Goal: Task Accomplishment & Management: Use online tool/utility

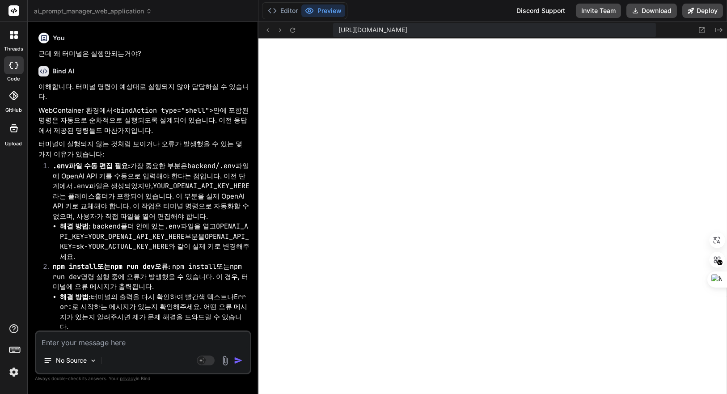
scroll to position [598, 0]
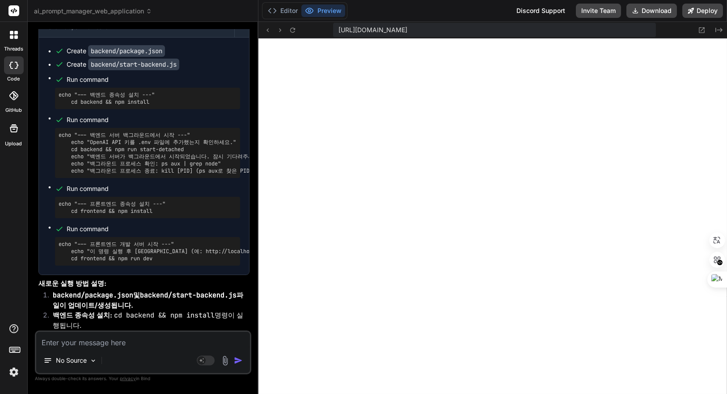
click at [155, 339] on textarea at bounding box center [143, 340] width 214 height 16
type textarea "1"
type textarea "x"
type textarea "1,"
type textarea "x"
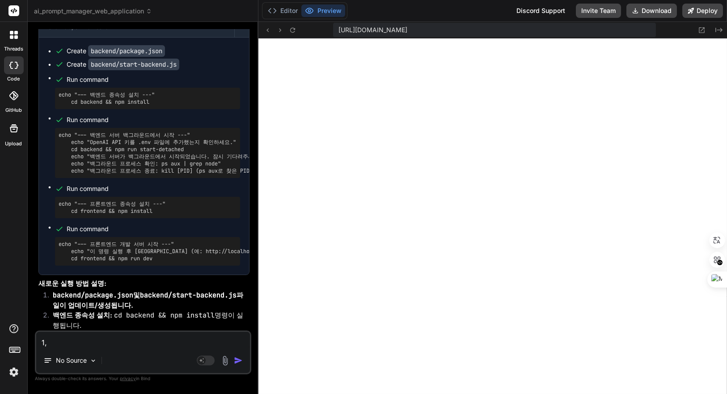
type textarea "1"
type textarea "x"
type textarea "1"
type textarea "x"
type textarea "1"
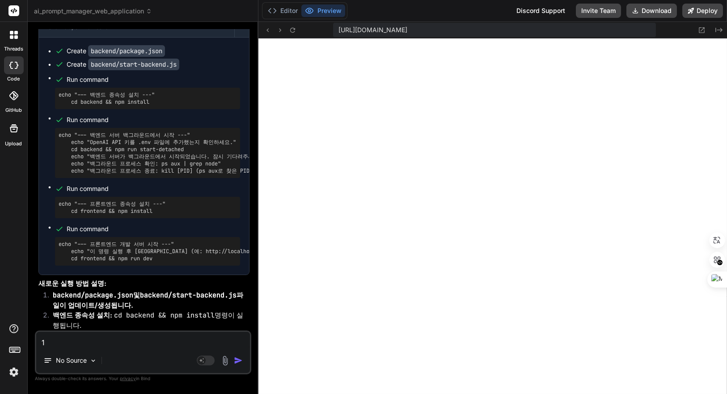
type textarea "x"
type textarea "1."
type textarea "x"
type textarea "1."
type textarea "x"
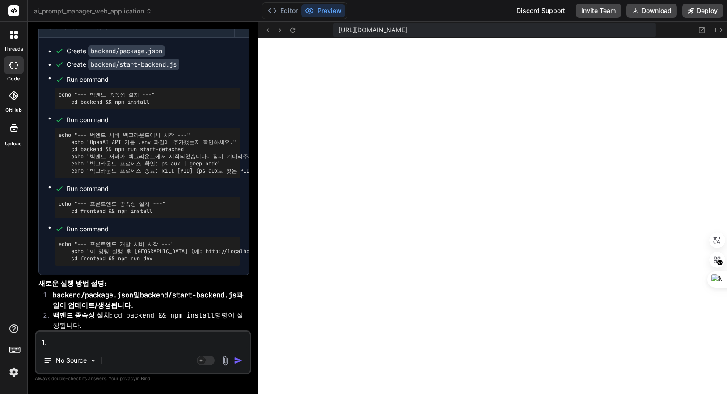
type textarea "1. ㅍ"
type textarea "x"
type textarea "1. 프"
type textarea "x"
type textarea "1. 플"
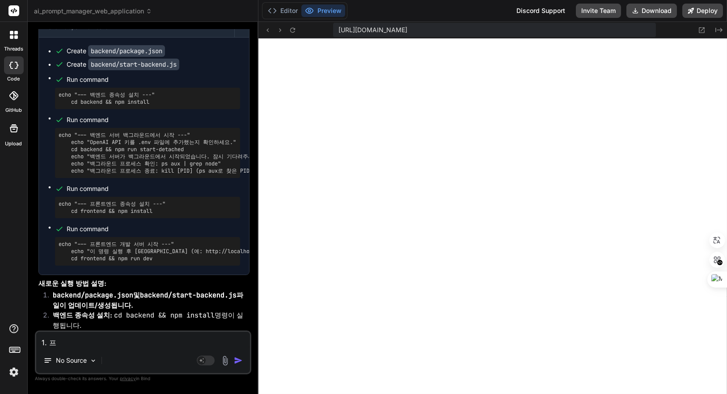
type textarea "x"
type textarea "1. 프로"
type textarea "x"
type textarea "1. 프롬"
type textarea "x"
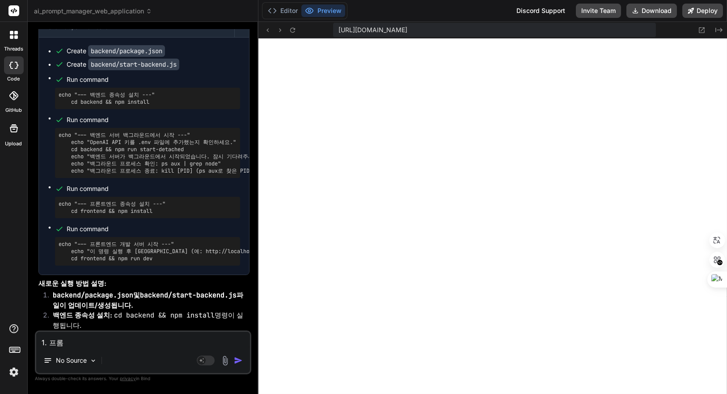
type textarea "1. 프롬ㅍ"
type textarea "x"
type textarea "1. 프롬프"
type textarea "x"
type textarea "1. 프롬픝"
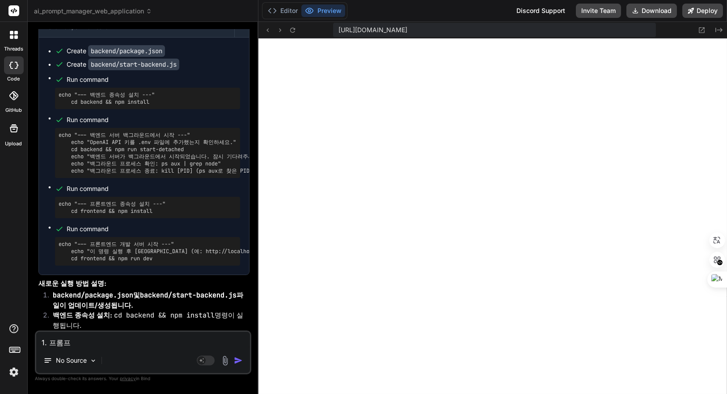
type textarea "x"
type textarea "1. 프롬프트"
type textarea "x"
type textarea "1. 프롬프트"
type textarea "x"
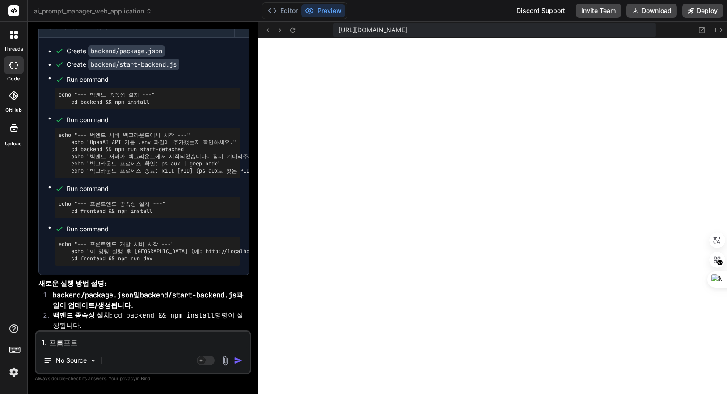
type textarea "1. 프롬프트 ㄱ"
type textarea "x"
type textarea "1. 프롬프트 기"
type textarea "x"
type textarea "1. 프롬프트 길"
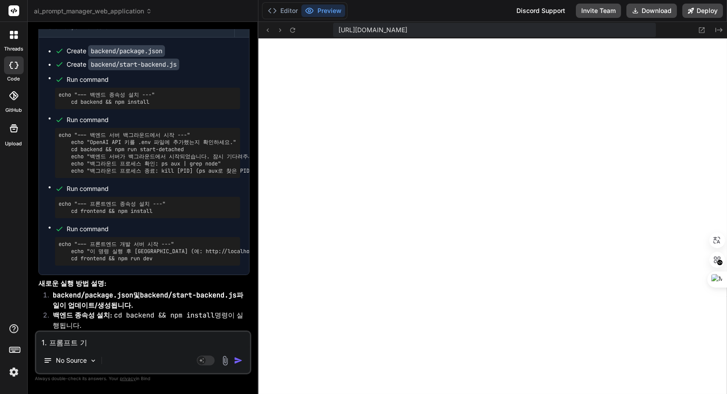
type textarea "x"
type textarea "1. 프롬프트 길ㅇ"
type textarea "x"
type textarea "1. 프롬프트 길우"
type textarea "x"
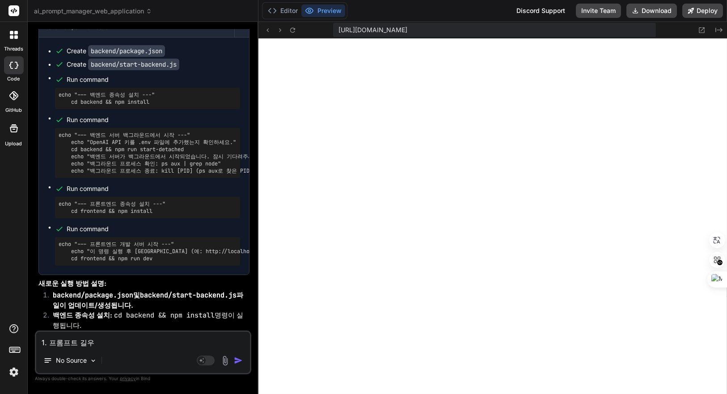
type textarea "1. 프롬프트 길우"
type textarea "x"
type textarea "1. 프롬프트 길우 ㅍ"
type textarea "x"
type textarea "1. 프롬프트 길우"
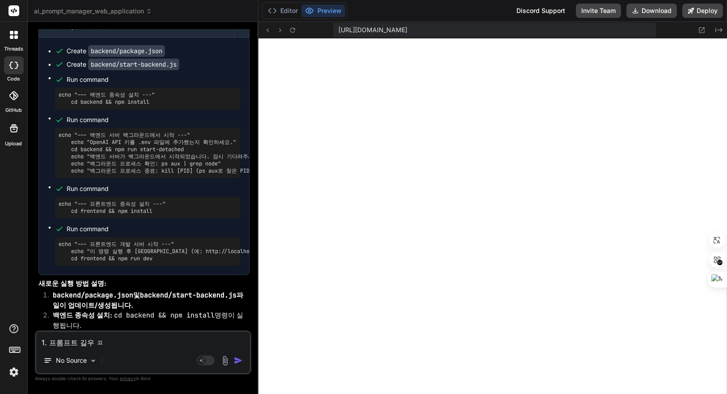
type textarea "x"
type textarea "1. 프롬프트 길우"
type textarea "x"
type textarea "1. 프롬프트 길"
type textarea "x"
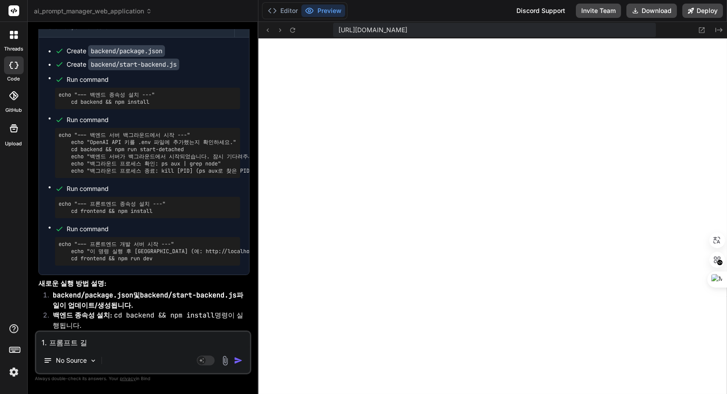
type textarea "1. 프롬프트 길ㅇ"
type textarea "x"
type textarea "1. 프롬프트 길이"
type textarea "x"
type textarea "1. 프롬프트 길이"
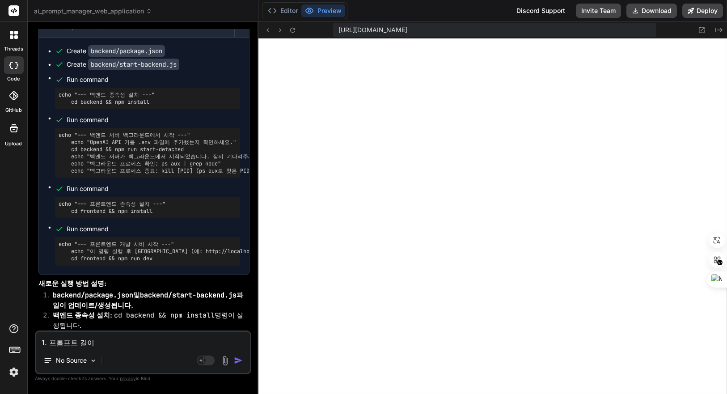
type textarea "x"
type textarea "1. 프롬프트 길이 ㅍ"
type textarea "x"
type textarea "1. 프롬프트 길이 표"
type textarea "x"
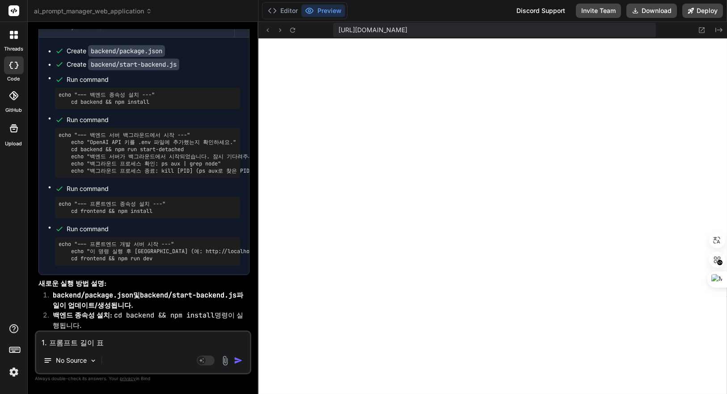
type textarea "1. 프롬프트 길이 푯"
type textarea "x"
type textarea "1. 프롬프트 길이 표시"
type textarea "x"
type textarea "1. 프롬프트 길이 표시"
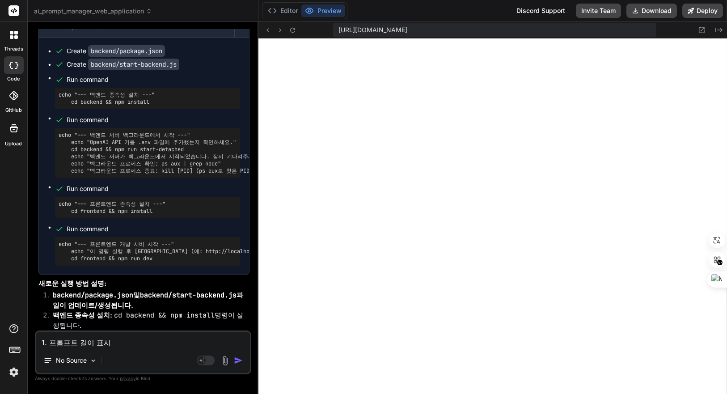
type textarea "x"
type textarea "1. 프롬프트 길이 표시 ㅊ"
type textarea "x"
type textarea "1. 프롬프트 길이 표시 추"
type textarea "x"
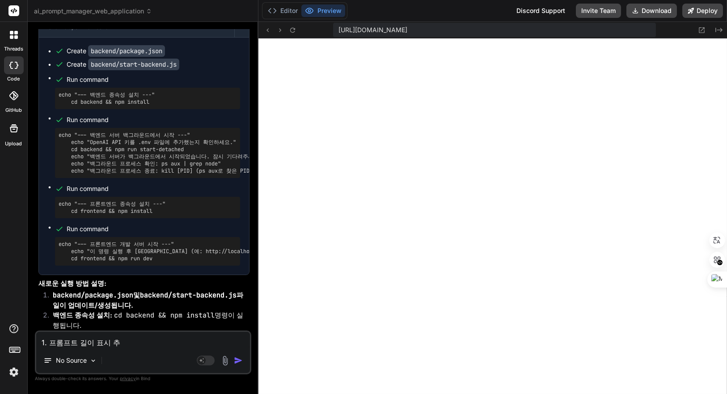
type textarea "1. 프롬프트 길이 표시 축"
type textarea "x"
type textarea "1. 프롬프트 길이 표시 추가"
type textarea "x"
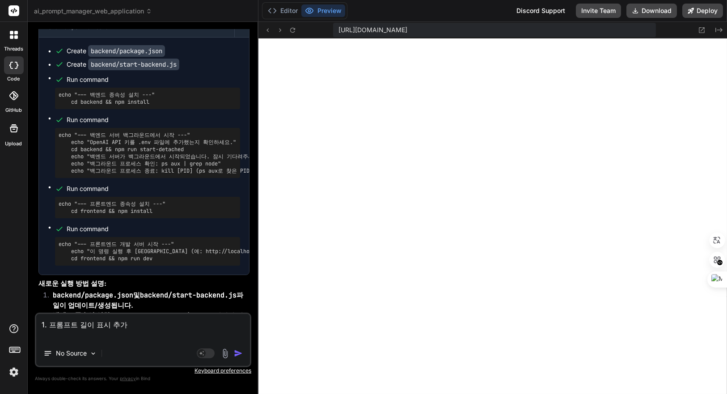
type textarea "1. 프롬프트 길이 표시 추가 2"
type textarea "x"
type textarea "1. 프롬프트 길이 표시 추가 2"
type textarea "x"
type textarea "1. 프롬프트 길이 표시 추가 2"
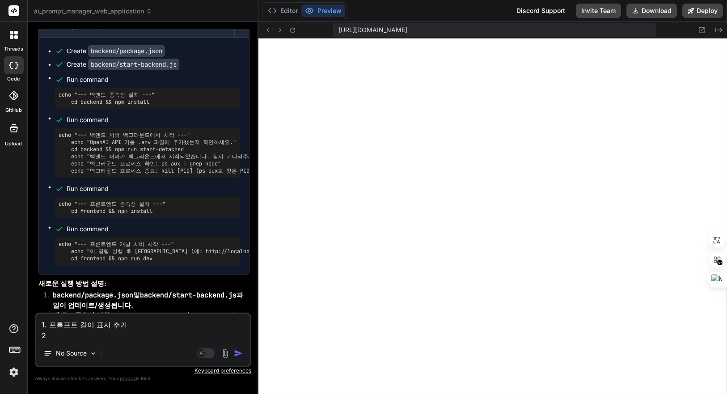
type textarea "x"
type textarea "1. 프롬프트 길이 표시 추가"
type textarea "x"
type textarea "1. 프롬프트 길이 표시 추가 2"
type textarea "x"
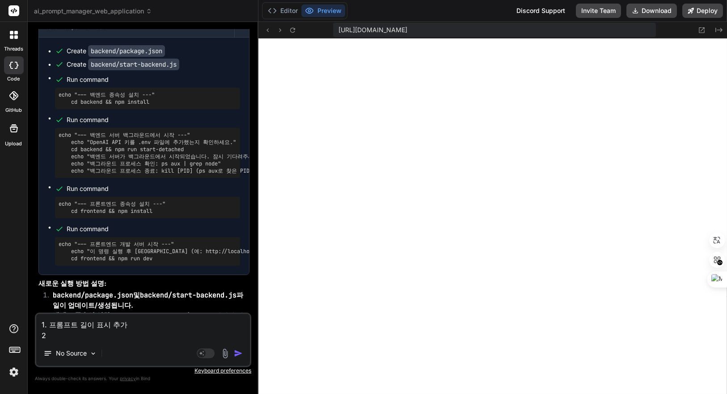
type textarea "1. 프롬프트 길이 표시 추가 2."
type textarea "x"
type textarea "1. 프롬프트 길이 표시 추가 2."
type textarea "x"
type textarea "1. 프롬프트 길이 표시 추가 2."
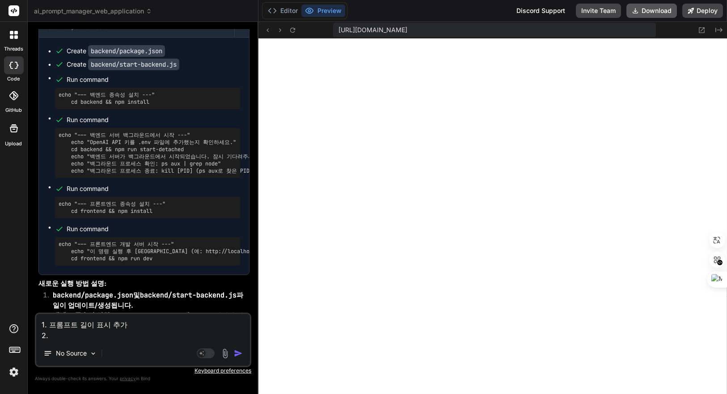
click at [656, 9] on button "Download" at bounding box center [651, 11] width 51 height 14
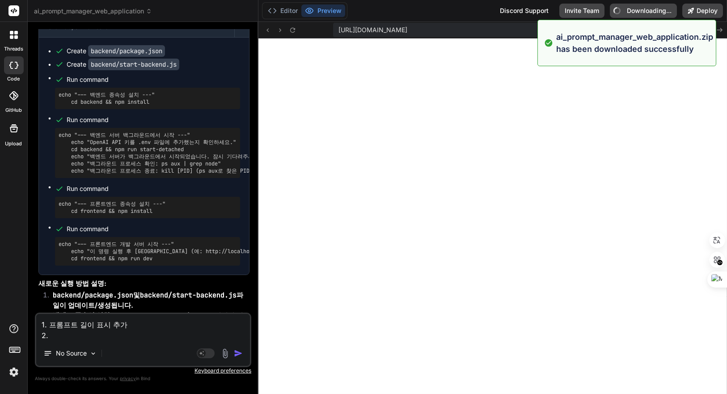
type textarea "x"
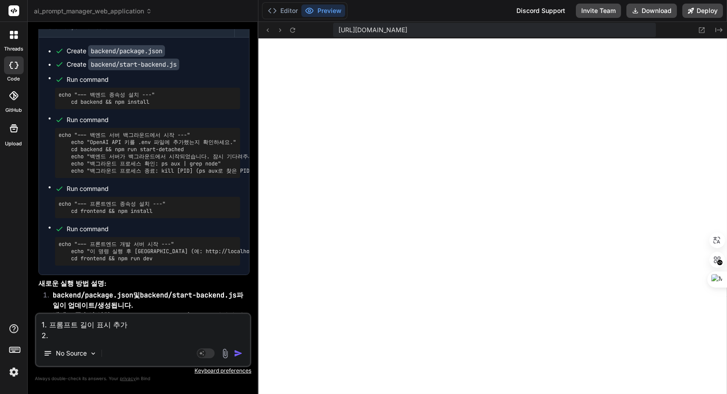
click at [80, 332] on textarea "1. 프롬프트 길이 표시 추가 2." at bounding box center [143, 327] width 214 height 27
click at [92, 338] on textarea "1. 프롬프트 길이 표시 추가 2." at bounding box center [143, 327] width 214 height 27
type textarea "1. 프롬프트 길이 표시 추가 2. ㅒ"
type textarea "x"
type textarea "1. 프롬프트 길이 표시 추가 2."
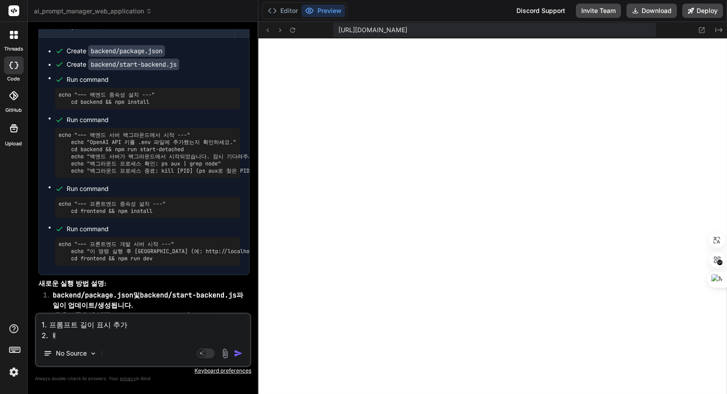
type textarea "x"
type textarea "1. 프롬프트 길이 표시 추가 2. O"
type textarea "x"
type textarea "1. 프롬프트 길이 표시 추가 2. Ol"
type textarea "x"
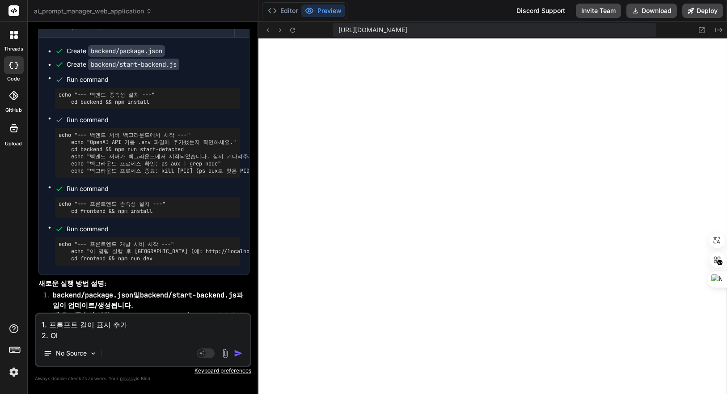
type textarea "1. 프롬프트 길이 표시 추가 2. Oll"
type textarea "x"
type textarea "1. 프롬프트 길이 표시 추가 2. Olla"
type textarea "x"
type textarea "1. 프롬프트 길이 표시 추가 2. Ollam"
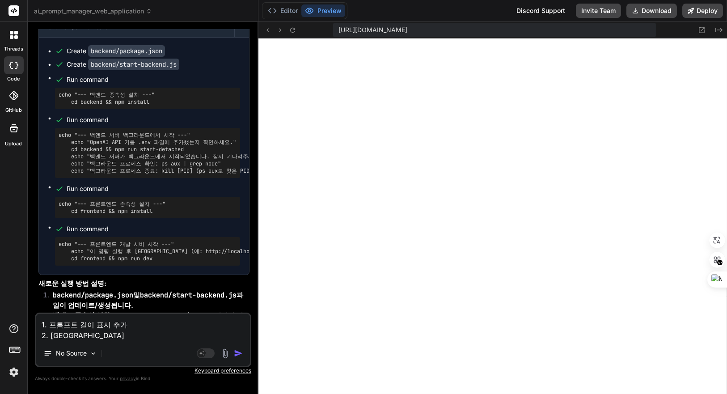
type textarea "x"
type textarea "1. 프롬프트 길이 표시 추가 2. Ollama"
type textarea "x"
type textarea "1. 프롬프트 길이 표시 추가 2. Ollama"
type textarea "x"
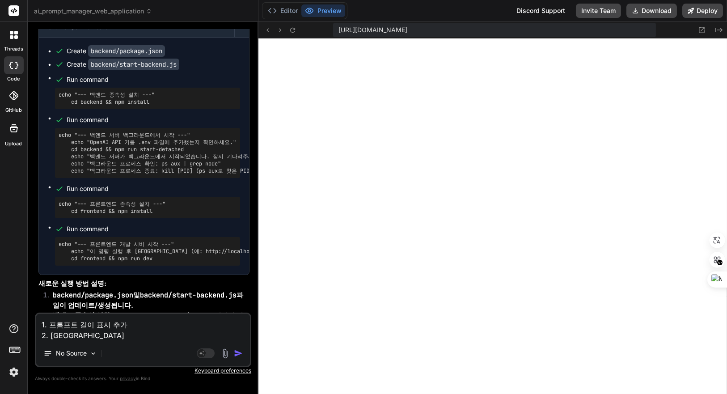
type textarea "1. 프롬프트 길이 표시 추가 2. Ollama A"
type textarea "x"
type textarea "1. 프롬프트 길이 표시 추가 2. Ollama AP"
type textarea "x"
type textarea "1. 프롬프트 길이 표시 추가 2. Ollama API"
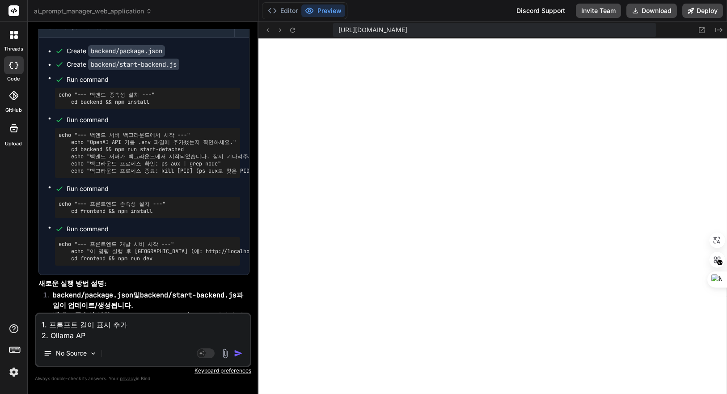
type textarea "x"
type textarea "1. 프롬프트 길이 표시 추가 2. Ollama API"
type textarea "x"
type textarea "1. 프롬프트 길이 표시 추가 2. Ollama API ㅊ"
type textarea "x"
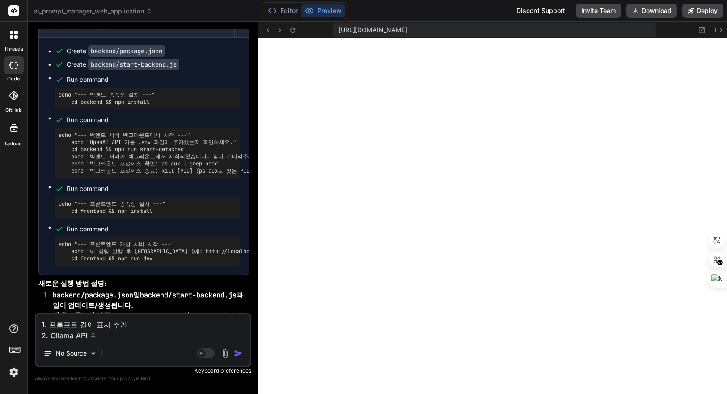
type textarea "1. 프롬프트 길이 표시 추가 2. Ollama API 추"
type textarea "x"
type textarea "1. 프롬프트 길이 표시 추가 2. Ollama API 추ㅏ"
type textarea "x"
type textarea "1. 프롬프트 길이 표시 추가 2. Ollama API 추"
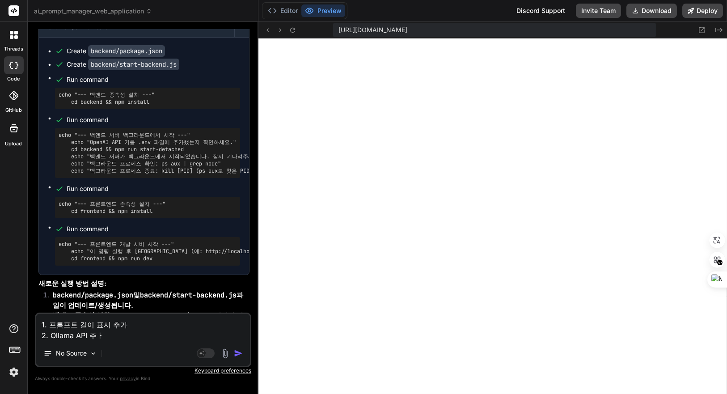
type textarea "x"
type textarea "1. 프롬프트 길이 표시 추가 2. Ollama API 추ㄱ"
type textarea "x"
type textarea "1. 프롬프트 길이 표시 추가 2. Ollama API 추가"
type textarea "x"
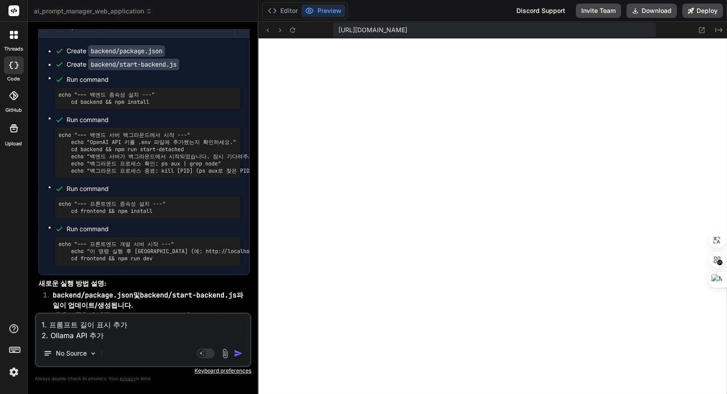
type textarea "1. 프롬프트 길이 표시 추가 2. Ollama API 추가"
type textarea "x"
type textarea "1. 프롬프트 길이 표시 추가 2. Ollama API 추가 ㄱ"
type textarea "x"
type textarea "1. 프롬프트 길이 표시 추가 2. Ollama API 추가 가"
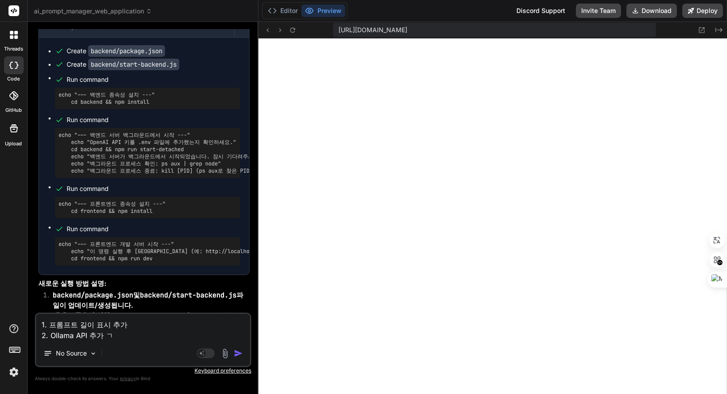
type textarea "x"
type textarea "1. 프롬프트 길이 표시 추가 2. Ollama API 추가 간"
type textarea "x"
type textarea "1. 프롬프트 길이 표시 추가 2. Ollama API 추가 가"
type textarea "x"
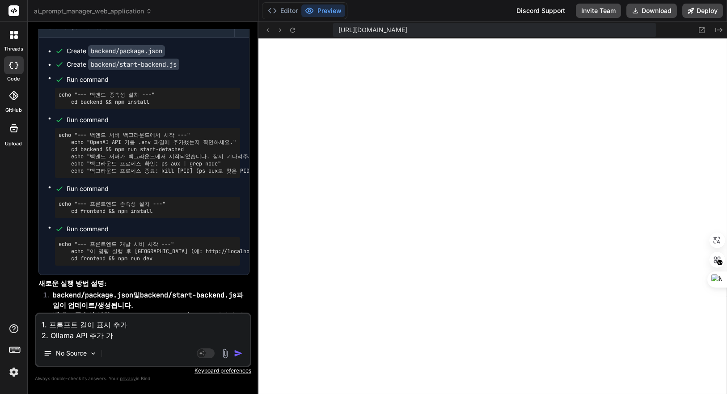
type textarea "1. 프롬프트 길이 표시 추가 2. Ollama API 추가 ㄱ"
type textarea "x"
type textarea "1. 프롬프트 길이 표시 추가 2. Ollama API 추가"
type textarea "x"
type textarea "1. 프롬프트 길이 표시 추가 2. Ollama API 추가"
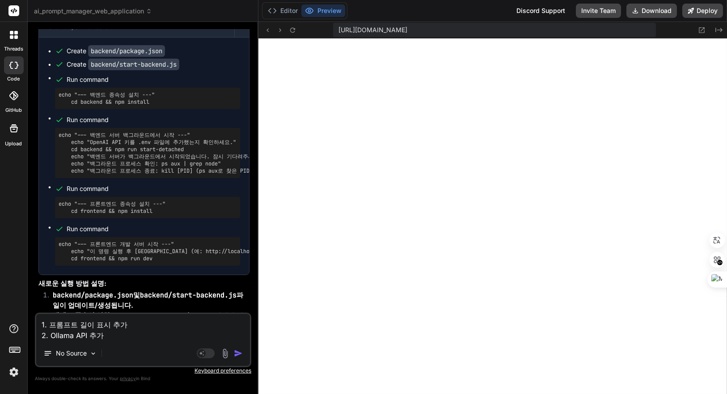
type textarea "x"
type textarea "1. 프롬프트 길이 표시 추가 2. Ollama API 추"
type textarea "x"
type textarea "1. 프롬프트 길이 표시 추가 2. Ollama API"
type textarea "x"
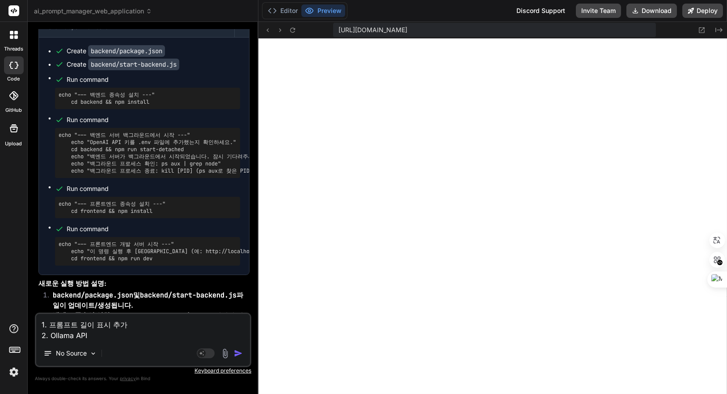
type textarea "1. 프롬프트 길이 표시 추가 2. Ollama API ㅅ"
type textarea "x"
type textarea "1. 프롬프트 길이 표시 추가 2. Ollama API 사"
type textarea "x"
type textarea "1. 프롬프트 길이 표시 추가 2. Ollama API 상"
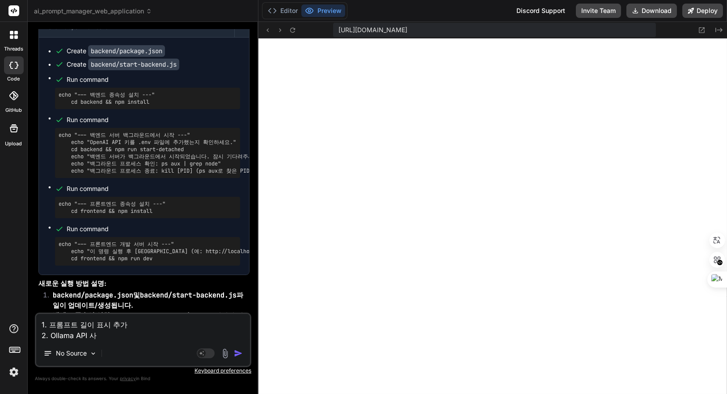
type textarea "x"
type textarea "1. 프롬프트 길이 표시 추가 2. Ollama API 사요"
type textarea "x"
type textarea "1. 프롬프트 길이 표시 추가 2. Ollama API 사용"
type textarea "x"
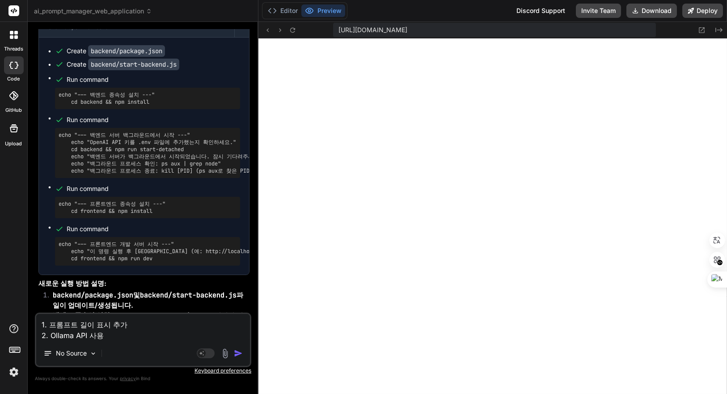
type textarea "1. 프롬프트 길이 표시 추가 2. Ollama API 사용"
type textarea "x"
type textarea "1. 프롬프트 길이 표시 추가 2. Ollama API 사용 ㄱ"
type textarea "x"
type textarea "1. 프롬프트 길이 표시 추가 2. Ollama API 사용 가"
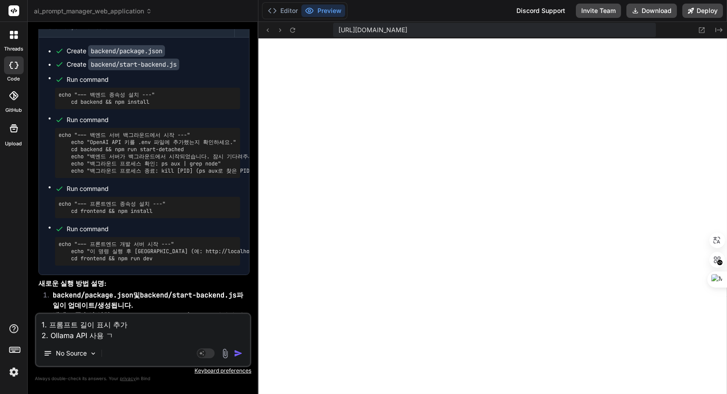
type textarea "x"
type textarea "1. 프롬프트 길이 표시 추가 2. Ollama API 사용 간"
type textarea "x"
type textarea "1. 프롬프트 길이 표시 추가 2. Ollama API 사용 가느"
type textarea "x"
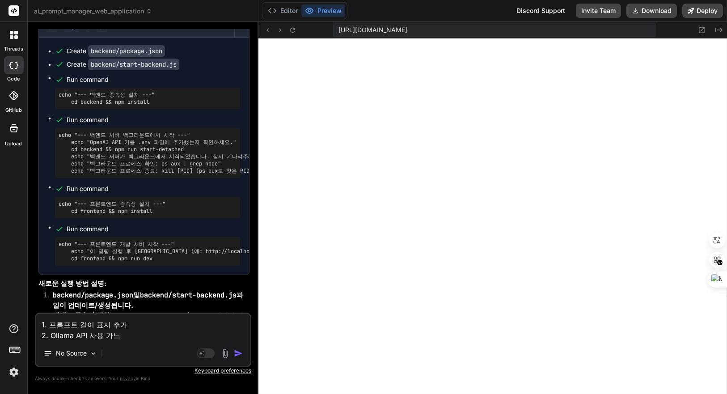
type textarea "1. 프롬프트 길이 표시 추가 2. Ollama API 사용 가능"
type textarea "x"
type textarea "1. 프롬프트 길이 표시 추가 2. Ollama API 사용 가능ㅎ"
type textarea "x"
type textarea "1. 프롬프트 길이 표시 추가 2. Ollama API 사용 가능하"
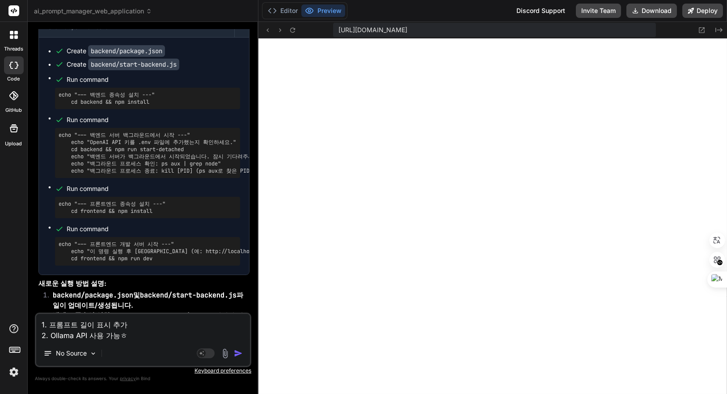
type textarea "x"
type textarea "1. 프롬프트 길이 표시 추가 2. Ollama API 사용 가능핟"
type textarea "x"
type textarea "1. 프롬프트 길이 표시 추가 2. Ollama API 사용 가능하도"
type textarea "x"
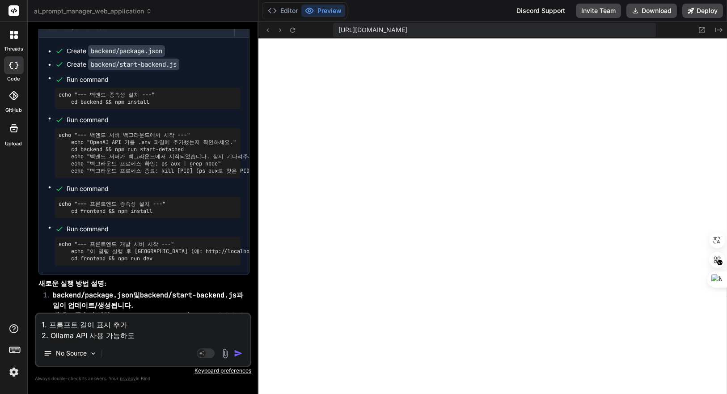
type textarea "1. 프롬프트 길이 표시 추가 2. Ollama API 사용 가능하돌"
type textarea "x"
type textarea "1. 프롬프트 길이 표시 추가 2. Ollama API 사용 가능하도로"
type textarea "x"
type textarea "1. 프롬프트 길이 표시 추가 2. Ollama API 사용 가능하도록"
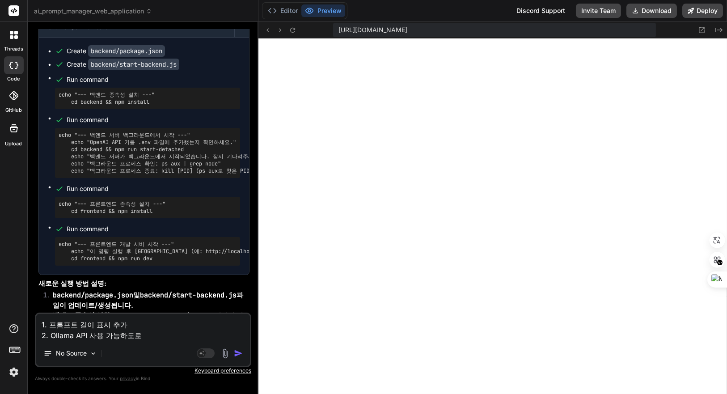
type textarea "x"
type textarea "1. 프롬프트 길이 표시 추가 2. Ollama API 사용 가능하도록"
type textarea "x"
type textarea "1. 프롬프트 길이 표시 추가 2. Ollama API 사용 가능하도록 ㅅ"
type textarea "x"
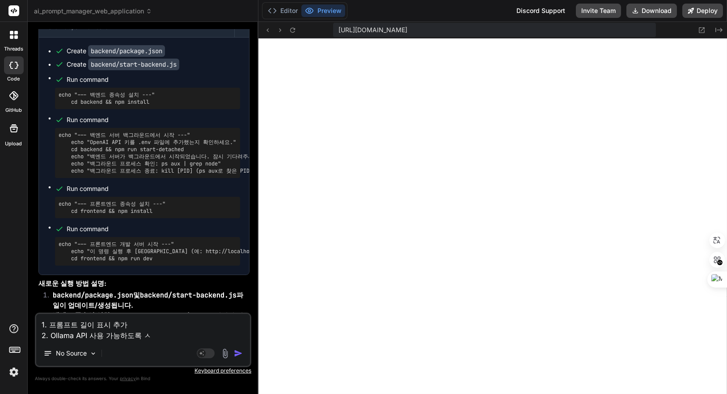
type textarea "1. 프롬프트 길이 표시 추가 2. Ollama API 사용 가능하도록 서"
type textarea "x"
type textarea "1. 프롬프트 길이 표시 추가 2. Ollama API 사용 가능하도록 설"
type textarea "x"
type textarea "1. 프롬프트 길이 표시 추가 2. Ollama API 사용 가능하도록 설ㅈ"
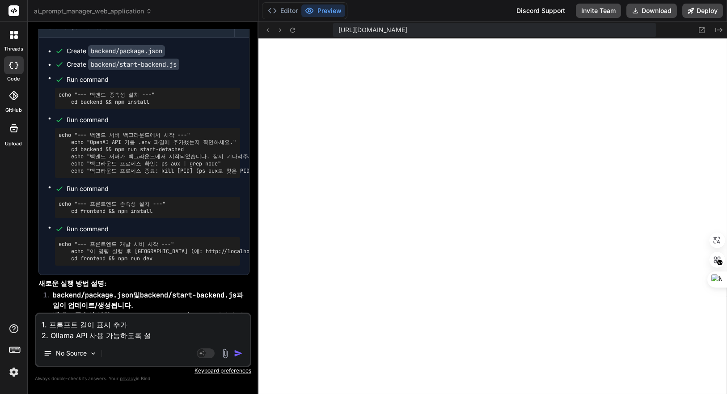
type textarea "x"
type textarea "1. 프롬프트 길이 표시 추가 2. Ollama API 사용 가능하도록 설저"
type textarea "x"
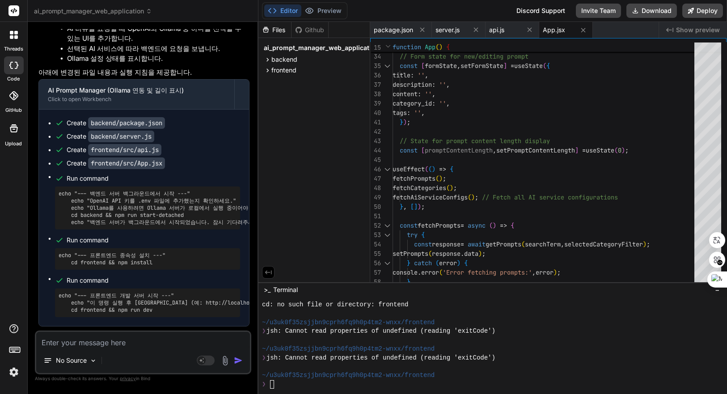
scroll to position [4369, 0]
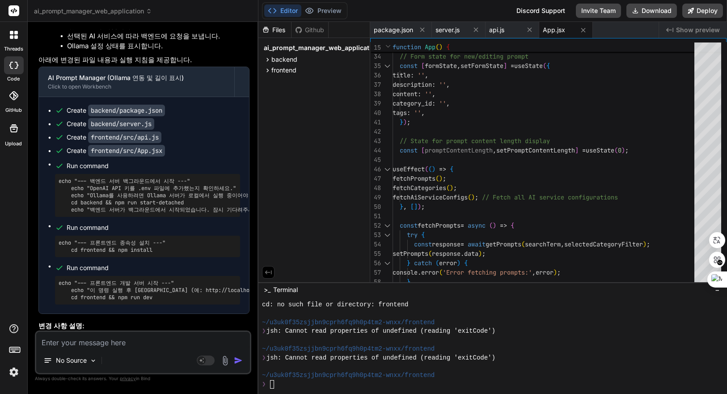
click at [697, 27] on span "Show preview" at bounding box center [698, 29] width 44 height 9
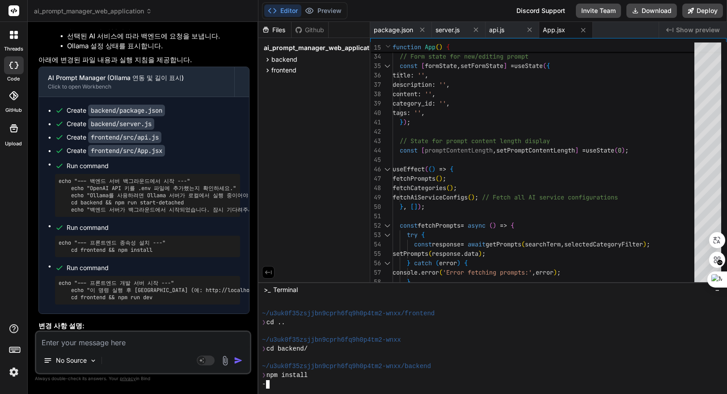
scroll to position [1232, 0]
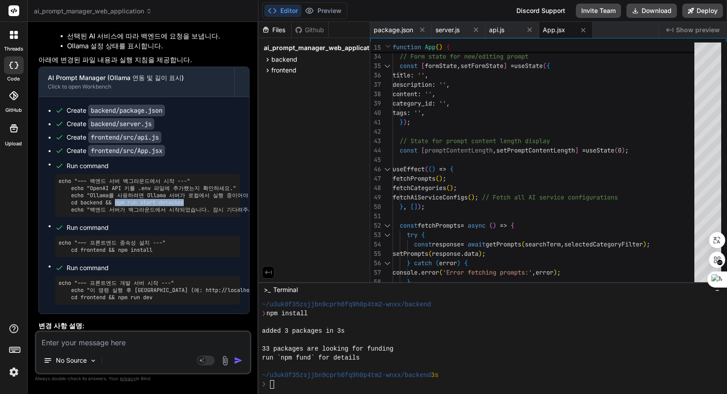
drag, startPoint x: 116, startPoint y: 138, endPoint x: 188, endPoint y: 137, distance: 72.0
click at [188, 178] on pre "echo "--- 백엔드 서버 백그라운드에서 시작 ---" echo "OpenAI API 키를 .env 파일에 추가했는지 확인하세요." ech…" at bounding box center [148, 196] width 178 height 36
copy pre "npm run start-detached"
click at [466, 359] on div "run `npm fund` for details" at bounding box center [487, 358] width 451 height 9
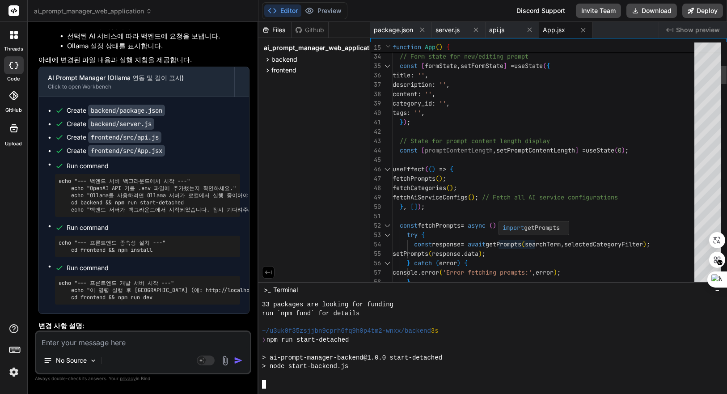
scroll to position [1337, 0]
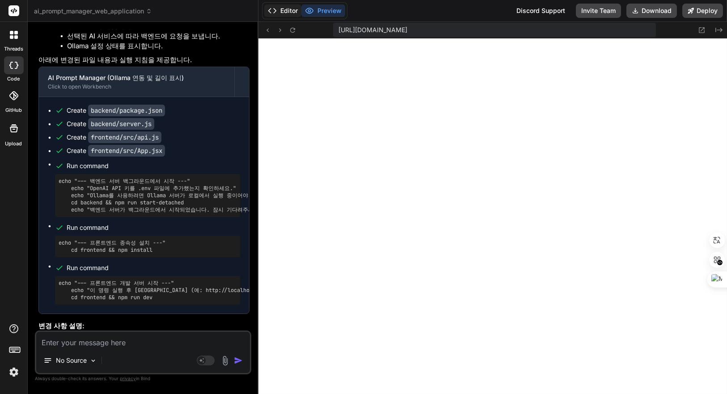
click at [285, 9] on button "Editor" at bounding box center [282, 10] width 37 height 13
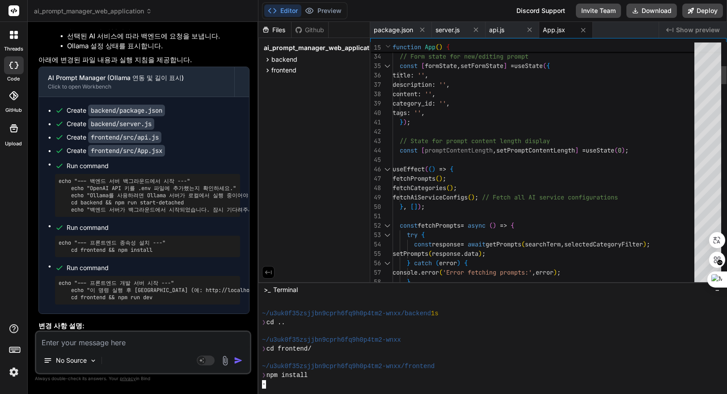
scroll to position [1461, 0]
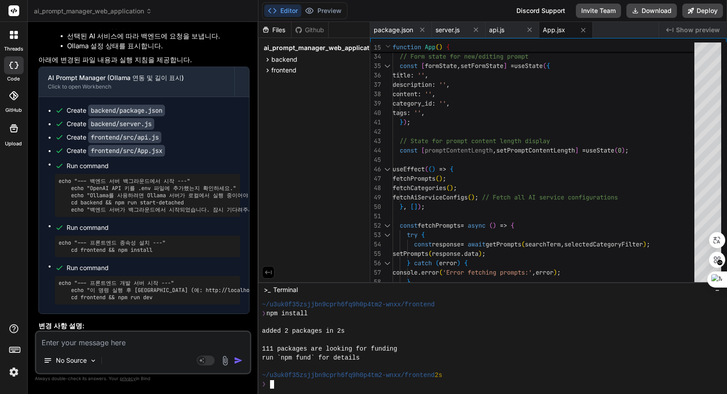
click at [459, 340] on div at bounding box center [487, 340] width 451 height 9
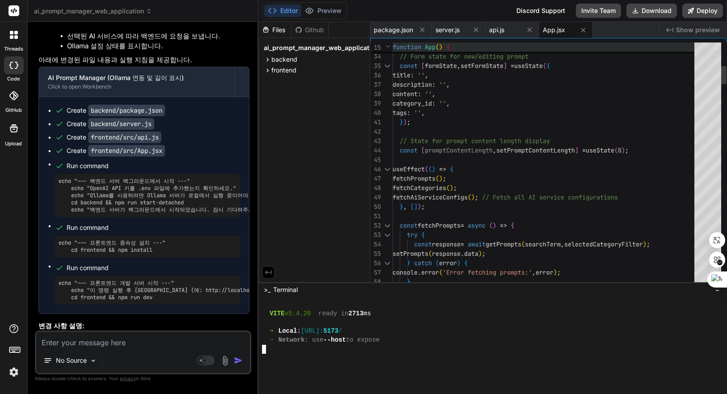
scroll to position [2658, 0]
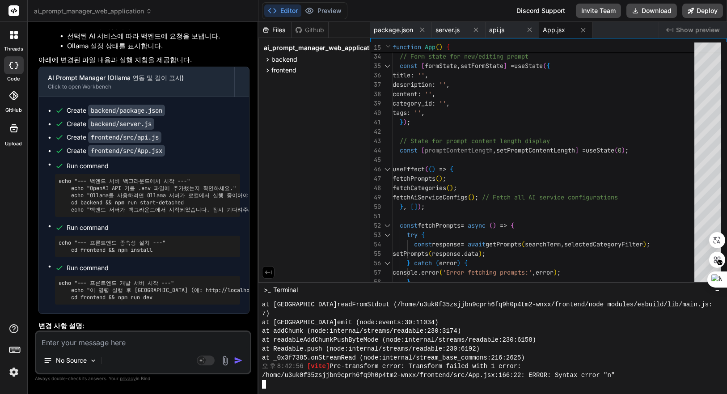
click at [606, 336] on div "at readableAddChunkPushByteMode (node:internal/streams/readable:230:6158)" at bounding box center [487, 340] width 451 height 9
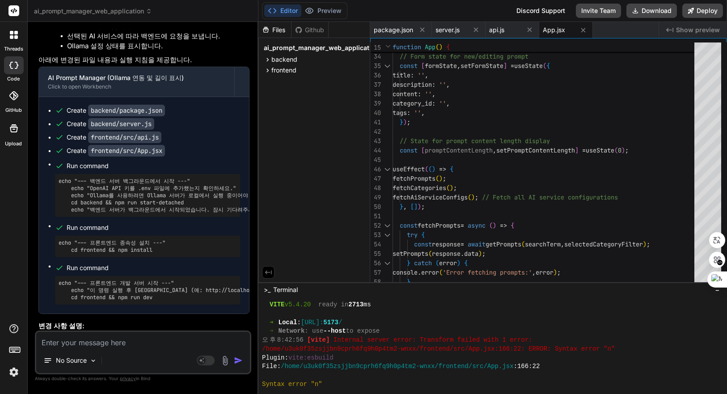
scroll to position [1628, 0]
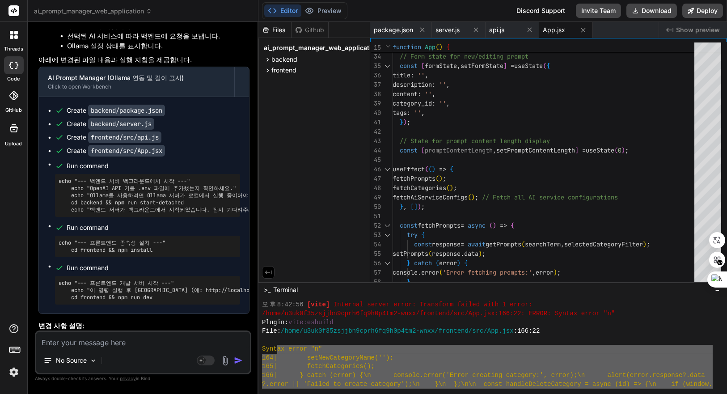
drag, startPoint x: 630, startPoint y: 372, endPoint x: 286, endPoint y: 345, distance: 345.4
click at [285, 346] on div "오후 8:42:56 [vite] Internal server error: Transform failed with 1 error: /home/u…" at bounding box center [487, 344] width 451 height 88
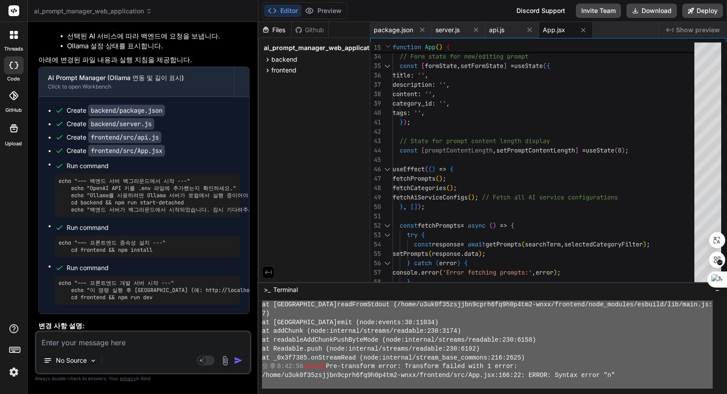
scroll to position [2658, 0]
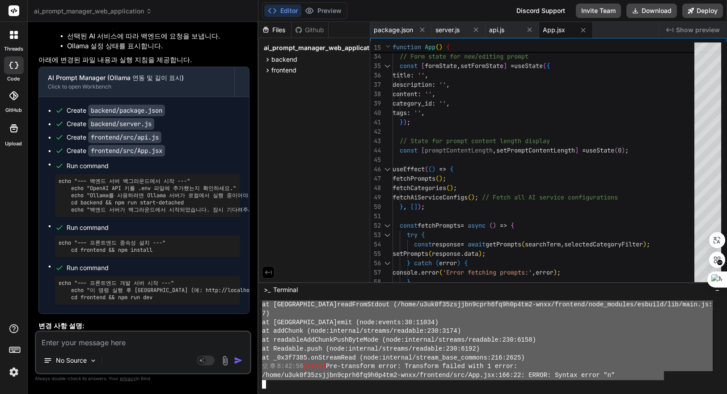
drag, startPoint x: 262, startPoint y: 355, endPoint x: 665, endPoint y: 376, distance: 404.3
click at [665, 376] on div "ㅇ $$$$$$$$$$$$$$$$$$$$$$$$$$$$$$$$ ]]]]]]]]]]]]]]]]]]]]]]]]]]]]]]]] at Socket.r…" at bounding box center [492, 345] width 469 height 97
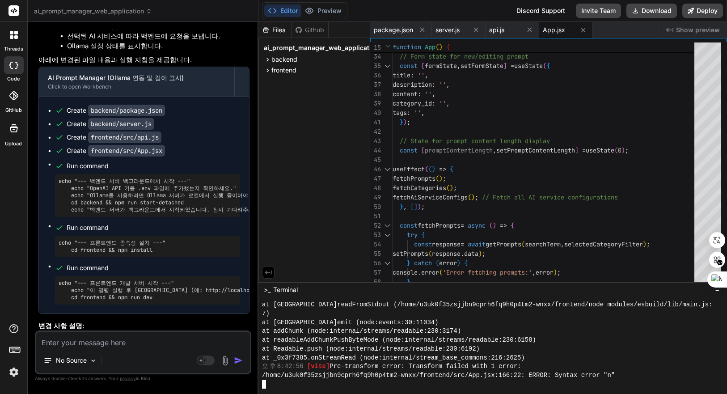
click at [80, 348] on div "No Source Agent Mode. When this toggle is activated, AI automatically makes dec…" at bounding box center [143, 352] width 216 height 44
click at [128, 340] on textarea at bounding box center [143, 340] width 214 height 16
paste textarea "npm run start-detached"
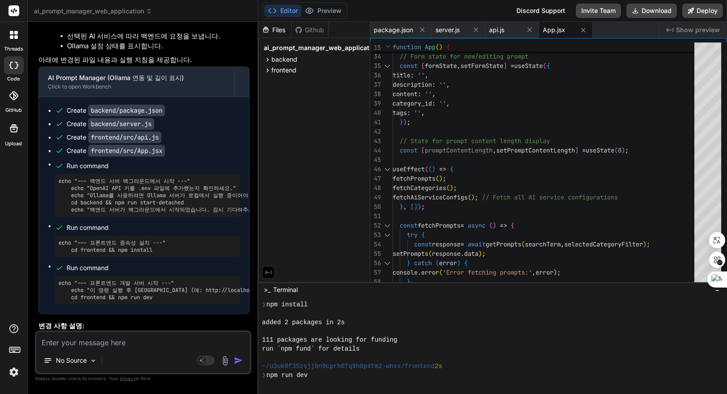
scroll to position [1614, 0]
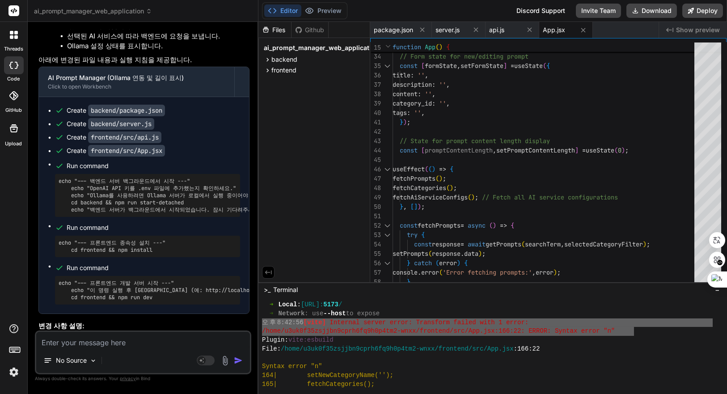
drag, startPoint x: 262, startPoint y: 320, endPoint x: 635, endPoint y: 330, distance: 374.0
click at [635, 330] on div "ㅇ $$$$$$$$$$$$$$$$$$$$$$$$$$$$$$$$ ]]]]]]]]]]]]]]]]]]]]]]]]]]]]]]]] ➜ Local : h…" at bounding box center [492, 345] width 469 height 97
click at [141, 346] on textarea at bounding box center [143, 340] width 214 height 16
paste textarea "오후 8:42:56 [vite] Internal server error: Transform failed with 1 error: /home/u…"
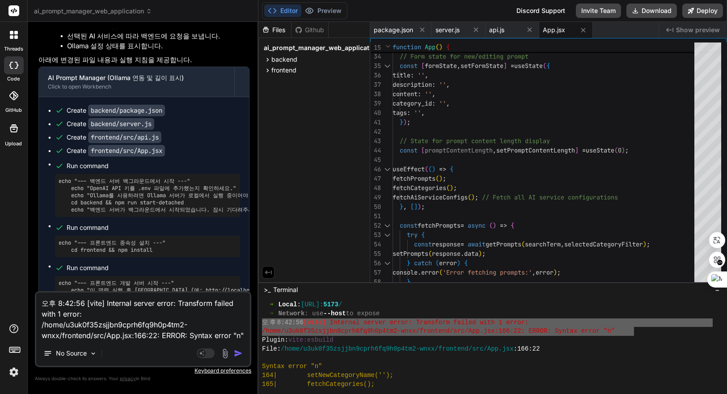
scroll to position [9, 0]
click at [187, 335] on li "backend/package.json : axios 패키지가 dependencies 에 추가되었습니다." at bounding box center [148, 345] width 204 height 20
click at [176, 322] on textarea "오후 8:42:56 [vite] Internal server error: Transform failed with 1 error: /home/u…" at bounding box center [143, 316] width 214 height 48
click at [127, 334] on textarea "오후 8:42:56 [vite] Internal server error: Transform failed with 1 error: /home/u…" at bounding box center [143, 316] width 214 height 48
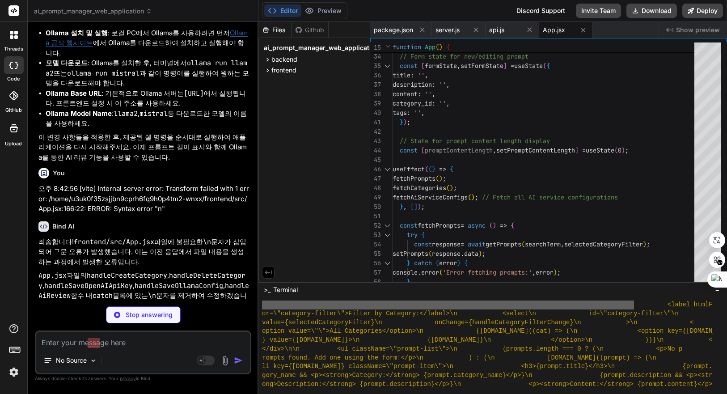
scroll to position [2658, 0]
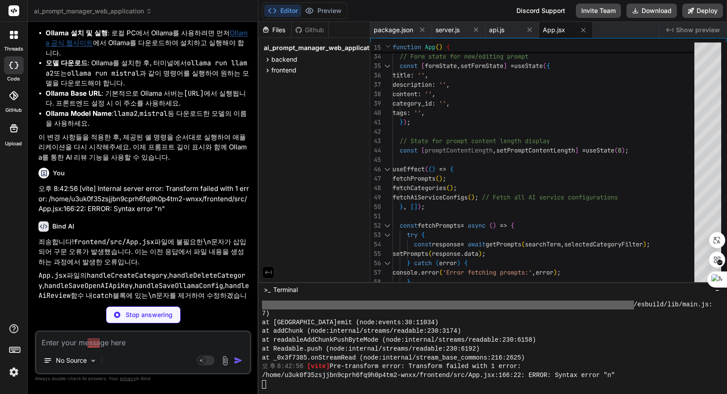
click at [540, 330] on div "at addChunk (node:internal/streams/readable:230:3174)" at bounding box center [487, 331] width 451 height 9
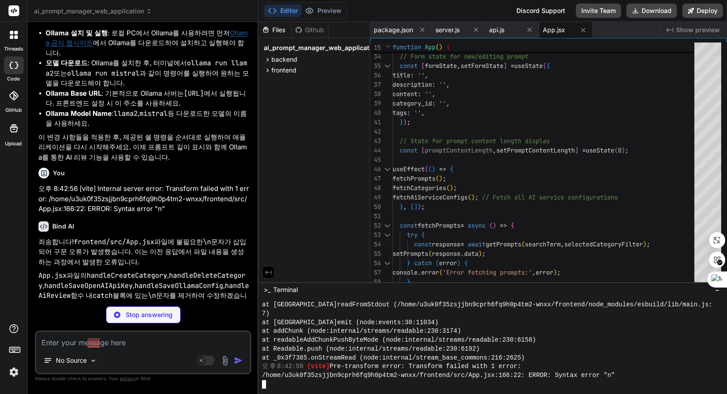
click at [539, 329] on div "at addChunk (node:internal/streams/readable:230:3174)" at bounding box center [487, 331] width 451 height 9
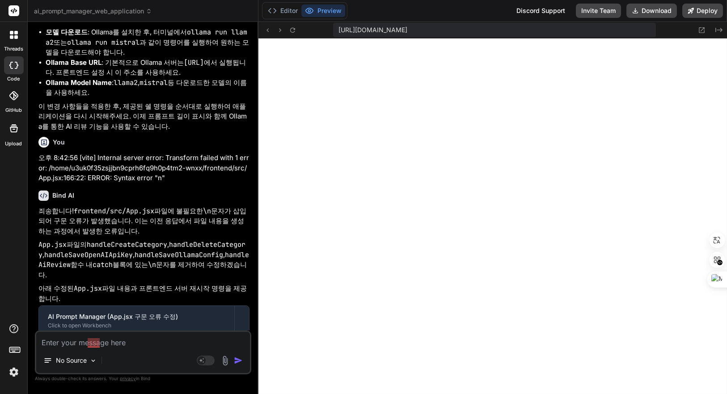
scroll to position [5162, 0]
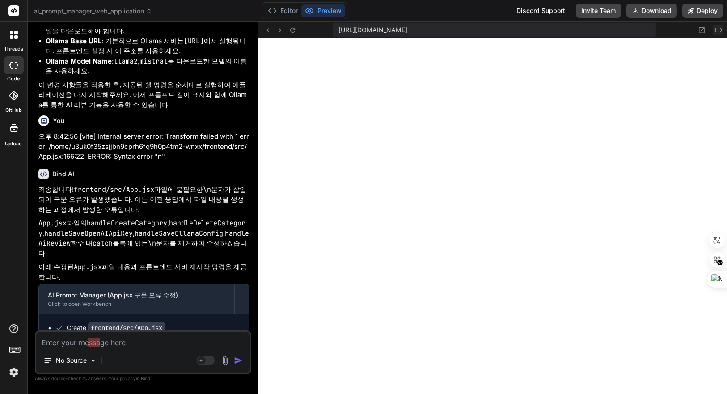
click at [717, 30] on icon "Created with Pixso." at bounding box center [718, 29] width 7 height 7
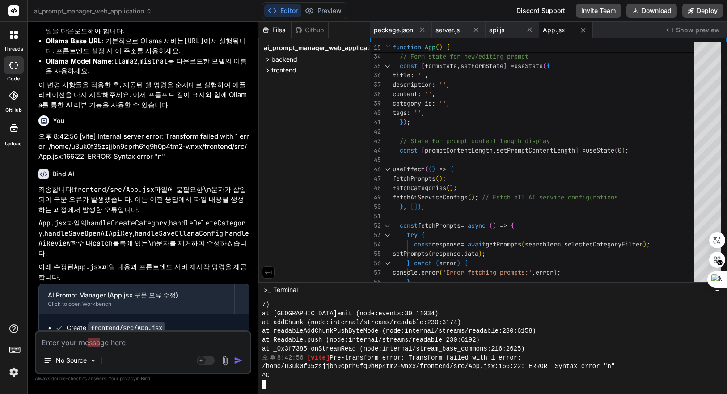
click at [597, 329] on div "at readableAddChunkPushByteMode (node:internal/streams/readable:230:6158)" at bounding box center [487, 331] width 451 height 9
click at [568, 327] on div "at readableAddChunkPushByteMode (node:internal/streams/readable:230:6158)" at bounding box center [487, 331] width 451 height 9
click at [509, 321] on div "at addChunk (node:internal/streams/readable:230:3174)" at bounding box center [487, 322] width 451 height 9
click at [702, 13] on button "Deploy" at bounding box center [702, 11] width 41 height 14
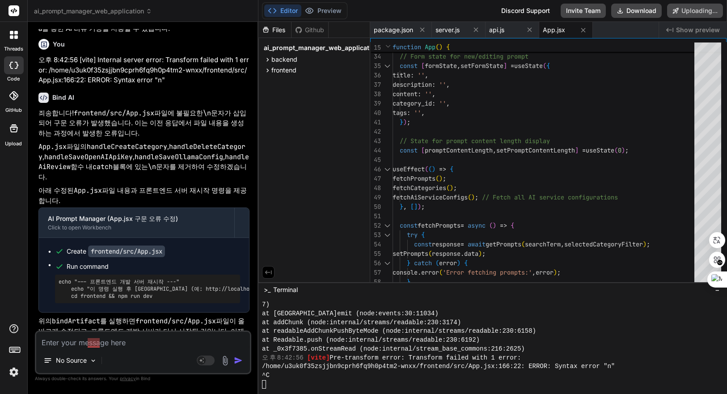
scroll to position [5239, 0]
click at [587, 317] on div "at Socket.emit (node:events:30:11034)" at bounding box center [487, 313] width 451 height 9
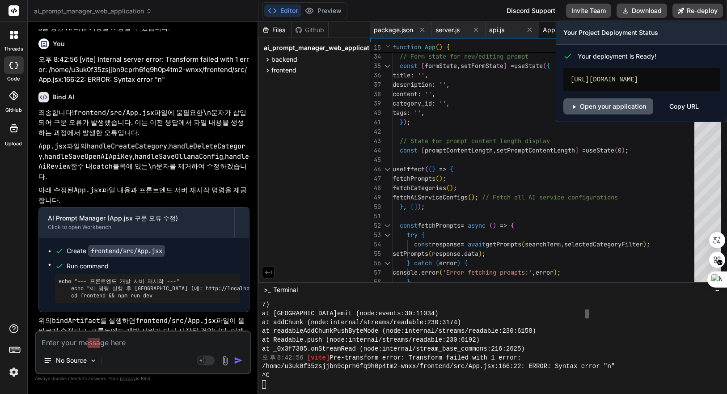
click at [625, 114] on link "Open your application" at bounding box center [608, 106] width 90 height 16
click at [687, 114] on div "Copy URL" at bounding box center [684, 106] width 30 height 16
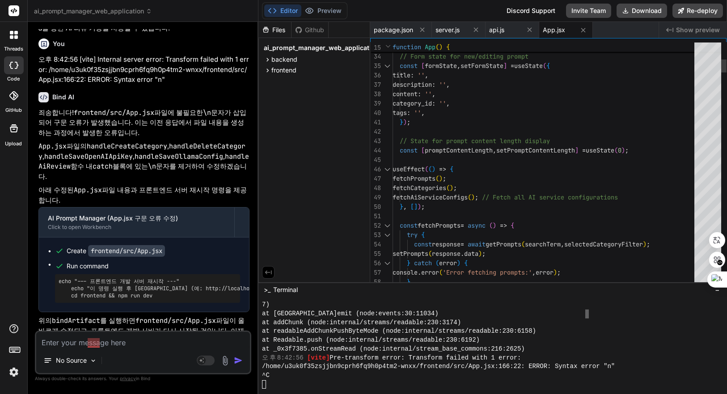
click at [496, 324] on div "at addChunk (node:internal/streams/readable:230:3174)" at bounding box center [487, 322] width 451 height 9
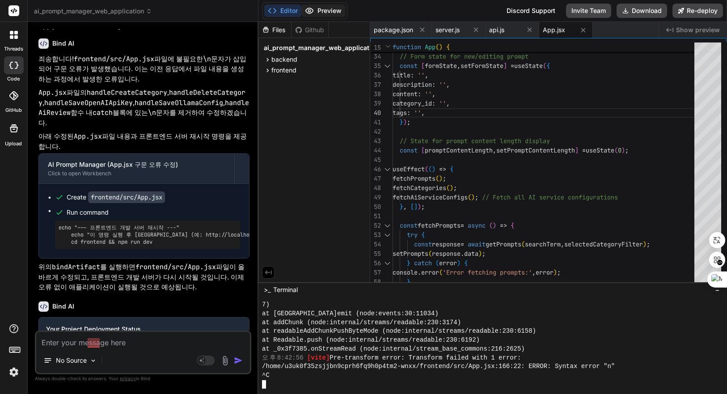
click at [323, 10] on button "Preview" at bounding box center [323, 10] width 44 height 13
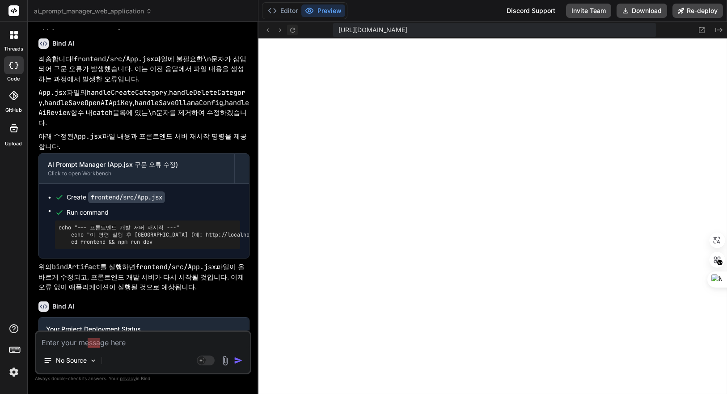
click at [291, 28] on icon at bounding box center [293, 30] width 8 height 8
click at [702, 30] on icon at bounding box center [702, 30] width 8 height 8
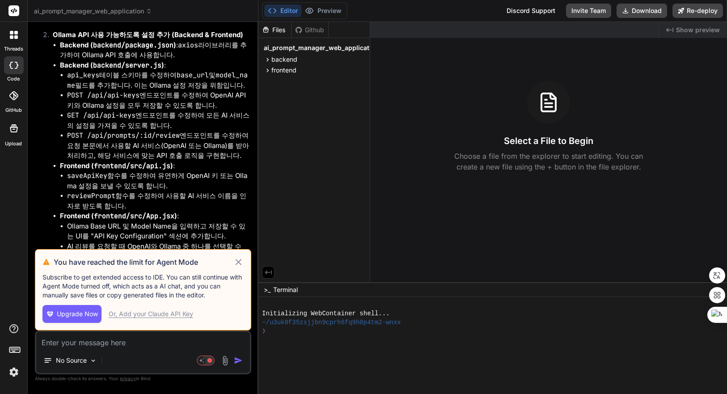
scroll to position [2596, 0]
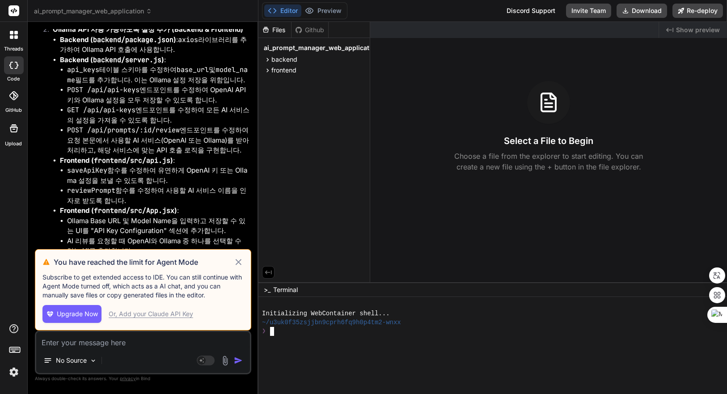
click at [310, 341] on div at bounding box center [487, 340] width 451 height 9
click at [241, 260] on icon at bounding box center [238, 262] width 10 height 11
type textarea "x"
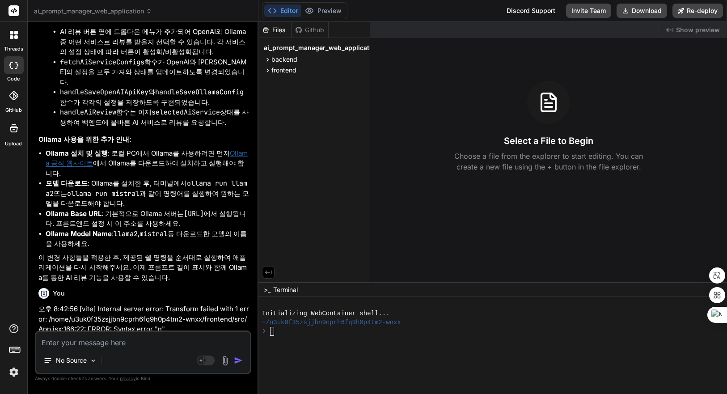
scroll to position [3634, 0]
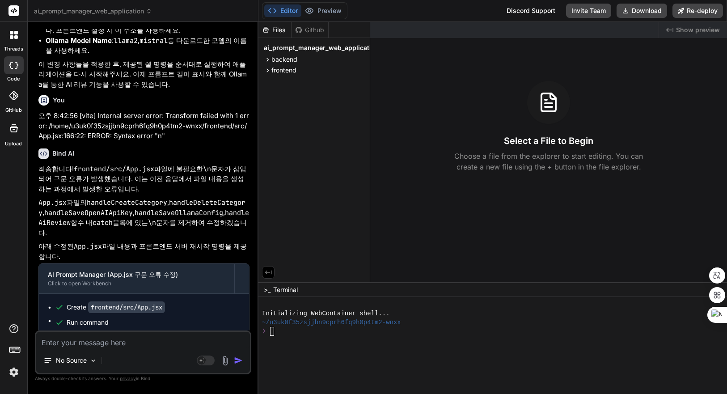
click at [149, 339] on textarea at bounding box center [143, 340] width 214 height 16
type textarea "1"
type textarea "x"
type textarea "1."
type textarea "x"
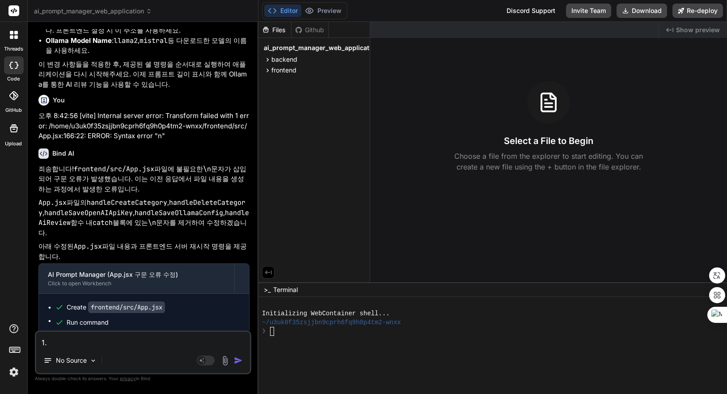
type textarea "1."
type textarea "x"
type textarea "1. A"
type textarea "x"
type textarea "1. AP"
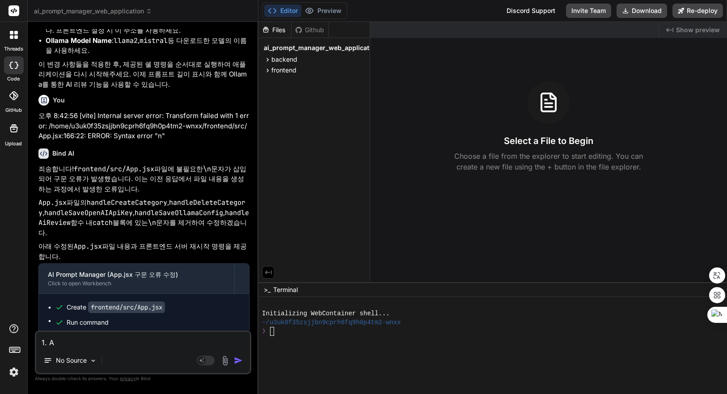
type textarea "x"
type textarea "1. API"
type textarea "x"
type textarea "1. APIㄹ"
type textarea "x"
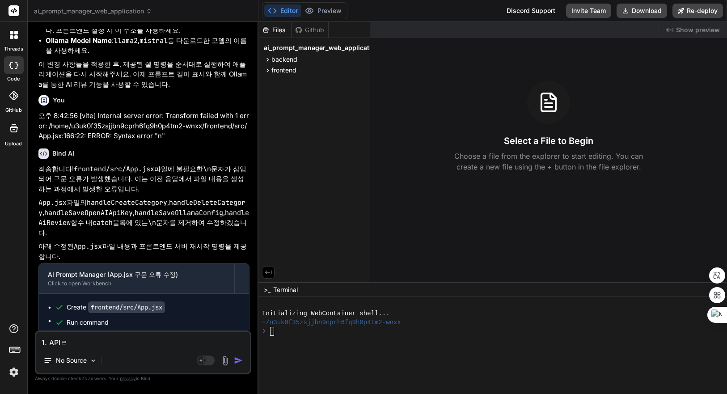
type textarea "1. API르"
type textarea "x"
type textarea "1. API를"
type textarea "x"
type textarea "1. API르"
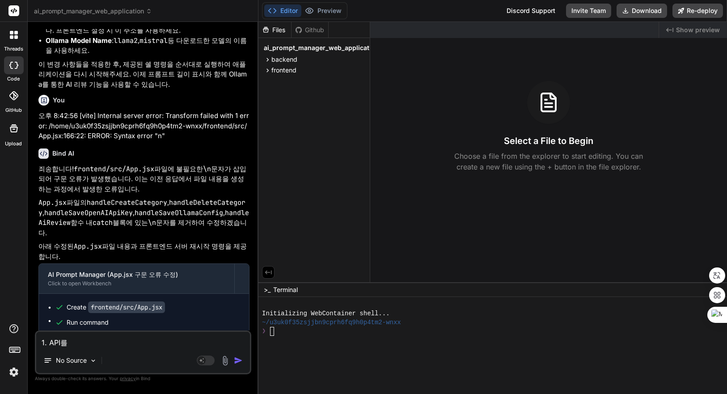
type textarea "x"
type textarea "1. APIㄹ"
type textarea "x"
type textarea "1. API"
type textarea "x"
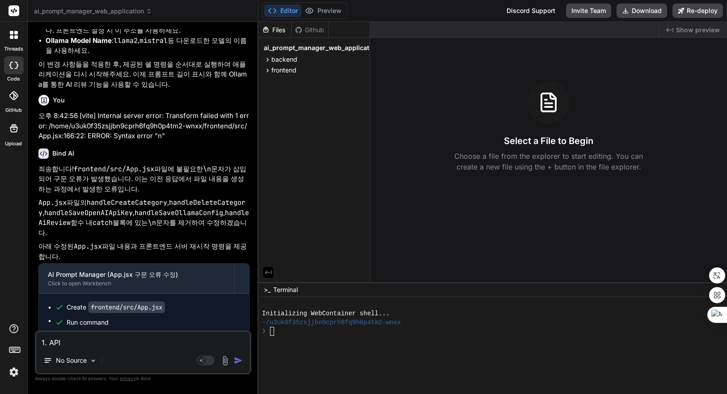
type textarea "1. API"
type textarea "x"
type textarea "1. API ㅋ"
type textarea "x"
type textarea "1. API 키"
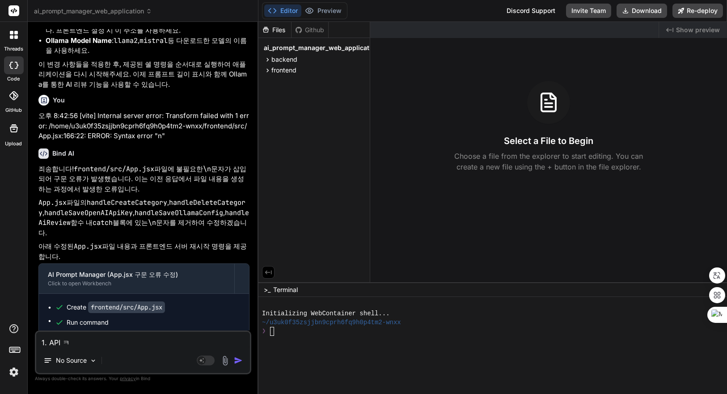
type textarea "x"
type textarea "1. API 킫"
type textarea "x"
type textarea "1. API 키드"
type textarea "x"
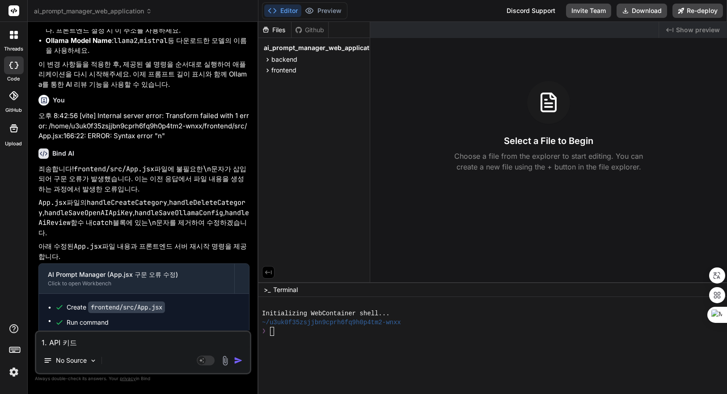
type textarea "1. API 키들"
type textarea "x"
type textarea "1. API 키드"
type textarea "x"
type textarea "1. API 키ㄷ"
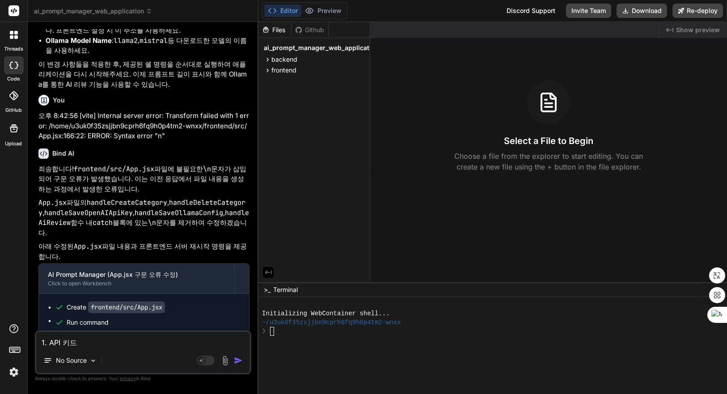
type textarea "x"
type textarea "1. API 키"
type textarea "x"
type textarea "1. API 키ㄹ"
type textarea "x"
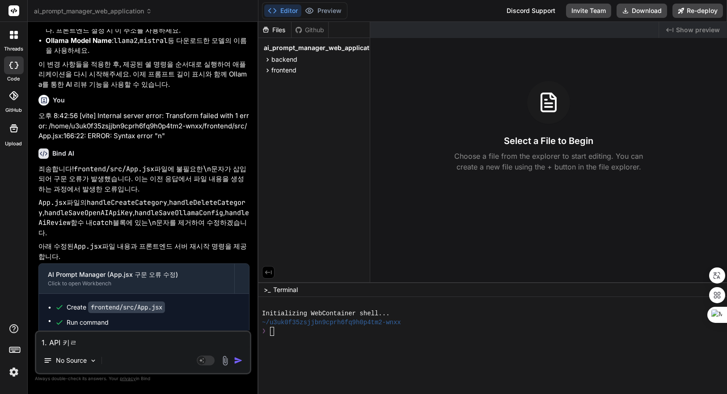
type textarea "1. API 키르"
type textarea "x"
type textarea "1. API 키를"
type textarea "x"
type textarea "1. API 키를"
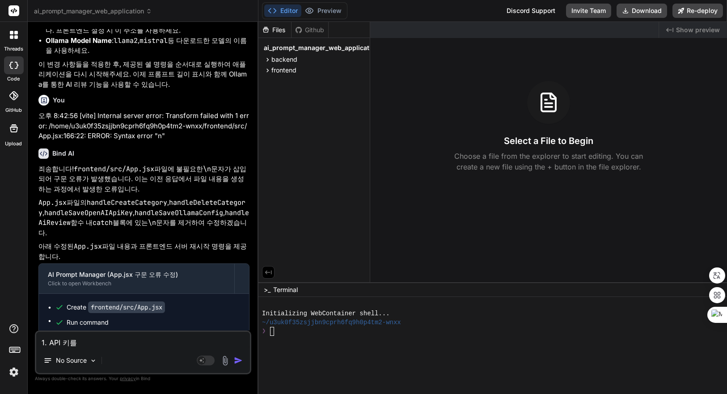
type textarea "x"
type textarea "1. API 키를 ㅇ"
type textarea "x"
type textarea "1. API 키를 ㅇd"
type textarea "x"
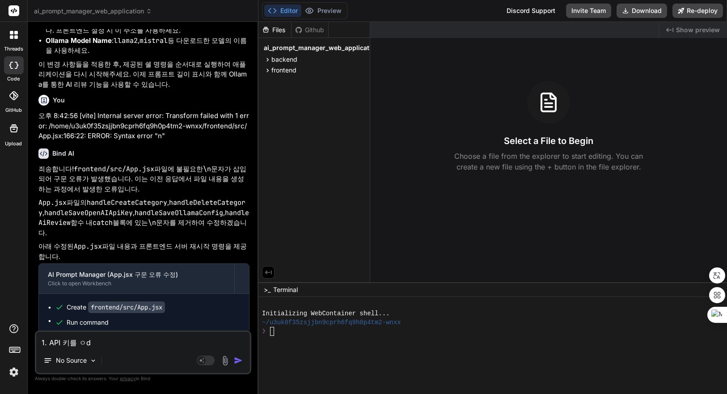
type textarea "1. API 키를 ㅇ"
type textarea "x"
type textarea "1. API 키를"
type textarea "x"
type textarea "1. API 키를 d"
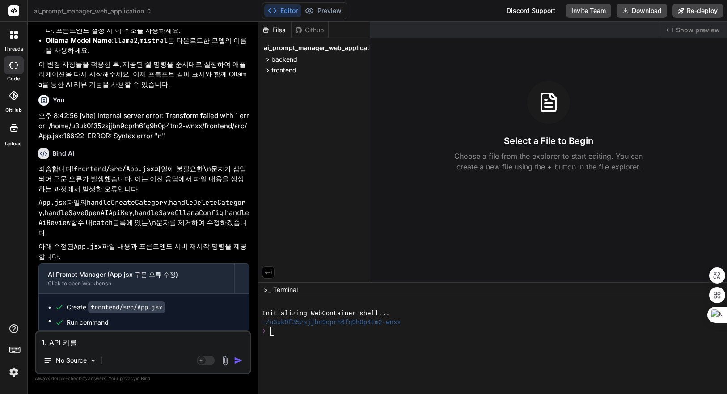
type textarea "x"
type textarea "1. API 키를 dr"
type textarea "x"
type textarea "1. API 키를 d"
type textarea "x"
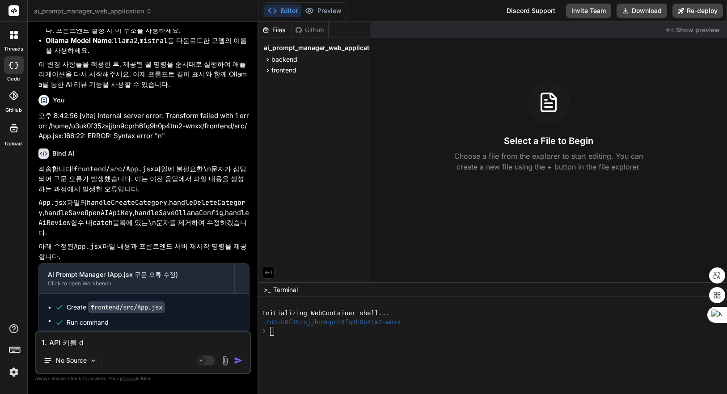
type textarea "1. API 키를 do"
type textarea "x"
type textarea "1. API 키를 dor"
type textarea "x"
type textarea "1. API 키를 do"
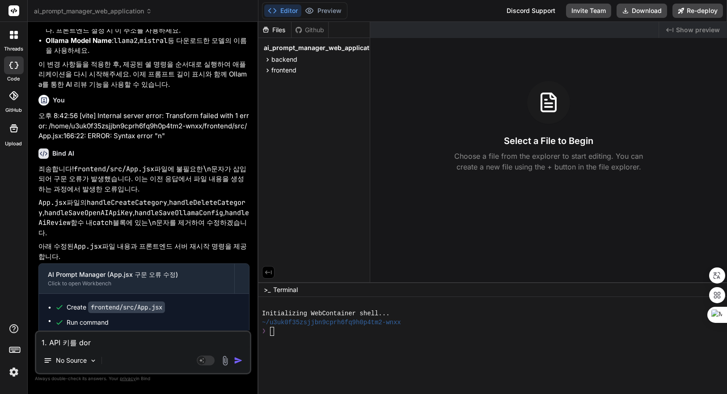
type textarea "x"
type textarea "1. API 키를 d"
type textarea "x"
type textarea "1. API 키를 dr"
type textarea "x"
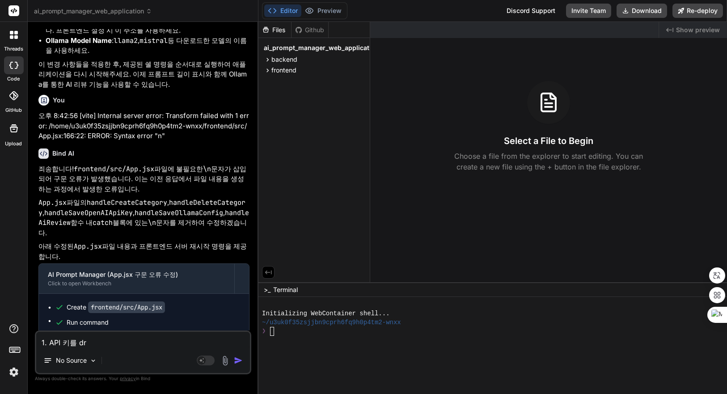
type textarea "1. API 키를 dro"
type textarea "x"
type textarea "1. API 키를 drop"
type textarea "x"
type textarea "1. API 키를 dropd"
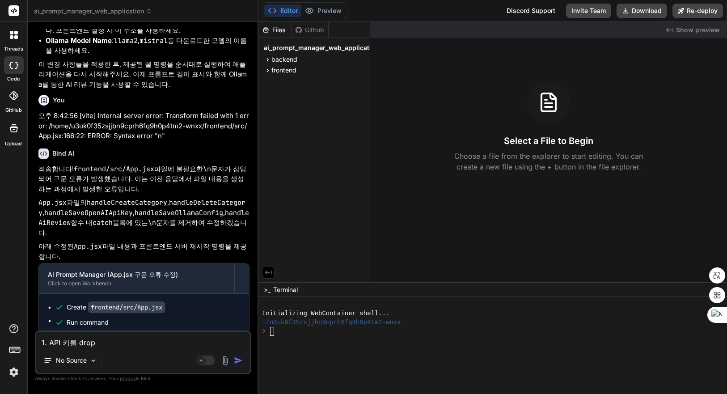
type textarea "x"
type textarea "1. API 키를 dropdo"
type textarea "x"
type textarea "1. API 키를 dropdow"
type textarea "x"
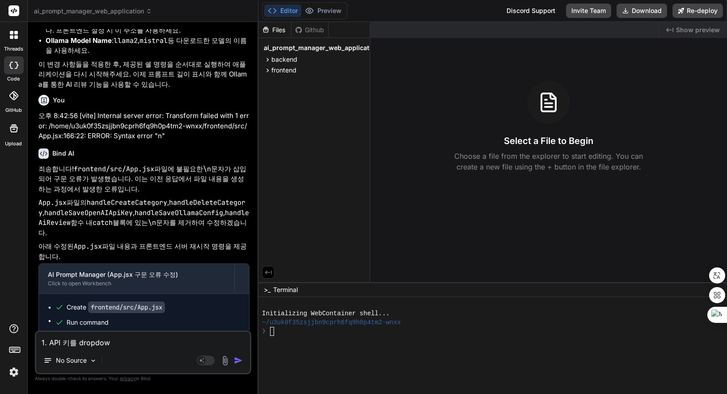
type textarea "1. API 키를 dropdown"
type textarea "x"
type textarea "1. API 키를 dropdown"
type textarea "x"
type textarea "1. API 키를 dropdown ㅠ"
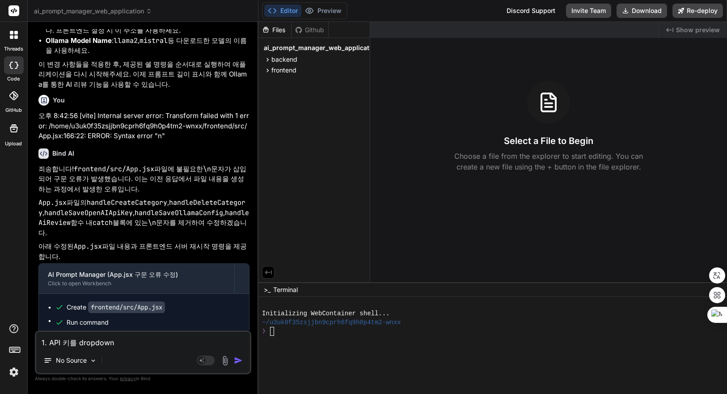
type textarea "x"
type textarea "1. API 키를 dropdown ㅠㅐ"
type textarea "x"
type textarea "1. API 키를 dropdown ㅠㅐㅌ"
type textarea "x"
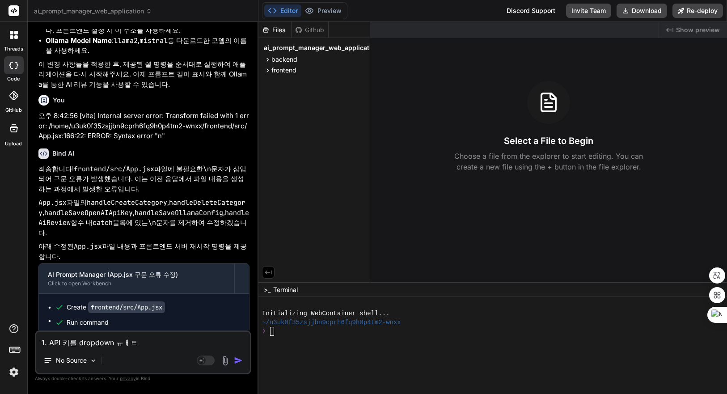
type textarea "1. API 키를 dropdown ㅠㅐ"
type textarea "x"
type textarea "1. API 키를 dropdown ㅠ"
type textarea "x"
type textarea "1. API 키를 dropdown"
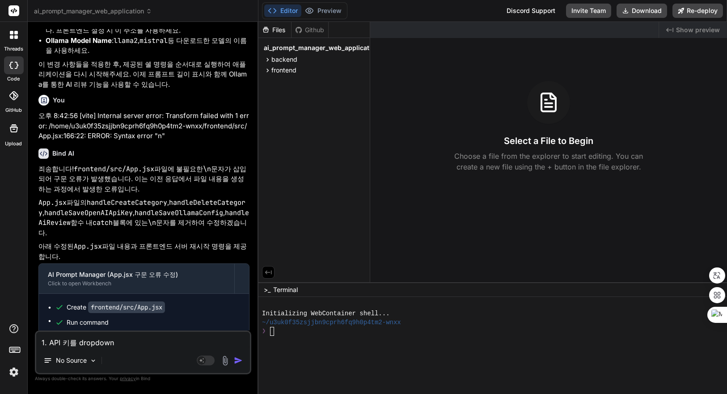
type textarea "x"
type textarea "1. API 키를 dropdown e"
type textarea "x"
type textarea "1. API 키를 dropdown el"
type textarea "x"
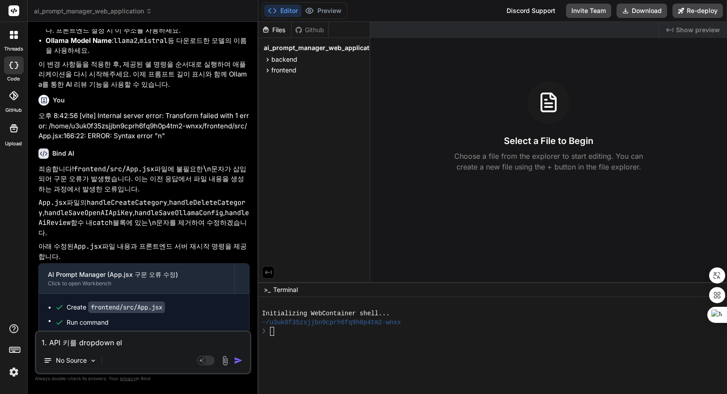
type textarea "1. API 키를 dropdown ele"
type textarea "x"
type textarea "1. API 키를 dropdown elem"
type textarea "x"
type textarea "1. API 키를 dropdown eleme"
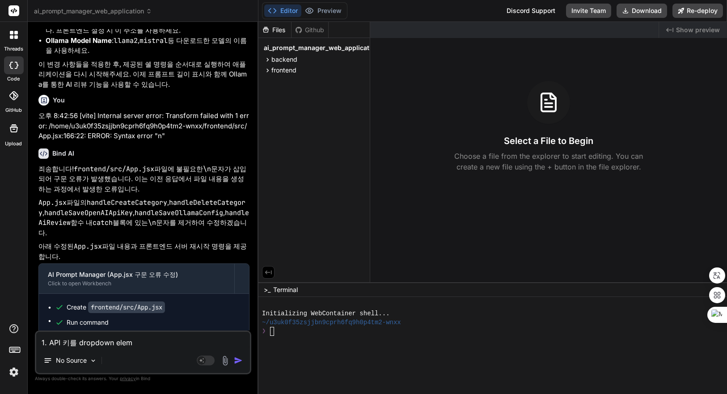
type textarea "x"
type textarea "1. API 키를 dropdown elemen"
type textarea "x"
type textarea "1. API 키를 dropdown element"
type textarea "x"
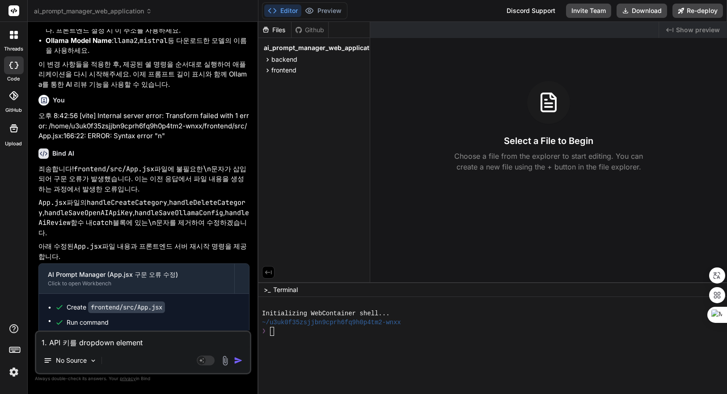
type textarea "1. API 키를 dropdown elementㄹ"
type textarea "x"
type textarea "1. API 키를 dropdown element르"
type textarea "x"
type textarea "1. API 키를 dropdown element를"
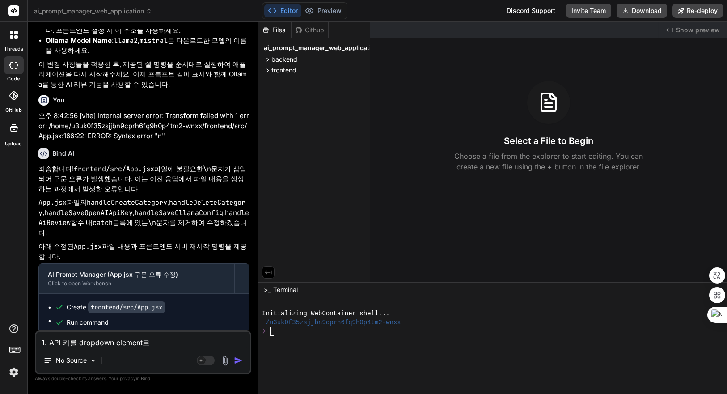
type textarea "x"
type textarea "1. API 키를 dropdown element를"
type textarea "x"
type textarea "1. API 키를 dropdown element를 ㅇ"
type textarea "x"
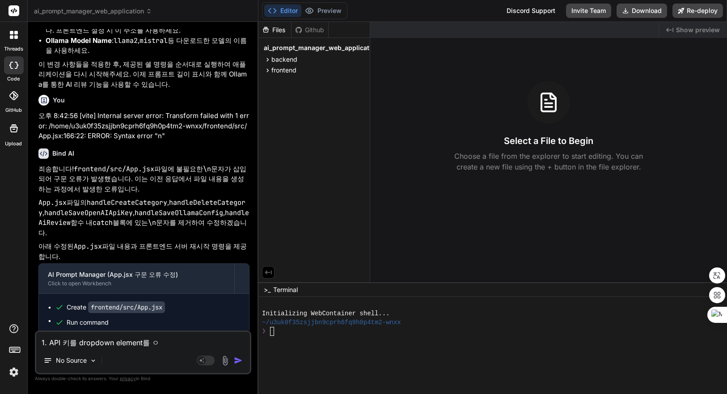
type textarea "1. API 키를 dropdown element를 이"
type textarea "x"
type textarea "1. API 키를 dropdown element를 잉"
type textarea "x"
type textarea "1. API 키를 dropdown element를 이요"
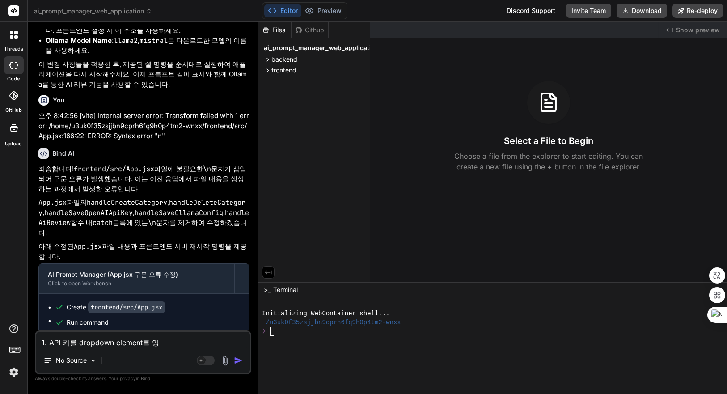
type textarea "x"
type textarea "1. API 키를 dropdown element를 이용"
type textarea "x"
type textarea "1. API 키를 dropdown element를 이용ㅎ"
type textarea "x"
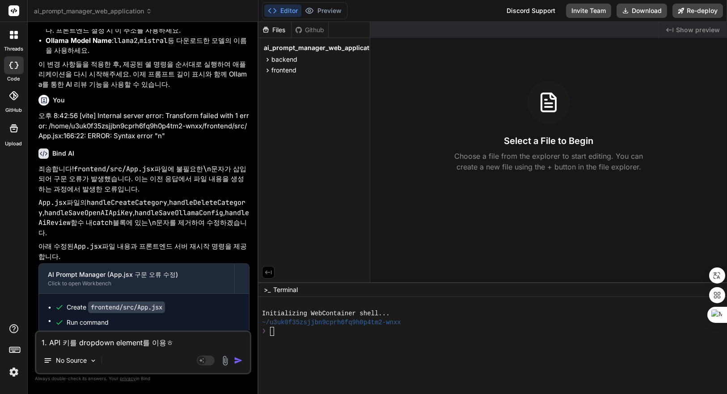
type textarea "1. API 키를 dropdown element를 이용해"
type textarea "x"
type textarea "1. API 키를 dropdown element를 이용햇"
type textarea "x"
type textarea "1. API 키를 dropdown element를 이용해서"
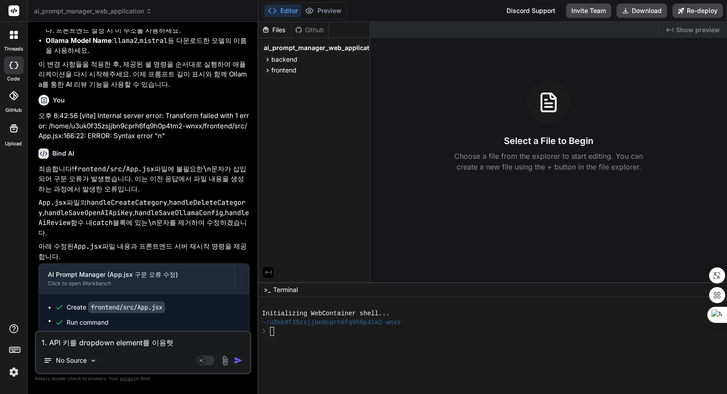
type textarea "x"
type textarea "1. API 키를 dropdown element를 이용해서"
type textarea "x"
type textarea "1. API 키를 dropdown element를 이용해서 ㅅ"
type textarea "x"
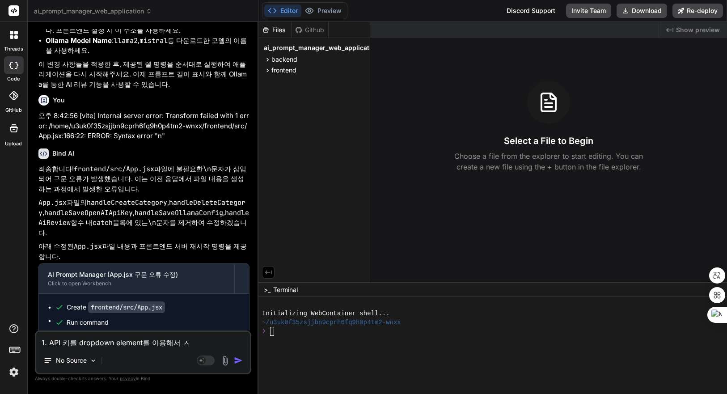
type textarea "1. API 키를 dropdown element를 이용해서 쇼"
type textarea "x"
type textarea "1. API 키를 dropdown element를 이용해서 쇼ㅔ"
type textarea "x"
type textarea "1. API 키를 dropdown element를 이용해서 쇼ㅔㄷ"
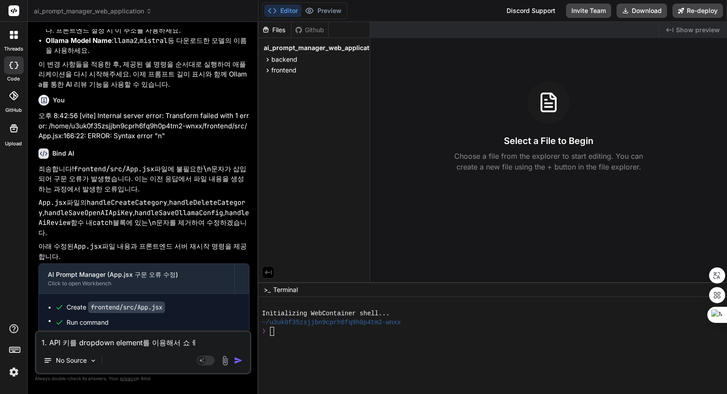
type textarea "x"
type textarea "1. API 키를 dropdown element를 이용해서 쇼ㅔ"
type textarea "x"
type textarea "1. API 키를 dropdown element를 이용해서 쇼"
type textarea "x"
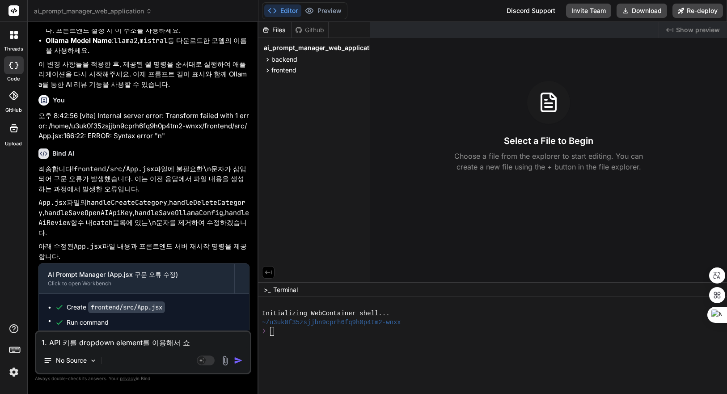
type textarea "1. API 키를 dropdown element를 이용해서"
type textarea "x"
type textarea "1. API 키를 dropdown element를 이용해서 t"
type textarea "x"
type textarea "1. API 키를 dropdown element를 이용해서 ty"
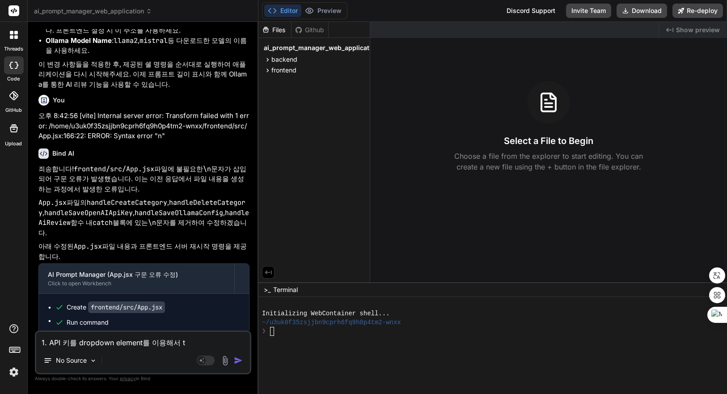
type textarea "x"
type textarea "1. API 키를 dropdown element를 이용해서 typ"
type textarea "x"
type textarea "1. API 키를 dropdown element를 이용해서 type"
type textarea "x"
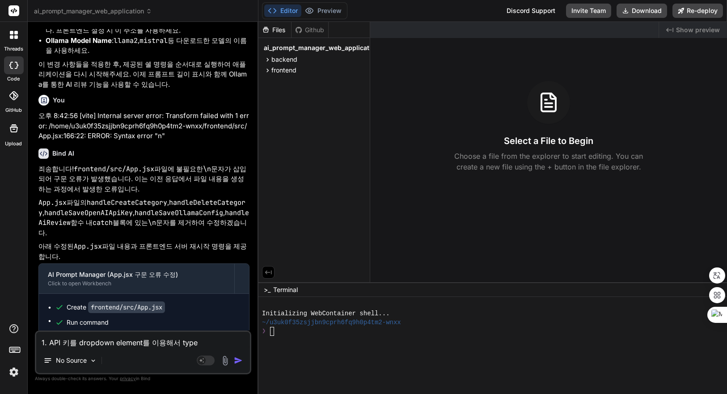
type textarea "1. API 키를 dropdown element를 이용해서 typeㅇ"
type textarea "x"
type textarea "1. API 키를 dropdown element를 이용해서 type으"
type textarea "x"
type textarea "1. API 키를 dropdown element를 이용해서 type을"
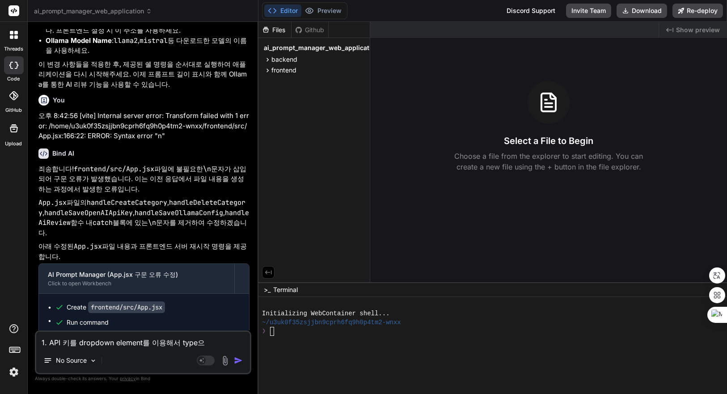
type textarea "x"
type textarea "1. API 키를 dropdown element를 이용해서 type을"
type textarea "x"
type textarea "1. API 키를 dropdown element를 이용해서 type을 ㅅ"
type textarea "x"
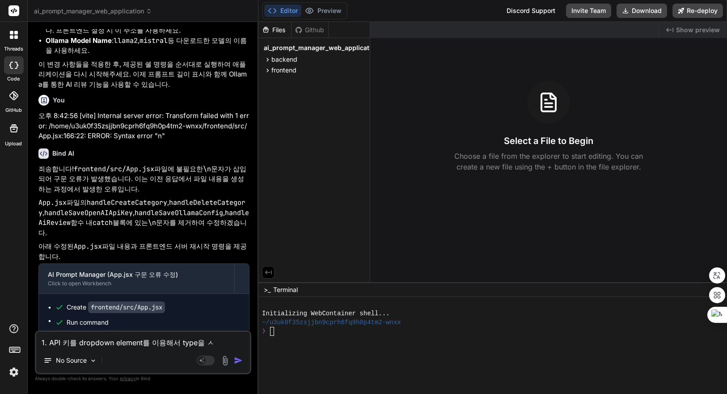
type textarea "1. API 키를 dropdown element를 이용해서 type을 서"
type textarea "x"
type textarea "1. API 키를 dropdown element를 이용해서 type을 설"
type textarea "x"
type textarea "1. API 키를 dropdown element를 이용해서 type을 설ㅈ"
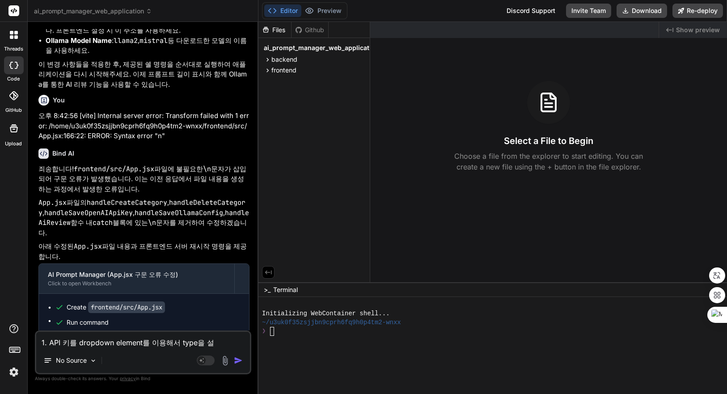
type textarea "x"
type textarea "1. API 키를 dropdown element를 이용해서 type을 설저"
type textarea "x"
type textarea "1. API 키를 dropdown element를 이용해서 type을 설젛"
type textarea "x"
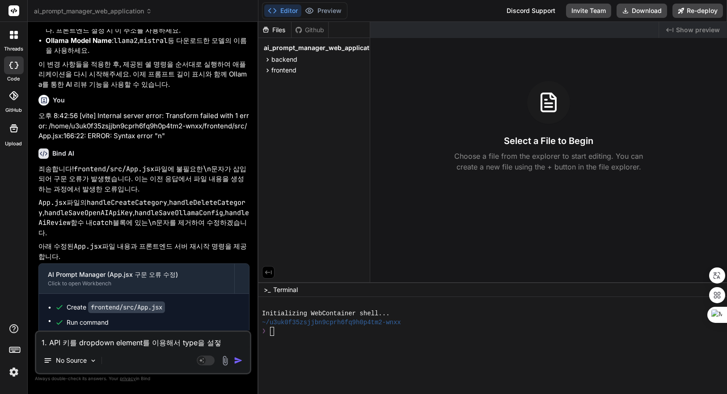
type textarea "1. API 키를 dropdown element를 이용해서 type을 설저하"
type textarea "x"
type textarea "1. API 키를 dropdown element를 이용해서 type을 설저ㅎ"
type textarea "x"
type textarea "1. API 키를 dropdown element를 이용해서 type을 설저"
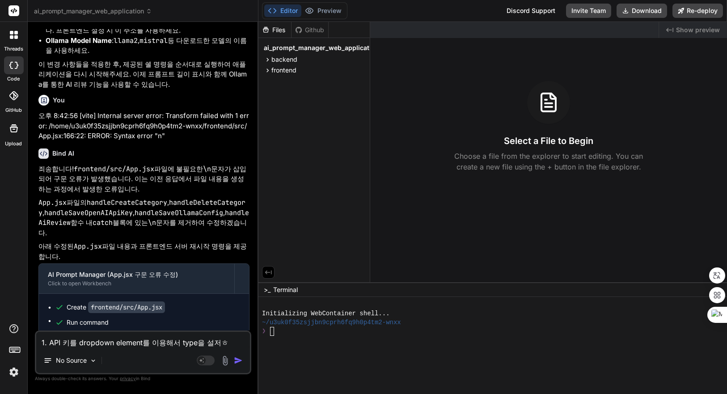
type textarea "x"
type textarea "1. API 키를 dropdown element를 이용해서 type을 설"
type textarea "x"
type textarea "1. API 키를 dropdown element를 이용해서 type을 설ㅈ"
type textarea "x"
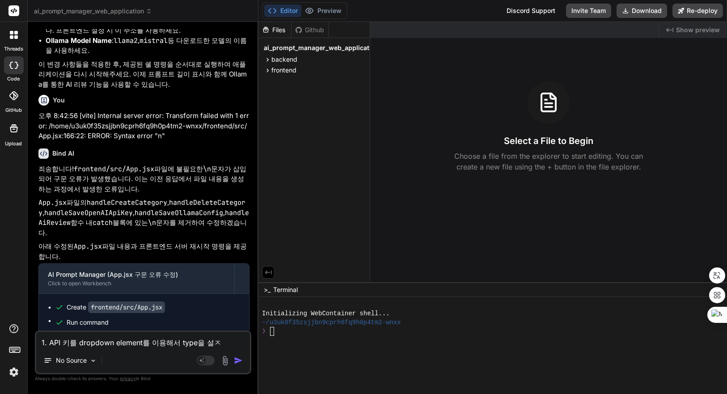
type textarea "1. API 키를 dropdown element를 이용해서 type을 설저"
type textarea "x"
type textarea "1. API 키를 dropdown element를 이용해서 type을 설정"
type textarea "x"
type textarea "1. API 키를 dropdown element를 이용해서 type을 설정ㅎ"
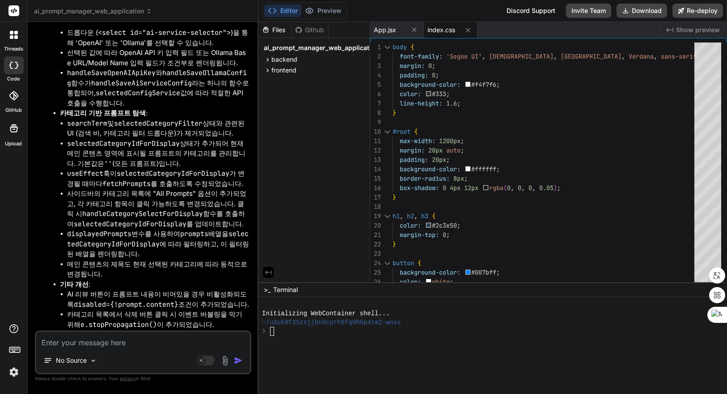
scroll to position [4629, 0]
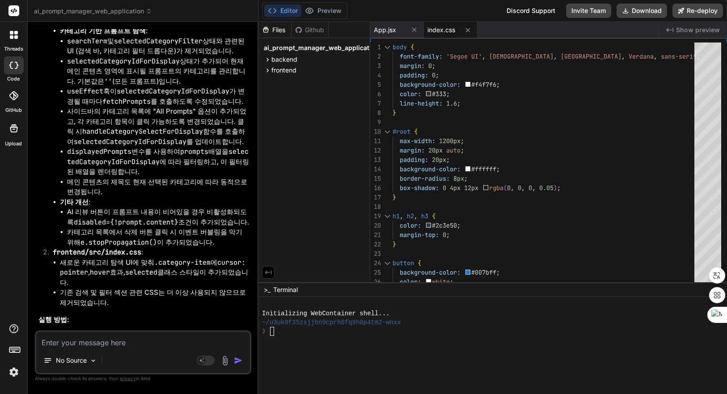
click at [697, 28] on span "Show preview" at bounding box center [698, 29] width 44 height 9
click at [363, 349] on div at bounding box center [487, 349] width 451 height 9
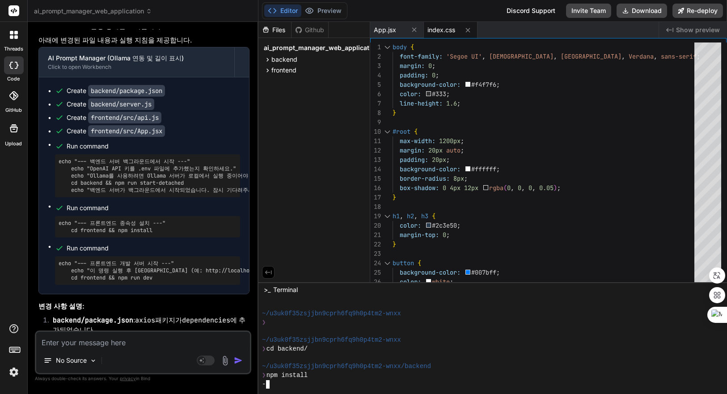
scroll to position [2840, 0]
drag, startPoint x: 117, startPoint y: 141, endPoint x: 186, endPoint y: 143, distance: 69.8
click at [186, 158] on pre "echo "--- 백엔드 서버 백그라운드에서 시작 ---" echo "OpenAI API 키를 .env 파일에 추가했는지 확인하세요." ech…" at bounding box center [148, 176] width 178 height 36
copy pre "npm run start-detached"
click at [477, 325] on div "❯" at bounding box center [487, 322] width 451 height 9
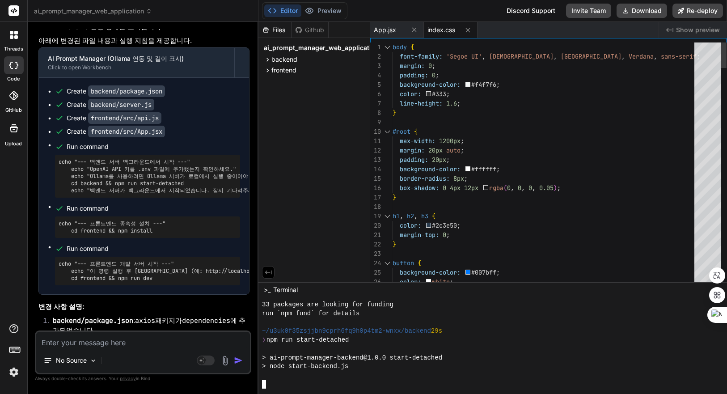
scroll to position [290, 0]
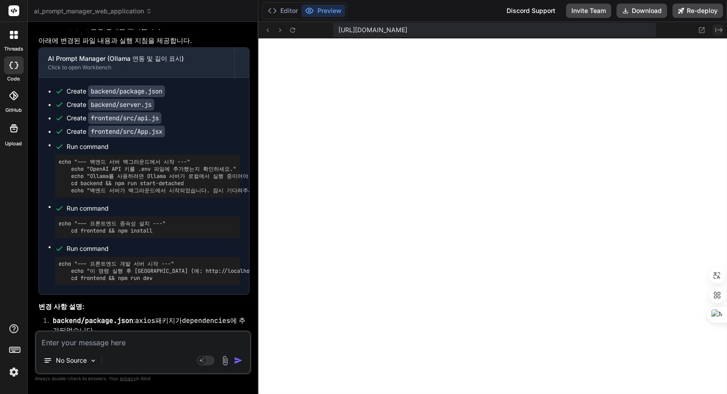
click at [716, 29] on icon at bounding box center [718, 30] width 7 height 4
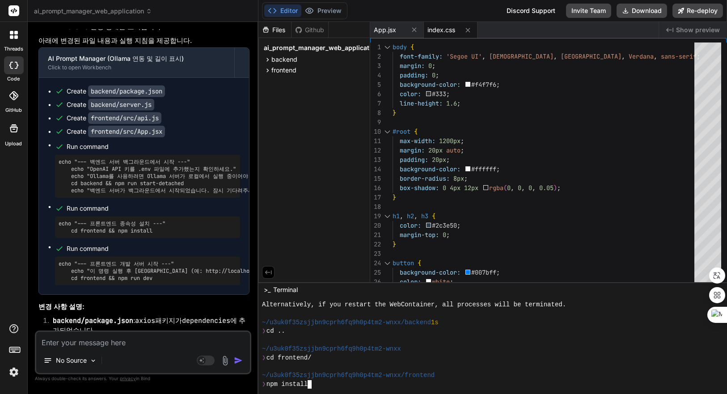
scroll to position [352, 0]
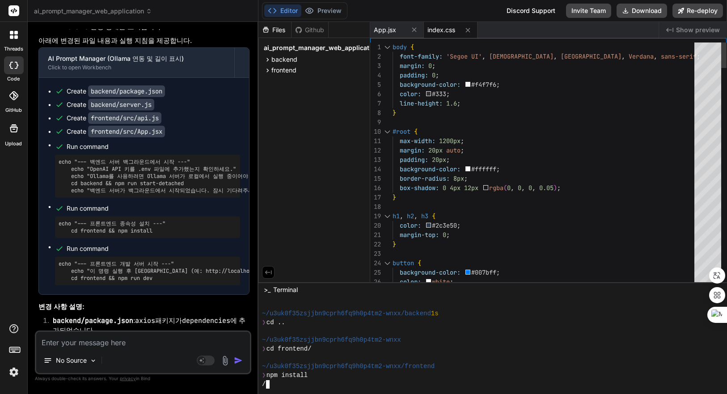
click at [708, 179] on div at bounding box center [707, 164] width 27 height 244
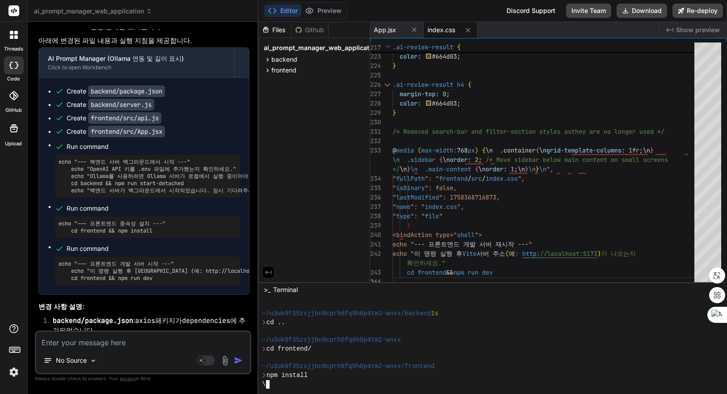
click at [518, 332] on div at bounding box center [487, 331] width 451 height 9
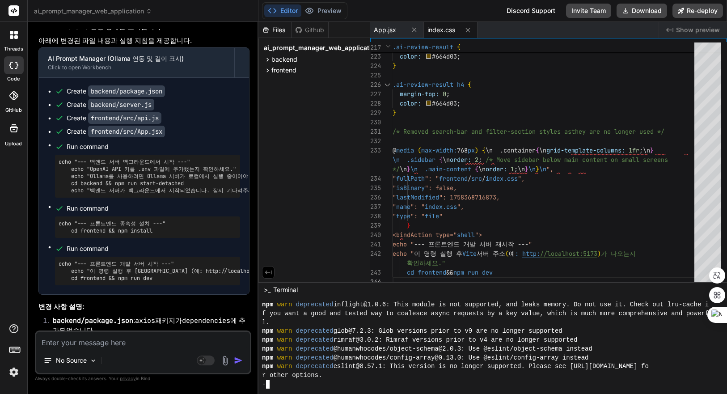
scroll to position [493, 0]
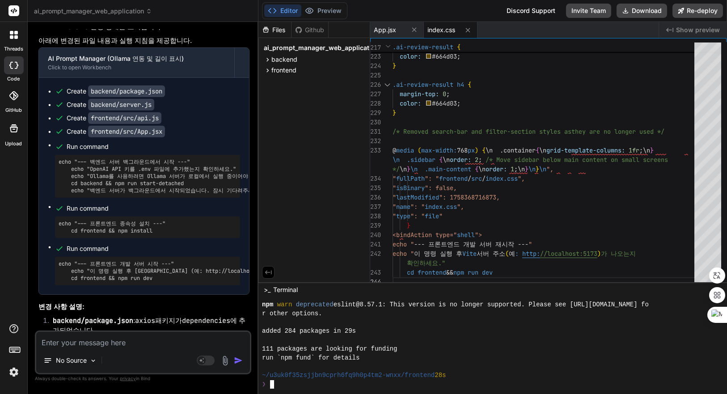
click at [481, 344] on div at bounding box center [487, 340] width 451 height 9
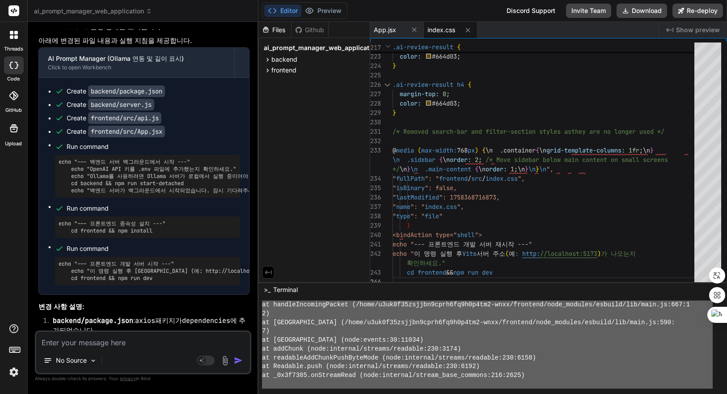
scroll to position [1029, 0]
drag, startPoint x: 262, startPoint y: 347, endPoint x: 442, endPoint y: 393, distance: 185.1
click at [110, 346] on textarea at bounding box center [143, 340] width 214 height 16
paste textarea "/home/u3uk0f35zsjjbn9cprh6fq9h0p4tm2-wnxx/frontend/src/App.jsx:390:23: ERROR: E…"
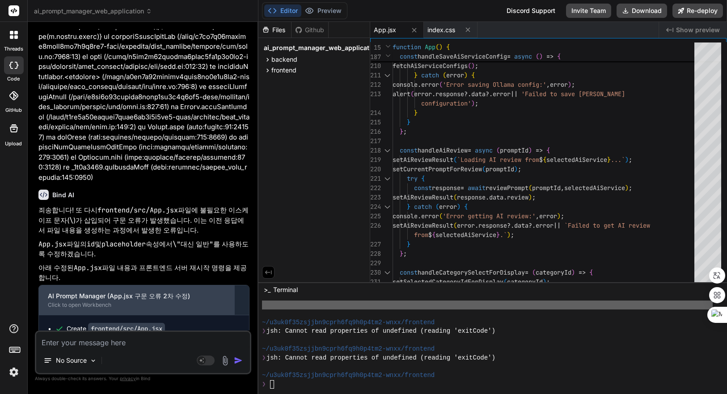
scroll to position [5333, 0]
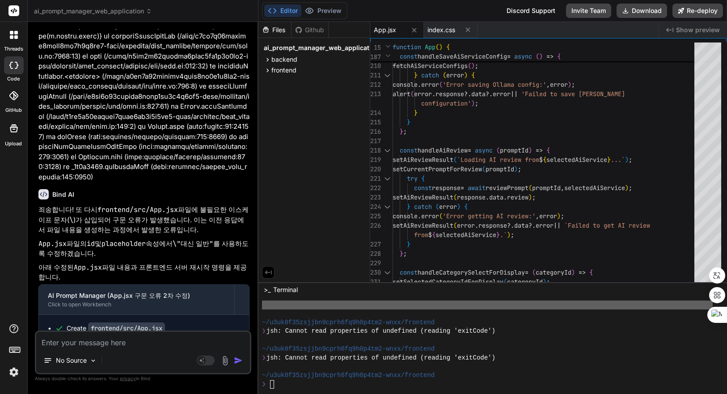
click at [529, 329] on div "❯ jsh: Cannot read properties of undefined (reading 'exitCode')" at bounding box center [487, 331] width 451 height 9
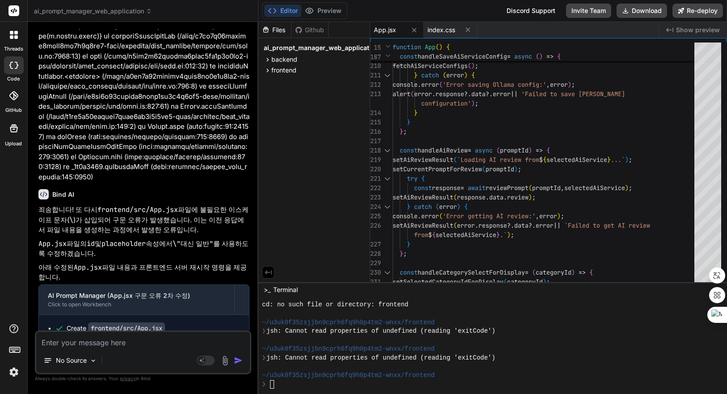
click at [687, 28] on span "Show preview" at bounding box center [698, 29] width 44 height 9
click at [530, 347] on div "~/u3uk0f35zsjjbn9cprh6fq9h0p4tm2-wnxx/frontend" at bounding box center [487, 349] width 451 height 9
click at [440, 343] on div "cd: no such file or directory: frontend ~/u3uk0f35zsjjbn9cprh6fq9h0p4tm2-wnxx/f…" at bounding box center [487, 344] width 451 height 88
click at [690, 28] on span "Show preview" at bounding box center [698, 29] width 44 height 9
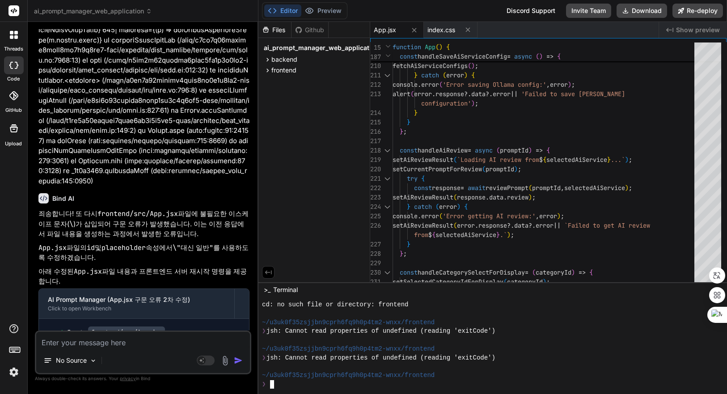
scroll to position [5333, 0]
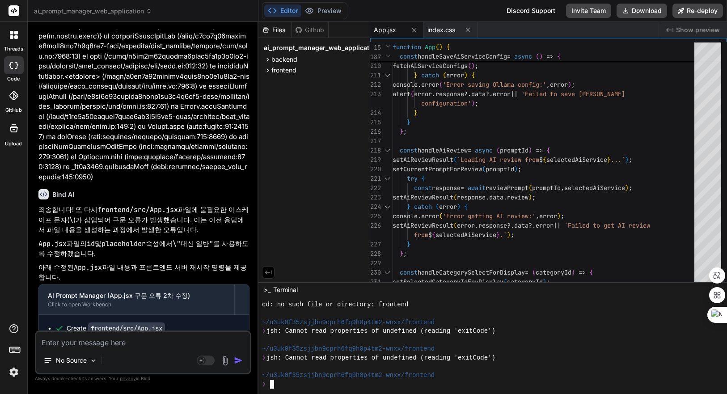
click at [486, 321] on div "~/u3uk0f35zsjjbn9cprh6fq9h0p4tm2-wnxx/frontend" at bounding box center [487, 322] width 451 height 9
click at [486, 323] on div "~/u3uk0f35zsjjbn9cprh6fq9h0p4tm2-wnxx/frontend" at bounding box center [487, 322] width 451 height 9
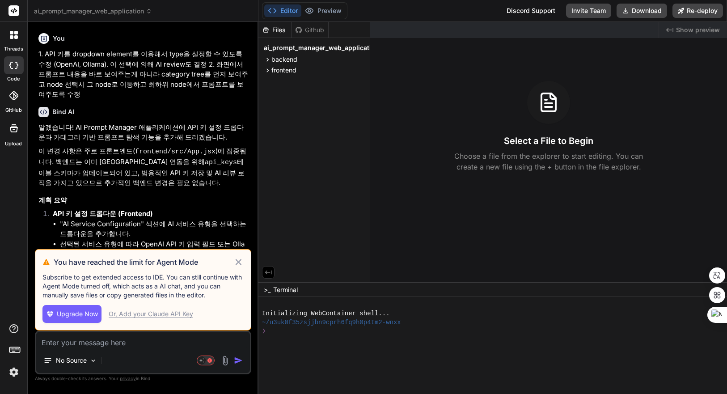
click at [239, 263] on icon at bounding box center [239, 262] width 6 height 6
type textarea "x"
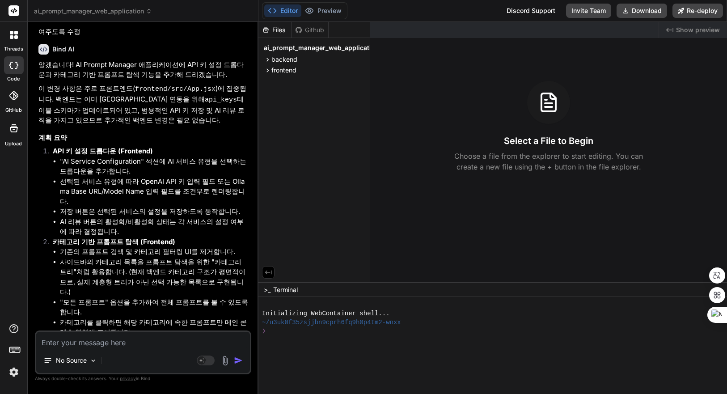
scroll to position [2573, 0]
click at [446, 341] on div at bounding box center [487, 340] width 451 height 9
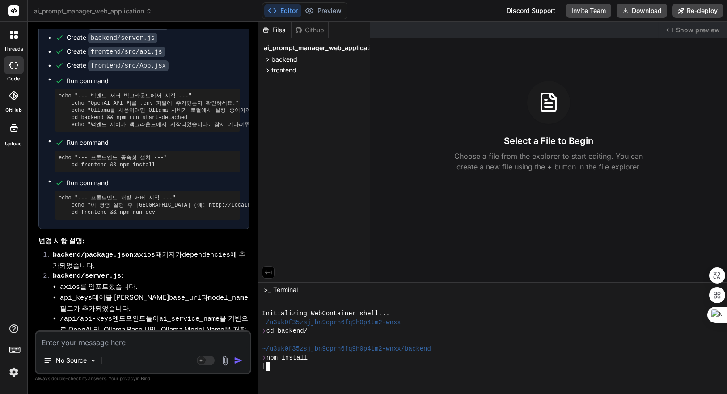
scroll to position [1331, 0]
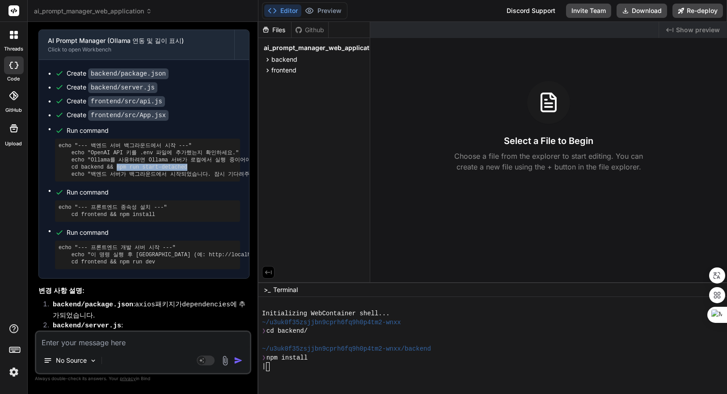
drag, startPoint x: 112, startPoint y: 135, endPoint x: 179, endPoint y: 134, distance: 67.5
click at [179, 142] on pre "echo "--- 백엔드 서버 백그라운드에서 시작 ---" echo "OpenAI API 키를 .env 파일에 추가했는지 확인하세요." ech…" at bounding box center [148, 160] width 178 height 36
copy pre "npm run start-detached"
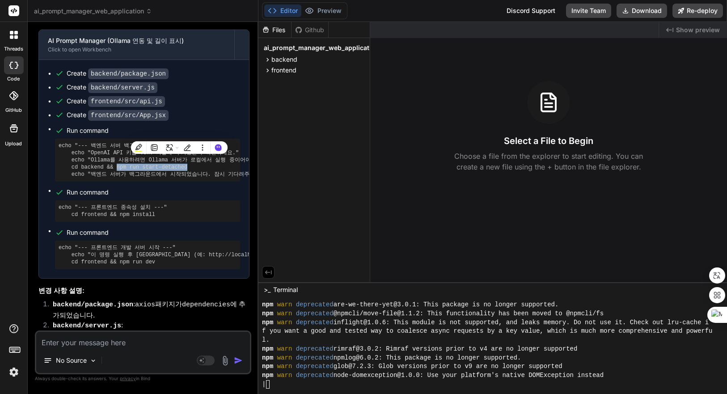
type textarea "x"
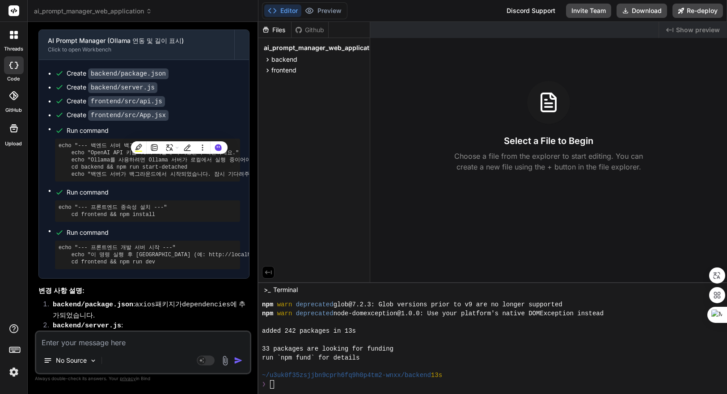
click at [458, 335] on div "added 242 packages in 13s" at bounding box center [487, 331] width 451 height 9
type textarea "npm run start-detached"
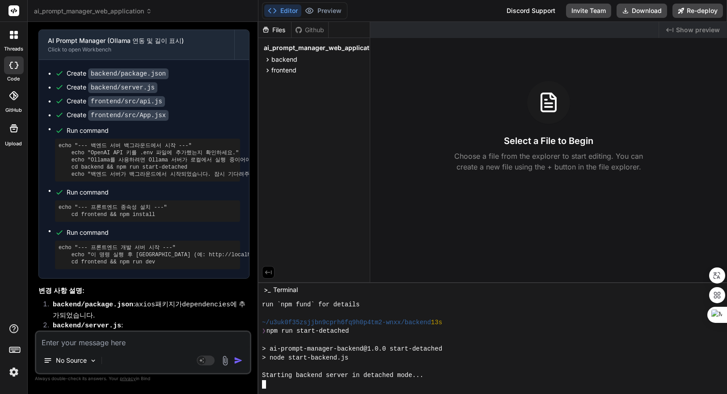
scroll to position [237, 0]
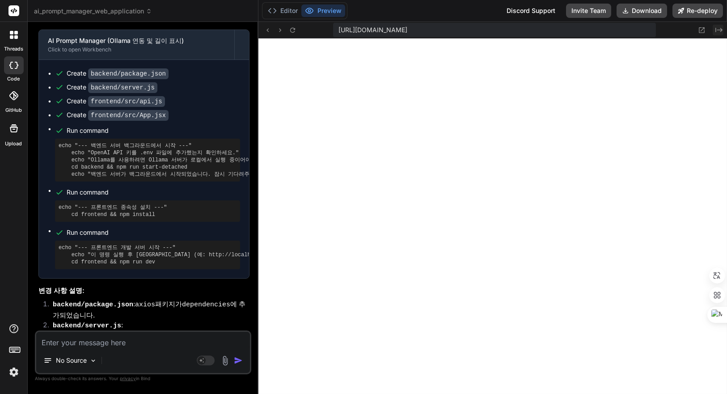
click at [718, 27] on icon "Created with Pixso." at bounding box center [718, 29] width 7 height 7
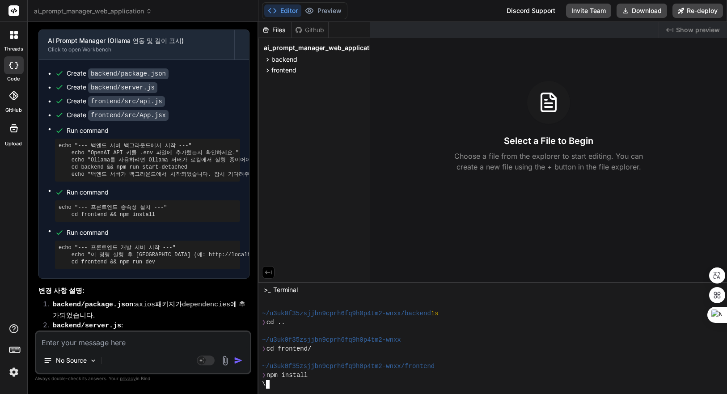
scroll to position [378, 0]
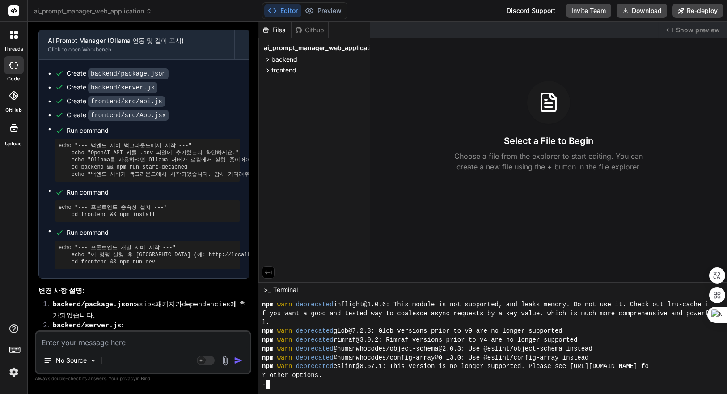
type textarea "x"
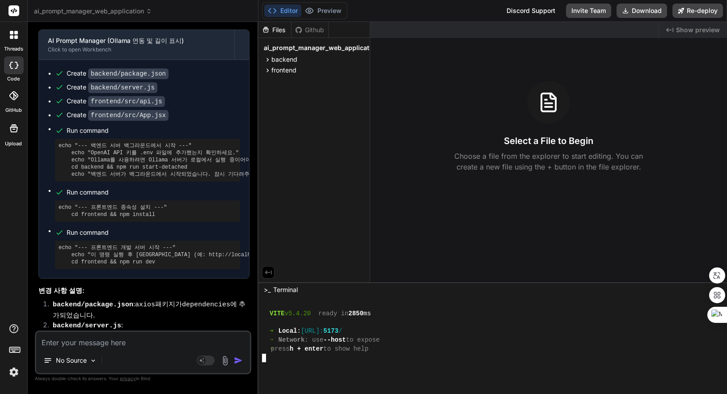
scroll to position [563, 0]
click at [268, 70] on icon at bounding box center [267, 70] width 2 height 4
click at [270, 60] on icon at bounding box center [268, 60] width 8 height 8
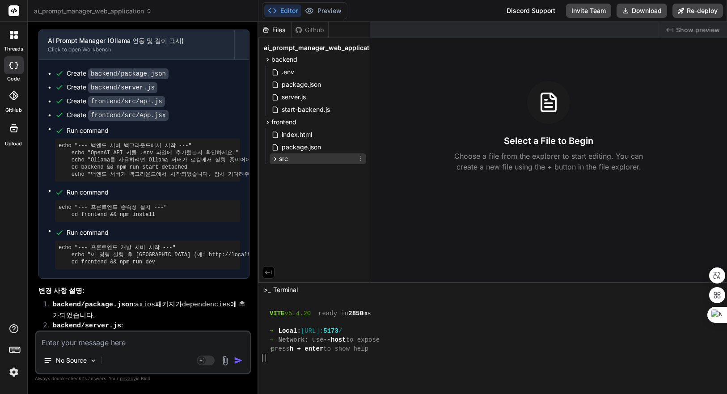
click at [271, 156] on div "src" at bounding box center [318, 158] width 97 height 11
click at [305, 170] on span "App.jsx" at bounding box center [300, 171] width 24 height 11
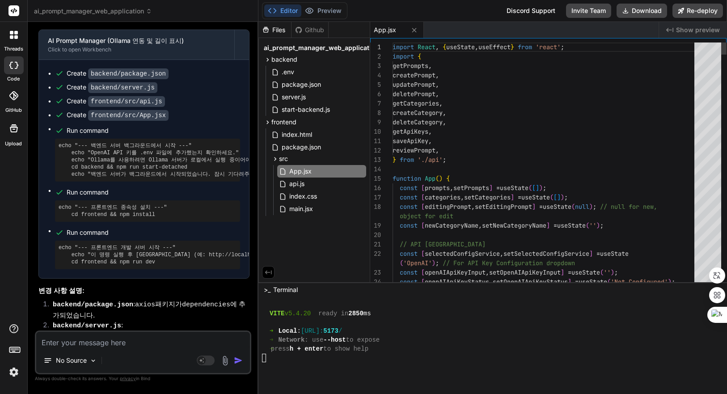
type textarea "x"
click at [689, 29] on span "Show preview" at bounding box center [698, 29] width 44 height 9
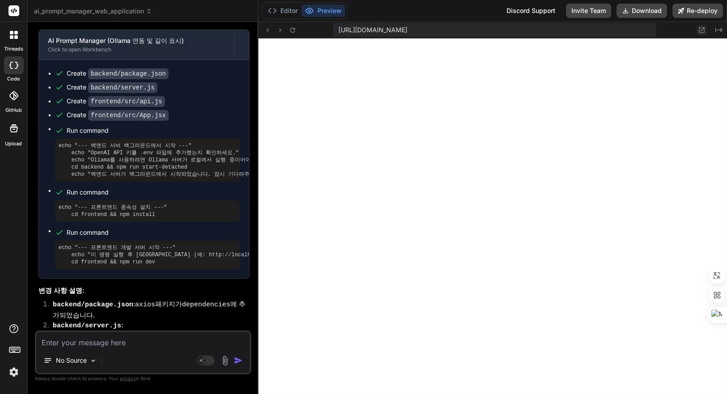
click at [701, 29] on icon at bounding box center [702, 30] width 8 height 8
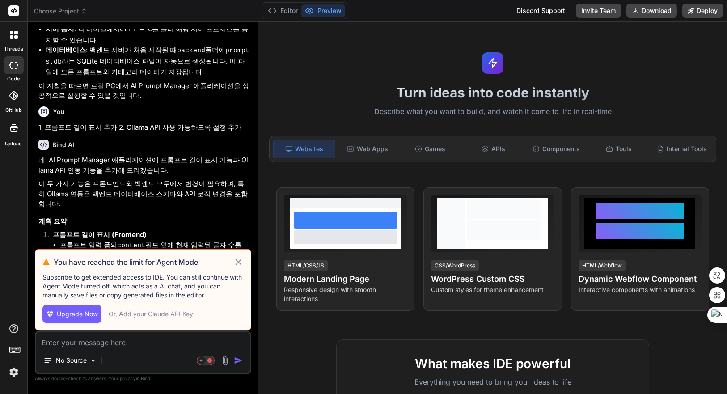
click at [240, 262] on icon at bounding box center [239, 262] width 6 height 6
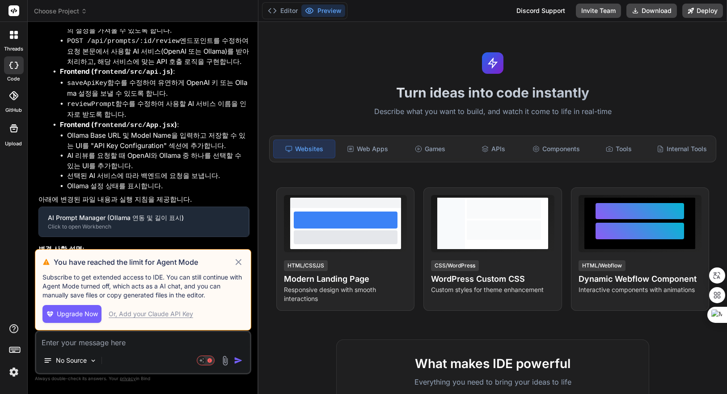
type textarea "x"
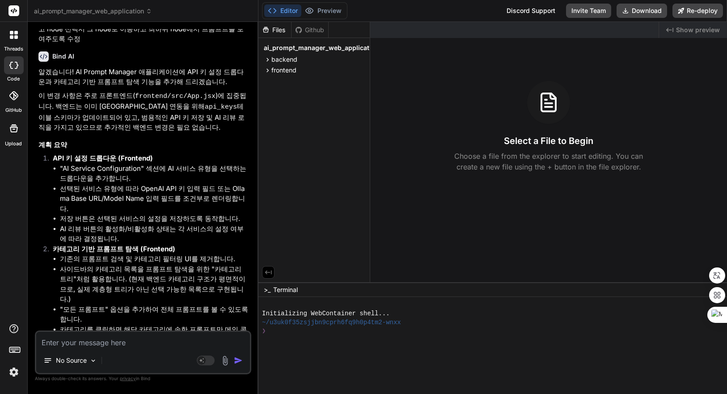
scroll to position [2573, 0]
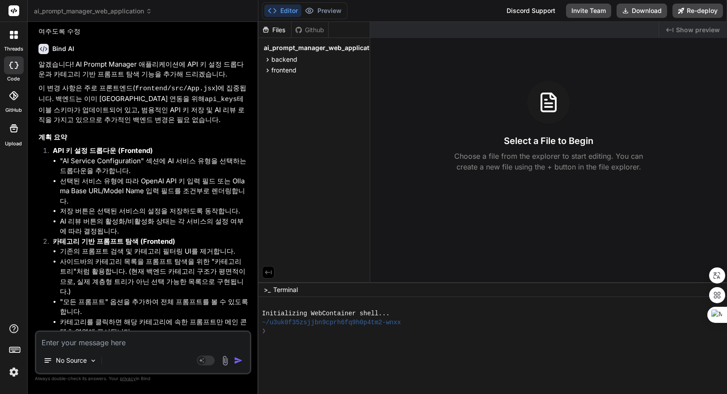
click at [151, 344] on textarea at bounding box center [143, 340] width 214 height 16
type textarea "A"
type textarea "x"
type textarea "AU"
type textarea "x"
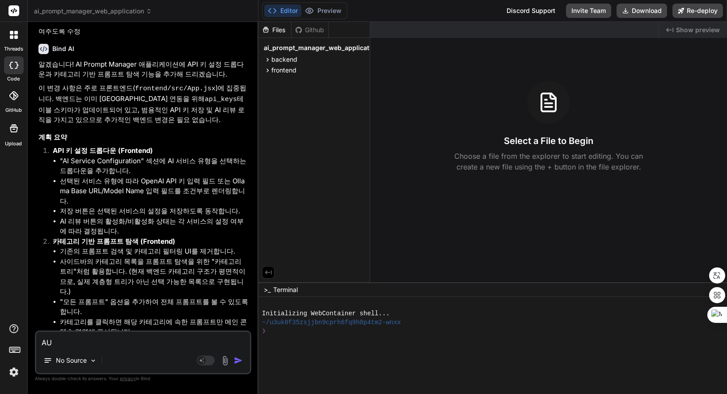
type textarea "A"
type textarea "x"
type textarea "AI"
type textarea "x"
type textarea "AI"
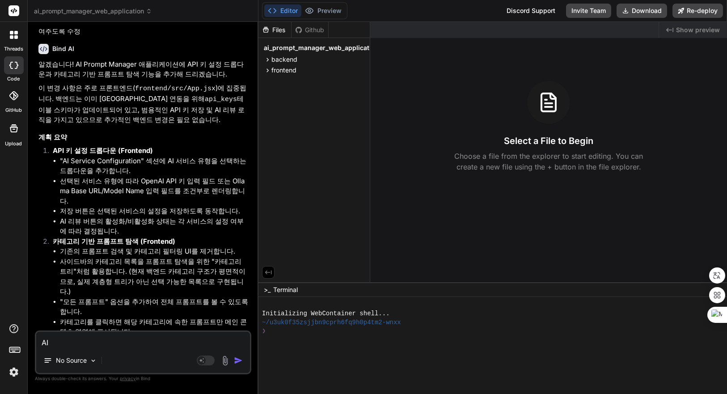
type textarea "x"
type textarea "AI r"
type textarea "x"
type textarea "AI re"
type textarea "x"
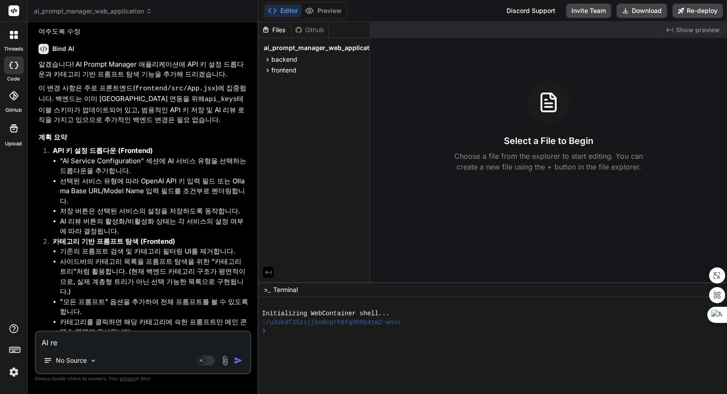
type textarea "AI rev"
type textarea "x"
type textarea "AI revi"
type textarea "x"
type textarea "AI revie"
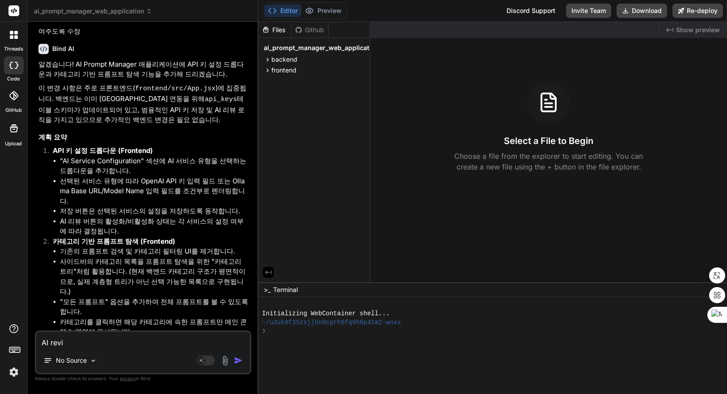
type textarea "x"
type textarea "AI review"
type textarea "x"
type textarea "AI review"
type textarea "x"
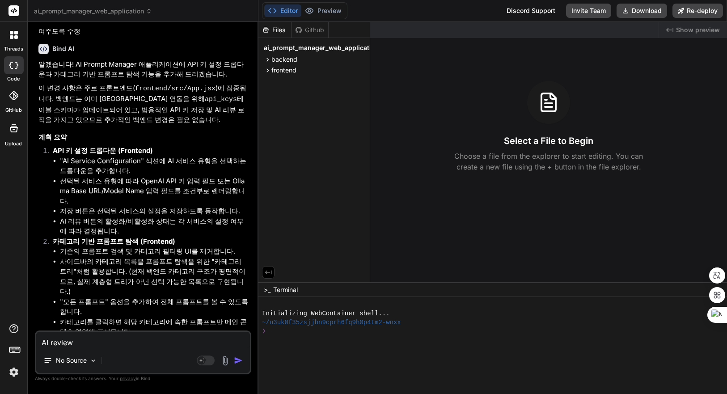
type textarea "AI review ㅂ"
type textarea "x"
type textarea "AI review 버"
type textarea "x"
type textarea "AI review 벝"
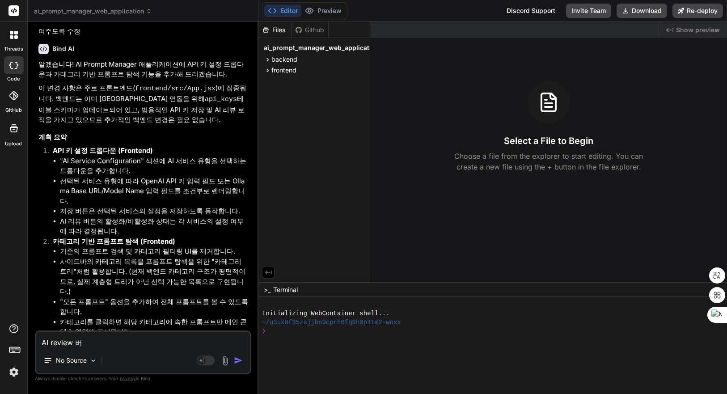
type textarea "x"
type textarea "AI review 버트"
type textarea "x"
type textarea "AI review 버튼"
type textarea "x"
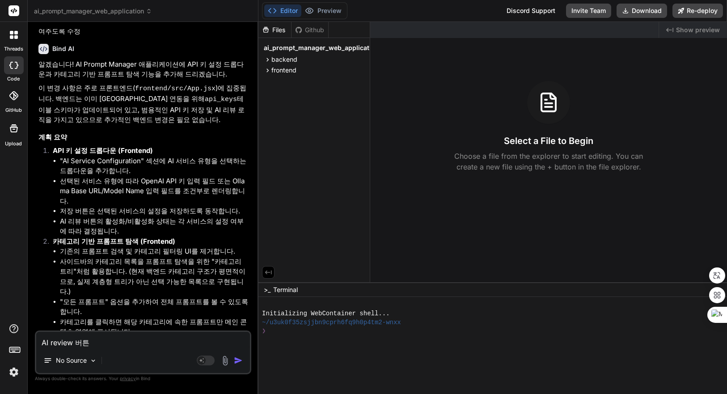
type textarea "AI review 버튼"
type textarea "x"
type textarea "AI review 버튼"
type textarea "x"
type textarea "AI review 버튼ㅇ"
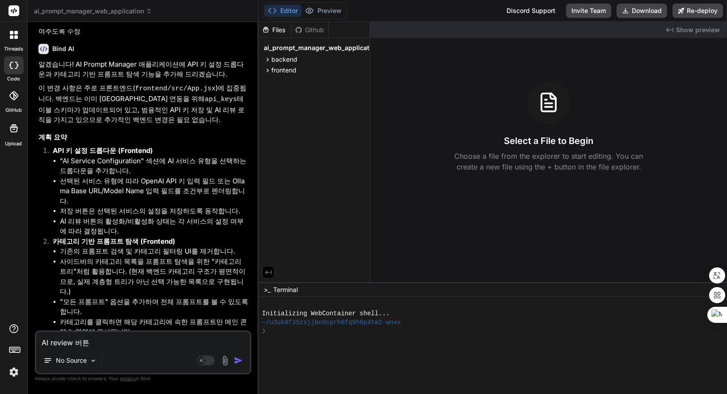
type textarea "x"
type textarea "AI review 버튼이"
type textarea "x"
type textarea "AI review 버튼이"
type textarea "x"
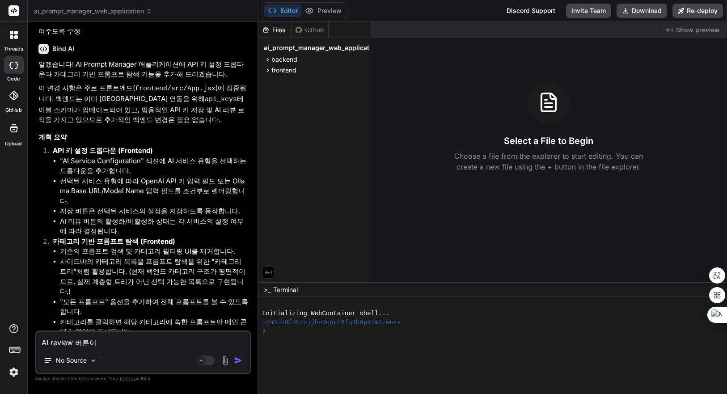
type textarea "AI review 버튼이 A"
type textarea "x"
type textarea "AI review 버튼이 AP"
type textarea "x"
type textarea "AI review 버튼이 API"
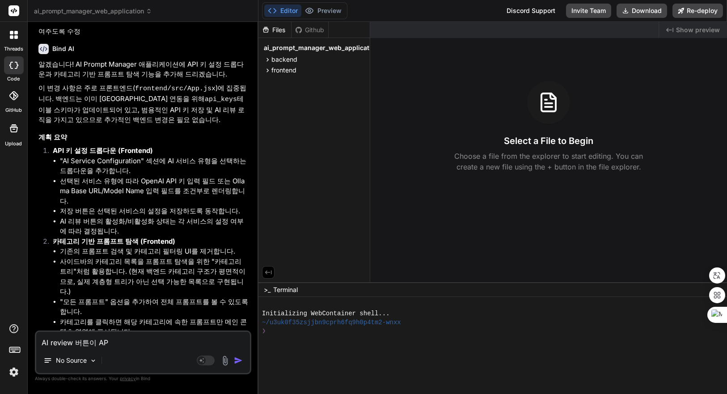
type textarea "x"
type textarea "AI review 버튼이 API"
type textarea "x"
type textarea "AI review 버튼이 API ㅋ"
type textarea "x"
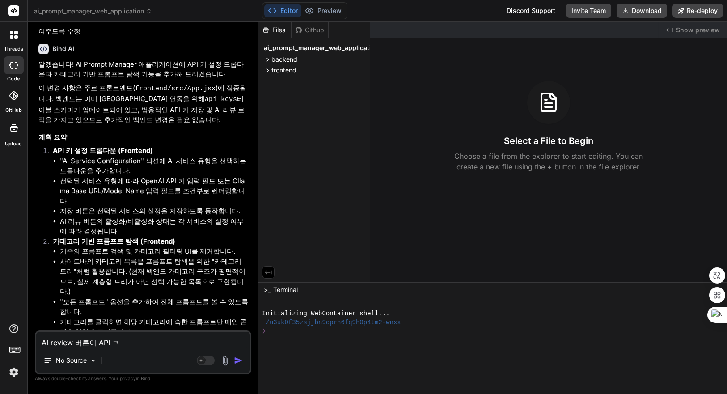
type textarea "AI review 버튼이 API"
type textarea "x"
type textarea "AI review 버튼이 API ㅋ"
type textarea "x"
type textarea "AI review 버튼이 API 키"
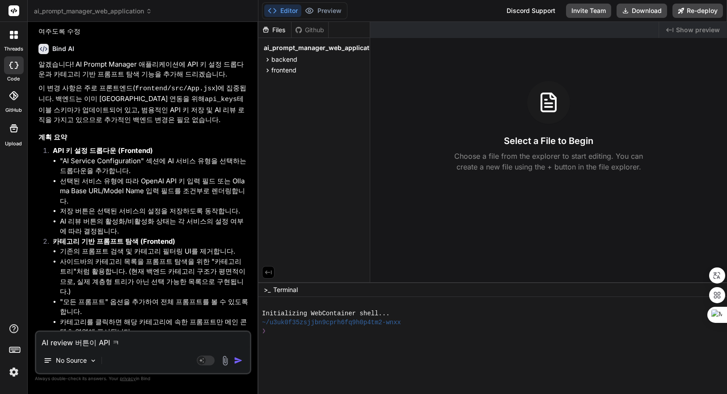
type textarea "x"
type textarea "AI review 버튼이 API 키"
type textarea "x"
type textarea "AI review 버튼이 API 키 ㅈ"
type textarea "x"
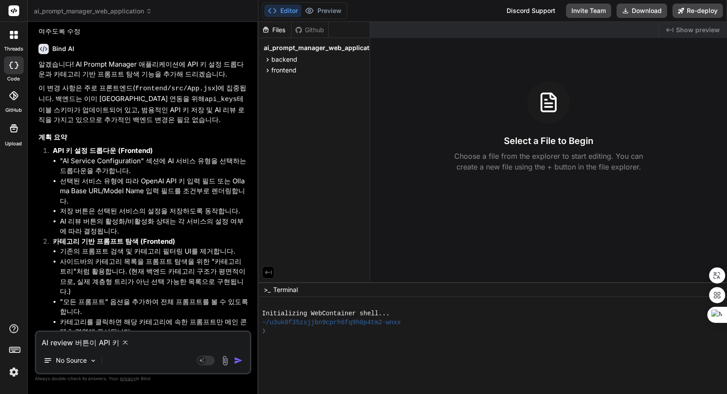
type textarea "AI review 버튼이 API 키 조"
type textarea "x"
type textarea "AI review 버튼이 API 키 종"
type textarea "x"
type textarea "AI review 버튼이 API 키 종ㄹ"
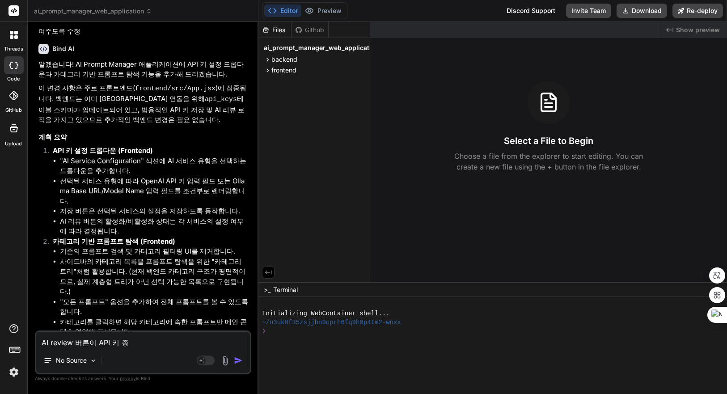
type textarea "x"
type textarea "AI review 버튼이 API 키 종류"
type textarea "x"
type textarea "AI review 버튼이 API 키 종륭"
type textarea "x"
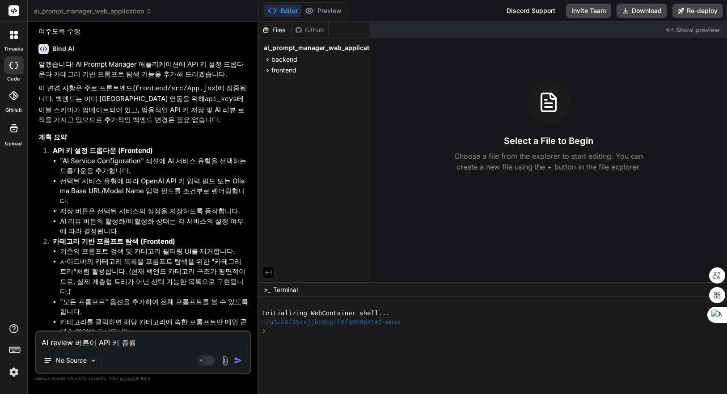
type textarea "AI review 버튼이 API 키 종류에"
type textarea "x"
type textarea "AI review 버튼이 API 키 종류에"
type textarea "x"
type textarea "AI review 버튼이 API 키 종류에 ㄸ"
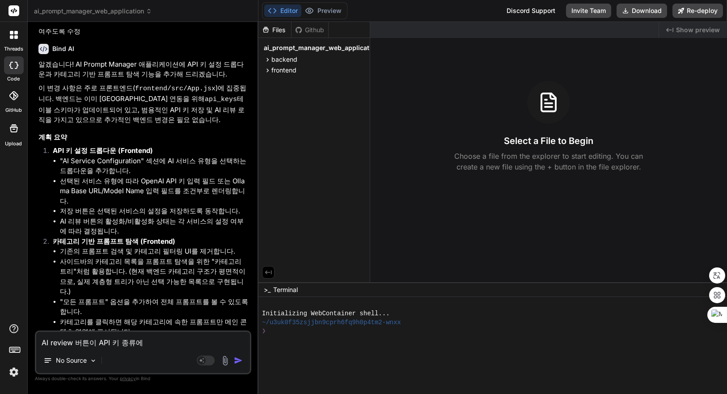
type textarea "x"
type textarea "AI review 버튼이 API 키 종류에 따"
type textarea "x"
type textarea "AI review 버튼이 API 키 종류에 딸"
type textarea "x"
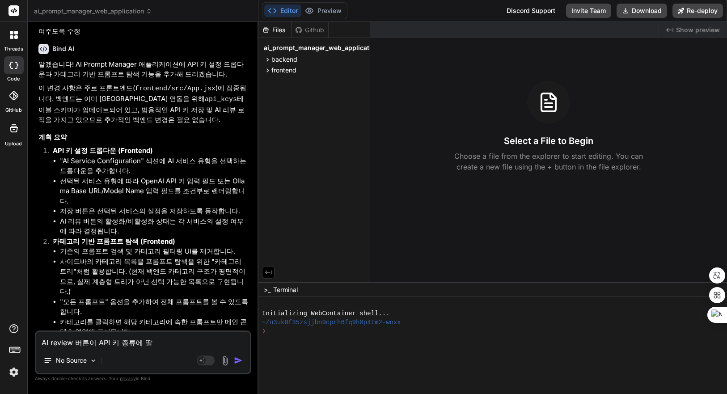
type textarea "AI review 버튼이 API 키 종류에 따라"
type textarea "x"
type textarea "AI review 버튼이 API 키 종류에 따라"
type textarea "x"
type textarea "AI review 버튼이 API 키 종류에 따라 c"
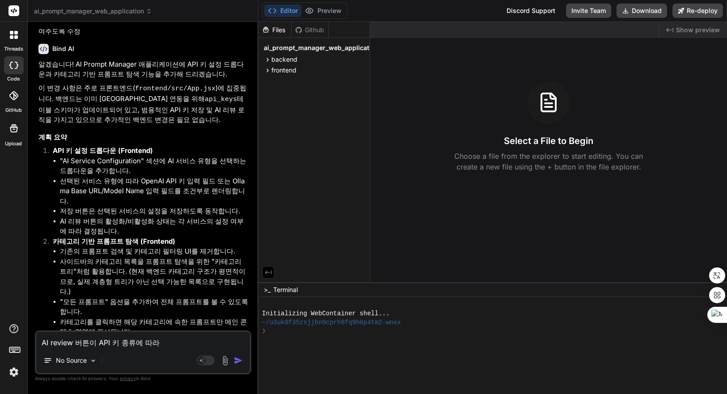
type textarea "x"
type textarea "AI review 버튼이 API 키 종류에 따라 ca"
type textarea "x"
type textarea "AI review 버튼이 API 키 종류에 따라 cap"
type textarea "x"
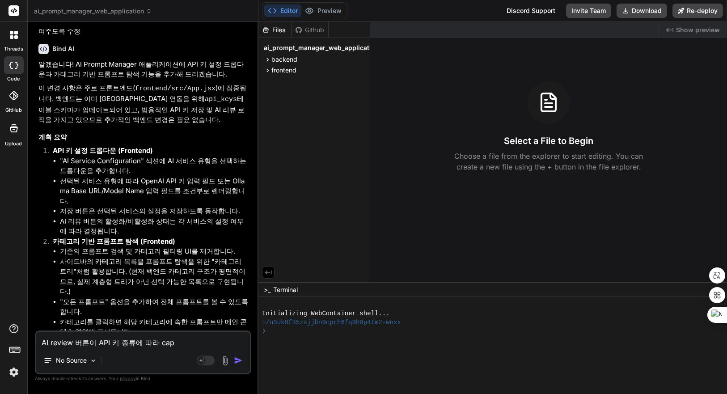
type textarea "AI review 버튼이 API 키 종류에 따라 capt"
type textarea "x"
type textarea "AI review 버튼이 API 키 종류에 따라 capti"
type textarea "x"
type textarea "AI review 버튼이 API 키 종류에 따라 captio"
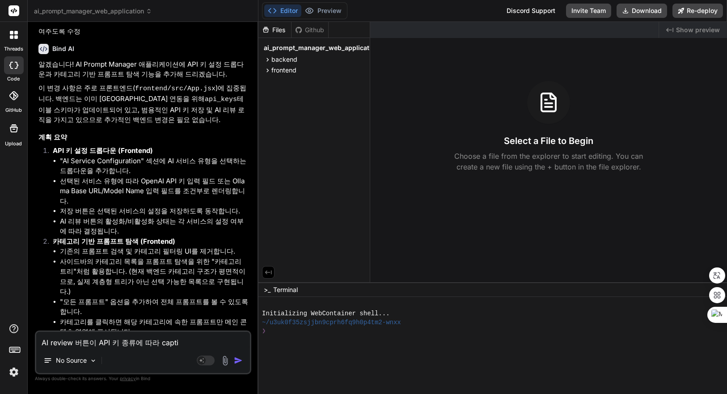
type textarea "x"
type textarea "AI review 버튼이 API 키 종류에 따라 caption"
type textarea "x"
type textarea "AI review 버튼이 API 키 종류에 따라 captionㅇ"
type textarea "x"
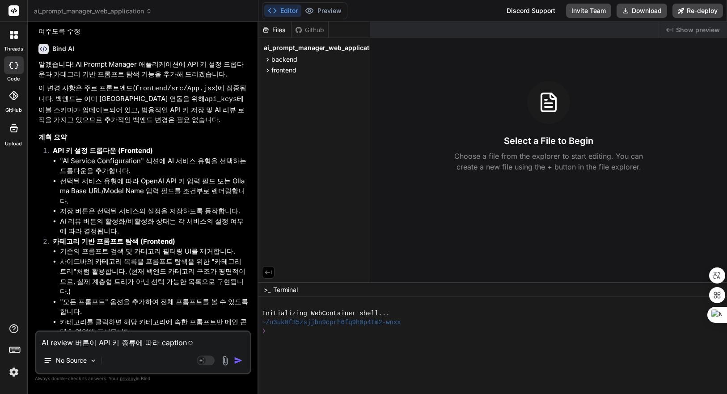
type textarea "AI review 버튼이 API 키 종류에 따라 caption이"
type textarea "x"
type textarea "AI review 버튼이 API 키 종류에 따라 caption이"
type textarea "x"
type textarea "AI review 버튼이 API 키 종류에 따라 caption이 ㅂ"
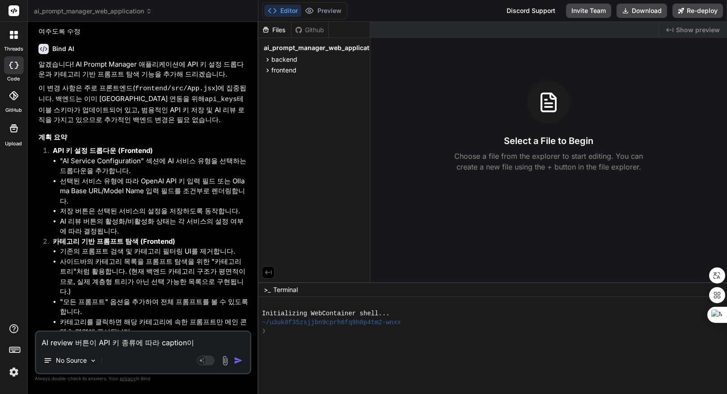
type textarea "x"
type textarea "AI review 버튼이 API 키 종류에 따라 caption이 벼"
type textarea "x"
type textarea "AI review 버튼이 API 키 종류에 따라 caption이 변"
type textarea "x"
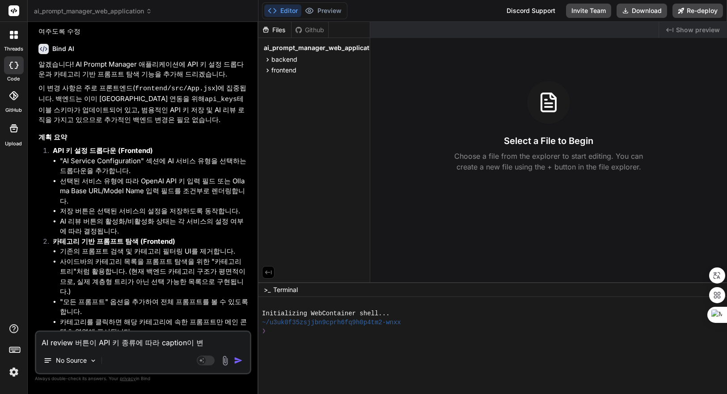
type textarea "AI review 버튼이 API 키 종류에 따라 caption이 볂"
type textarea "x"
type textarea "AI review 버튼이 API 키 종류에 따라 caption이 변하"
type textarea "x"
type textarea "AI review 버튼이 API 키 종류에 따라 caption이 변핮"
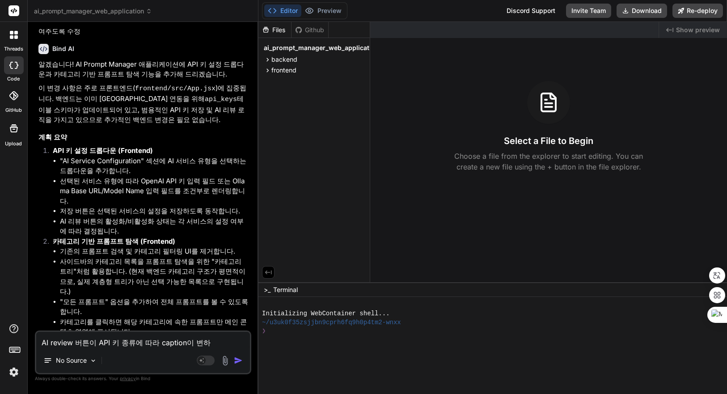
type textarea "x"
type textarea "AI review 버튼이 API 키 종류에 따라 caption이 변하지"
type textarea "x"
type textarea "AI review 버튼이 API 키 종류에 따라 caption이 변하지"
type textarea "x"
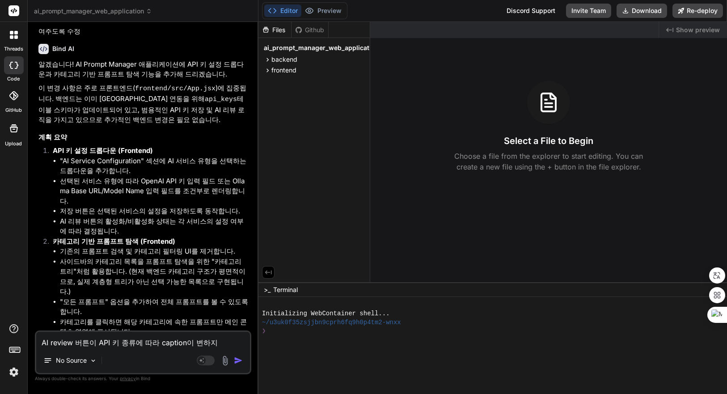
type textarea "AI review 버튼이 API 키 종류에 따라 caption이 변하지 ㅇ"
type textarea "x"
type textarea "AI review 버튼이 API 키 종류에 따라 caption이 변하지 아"
type textarea "x"
type textarea "AI review 버튼이 API 키 종류에 따라 caption이 변하지 안"
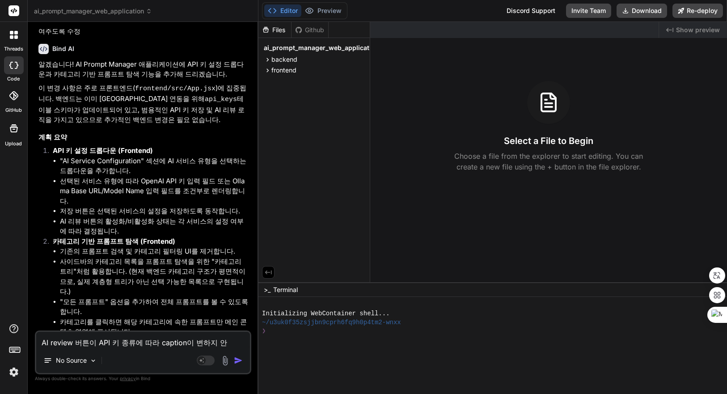
type textarea "x"
type textarea "AI review 버튼이 API 키 종류에 따라 caption이 변하지 않"
type textarea "x"
type textarea "AI review 버튼이 API 키 종류에 따라 caption이 변하지 않ㅇ"
type textarea "x"
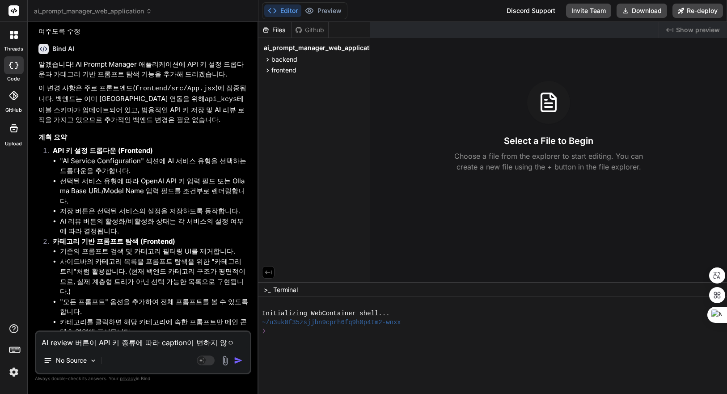
type textarea "AI review 버튼이 API 키 종류에 따라 caption이 변하지 않아"
type textarea "x"
type textarea "AI review 버튼이 API 키 종류에 따라 caption이 변하지 않아."
type textarea "x"
type textarea "1AI review 버튼이 API 키 종류에 따라 caption이 변하지 않아."
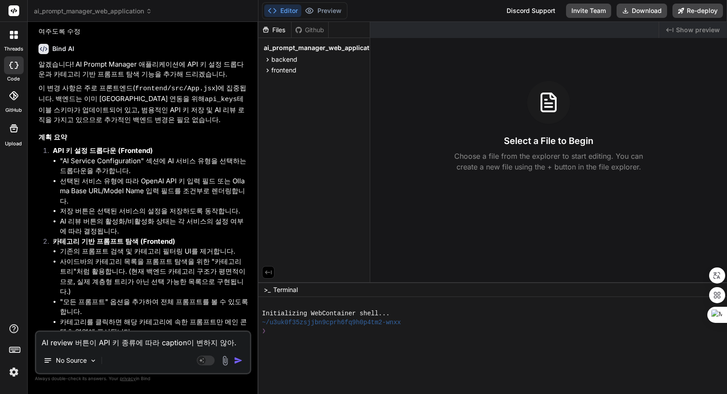
type textarea "x"
type textarea "1.AI review 버튼이 API 키 종류에 따라 caption이 변하지 않아."
type textarea "x"
type textarea "1. AI review 버튼이 API 키 종류에 따라 caption이 변하지 않아."
type textarea "x"
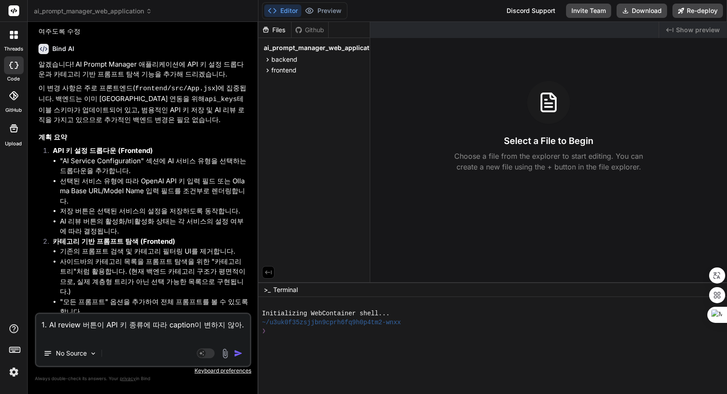
type textarea "1. AI review 버튼이 API 키 종류에 따라 caption이 변하지 않아. 2"
type textarea "x"
type textarea "1. AI review 버튼이 API 키 종류에 따라 caption이 변하지 않아. 2."
type textarea "x"
type textarea "1. AI review 버튼이 API 키 종류에 따라 caption이 변하지 않아. 2."
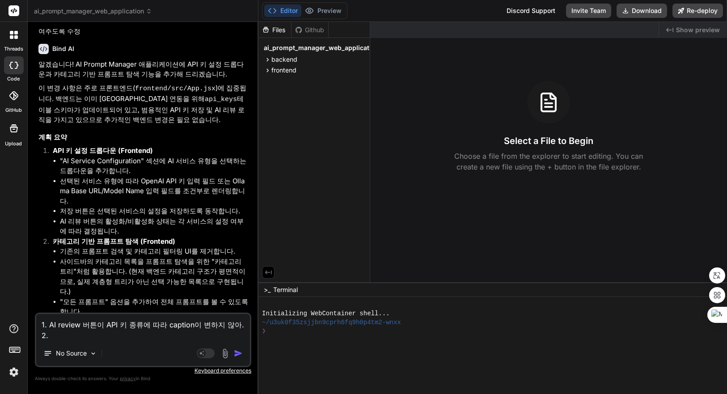
type textarea "x"
type textarea "1. AI review 버튼이 API 키 종류에 따라 caption이 변하지 않아. 2. ㅊ"
type textarea "x"
type textarea "1. AI review 버튼이 API 키 종류에 따라 caption이 변하지 않아. 2. ㅊㅁ"
type textarea "x"
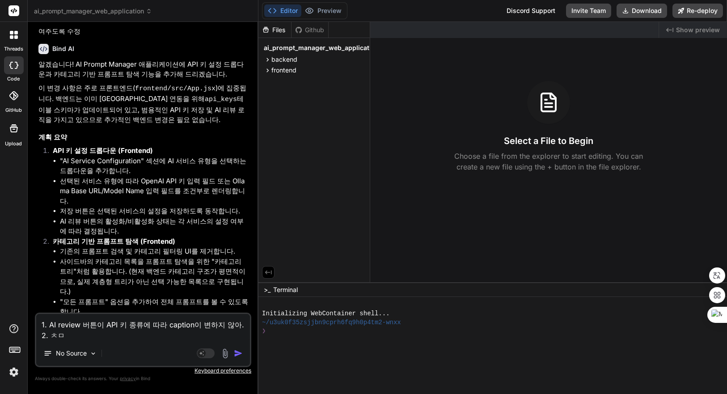
type textarea "1. AI review 버튼이 API 키 종류에 따라 caption이 변하지 않아. 2. ㅊ"
type textarea "x"
type textarea "1. AI review 버튼이 API 키 종류에 따라 caption이 변하지 않아. 2."
type textarea "x"
type textarea "1. AI review 버튼이 API 키 종류에 따라 caption이 변하지 않아. 2. z"
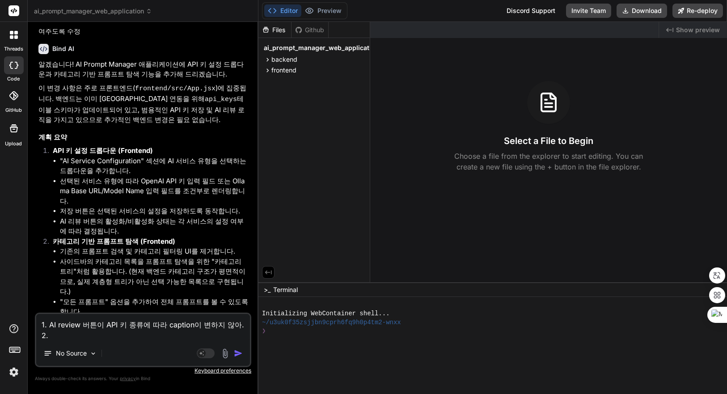
type textarea "x"
type textarea "1. AI review 버튼이 API 키 종류에 따라 caption이 변하지 않아. 2. zk"
type textarea "x"
type textarea "1. AI review 버튼이 API 키 종류에 따라 caption이 변하지 않아. 2. z"
type textarea "x"
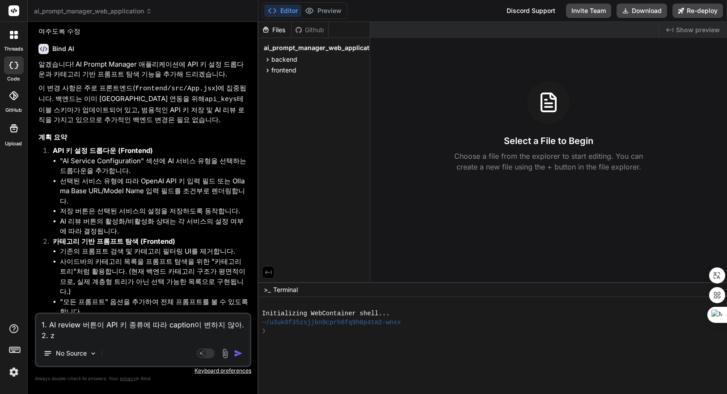
type textarea "1. AI review 버튼이 API 키 종류에 따라 caption이 변하지 않아. 2."
type textarea "x"
type textarea "1. AI review 버튼이 API 키 종류에 따라 caption이 변하지 않아. 2. c"
type textarea "x"
type textarea "1. AI review 버튼이 API 키 종류에 따라 caption이 변하지 않아. 2."
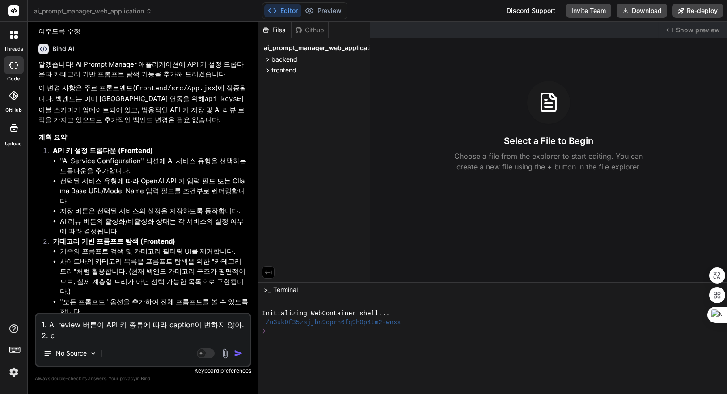
type textarea "x"
type textarea "1. AI review 버튼이 API 키 종류에 따라 caption이 변하지 않아. 2. C"
type textarea "x"
type textarea "1. AI review 버튼이 API 키 종류에 따라 caption이 변하지 않아. 2. Ca"
type textarea "x"
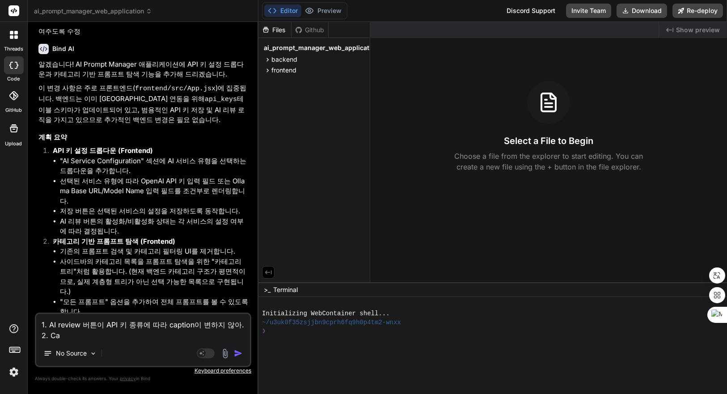
type textarea "1. AI review 버튼이 API 키 종류에 따라 caption이 변하지 않아. 2. Cat"
type textarea "x"
type textarea "1. AI review 버튼이 API 키 종류에 따라 caption이 변하지 않아. 2. Cate"
type textarea "x"
type textarea "1. AI review 버튼이 API 키 종류에 따라 caption이 변하지 않아. 2. Categ"
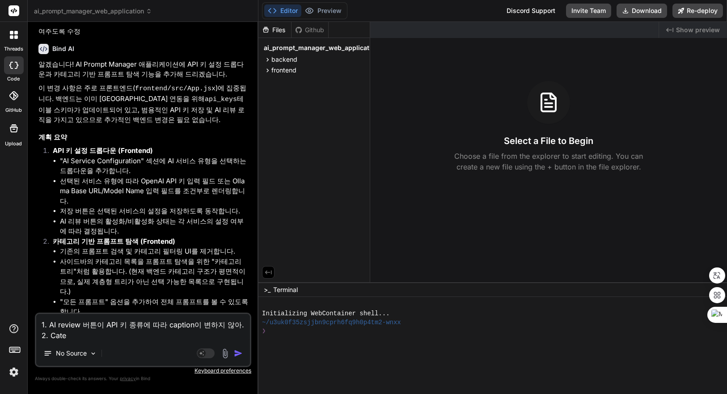
type textarea "x"
type textarea "1. AI review 버튼이 API 키 종류에 따라 caption이 변하지 않아. 2. Catego"
type textarea "x"
type textarea "1. AI review 버튼이 API 키 종류에 따라 caption이 변하지 않아. 2. Categor"
type textarea "x"
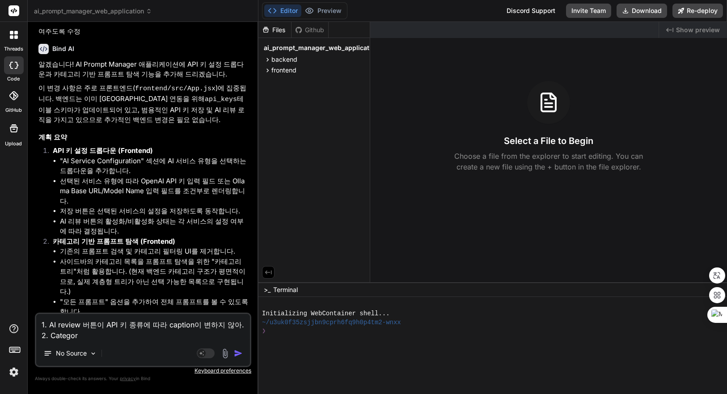
type textarea "1. AI review 버튼이 API 키 종류에 따라 caption이 변하지 않아. 2. Category"
type textarea "x"
type textarea "1. AI review 버튼이 API 키 종류에 따라 caption이 변하지 않아. 2. Category"
type textarea "x"
type textarea "1. AI review 버튼이 API 키 종류에 따라 caption이 변하지 않아. 2. Category ㅇ"
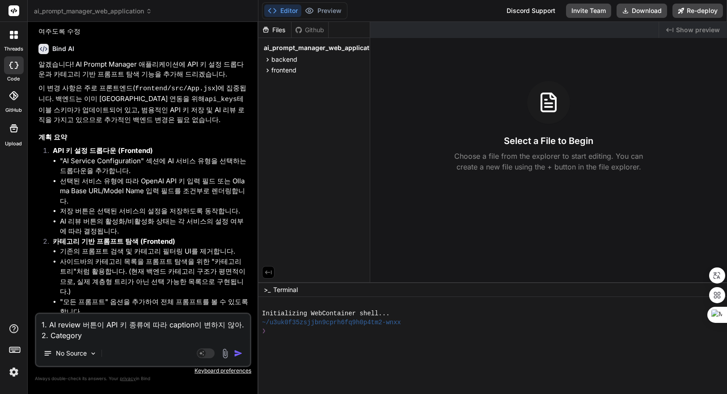
type textarea "x"
type textarea "1. AI review 버튼이 API 키 종류에 따라 caption이 변하지 않아. 2. Category 아"
type textarea "x"
type textarea "1. AI review 버튼이 API 키 종류에 따라 caption이 변하지 않아. 2. Category 알"
type textarea "x"
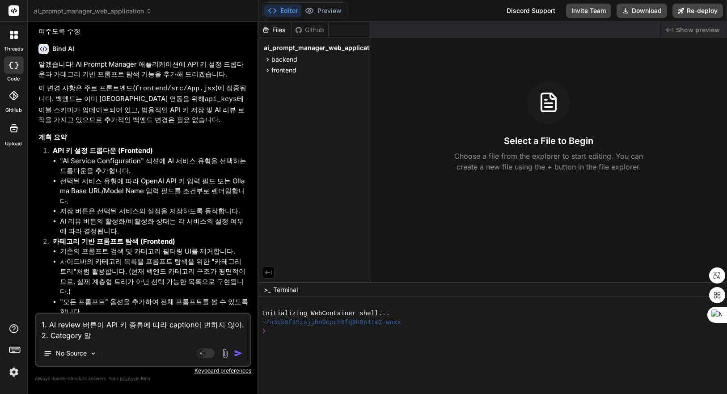
type textarea "1. AI review 버튼이 API 키 종류에 따라 caption이 변하지 않아. 2. Category 아래"
type textarea "x"
type textarea "1. AI review 버튼이 API 키 종류에 따라 caption이 변하지 않아. 2. Category 아랭"
type textarea "x"
type textarea "1. AI review 버튼이 API 키 종류에 따라 caption이 변하지 않아. 2. Category 아래에"
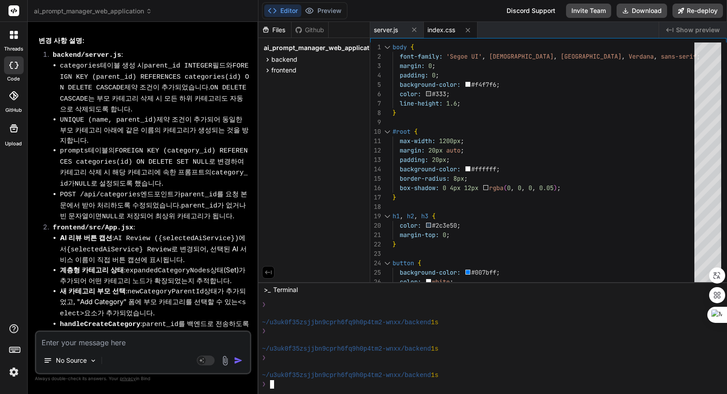
scroll to position [5051, 0]
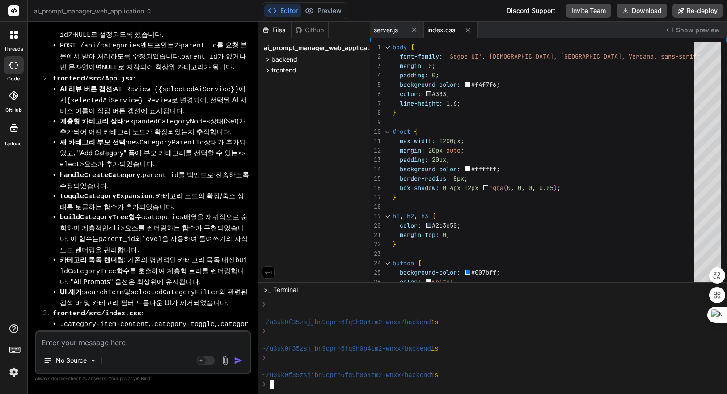
click at [459, 339] on div at bounding box center [487, 340] width 451 height 9
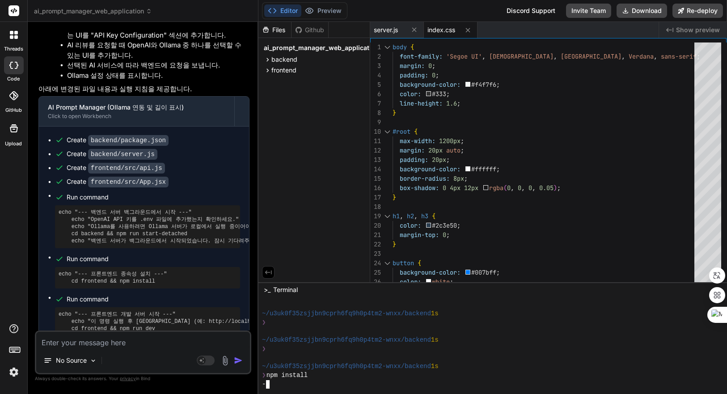
scroll to position [1275, 0]
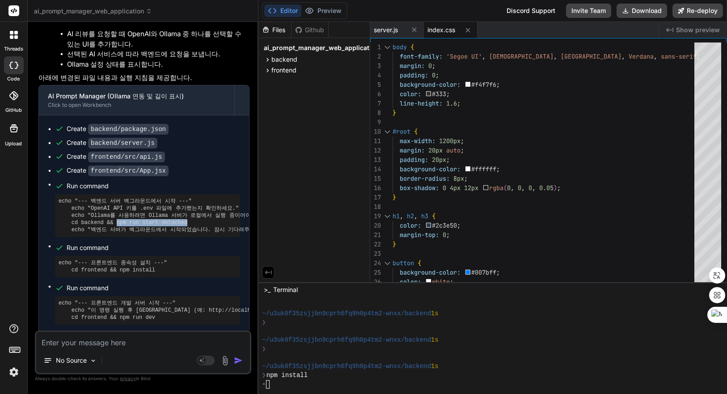
drag, startPoint x: 113, startPoint y: 188, endPoint x: 179, endPoint y: 190, distance: 66.2
click at [179, 198] on pre "echo "--- 백엔드 서버 백그라운드에서 시작 ---" echo "OpenAI API 키를 .env 파일에 추가했는지 확인하세요." ech…" at bounding box center [148, 216] width 178 height 36
copy pre "npm run start-detached"
click at [513, 338] on div "~/u3uk0f35zsjjbn9cprh6fq9h0p4tm2-wnxx/backend 1s" at bounding box center [487, 340] width 451 height 9
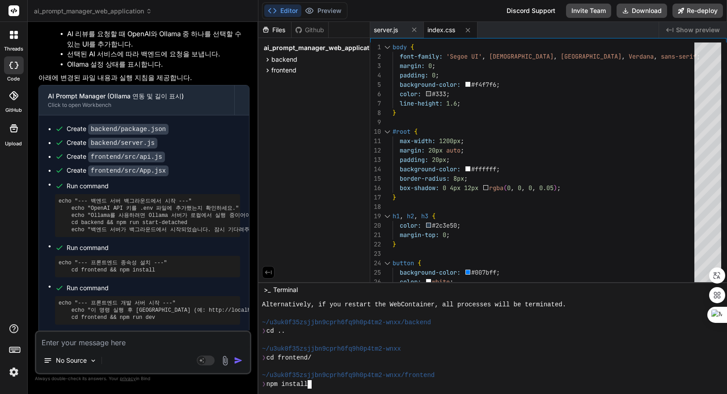
scroll to position [827, 0]
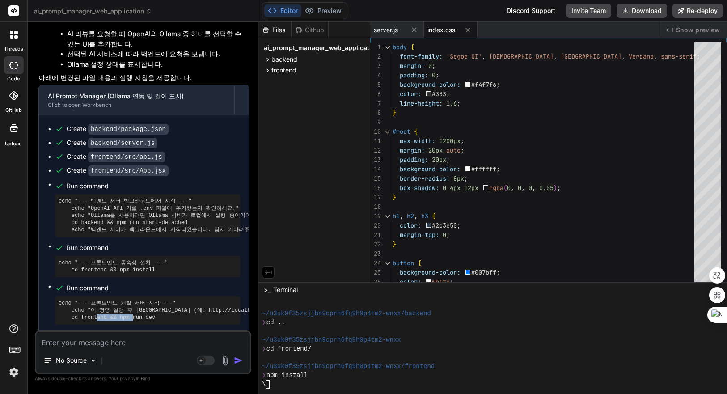
drag, startPoint x: 114, startPoint y: 287, endPoint x: 147, endPoint y: 283, distance: 33.3
click at [147, 300] on pre "echo "--- 프론트엔드 개발 서버 시작 ---" echo "이 명령 실행 후 Vite 서버 주소 (예: http://localhost:5…" at bounding box center [148, 310] width 178 height 21
copy pre "npm run dev"
click at [482, 325] on div "❯ cd .." at bounding box center [487, 322] width 451 height 9
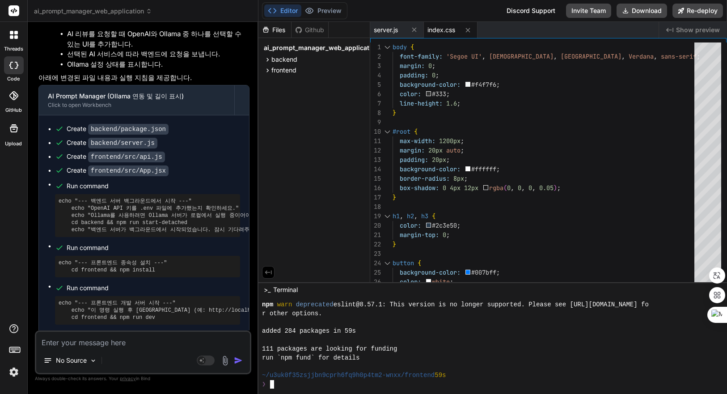
scroll to position [968, 0]
click at [481, 348] on div "111 packages are looking for funding" at bounding box center [487, 349] width 451 height 9
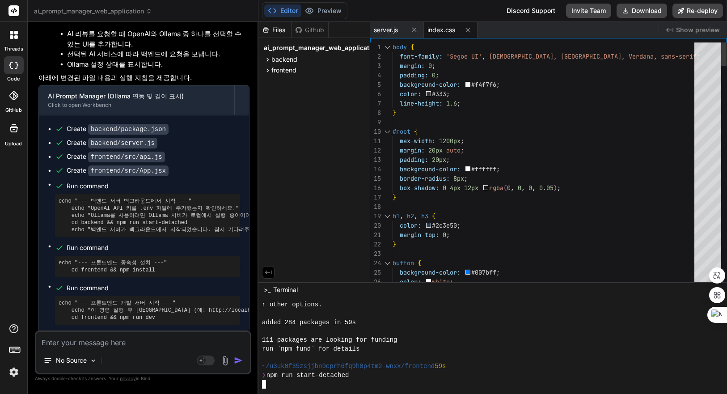
scroll to position [1038, 0]
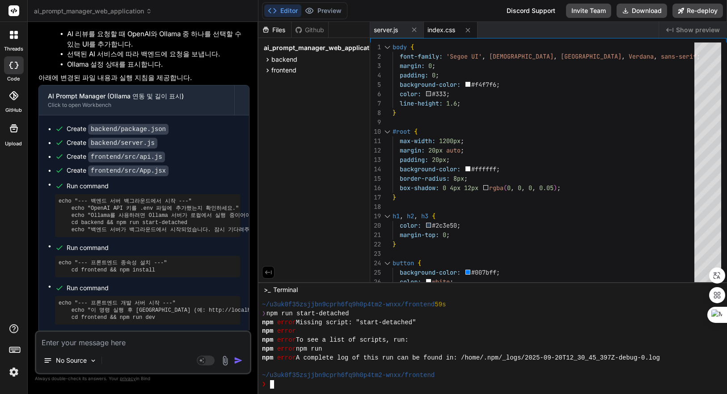
click at [485, 326] on div "npm error Missing script: "start-detached"" at bounding box center [487, 322] width 451 height 9
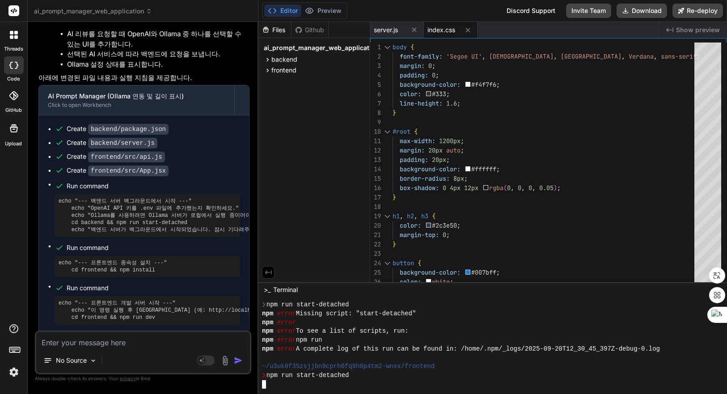
scroll to position [1109, 0]
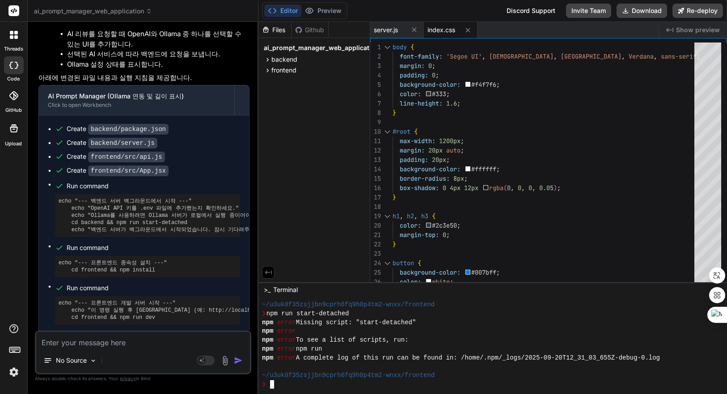
click at [495, 338] on div "npm error To see a list of scripts, run:" at bounding box center [487, 340] width 451 height 9
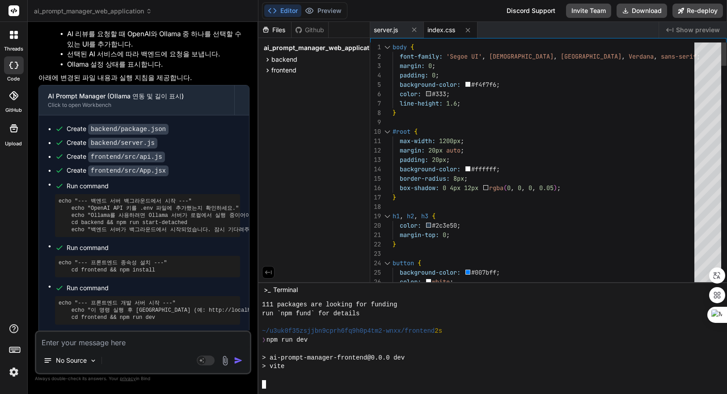
scroll to position [1584, 0]
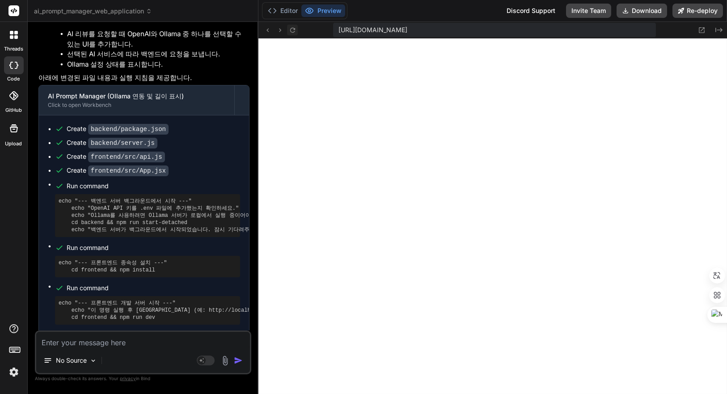
click at [293, 31] on icon at bounding box center [293, 30] width 8 height 8
click at [285, 4] on button "Editor" at bounding box center [282, 10] width 37 height 13
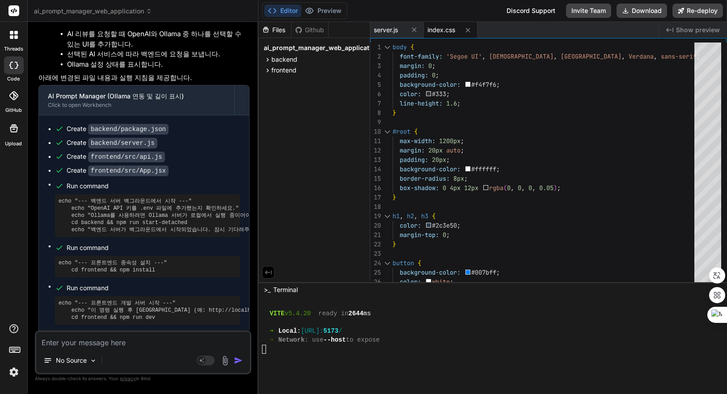
click at [691, 29] on span "Show preview" at bounding box center [698, 29] width 44 height 9
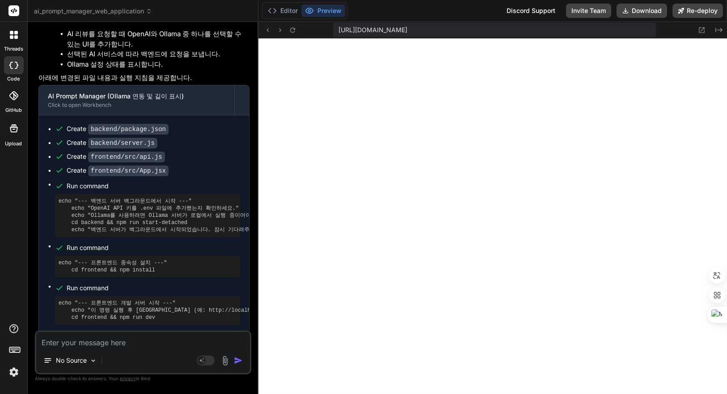
click at [129, 344] on textarea at bounding box center [143, 340] width 214 height 16
paste textarea "Failed to create category"
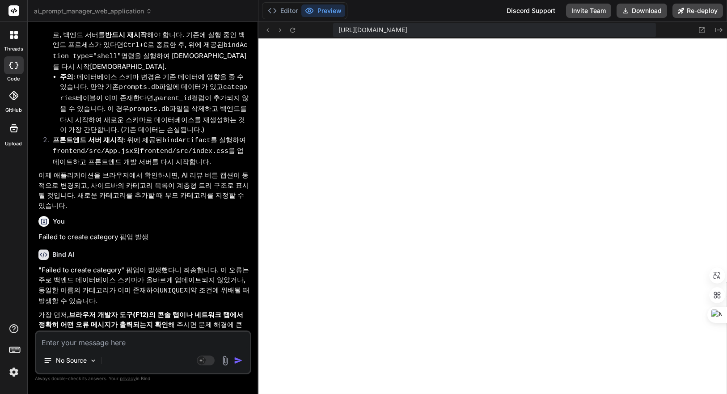
scroll to position [5544, 0]
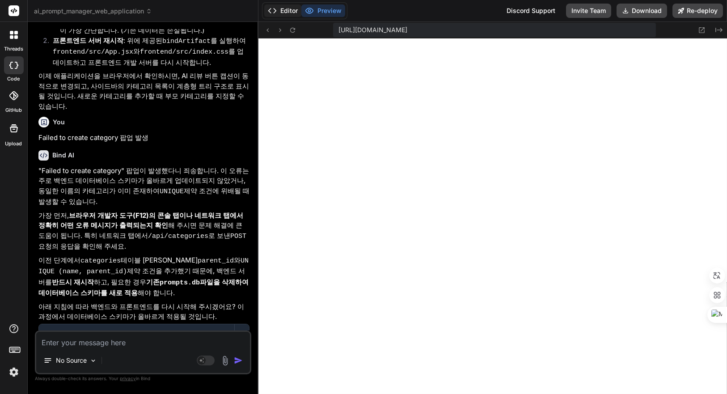
click at [282, 9] on button "Editor" at bounding box center [282, 10] width 37 height 13
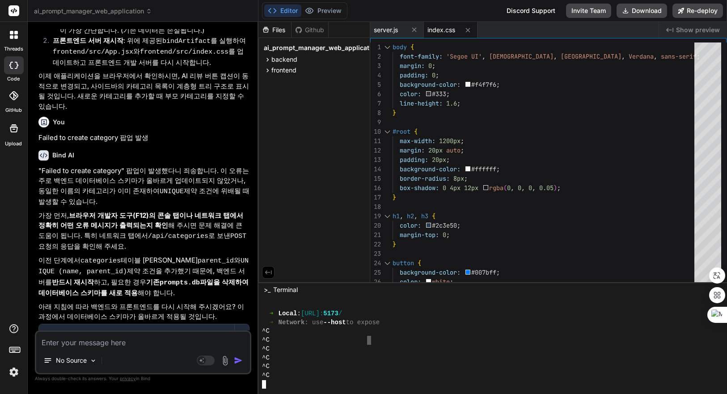
click at [369, 343] on div "^C" at bounding box center [487, 340] width 451 height 9
click at [410, 345] on div "^C" at bounding box center [487, 349] width 451 height 9
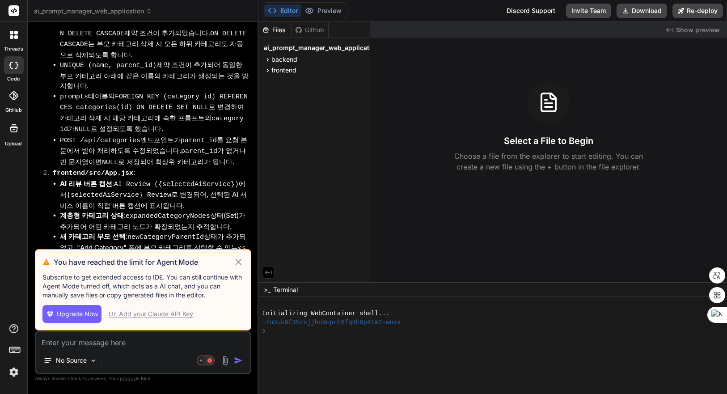
click at [238, 264] on icon at bounding box center [239, 262] width 6 height 6
type textarea "x"
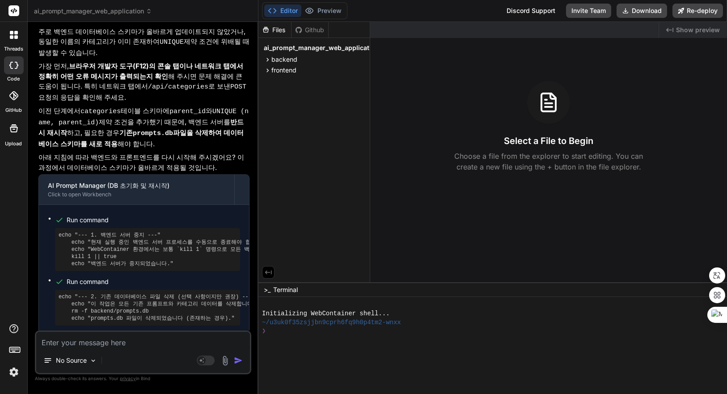
scroll to position [3430, 0]
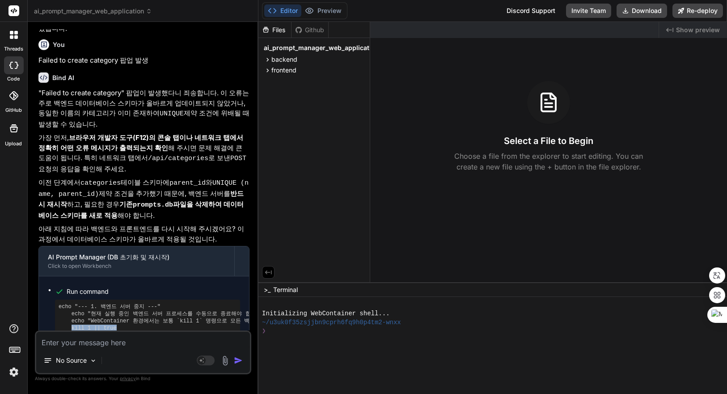
drag, startPoint x: 69, startPoint y: 127, endPoint x: 120, endPoint y: 126, distance: 51.4
click at [120, 303] on pre "echo "--- 1. 백엔드 서버 중지 ---" echo "현재 실행 중인 백엔드 서버 프로세스를 수동으로 종료해야 합니다 (예: Ctrl+…" at bounding box center [148, 321] width 178 height 36
copy pre "kill 1 || true"
click at [420, 339] on div at bounding box center [487, 340] width 451 height 9
type textarea "kill 1 || true"
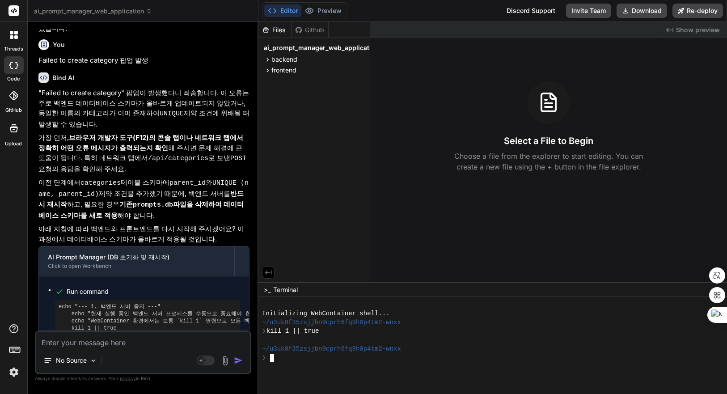
scroll to position [0, 25]
drag, startPoint x: 372, startPoint y: 359, endPoint x: 381, endPoint y: 356, distance: 9.3
click at [372, 359] on div "❯" at bounding box center [487, 358] width 451 height 9
click at [424, 342] on div at bounding box center [487, 340] width 451 height 9
type textarea "ㅊㅇ ㅊ ㅍㅍ"
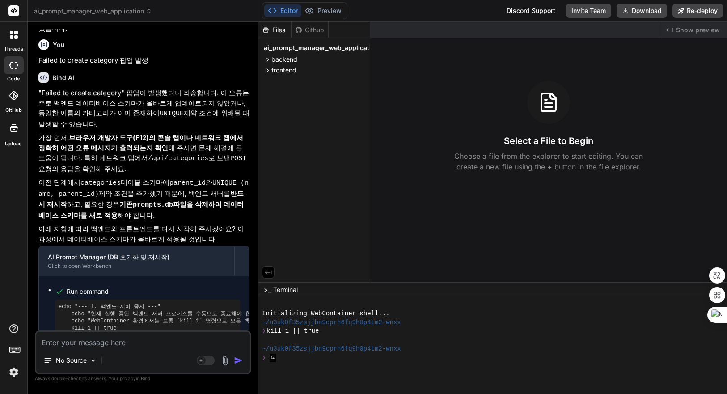
scroll to position [0, 0]
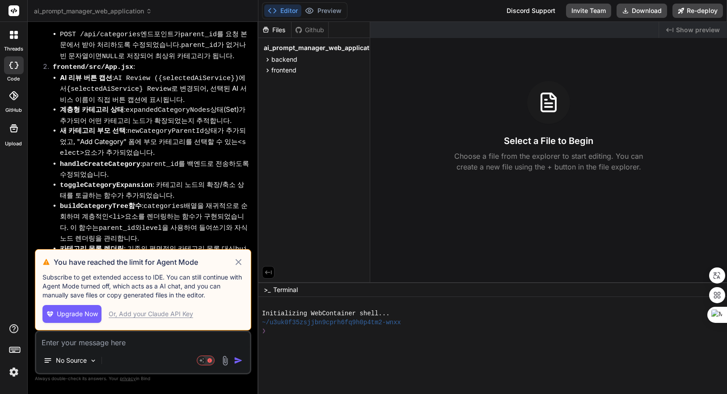
click at [237, 264] on icon at bounding box center [239, 262] width 6 height 6
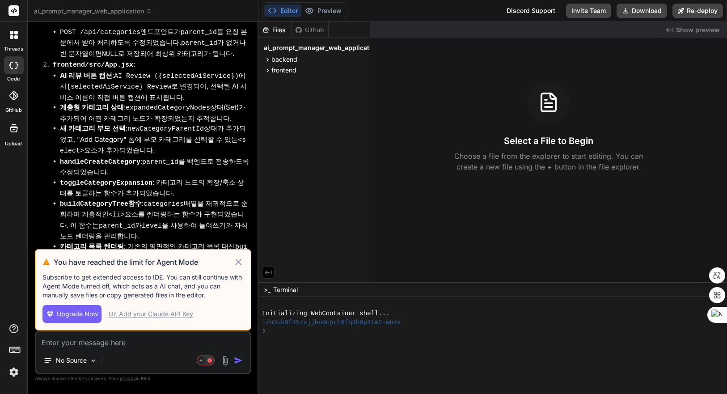
type textarea "x"
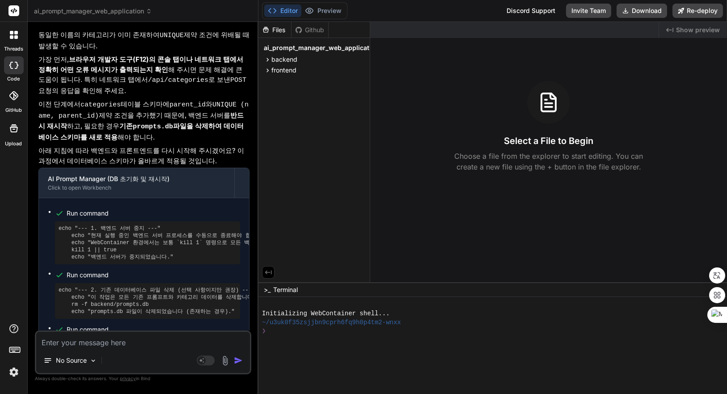
scroll to position [3529, 0]
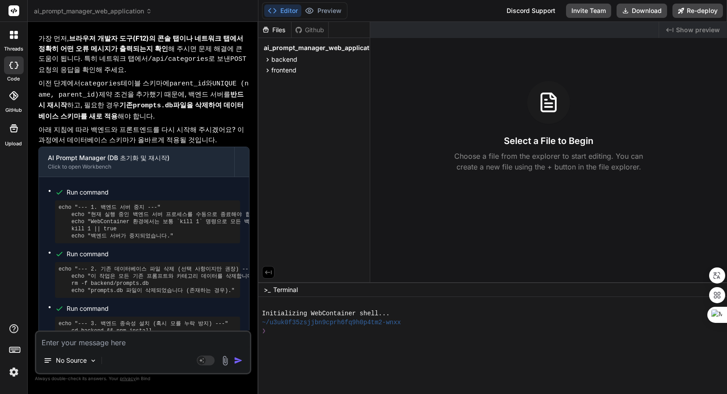
click at [357, 344] on div at bounding box center [487, 340] width 451 height 9
type textarea "ㅇ"
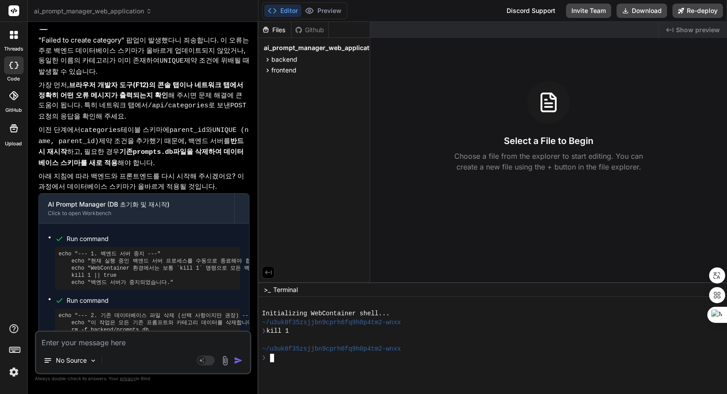
scroll to position [3430, 0]
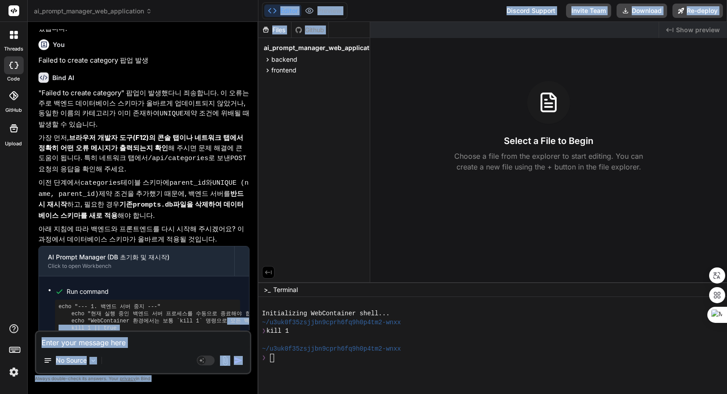
drag, startPoint x: 220, startPoint y: 122, endPoint x: 292, endPoint y: 121, distance: 72.0
click at [292, 121] on div "ai_prompt_manager_web_application Created with Pixso. Bind AI Web Search Create…" at bounding box center [377, 197] width 699 height 394
click at [193, 303] on pre "echo "--- 1. 백엔드 서버 중지 ---" echo "현재 실행 중인 백엔드 서버 프로세스를 수동으로 종료해야 합니다 (예: Ctrl+…" at bounding box center [148, 321] width 178 height 36
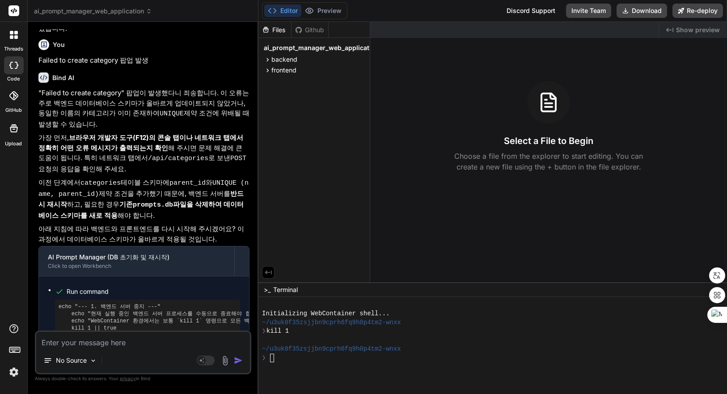
click at [259, 115] on div "Files Github ai_prompt_manager_web_application backend .env package.json server…" at bounding box center [314, 152] width 112 height 260
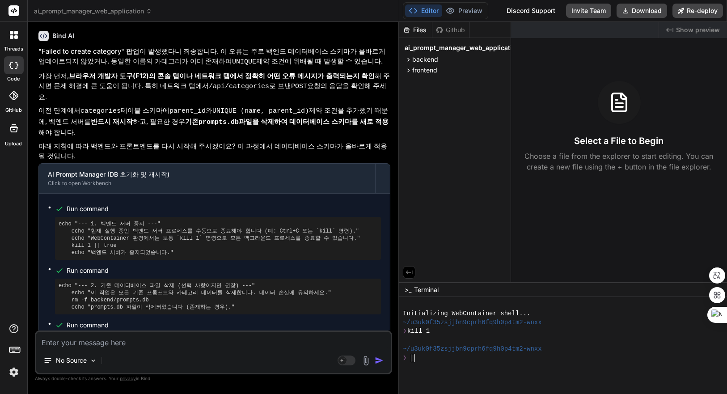
scroll to position [2639, 0]
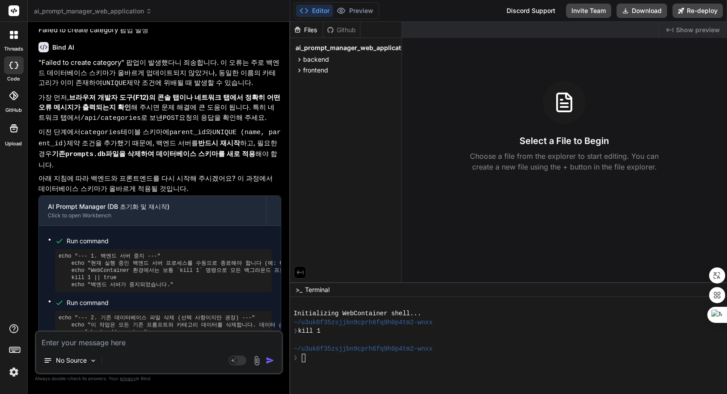
type textarea "x"
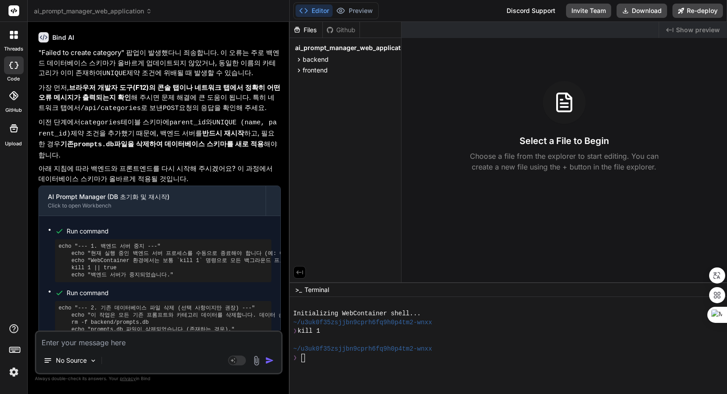
drag, startPoint x: 257, startPoint y: 115, endPoint x: 272, endPoint y: 91, distance: 28.5
click at [272, 91] on div "Bind AI Web Search Created with Pixso. Code Generator You 오후 8:42:56 [vite] Int…" at bounding box center [159, 208] width 262 height 372
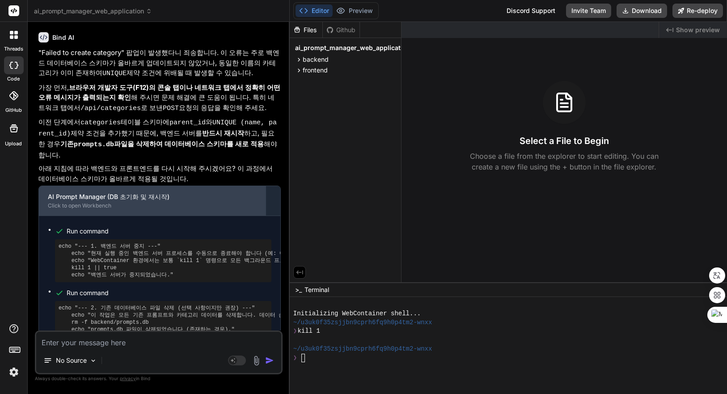
click at [174, 202] on div "Click to open Workbench" at bounding box center [152, 205] width 209 height 7
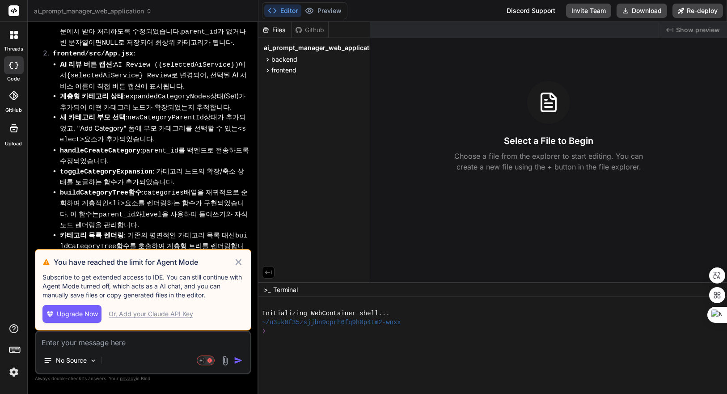
scroll to position [2897, 0]
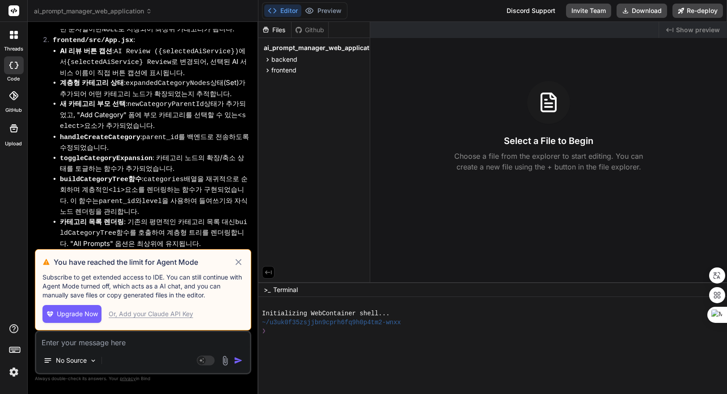
click at [240, 263] on icon at bounding box center [238, 262] width 10 height 11
type textarea "x"
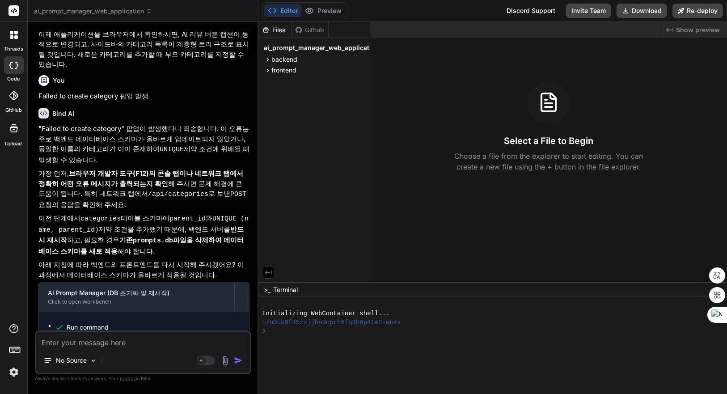
scroll to position [3529, 0]
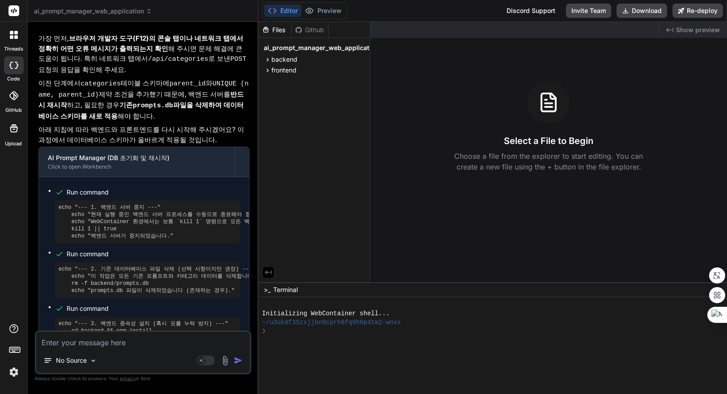
click at [325, 348] on div at bounding box center [487, 349] width 451 height 9
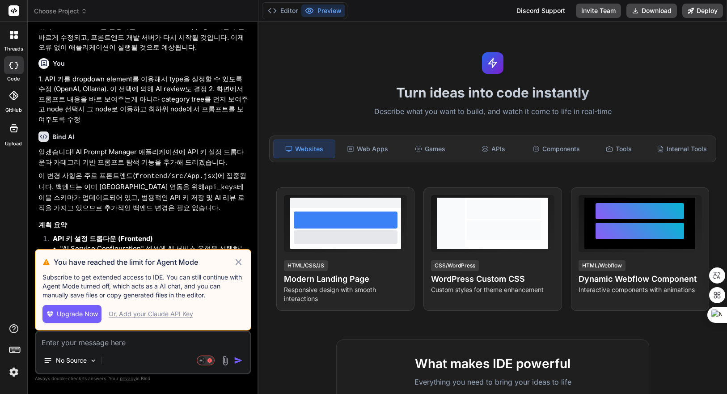
click at [241, 260] on icon at bounding box center [238, 262] width 10 height 11
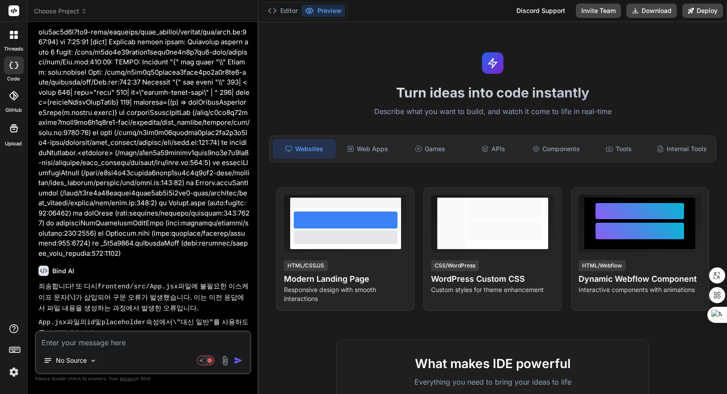
type textarea "x"
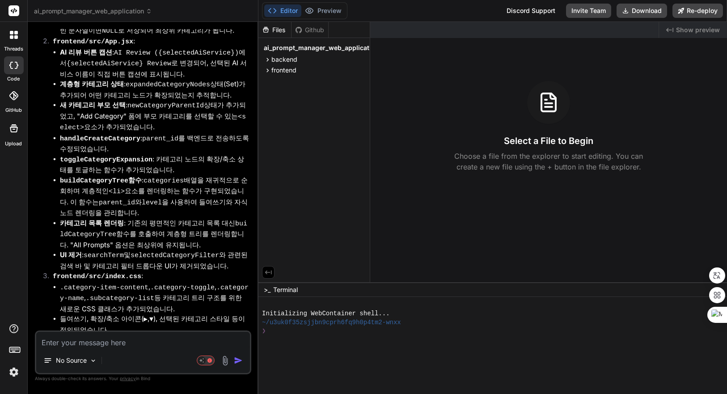
scroll to position [2897, 0]
click at [364, 335] on div "❯" at bounding box center [487, 331] width 451 height 9
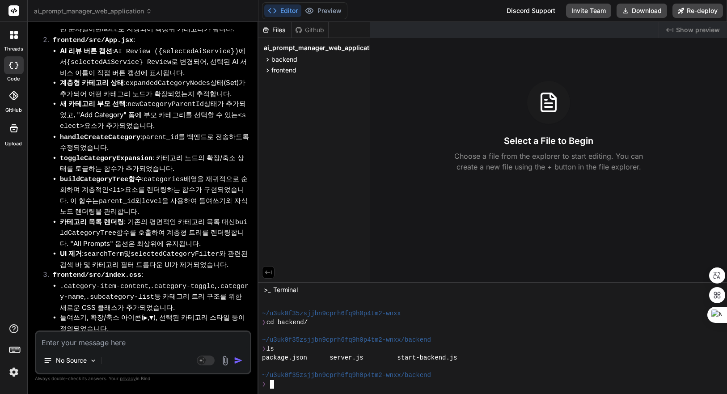
scroll to position [44, 0]
click at [139, 342] on textarea at bounding box center [143, 340] width 214 height 16
type textarea "x"
type textarea "r"
type textarea "x"
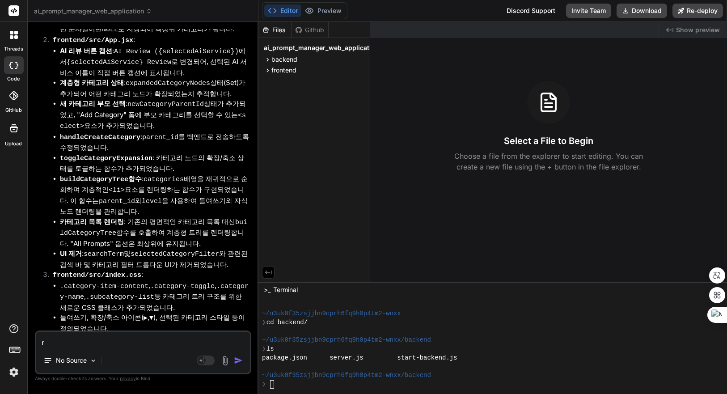
type textarea "rP"
type textarea "x"
type textarea "r"
type textarea "x"
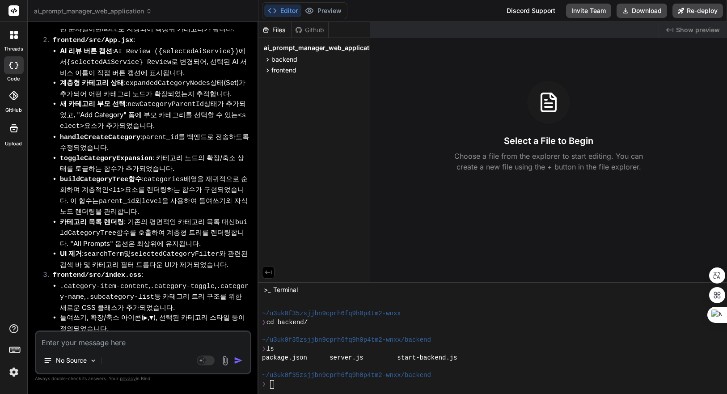
type textarea "ㄱ"
type textarea "x"
type textarea "계"
type textarea "x"
type textarea "곛"
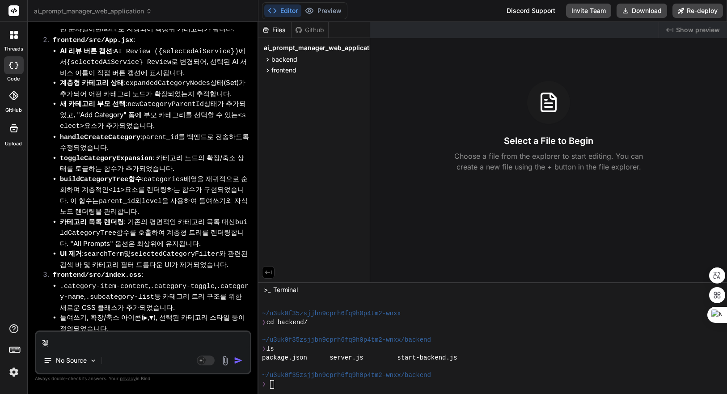
type textarea "x"
type textarea "계츠"
type textarea "x"
type textarea "계층"
type textarea "x"
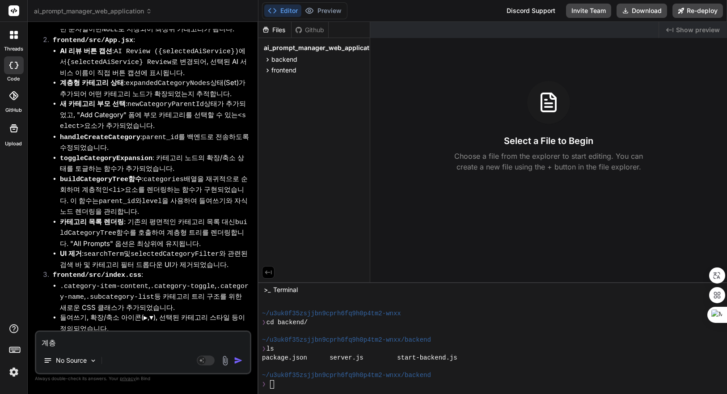
type textarea "계층ㅈ"
type textarea "x"
type textarea "계층저"
type textarea "x"
type textarea "계층적"
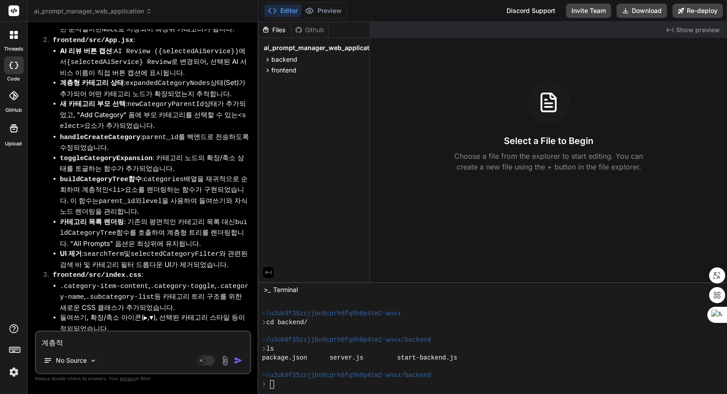
type textarea "x"
type textarea "계층적"
type textarea "x"
type textarea "계층적 ㅌ"
type textarea "x"
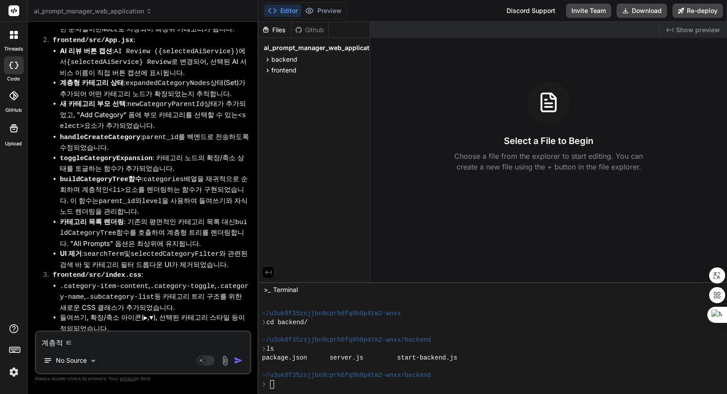
type textarea "계층적 트"
type textarea "x"
type textarea "계층적 틀"
type textarea "x"
type textarea "계층적 트리"
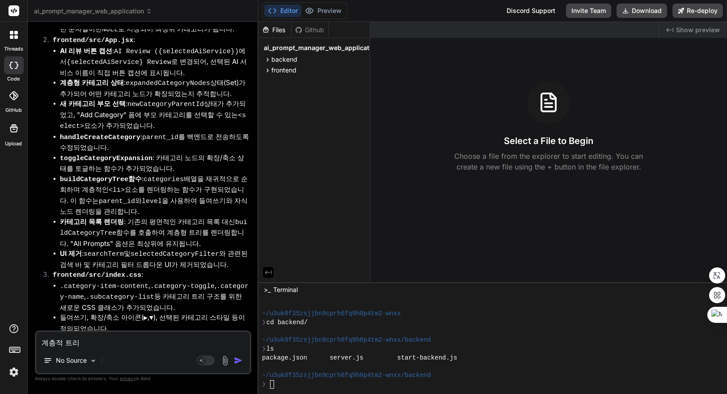
type textarea "x"
type textarea "계층적 트릭"
type textarea "x"
type textarea "계층적 트리구"
type textarea "x"
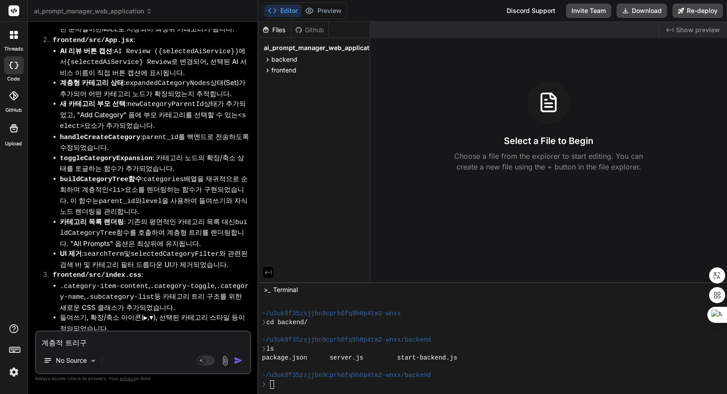
type textarea "계층적 트리궂"
type textarea "x"
type textarea "계층적 트리구조"
type textarea "x"
type textarea "계층적 트리구졸"
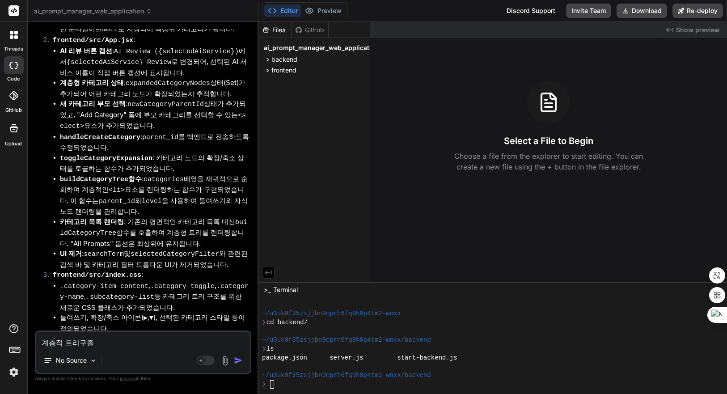
type textarea "x"
type textarea "계층적 트리구조로"
type textarea "x"
type textarea "계층적 트리구조로"
type textarea "x"
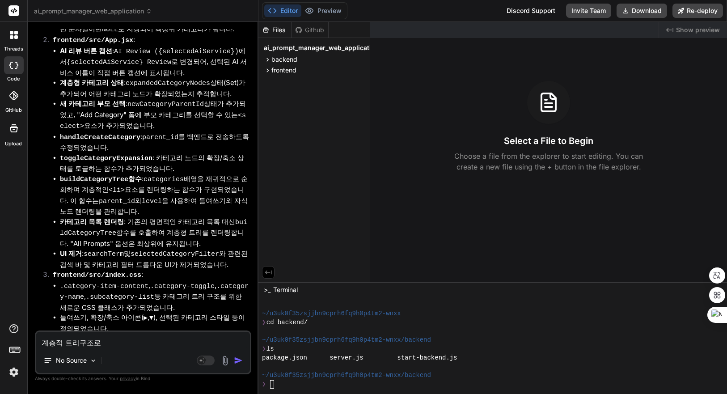
type textarea "계층적 트리구조로 ㅂ"
type textarea "x"
type textarea "계층적 트리구조로 바"
type textarea "x"
type textarea "계층적 트리구조로 밖"
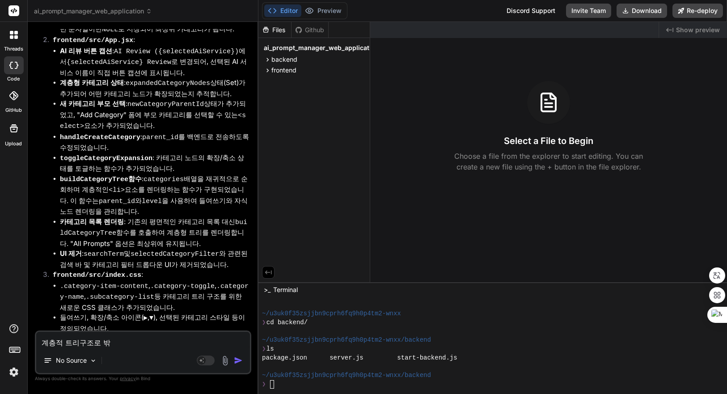
type textarea "x"
type textarea "계층적 트리구조로 바꾸"
type textarea "x"
type textarea "계층적 트리구조로 바꿈"
type textarea "x"
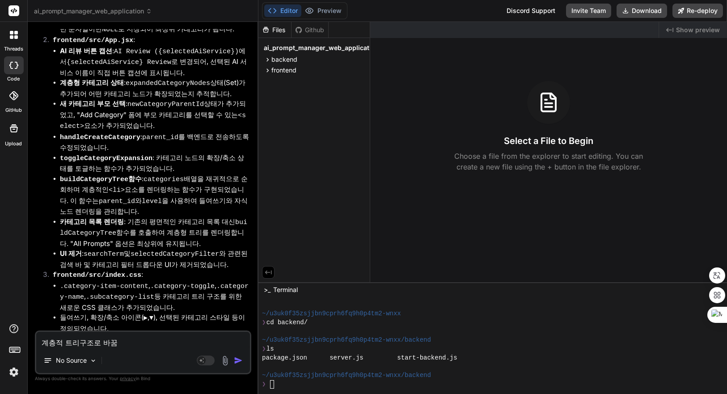
type textarea "계층적 트리구조로 바꾸며"
type textarea "x"
type textarea "계층적 트리구조로 바꾸면"
type textarea "x"
type textarea "계층적 트리구조로 바꾸면ㅅ"
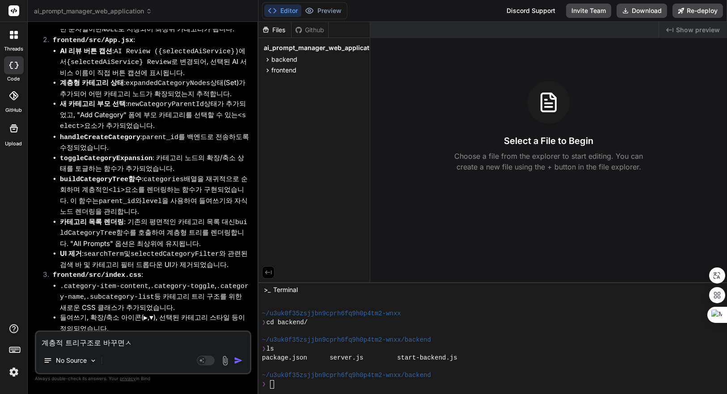
type textarea "x"
type textarea "계층적 트리구조로 바꾸면서"
type textarea "x"
type textarea "계층적 트리구조로 바꾸면서"
type textarea "x"
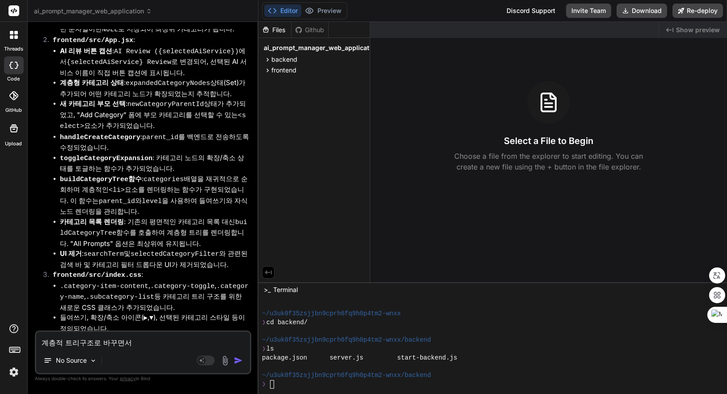
type textarea "계층적 트리구조로 바꾸면서 ㅁ"
type textarea "x"
type textarea "계층적 트리구조로 바꾸면서 무"
type textarea "x"
type textarea "계층적 트리구조로 바꾸면서 문"
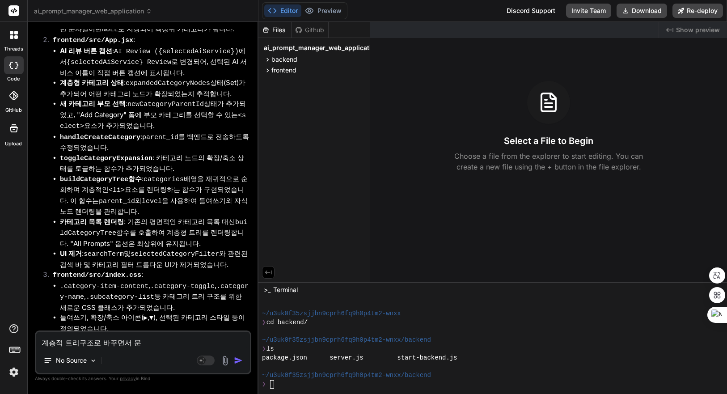
type textarea "x"
type textarea "계층적 트리구조로 바꾸면서 묹"
type textarea "x"
type textarea "계층적 트리구조로 바꾸면서 문제"
type textarea "x"
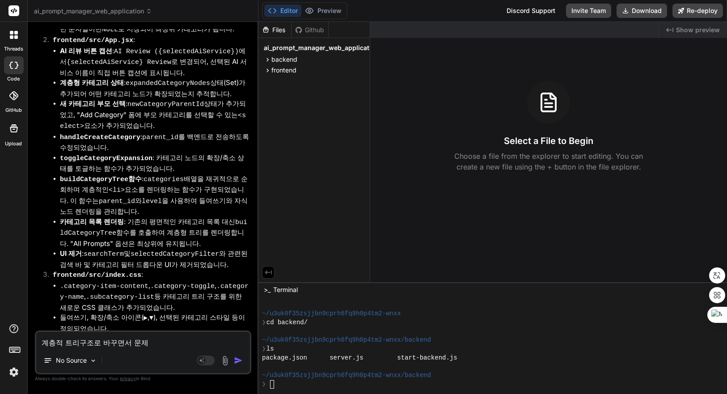
type textarea "계층적 트리구조로 바꾸면서 문젝"
type textarea "x"
type textarea "계층적 트리구조로 바꾸면서 문제가"
type textarea "x"
type textarea "계층적 트리구조로 바꾸면서 문제가"
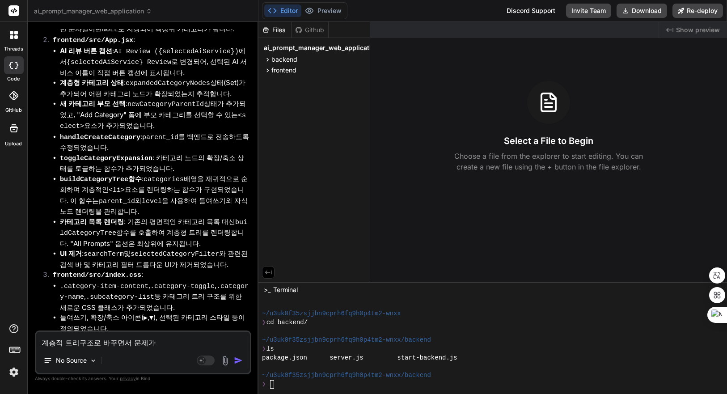
type textarea "x"
type textarea "계층적 트리구조로 바꾸면서 문제가 ㅅ"
type textarea "x"
type textarea "계층적 트리구조로 바꾸면서 문제가 새"
type textarea "x"
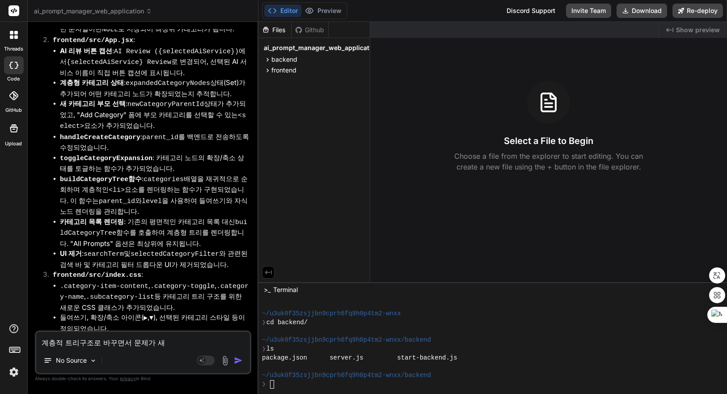
type textarea "계층적 트리구조로 바꾸면서 문제가 생"
type textarea "x"
type textarea "계층적 트리구조로 바꾸면서 문제가 생ㄱ"
type textarea "x"
type textarea "계층적 트리구조로 바꾸면서 문제가 생기"
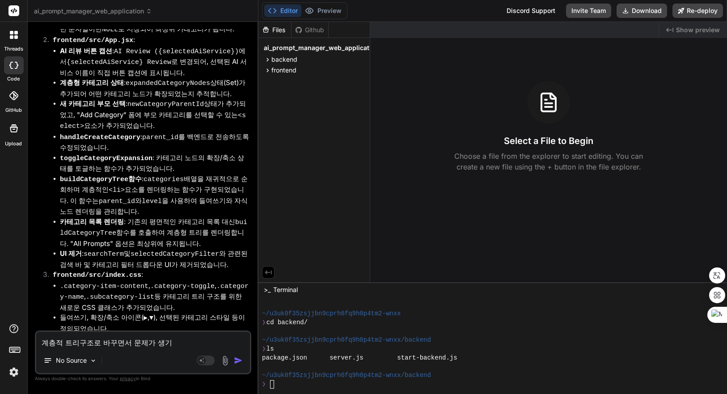
type textarea "x"
type textarea "계층적 트리구조로 바꾸면서 문제가 생긴"
type textarea "x"
type textarea "계층적 트리구조로 바꾸면서 문제가 생긴ㄱ"
type textarea "x"
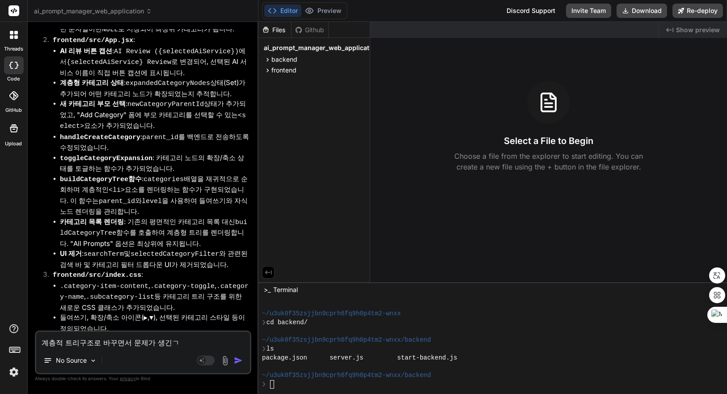
type textarea "계층적 트리구조로 바꾸면서 문제가 생긴거"
type textarea "x"
type textarea "계층적 트리구조로 바꾸면서 문제가 생긴거"
type textarea "x"
type textarea "계층적 트리구조로 바꾸면서 문제가 생긴거 ㄱ"
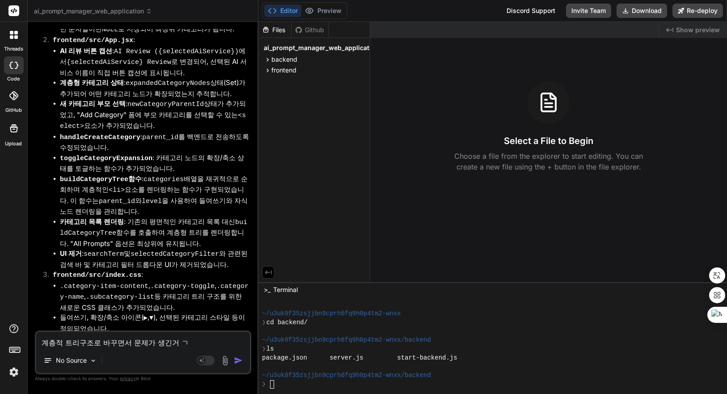
type textarea "x"
type textarea "계층적 트리구조로 바꾸면서 문제가 생긴거 가"
type textarea "x"
type textarea "계층적 트리구조로 바꾸면서 문제가 생긴거 같"
type textarea "x"
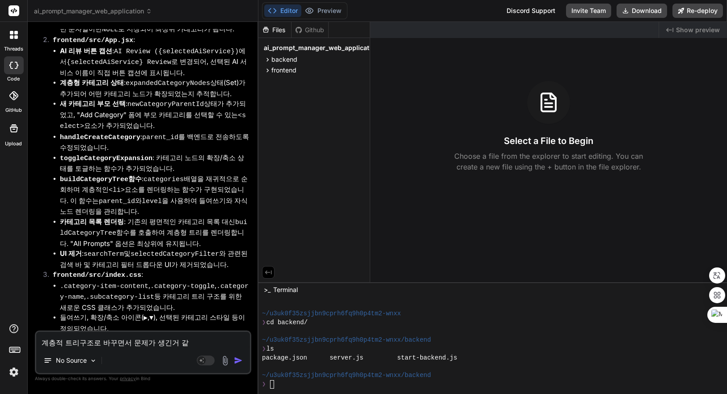
type textarea "계층적 트리구조로 바꾸면서 문제가 생긴거 같ㅇ"
type textarea "x"
type textarea "계층적 트리구조로 바꾸면서 문제가 생긴거 같은"
type textarea "x"
type textarea "계층적 트리구조로 바꾸면서 문제가 생긴거 같은ㄷ"
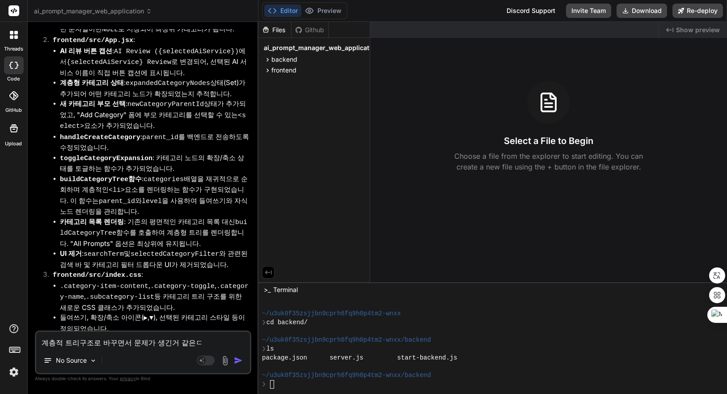
type textarea "x"
type textarea "계층적 트리구조로 바꾸면서 문제가 생긴거 같은데"
type textarea "x"
type textarea "계층적 트리구조로 바꾸면서 문제가 생긴거 같은데"
type textarea "x"
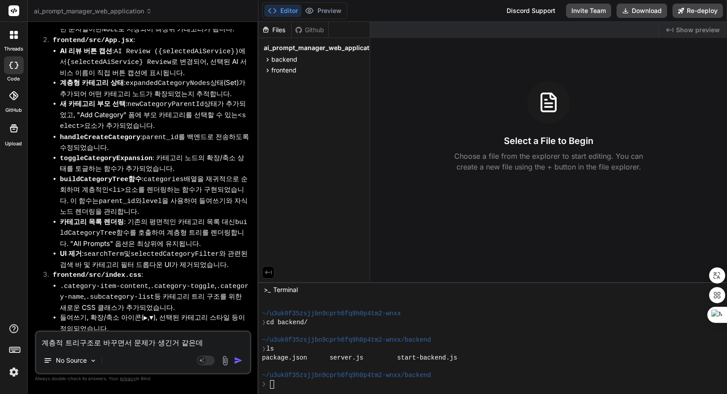
type textarea "계층적 트리구조로 바꾸면서 문제가 생긴거 같은데 ㅇ"
type textarea "x"
type textarea "계층적 트리구조로 바꾸면서 문제가 생긴거 같은데 우"
type textarea "x"
type textarea "계층적 트리구조로 바꾸면서 문제가 생긴거 같은데 워"
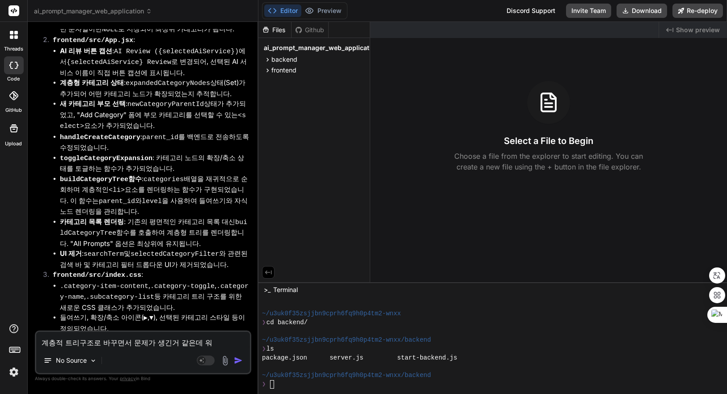
type textarea "x"
type textarea "계층적 트리구조로 바꾸면서 문제가 생긴거 같은데 원"
type textarea "x"
type textarea "계층적 트리구조로 바꾸면서 문제가 생긴거 같은데 원ㄹ"
type textarea "x"
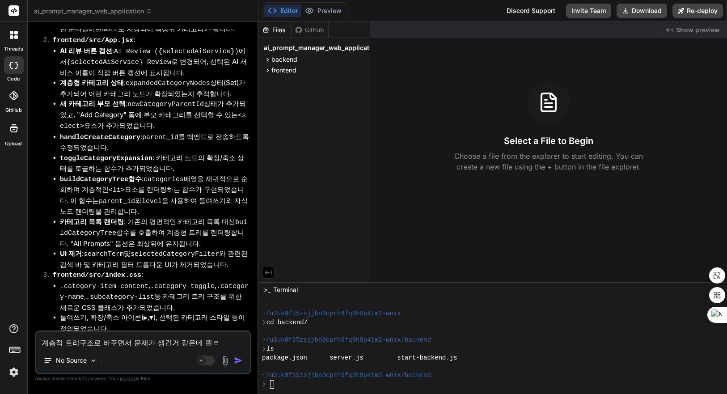
type textarea "계층적 트리구조로 바꾸면서 문제가 생긴거 같은데 원래"
type textarea "x"
type textarea "계층적 트리구조로 바꾸면서 문제가 생긴거 같은데 원랟"
type textarea "x"
type textarea "계층적 트리구조로 바꾸면서 문제가 생긴거 같은데 원래도"
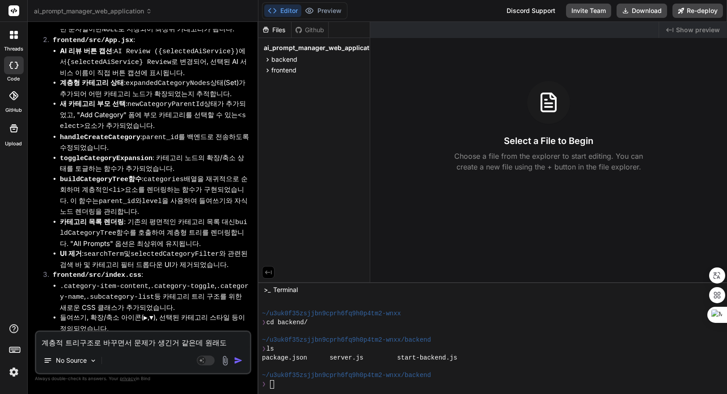
type textarea "x"
type textarea "계층적 트리구조로 바꾸면서 문제가 생긴거 같은데 원래ㄷ"
type textarea "x"
type textarea "계층적 트리구조로 바꾸면서 문제가 생긴거 같은데 원래"
type textarea "x"
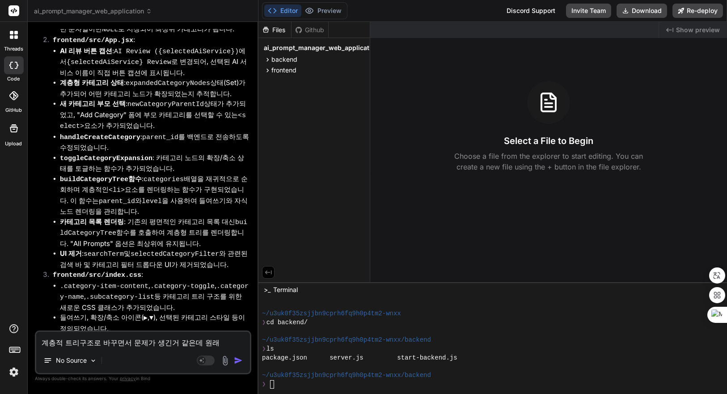
type textarea "계층적 트리구조로 바꾸면서 문제가 생긴거 같은데 원래ㄷ"
type textarea "x"
type textarea "계층적 트리구조로 바꾸면서 문제가 생긴거 같은데 원래대"
type textarea "x"
type textarea "계층적 트리구조로 바꾸면서 문제가 생긴거 같은데 원래댈"
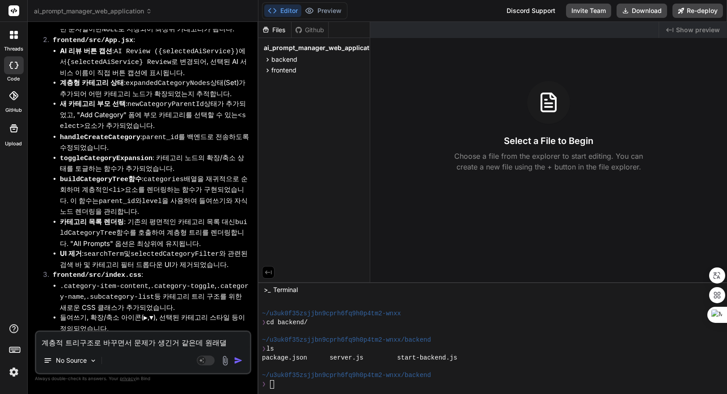
type textarea "x"
type textarea "계층적 트리구조로 바꾸면서 문제가 생긴거 같은데 원래대로"
type textarea "x"
type textarea "계층적 트리구조로 바꾸면서 문제가 생긴거 같은데 원래대로"
type textarea "x"
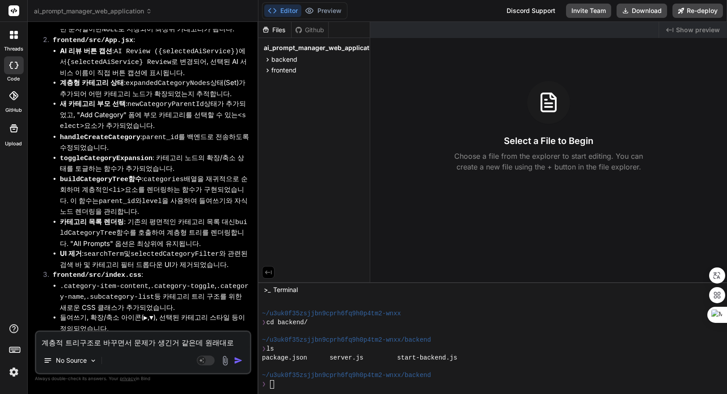
type textarea "계층적 트리구조로 바꾸면서 문제가 생긴거 같은데 원래대로 ㅂ"
type textarea "x"
type textarea "계층적 트리구조로 바꾸면서 문제가 생긴거 같은데 원래대로 보"
type textarea "x"
type textarea "계층적 트리구조로 바꾸면서 문제가 생긴거 같은데 원래대로 복"
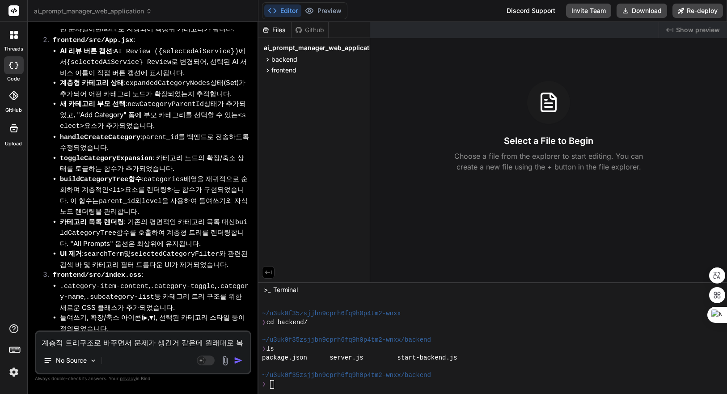
type textarea "x"
type textarea "계층적 트리구조로 바꾸면서 문제가 생긴거 같은데 원래대로 복ㅎ"
type textarea "x"
type textarea "계층적 트리구조로 바꾸면서 문제가 생긴거 같은데 원래대로 복후"
type textarea "x"
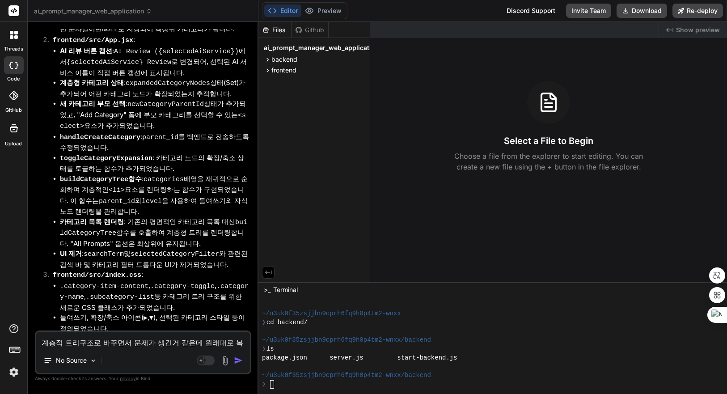
type textarea "계층적 트리구조로 바꾸면서 문제가 생긴거 같은데 원래대로 복ㅎ"
type textarea "x"
type textarea "계층적 트리구조로 바꾸면서 문제가 생긴거 같은데 원래대로 복"
type textarea "x"
type textarea "계층적 트리구조로 바꾸면서 문제가 생긴거 같은데 원래대로 복ㄱ"
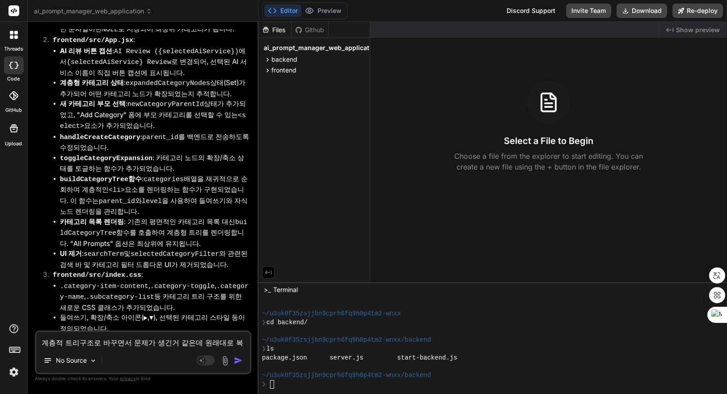
type textarea "x"
type textarea "계층적 트리구조로 바꾸면서 문제가 생긴거 같은데 원래대로 복구"
type textarea "x"
type textarea "계층적 트리구조로 바꾸면서 문제가 생긴거 같은데 원래대로 복구해"
type textarea "x"
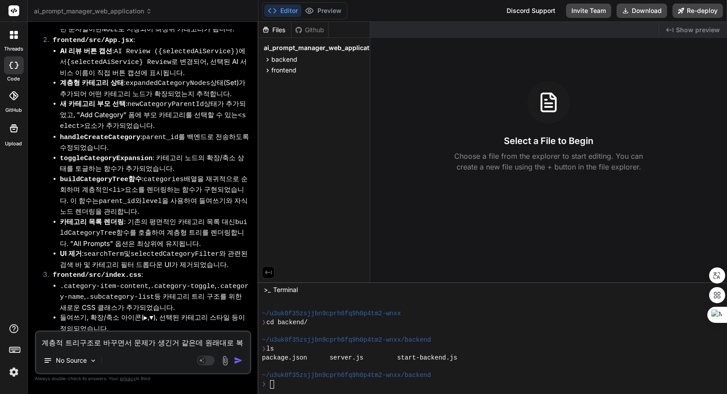
type textarea "계층적 트리구조로 바꾸면서 문제가 생긴거 같은데 원래대로 복구햊"
type textarea "x"
type textarea "계층적 트리구조로 바꾸면서 문제가 생긴거 같은데 원래대로 복구해주"
type textarea "x"
type textarea "계층적 트리구조로 바꾸면서 문제가 생긴거 같은데 원래대로 복구해줘"
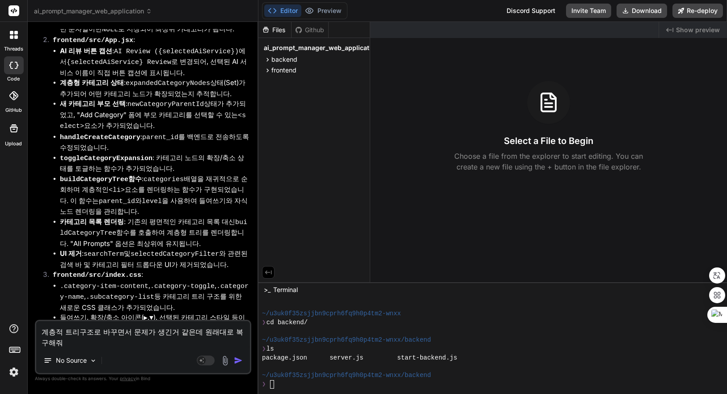
type textarea "x"
type textarea "계층적 트리구조로 바꾸면서 문제가 생긴거 같은데 원래대로 복구해주"
type textarea "x"
type textarea "계층적 트리구조로 바꾸면서 문제가 생긴거 같은데 원래대로 복구해ㅈ"
type textarea "x"
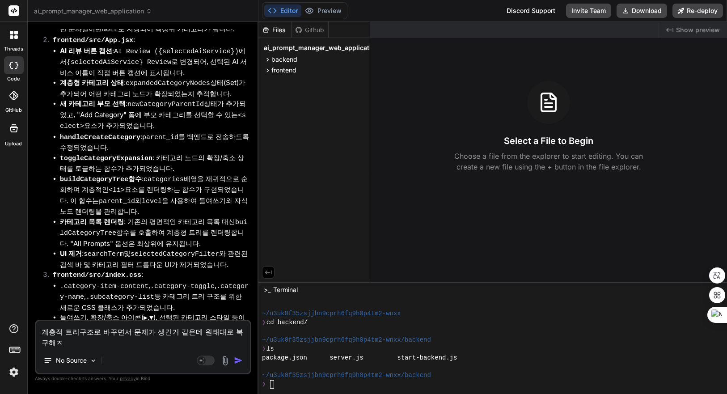
type textarea "계층적 트리구조로 바꾸면서 문제가 생긴거 같은데 원래대로 복구해"
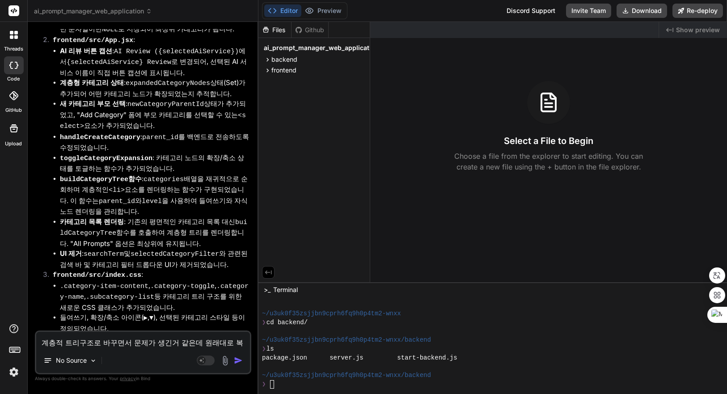
type textarea "x"
type textarea "계층적 트리구조로 바꾸면서 문제가 생긴거 같은데 원래대로 복구"
type textarea "x"
type textarea "계층적 트리구조로 바꾸면서 문제가 생긴거 같은데 원래대로 복구ㅎ"
type textarea "x"
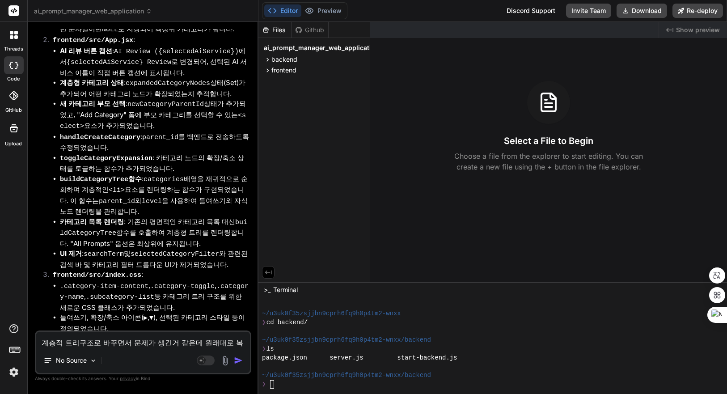
type textarea "계층적 트리구조로 바꾸면서 문제가 생긴거 같은데 원래대로 복구하"
type textarea "x"
type textarea "계층적 트리구조로 바꾸면서 문제가 생긴거 같은데 원래대로 복구할"
type textarea "x"
type textarea "계층적 트리구조로 바꾸면서 문제가 생긴거 같은데 원래대로 복구할"
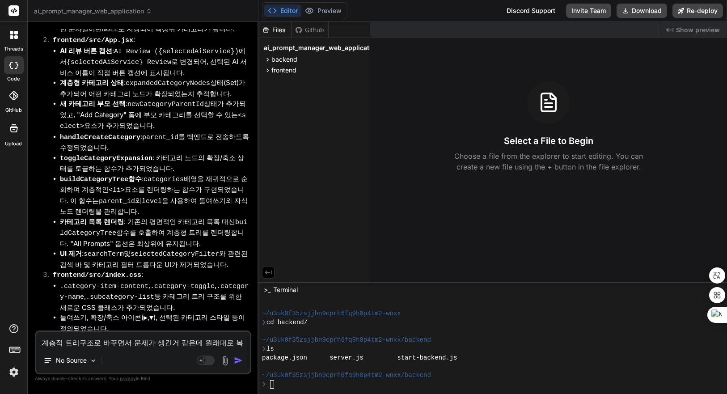
type textarea "x"
type textarea "계층적 트리구조로 바꾸면서 문제가 생긴거 같은데 원래대로 복구할 ㅅ"
type textarea "x"
type textarea "계층적 트리구조로 바꾸면서 문제가 생긴거 같은데 원래대로 복구할 수"
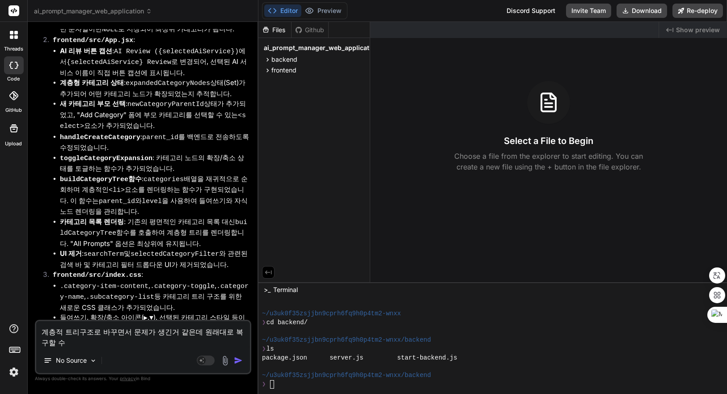
type textarea "x"
type textarea "계층적 트리구조로 바꾸면서 문제가 생긴거 같은데 원래대로 복구할 수"
type textarea "x"
type textarea "계층적 트리구조로 바꾸면서 문제가 생긴거 같은데 원래대로 복구할 수 ㅇ"
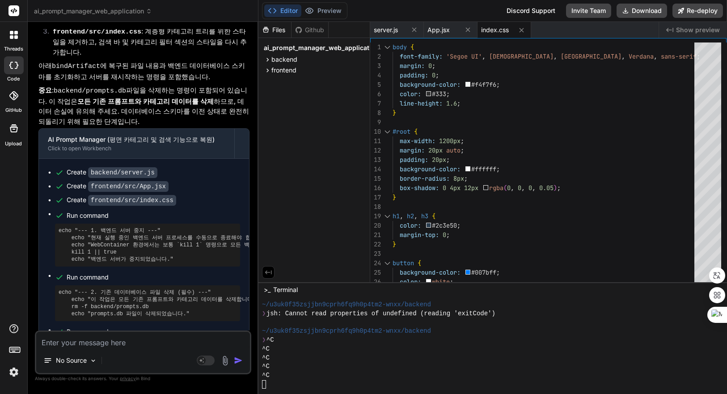
scroll to position [4281, 0]
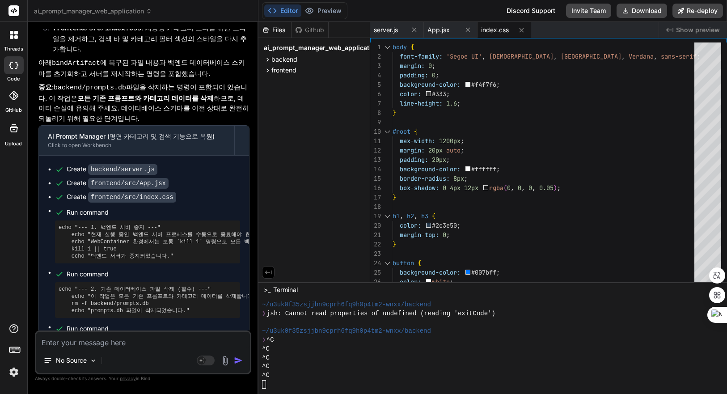
click at [329, 378] on div "^C" at bounding box center [487, 375] width 451 height 9
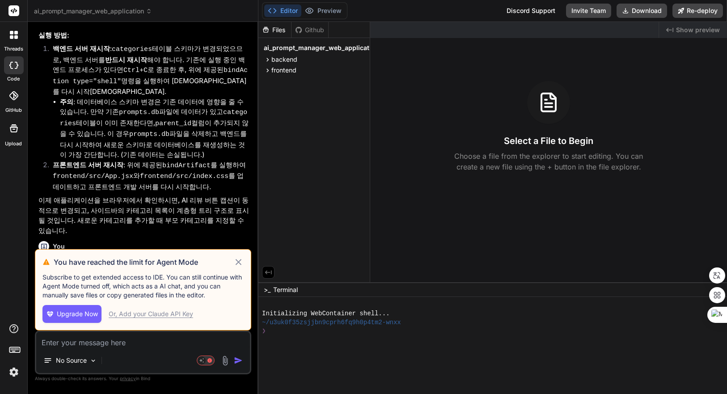
scroll to position [2941, 0]
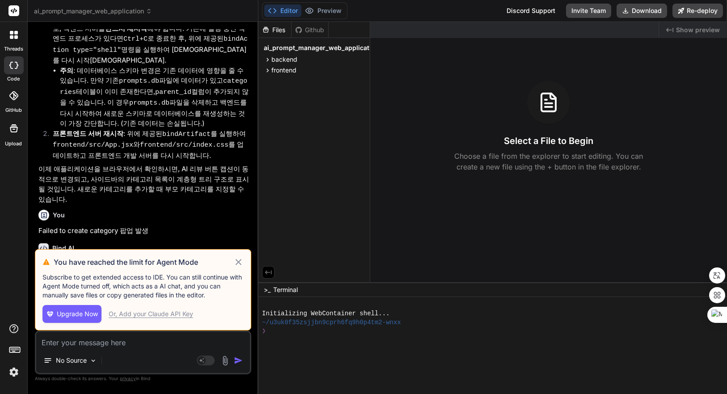
drag, startPoint x: 240, startPoint y: 263, endPoint x: 266, endPoint y: 261, distance: 25.6
click at [240, 263] on icon at bounding box center [239, 262] width 6 height 6
type textarea "x"
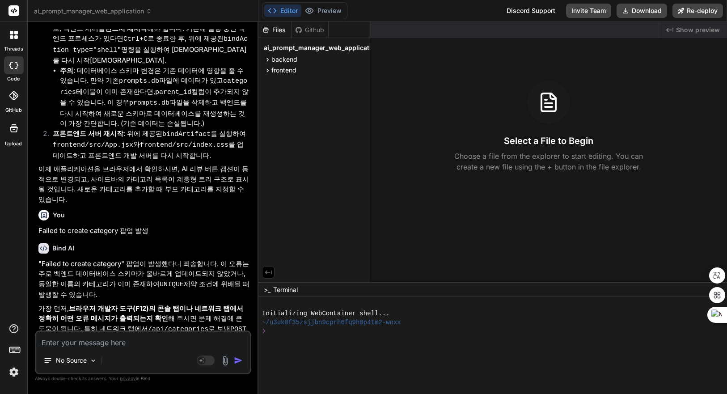
click at [443, 347] on div at bounding box center [487, 349] width 451 height 9
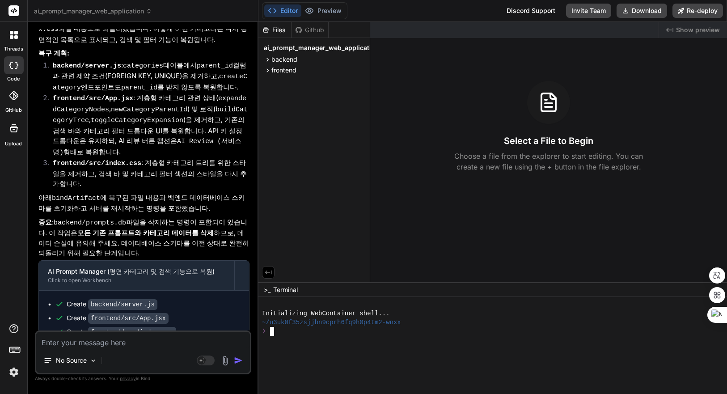
scroll to position [3976, 0]
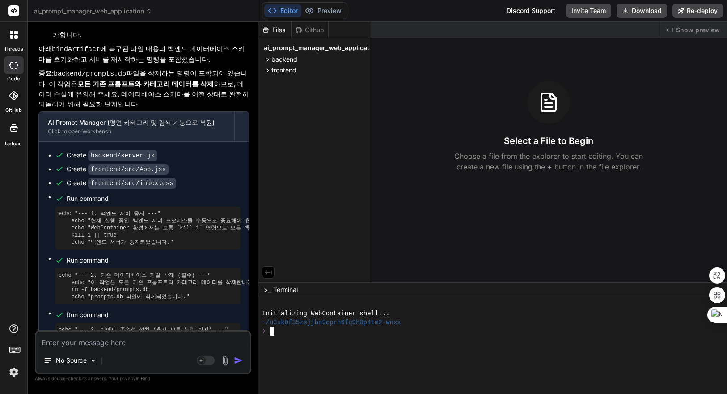
click at [521, 323] on div "~/u3uk0f35zsjjbn9cprh6fq9h0p4tm2-wnxx" at bounding box center [487, 322] width 451 height 9
type textarea "ㅊㅇ"
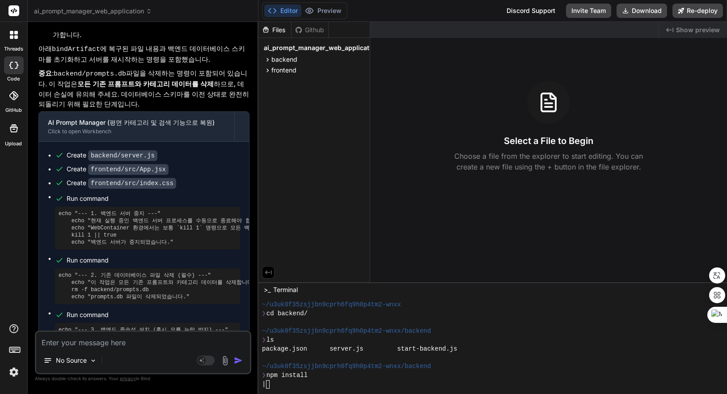
drag, startPoint x: 111, startPoint y: 174, endPoint x: 181, endPoint y: 172, distance: 70.3
click at [181, 367] on pre "echo "--- 4. 백엔드 서버 백그라운드에서 시작 (이전 DB 스키마 적용) ---" echo "OpenAI API 키를 .env 파일에…" at bounding box center [148, 385] width 178 height 36
copy pre "npm run start-detached"
click at [494, 351] on div "package.json server.js start-backend.js" at bounding box center [487, 349] width 451 height 9
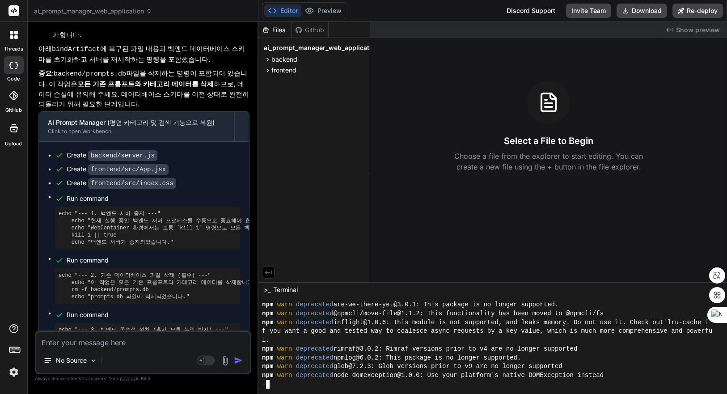
type textarea "x"
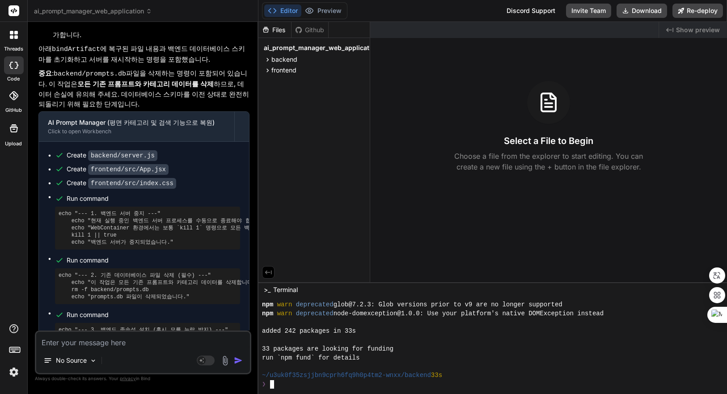
click at [505, 335] on div "added 242 packages in 33s" at bounding box center [487, 331] width 451 height 9
type textarea "npm run start-detached"
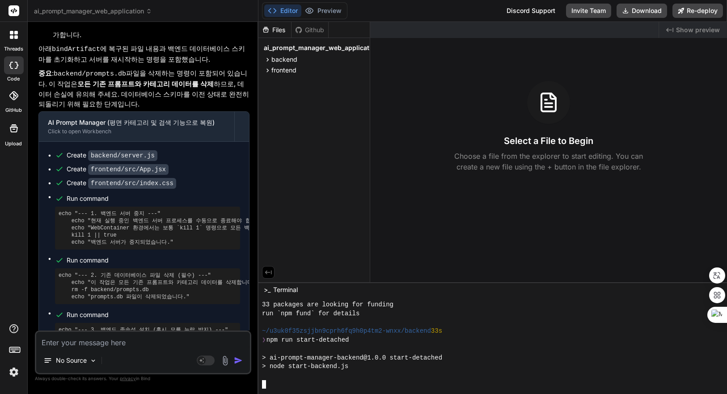
scroll to position [326, 0]
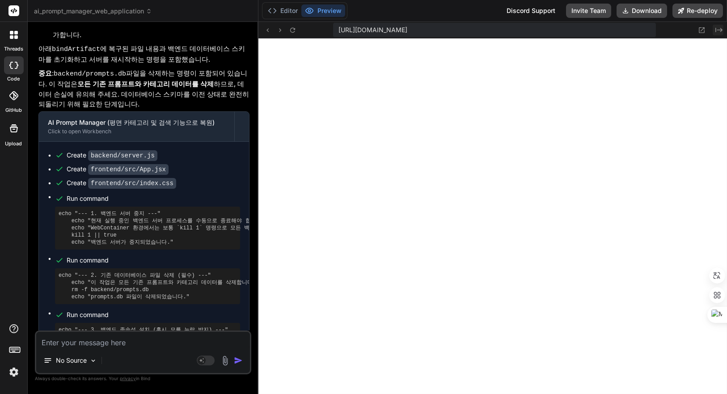
click at [720, 27] on icon "Created with Pixso." at bounding box center [718, 29] width 7 height 7
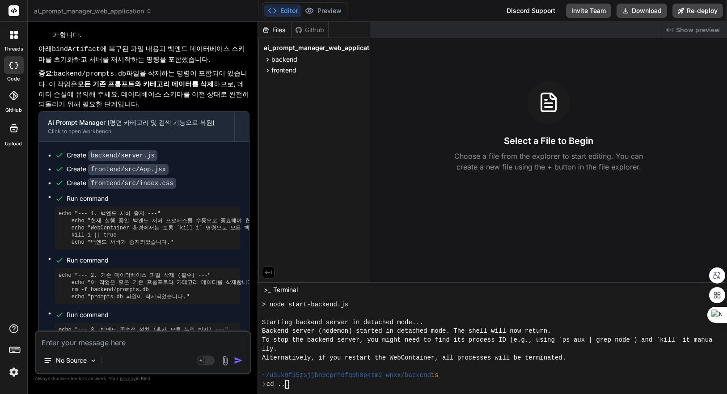
click at [411, 347] on div "lly." at bounding box center [487, 349] width 451 height 9
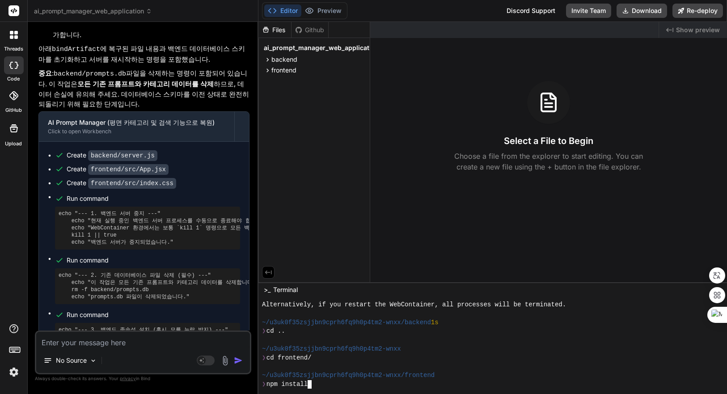
scroll to position [387, 0]
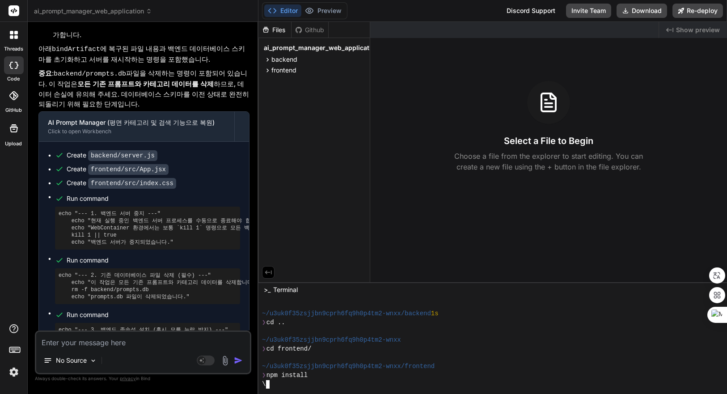
click at [498, 323] on div "❯ cd .." at bounding box center [487, 322] width 451 height 9
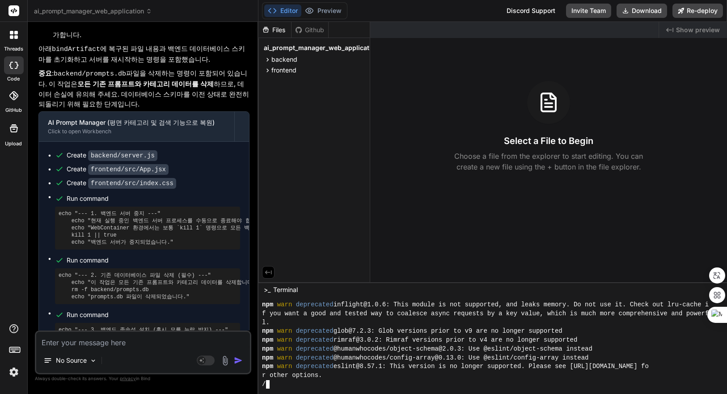
scroll to position [466, 0]
type textarea "x"
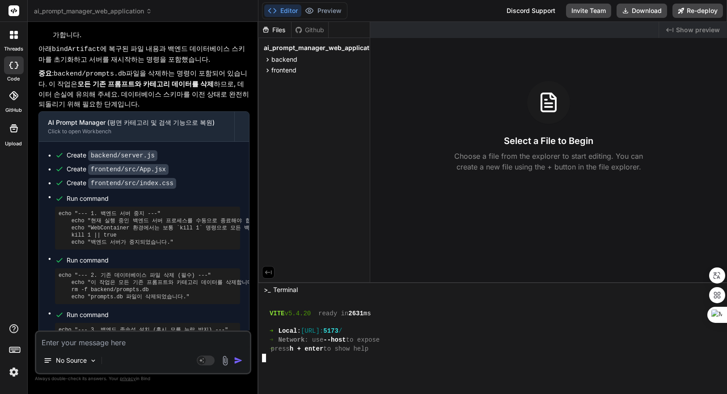
scroll to position [651, 0]
click at [688, 32] on span "Show preview" at bounding box center [698, 29] width 44 height 9
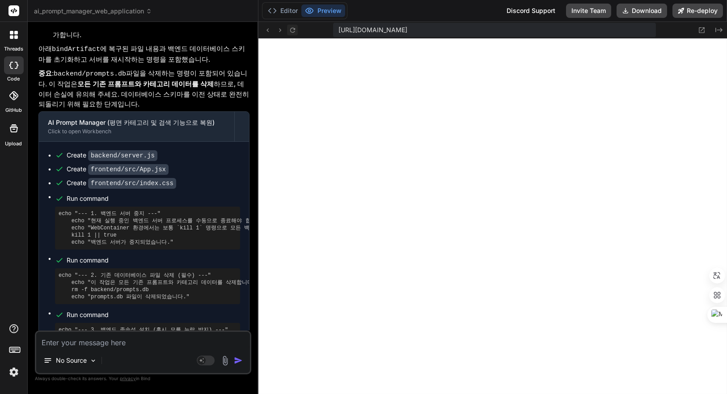
click at [290, 31] on icon at bounding box center [292, 29] width 5 height 5
click at [286, 13] on button "Editor" at bounding box center [282, 10] width 37 height 13
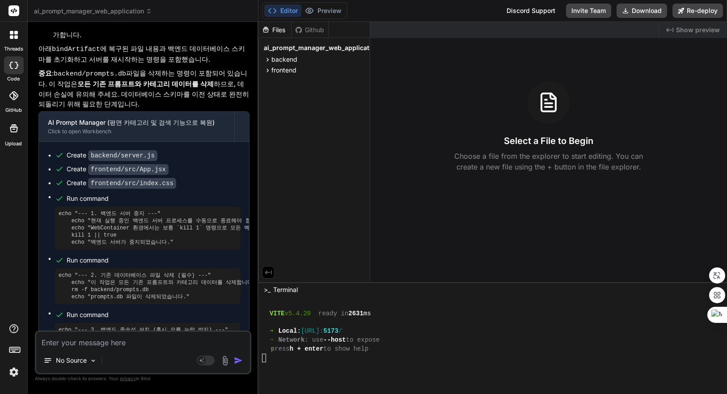
click at [427, 324] on div at bounding box center [487, 322] width 451 height 9
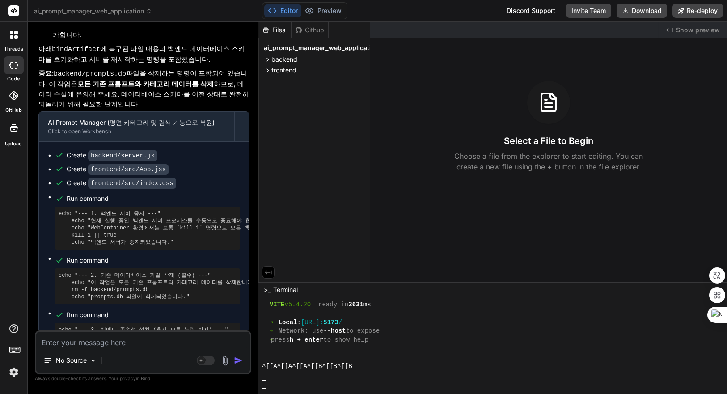
click at [150, 343] on textarea at bounding box center [143, 340] width 214 height 16
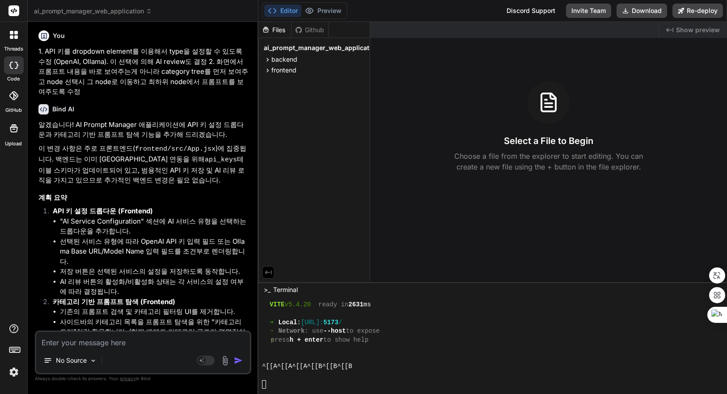
scroll to position [0, 0]
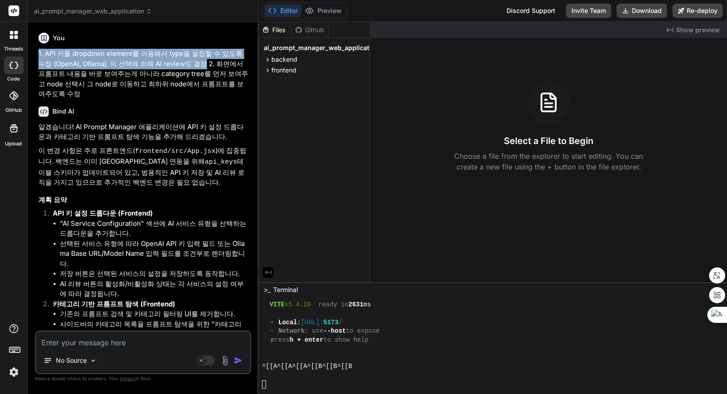
drag, startPoint x: 38, startPoint y: 51, endPoint x: 213, endPoint y: 68, distance: 175.6
click at [188, 62] on p "1. API 키를 dropdown element를 이용해서 type을 설정할 수 있도록 수정 (OpenAI, Ollama). 이 선택에 의해 …" at bounding box center [143, 74] width 211 height 51
copy p "1. API 키를 dropdown element를 이용해서 type을 설정할 수 있도록 수정 (OpenAI, Ollama). 이 선택에 의해 …"
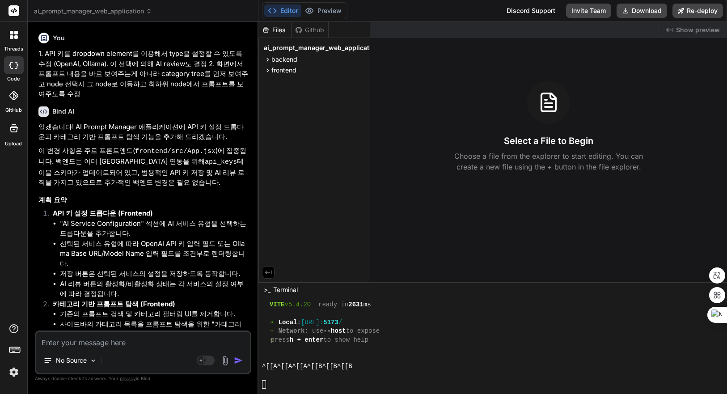
click at [123, 338] on textarea at bounding box center [143, 340] width 214 height 16
paste textarea "1. API 키를 dropdown element를 이용해서 type을 설정할 수 있도록 수정 (OpenAI, Ollama). 이 선택에 의해 …"
type textarea "x"
type textarea "1. API 키를 dropdown element를 이용해서 type을 설정할 수 있도록 수정 (OpenAI, Ollama). 이 선택에 의해 …"
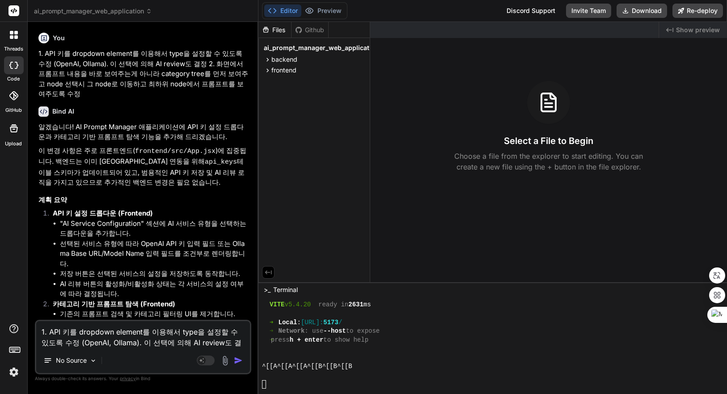
click at [151, 333] on textarea "1. API 키를 dropdown element를 이용해서 type을 설정할 수 있도록 수정 (OpenAI, Ollama). 이 선택에 의해 …" at bounding box center [143, 334] width 214 height 27
drag, startPoint x: 123, startPoint y: 347, endPoint x: 174, endPoint y: 350, distance: 50.6
click at [123, 347] on textarea "1. API 키를 dropdown element를 이용해서 type을 설정할 수 있도록 수정 (OpenAI, Ollama). 이 선택에 의해 …" at bounding box center [143, 334] width 214 height 27
type textarea "x"
type textarea "1. API 키를 dropdown element를 이용해서 type을 설정할 수 있도록 수정 (OpenAI, Ollama). 이 선택에 의해 …"
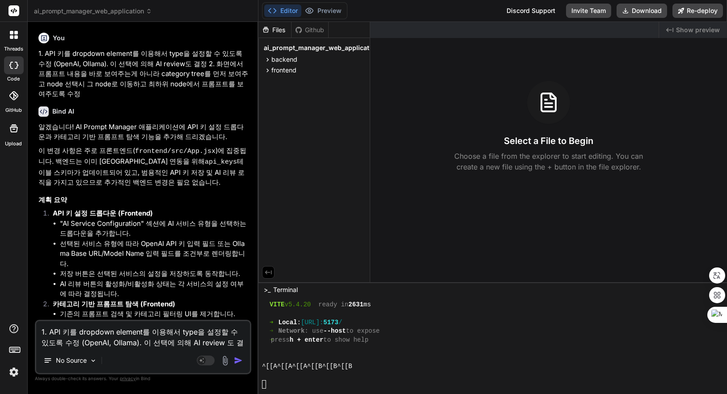
type textarea "x"
type textarea "1. API 키를 dropdown element를 이용해서 type을 설정할 수 있도록 수정 (OpenAI, Ollama). 이 선택에 의해 …"
type textarea "x"
type textarea "1. API 키를 dropdown element를 이용해서 type을 설정할 수 있도록 수정 (OpenAI, Ollama). 이 선택에 의해 …"
type textarea "x"
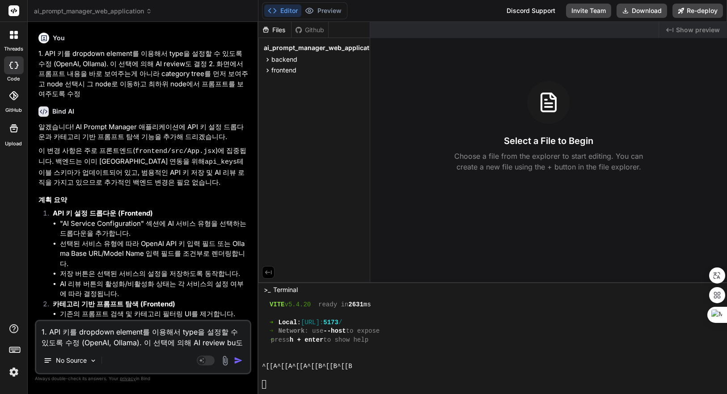
type textarea "1. API 키를 dropdown element를 이용해서 type을 설정할 수 있도록 수정 (OpenAI, Ollama). 이 선택에 의해 …"
type textarea "x"
type textarea "1. API 키를 dropdown element를 이용해서 type을 설정할 수 있도록 수정 (OpenAI, Ollama). 이 선택에 의해 …"
type textarea "x"
type textarea "1. API 키를 dropdown element를 이용해서 type을 설정할 수 있도록 수정 (OpenAI, Ollama). 이 선택에 의해 …"
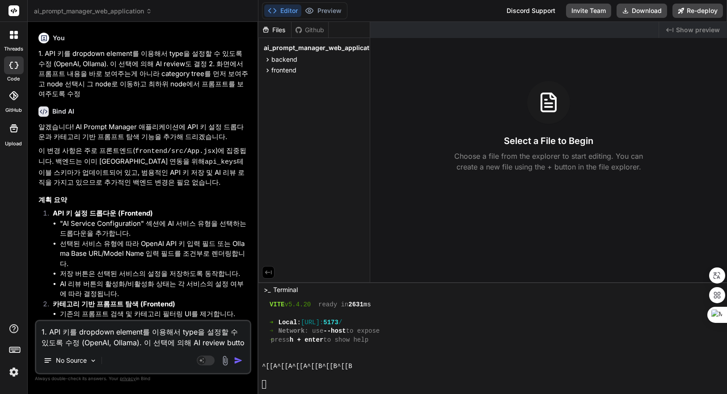
type textarea "x"
type textarea "1. API 키를 dropdown element를 이용해서 type을 설정할 수 있도록 수정 (OpenAI, Ollama). 이 선택에 의해 …"
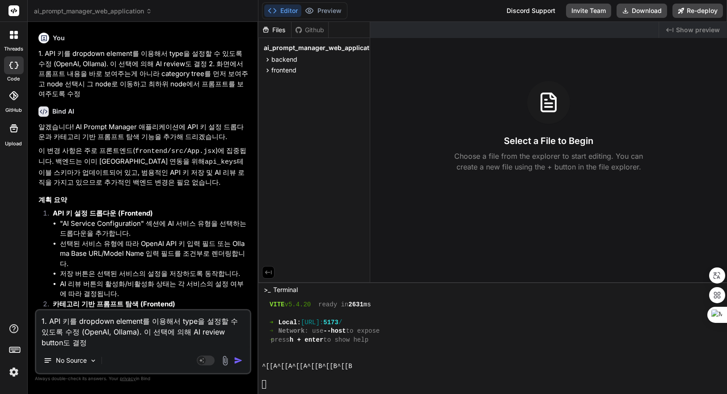
type textarea "x"
type textarea "1. API 키를 dropdown element를 이용해서 type을 설정할 수 있도록 수정 (OpenAI, Ollama). 이 선택에 의해 …"
type textarea "x"
type textarea "1. API 키를 dropdown element를 이용해서 type을 설정할 수 있도록 수정 (OpenAI, Ollama). 이 선택에 의해 …"
type textarea "x"
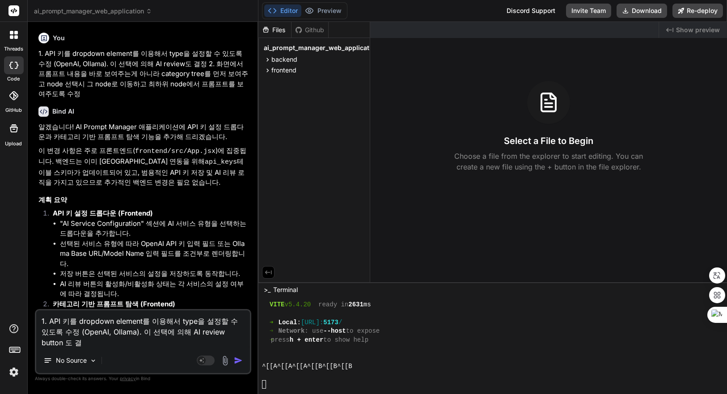
type textarea "1. API 키를 dropdown element를 이용해서 type을 설정할 수 있도록 수정 (OpenAI, Ollama). 이 선택에 의해 …"
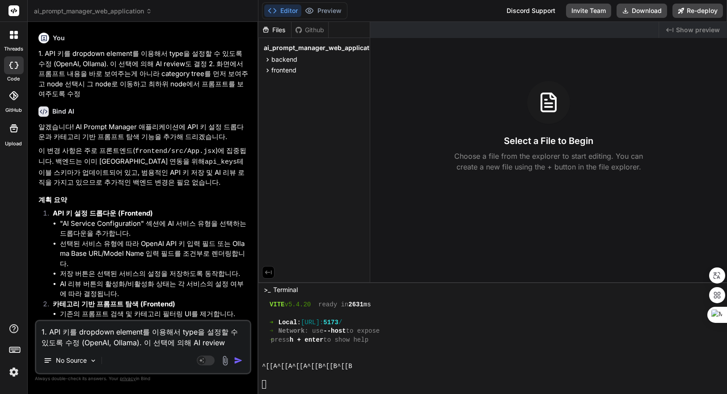
type textarea "x"
type textarea "1. API 키를 dropdown element를 이용해서 type을 설정할 수 있도록 수정 (OpenAI, Ollama). 이 선택에 의해 …"
type textarea "x"
type textarea "1. API 키를 dropdown element를 이용해서 type을 설정할 수 있도록 수정 (OpenAI, Ollama). 이 선택에 의해 …"
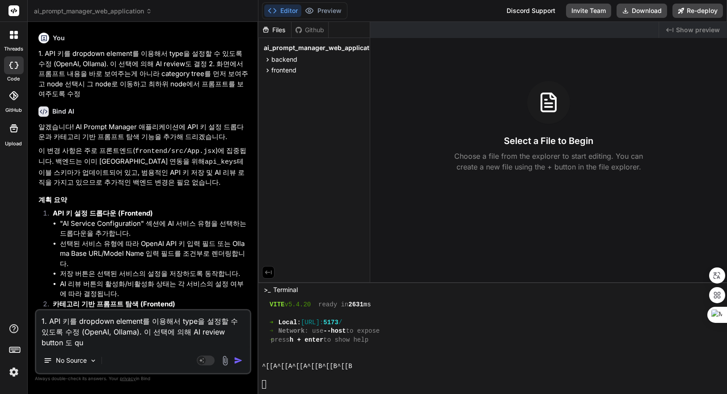
type textarea "x"
type textarea "1. API 키를 dropdown element를 이용해서 type을 설정할 수 있도록 수정 (OpenAI, Ollama). 이 선택에 의해 …"
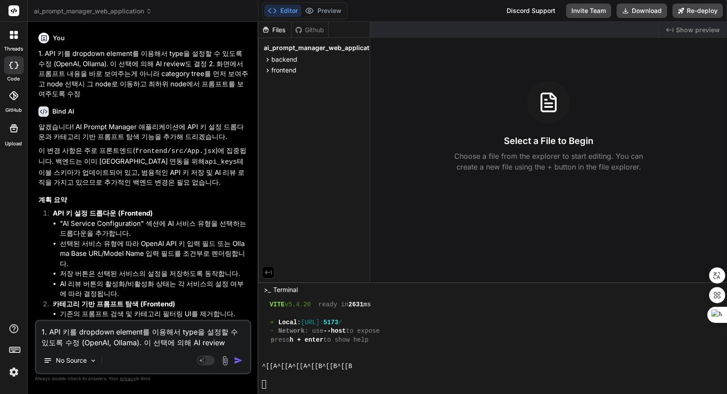
type textarea "x"
type textarea "1. API 키를 dropdown element를 이용해서 type을 설정할 수 있도록 수정 (OpenAI, Ollama). 이 선택에 의해 …"
type textarea "x"
type textarea "1. API 키를 dropdown element를 이용해서 type을 설정할 수 있도록 수정 (OpenAI, Ollama). 이 선택에 의해 …"
type textarea "x"
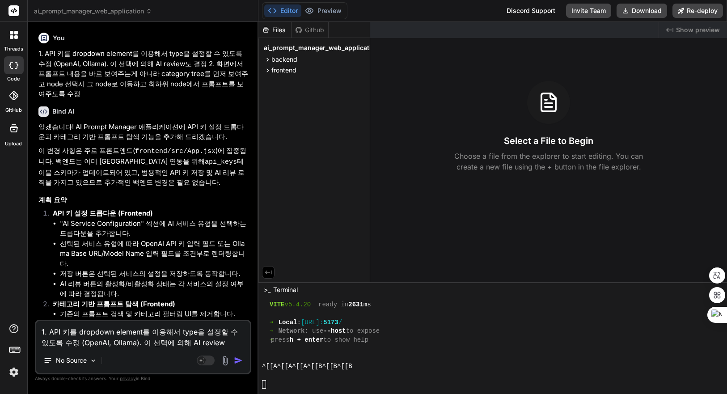
type textarea "1. API 키를 dropdown element를 이용해서 type을 설정할 수 있도록 수정 (OpenAI, Ollama). 이 선택에 의해 …"
type textarea "x"
type textarea "1. API 키를 dropdown element를 이용해서 type을 설정할 수 있도록 수정 (OpenAI, Ollama). 이 선택에 의해 …"
type textarea "x"
type textarea "1. API 키를 dropdown element를 이용해서 type을 설정할 수 있도록 수정 (OpenAI, Ollama). 이 선택에 의해 …"
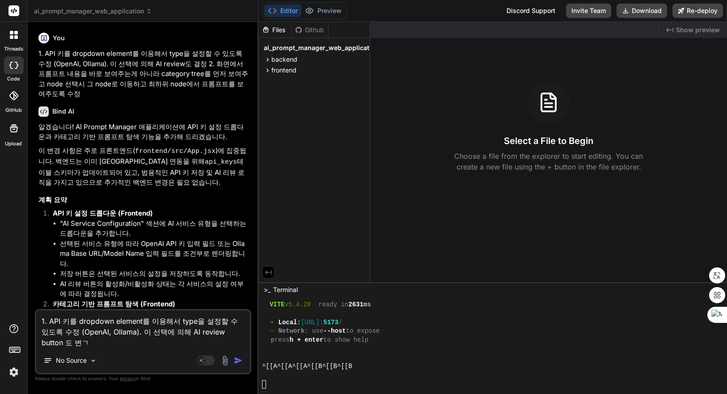
type textarea "x"
type textarea "1. API 키를 dropdown element를 이용해서 type을 설정할 수 있도록 수정 (OpenAI, Ollama). 이 선택에 의해 …"
type textarea "x"
type textarea "1. API 키를 dropdown element를 이용해서 type을 설정할 수 있도록 수정 (OpenAI, Ollama). 이 선택에 의해 …"
type textarea "x"
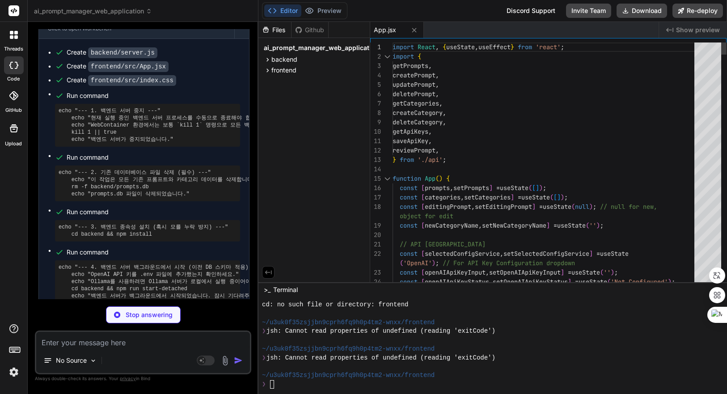
scroll to position [854, 0]
type textarea "x"
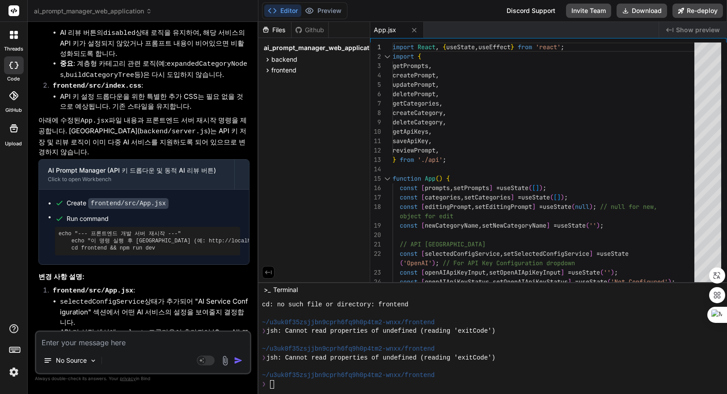
scroll to position [4770, 0]
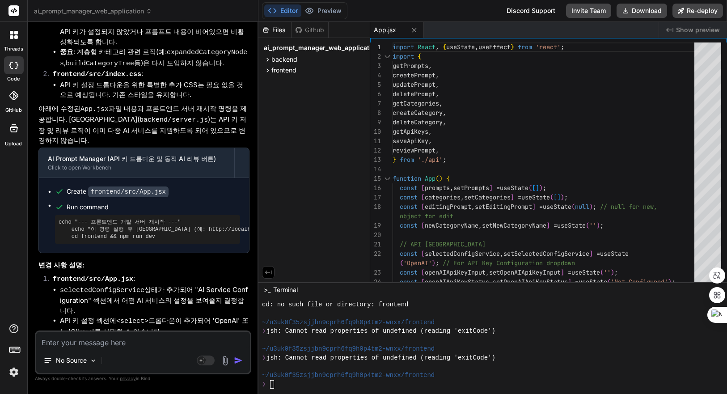
click at [530, 342] on div at bounding box center [487, 340] width 451 height 9
click at [531, 335] on div "cd: no such file or directory: frontend ~/u3uk0f35zsjjbn9cprh6fq9h0p4tm2-wnxx/f…" at bounding box center [487, 344] width 451 height 88
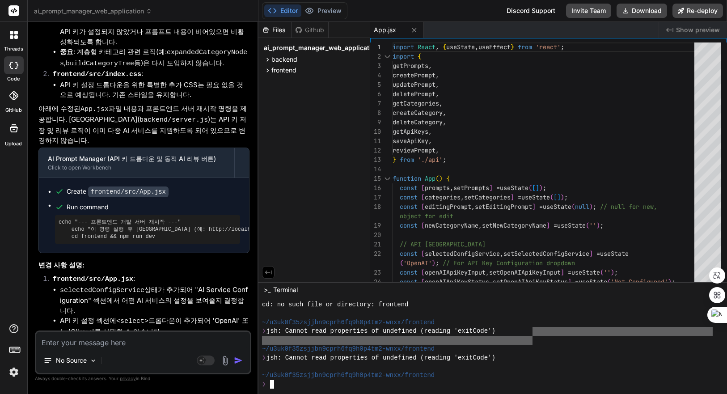
type textarea "ㅇ"
click at [490, 317] on div at bounding box center [487, 313] width 451 height 9
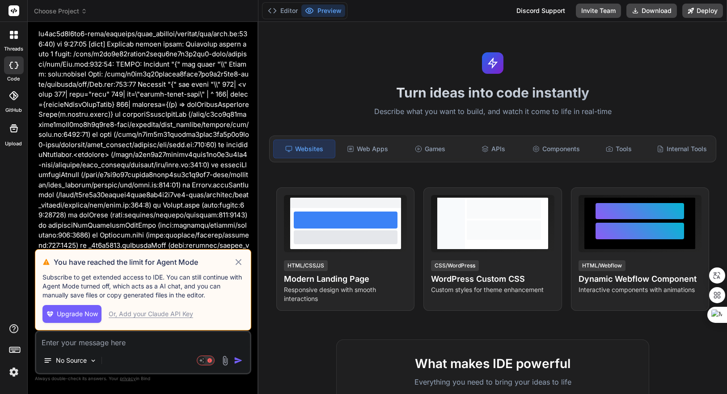
click at [238, 259] on icon at bounding box center [238, 262] width 10 height 11
type textarea "x"
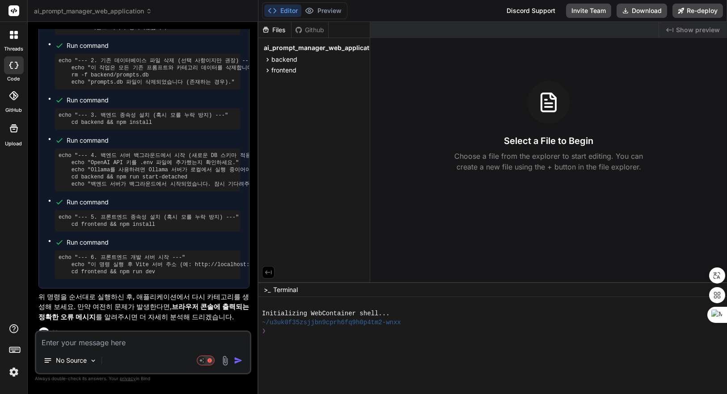
scroll to position [2380, 0]
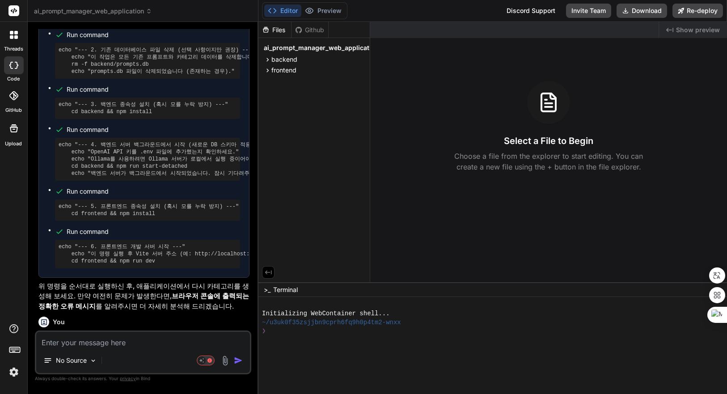
click at [332, 335] on div "❯" at bounding box center [487, 331] width 451 height 9
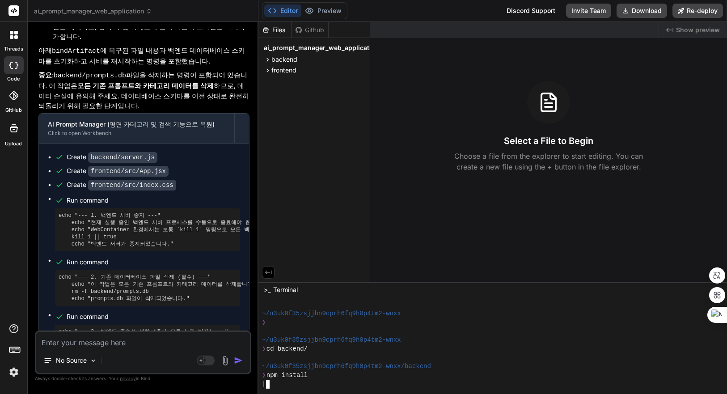
scroll to position [2982, 0]
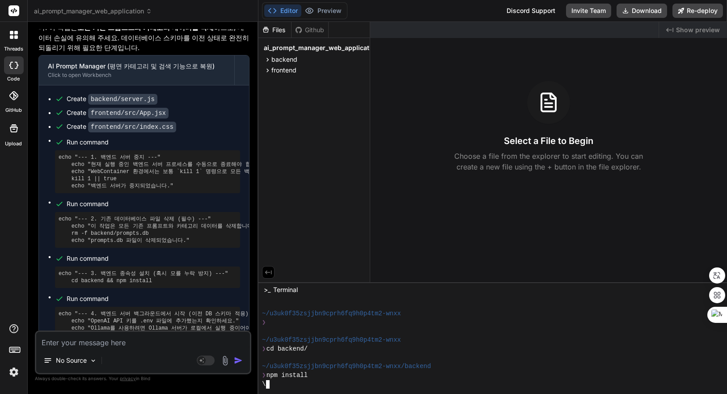
click at [435, 329] on div at bounding box center [487, 331] width 451 height 9
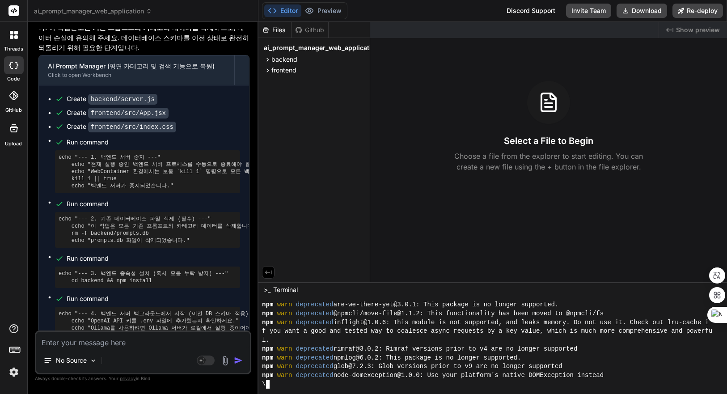
scroll to position [123, 0]
type textarea "x"
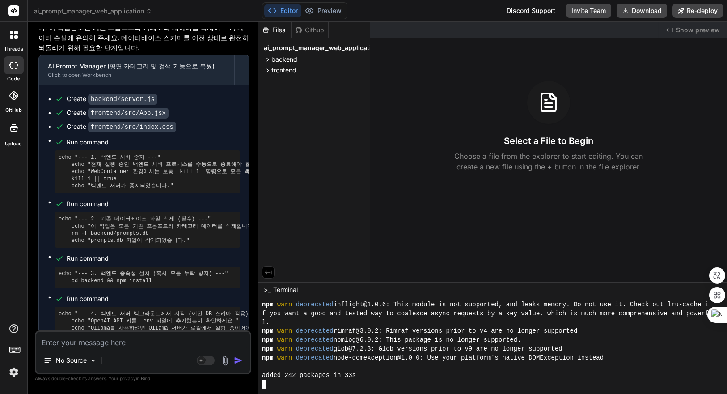
scroll to position [185, 0]
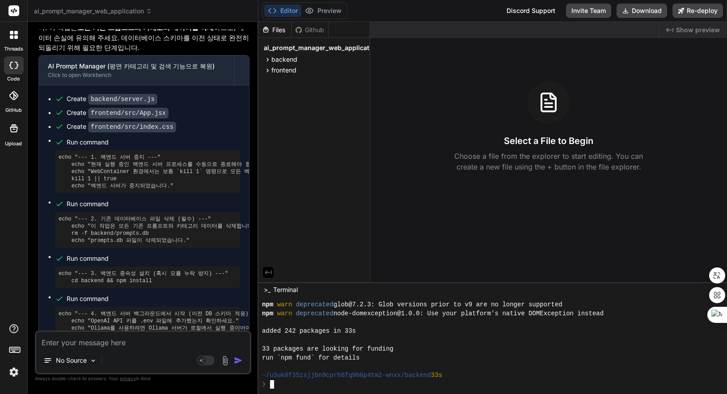
click at [474, 339] on div at bounding box center [487, 340] width 451 height 9
type textarea "ㅜ"
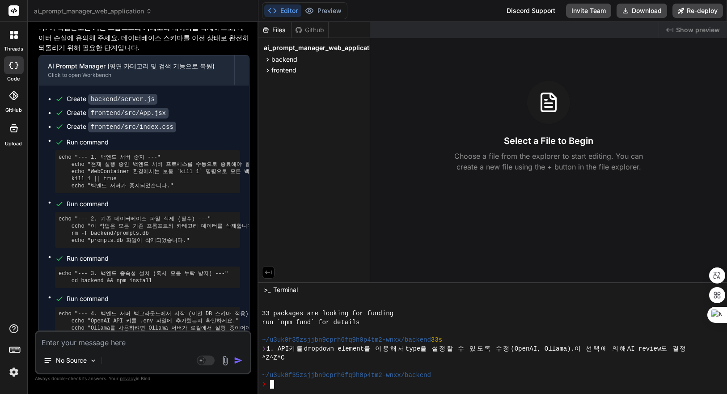
scroll to position [220, 0]
drag, startPoint x: 110, startPoint y: 175, endPoint x: 209, endPoint y: 174, distance: 98.8
click at [180, 310] on pre "echo "--- 4. 백엔드 서버 백그라운드에서 시작 (이전 DB 스키마 적용) ---" echo "OpenAI API 키를 .env 파일에…" at bounding box center [148, 328] width 178 height 36
copy pre "npm run start-detached"
click at [381, 363] on div at bounding box center [487, 366] width 451 height 9
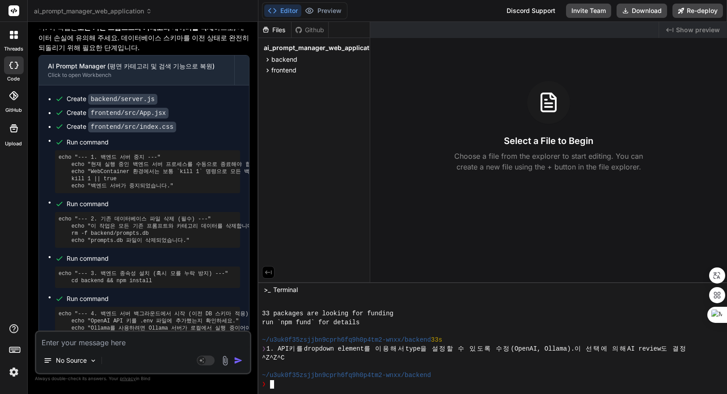
type textarea "npm run start-detached"
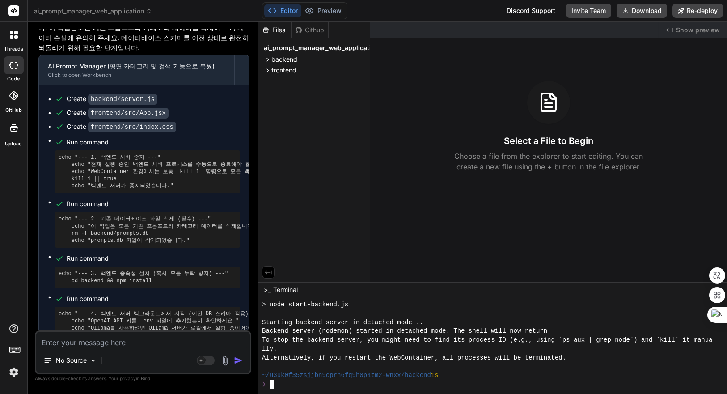
scroll to position [326, 0]
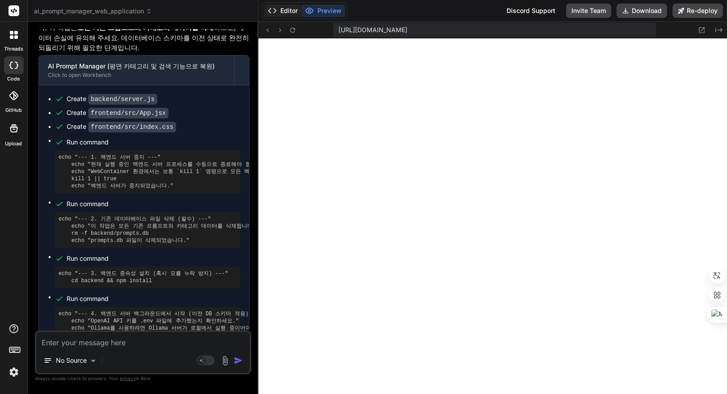
click at [279, 11] on button "Editor" at bounding box center [282, 10] width 37 height 13
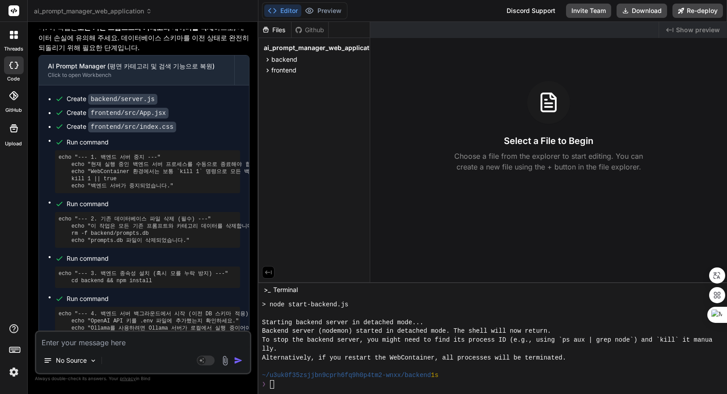
click at [469, 368] on div at bounding box center [487, 366] width 451 height 9
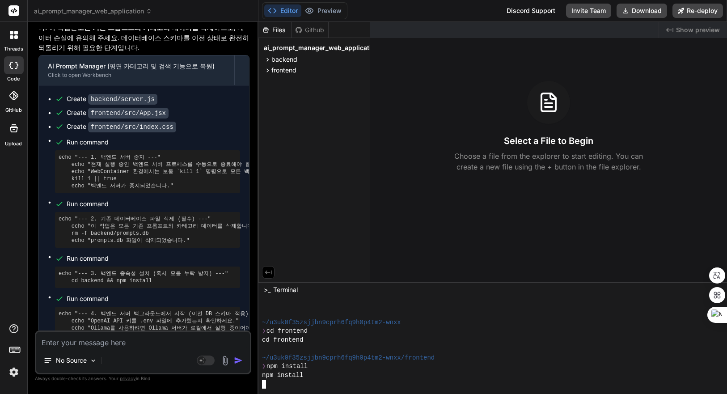
scroll to position [748, 0]
click at [488, 322] on div "~/u3uk0f35zsjjbn9cprh6fq9h0p4tm2-wnxx" at bounding box center [487, 322] width 451 height 9
click at [493, 317] on div at bounding box center [487, 313] width 451 height 9
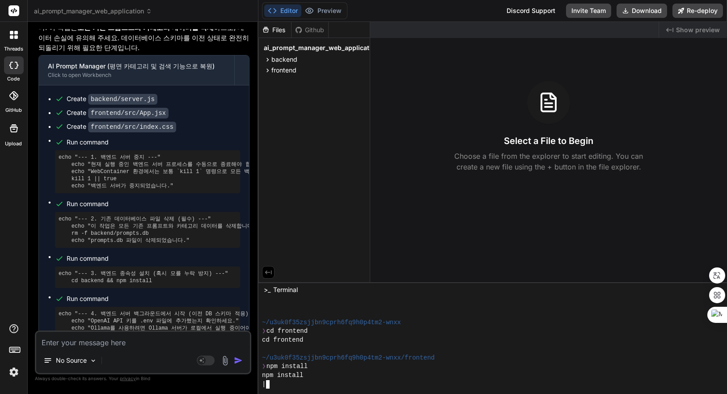
click at [493, 317] on div at bounding box center [487, 313] width 451 height 9
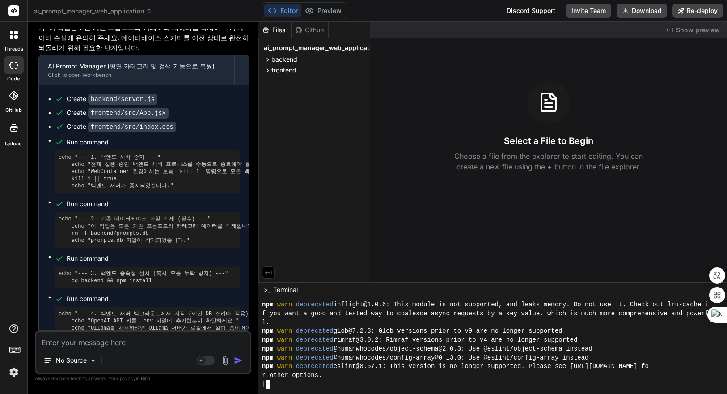
scroll to position [827, 0]
type textarea "x"
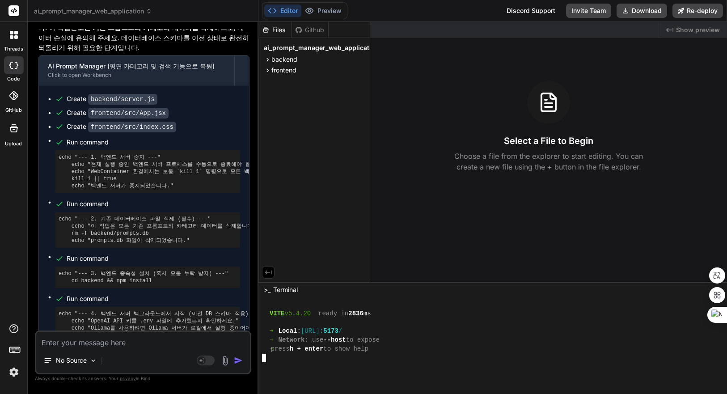
scroll to position [1021, 0]
click at [699, 28] on span "Show preview" at bounding box center [698, 29] width 44 height 9
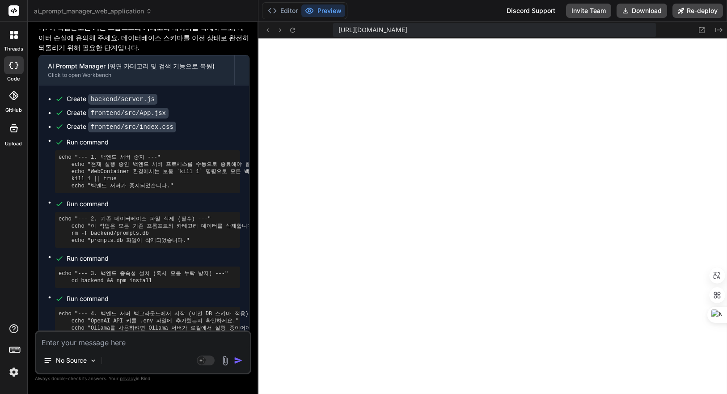
click at [142, 343] on textarea at bounding box center [143, 340] width 214 height 16
type textarea "ㅁ"
type textarea "x"
type textarea "먀"
type textarea "x"
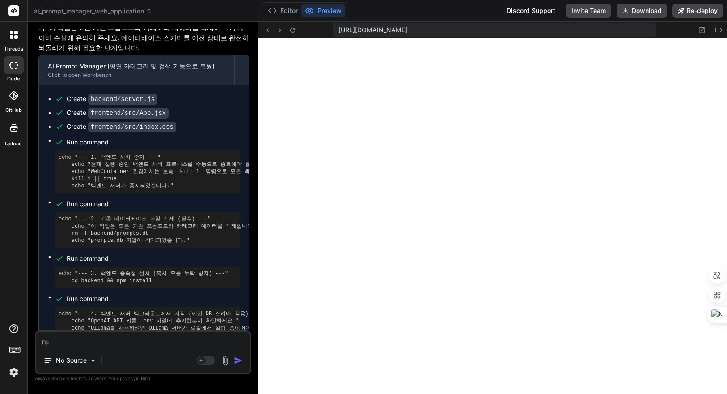
type textarea "ㅁ"
type textarea "x"
type textarea "A"
type textarea "x"
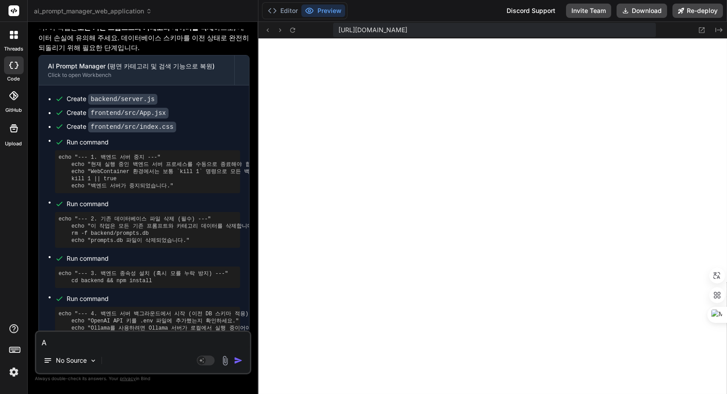
type textarea "AI"
type textarea "x"
type textarea "AI"
type textarea "x"
type textarea "AI R"
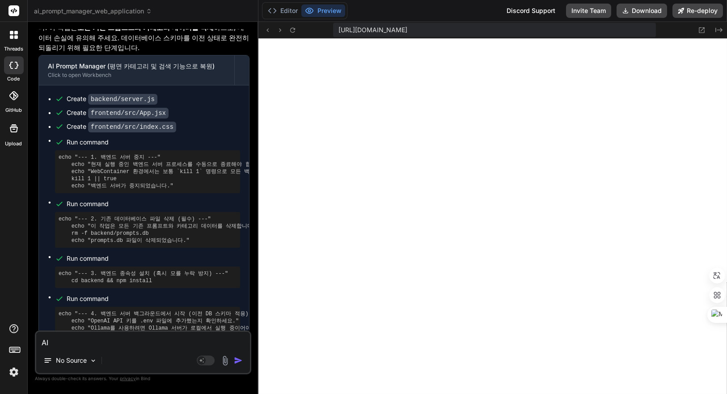
type textarea "x"
type textarea "AI Re"
type textarea "x"
type textarea "AI Rev"
type textarea "x"
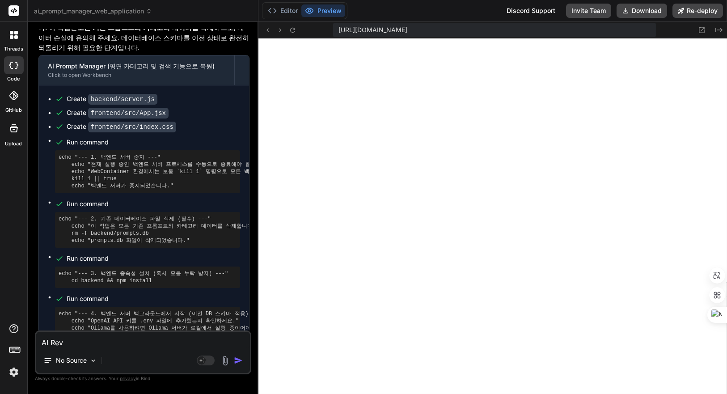
type textarea "AI Revi"
type textarea "x"
type textarea "AI Revie"
type textarea "x"
type textarea "AI Review"
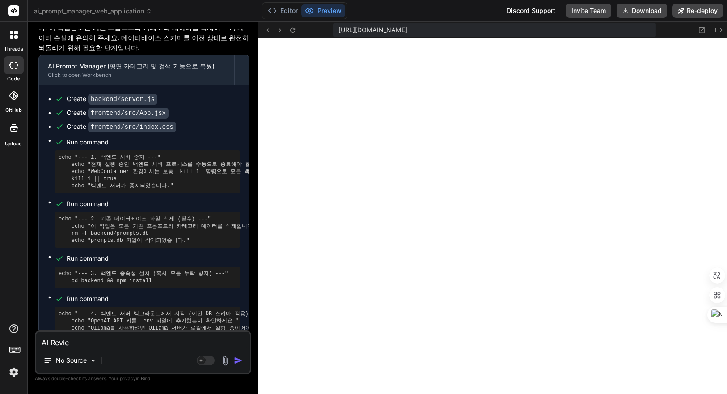
type textarea "x"
type textarea "AI Review"
type textarea "x"
type textarea "AI Review ㅂ"
type textarea "x"
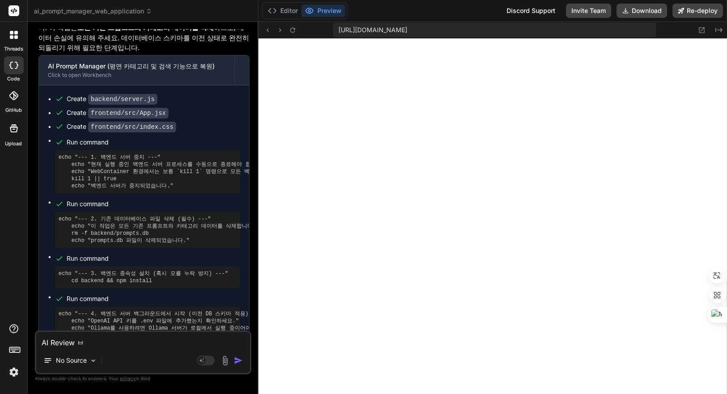
type textarea "AI Review 버"
type textarea "x"
type textarea "AI Review 벝"
type textarea "x"
type textarea "AI Review 버트"
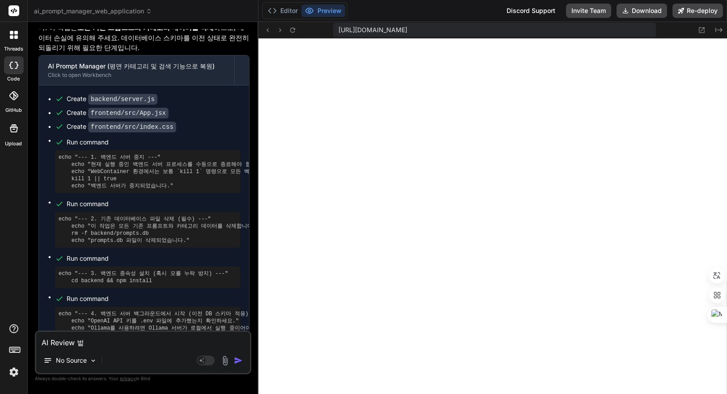
type textarea "x"
type textarea "AI Review 버튼"
type textarea "x"
type textarea "AI Review 버튼ㅇ"
type textarea "x"
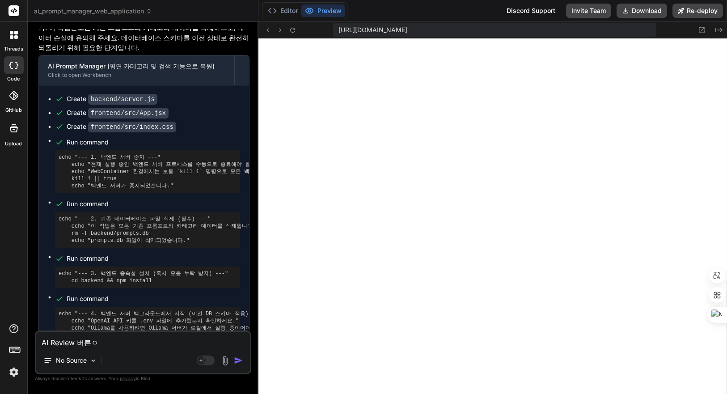
type textarea "AI Review 버튼으"
type textarea "x"
type textarea "AI Review 버튼의"
type textarea "x"
type textarea "AI Review 버튼의"
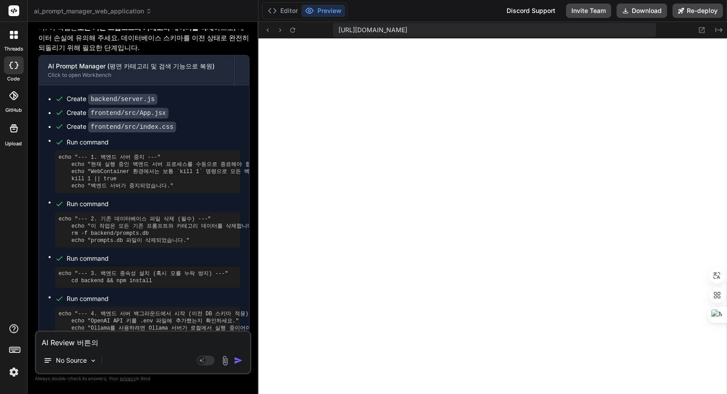
type textarea "x"
type textarea "AI Review 버튼의 c"
type textarea "x"
type textarea "AI Review 버튼의 ca"
type textarea "x"
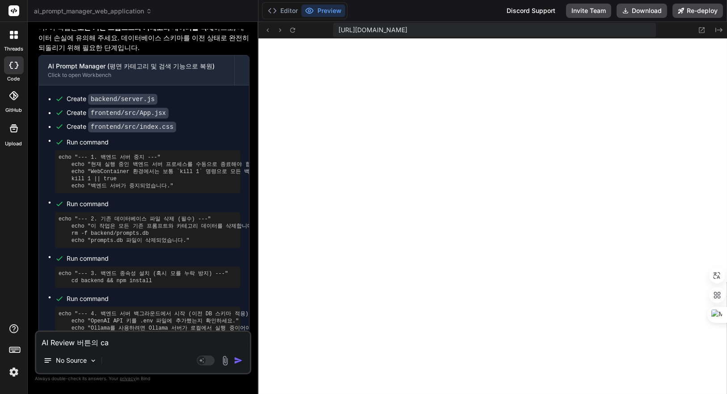
type textarea "AI Review 버튼의 cap"
type textarea "x"
type textarea "AI Review 버튼의 capt"
type textarea "x"
type textarea "AI Review 버튼의 capti"
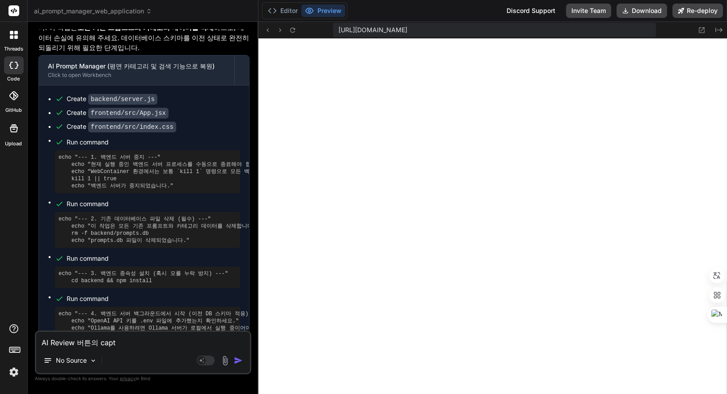
type textarea "x"
type textarea "AI Review 버튼의 captio"
type textarea "x"
type textarea "AI Review 버튼의 caption"
type textarea "x"
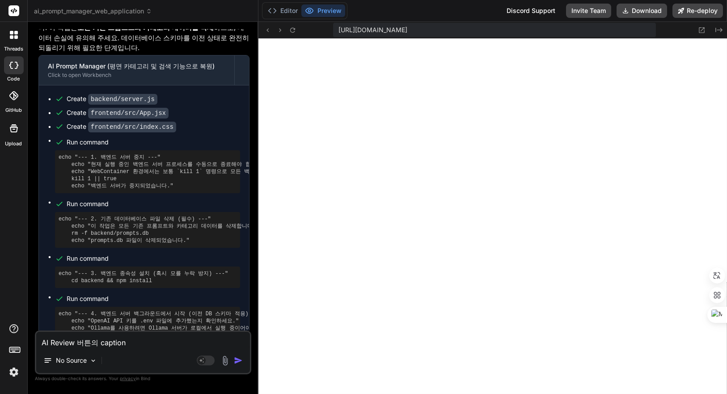
type textarea "AI Review 버튼의 captionㅇ"
type textarea "x"
type textarea "AI Review 버튼의 caption이"
type textarea "x"
type textarea "AI Review 버튼의 caption이"
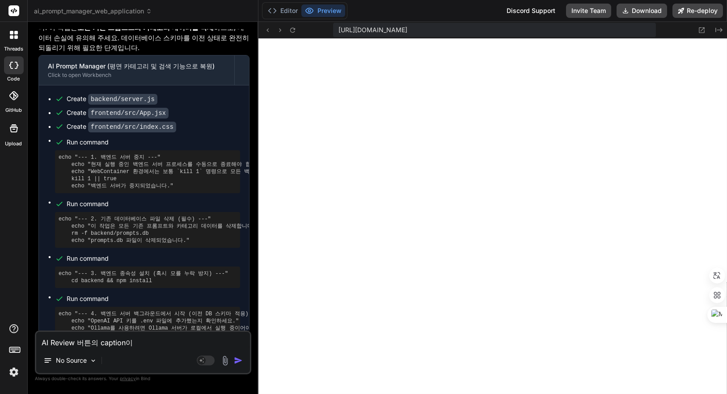
type textarea "x"
type textarea "AI Review 버튼의 caption이 a"
type textarea "x"
type textarea "AI Review 버튼의 caption이 ap"
type textarea "x"
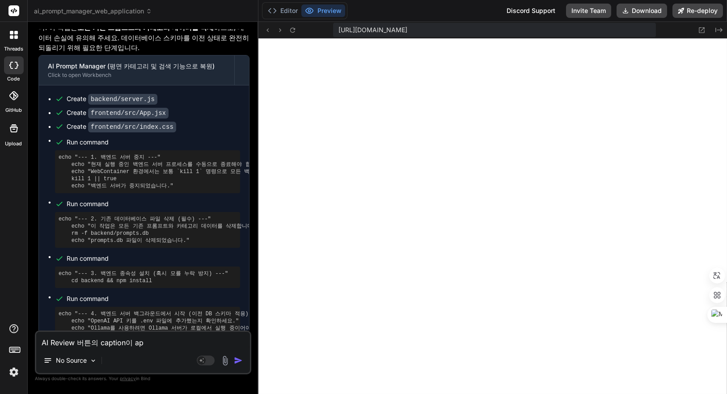
type textarea "AI Review 버튼의 caption이 api"
type textarea "x"
type textarea "AI Review 버튼의 caption이 api"
type textarea "x"
type textarea "AI Review 버튼의 caption이 api ㅌ"
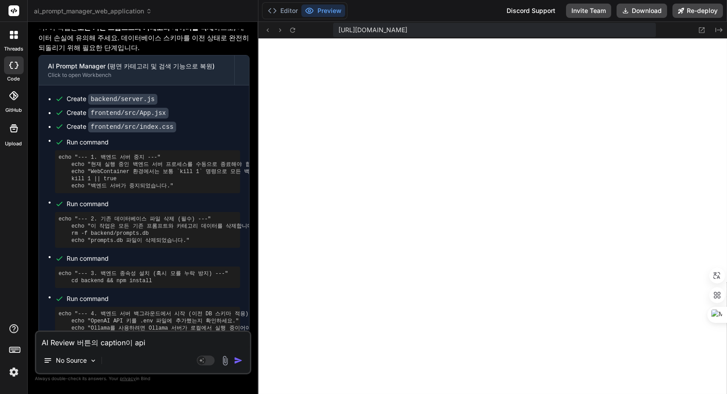
type textarea "x"
type textarea "AI Review 버튼의 caption이 api 타"
type textarea "x"
type textarea "AI Review 버튼의 caption이 api 탕"
type textarea "x"
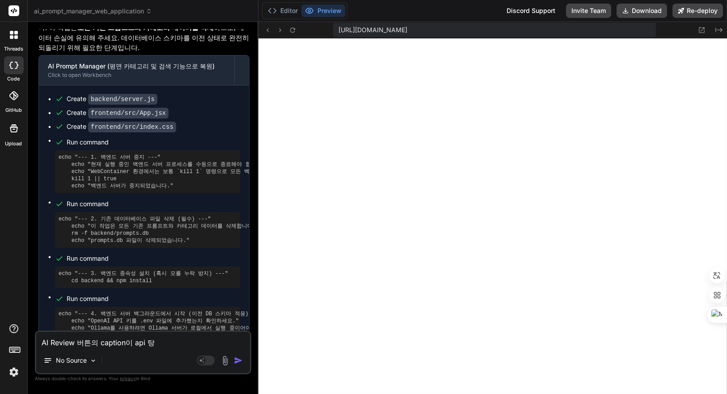
type textarea "AI Review 버튼의 caption이 api 타이"
type textarea "x"
type textarea "AI Review 버튼의 caption이 api 타입"
type textarea "x"
type textarea "AI Review 버튼의 caption이 api 타입ㅇ"
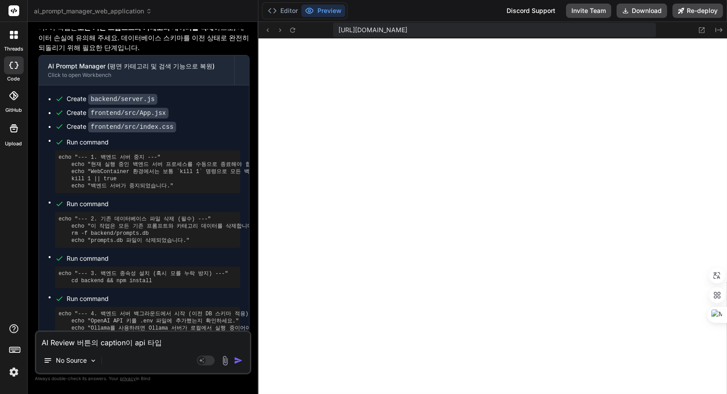
type textarea "x"
type textarea "AI Review 버튼의 caption이 api 타입에"
type textarea "x"
type textarea "AI Review 버튼의 caption이 api 타입에"
type textarea "x"
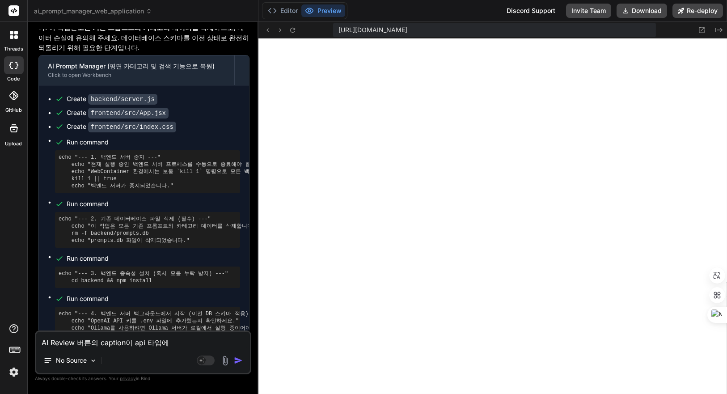
type textarea "AI Review 버튼의 caption이 api 타입에 ㄸ"
type textarea "x"
type textarea "AI Review 버튼의 caption이 api 타입에 따"
type textarea "x"
type textarea "AI Review 버튼의 caption이 api 타입에 딸"
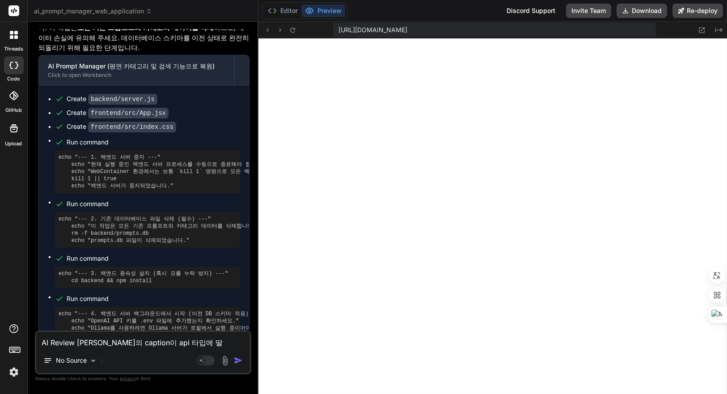
type textarea "x"
type textarea "AI Review 버튼의 caption이 api 타입에 따라"
type textarea "x"
type textarea "AI Review 버튼의 caption이 api 타입에 따라"
type textarea "x"
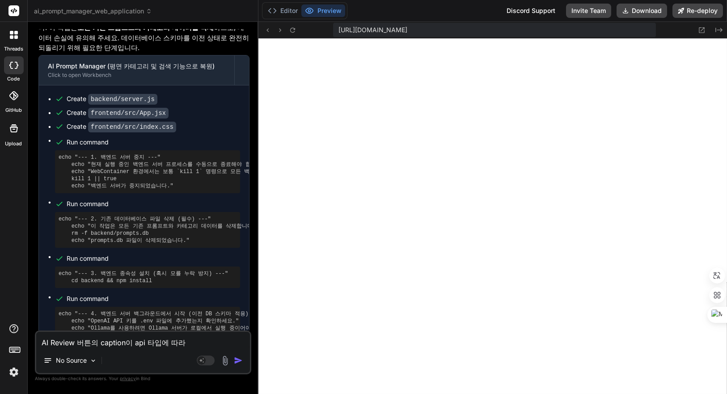
type textarea "AI Review 버튼의 caption이 api 타입에 따라 ㅂ"
type textarea "x"
type textarea "AI Review 버튼의 caption이 api 타입에 따라 벼"
type textarea "x"
type textarea "AI Review 버튼의 caption이 api 타입에 따라 볗"
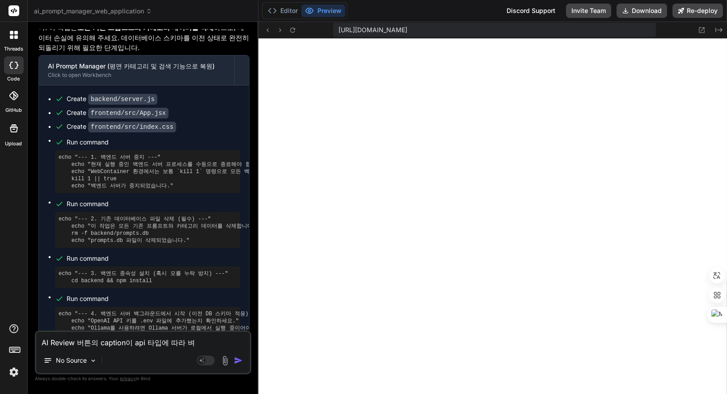
type textarea "x"
type textarea "AI Review 버튼의 caption이 api 타입에 따라 벼"
type textarea "x"
type textarea "AI Review 버튼의 caption이 api 타입에 따라 변"
type textarea "x"
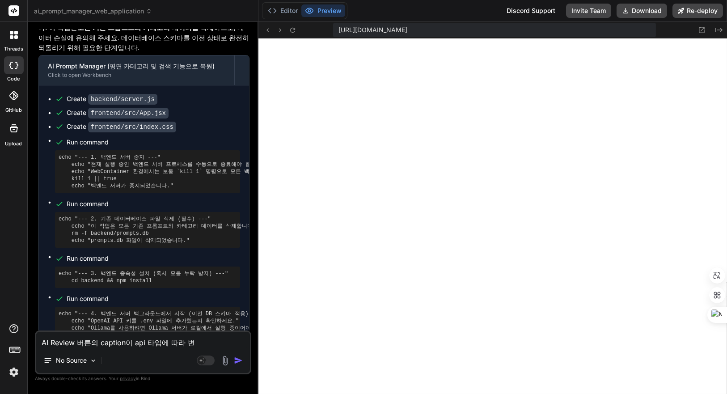
type textarea "AI Review 버튼의 caption이 api 타입에 따라 볂"
type textarea "x"
type textarea "AI Review 버튼의 caption이 api 타입에 따라 변하"
type textarea "x"
type textarea "AI Review 버튼의 caption이 api 타입에 따라 변핮"
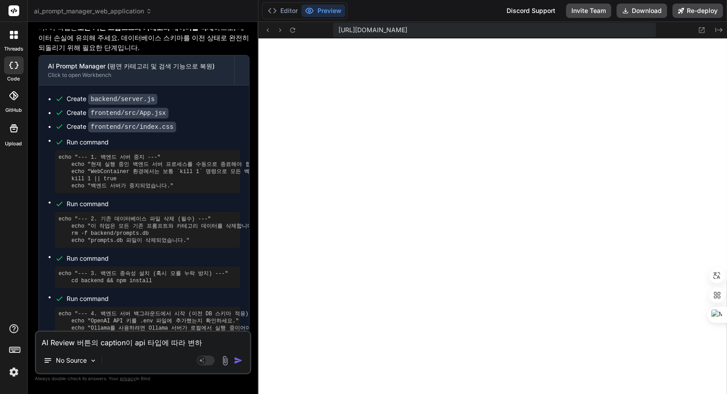
type textarea "x"
type textarea "AI Review 버튼의 caption이 api 타입에 따라 변하지"
type textarea "x"
type textarea "AI Review 버튼의 caption이 api 타입에 따라 변하지"
type textarea "x"
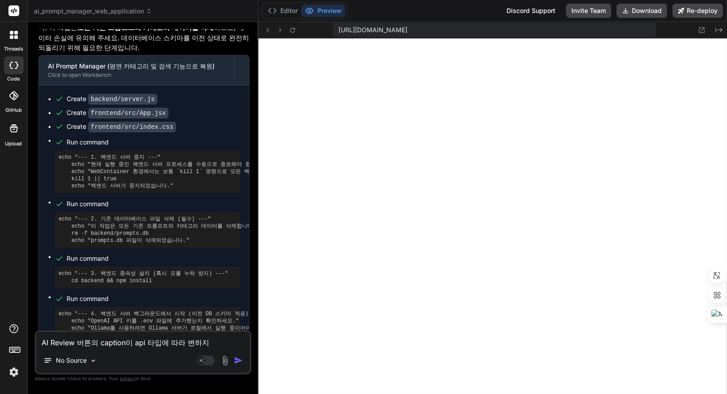
type textarea "AI Review 버튼의 caption이 api 타입에 따라 변하지 ㅇ"
type textarea "x"
type textarea "AI Review 버튼의 caption이 api 타입에 따라 변하지 아"
type textarea "x"
type textarea "AI Review 버튼의 caption이 api 타입에 따라 변하지 안"
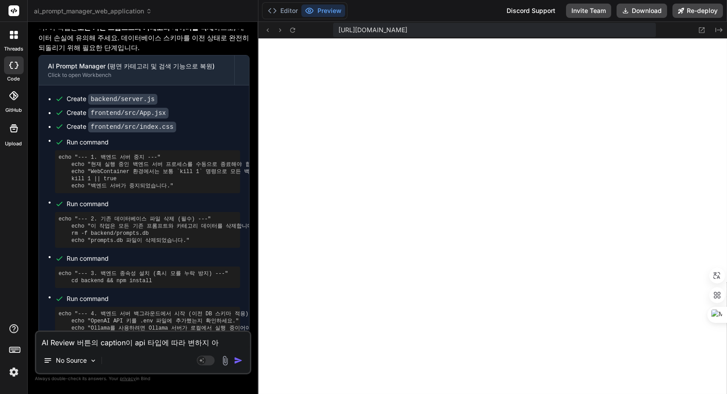
type textarea "x"
type textarea "AI Review 버튼의 caption이 api 타입에 따라 변하지 않"
type textarea "x"
type textarea "AI Review 버튼의 caption이 api 타입에 따라 변하지 않ㅇ"
type textarea "x"
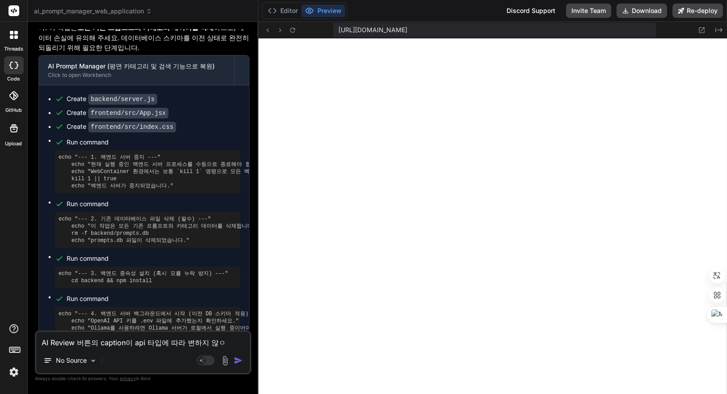
type textarea "AI Review 버튼의 caption이 api 타입에 따라 변하지 않아"
type textarea "x"
type textarea "AI Review 버튼의 caption이 api 타입에 따라 변하지 않아."
type textarea "x"
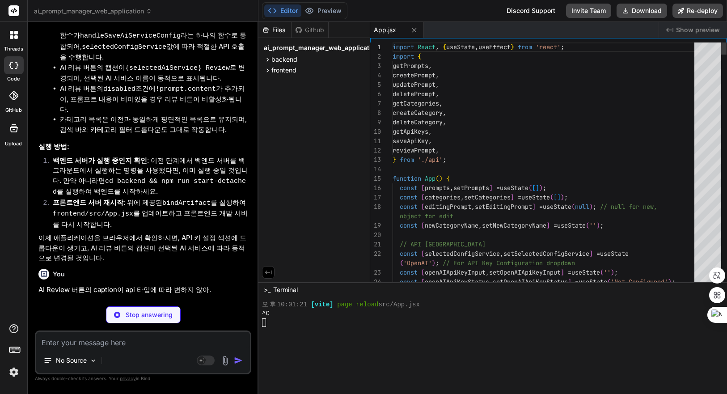
scroll to position [1179, 0]
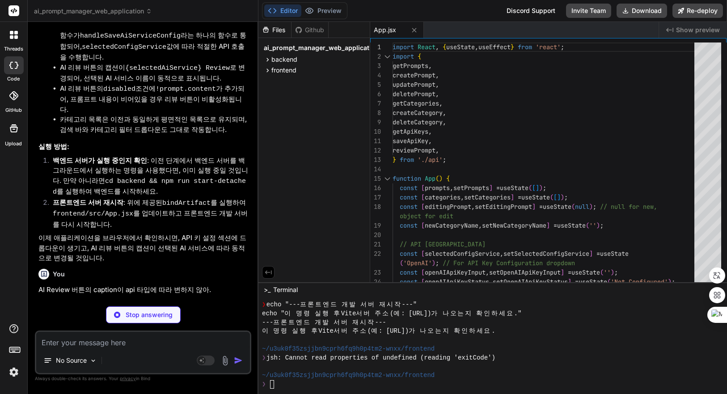
type textarea "x"
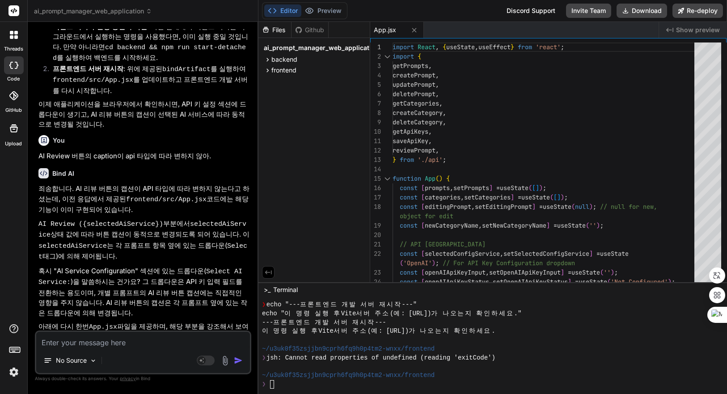
scroll to position [4223, 0]
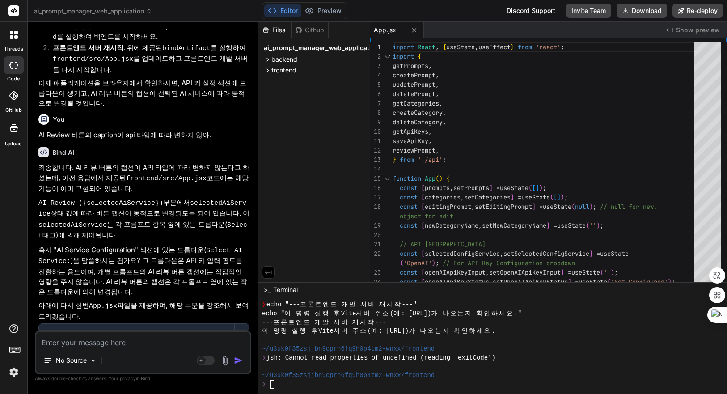
click at [530, 346] on div "~/u3uk0f35zsjjbn9cprh6fq9h0p4tm2-wnxx/frontend" at bounding box center [487, 349] width 451 height 9
type textarea "ㅜ"
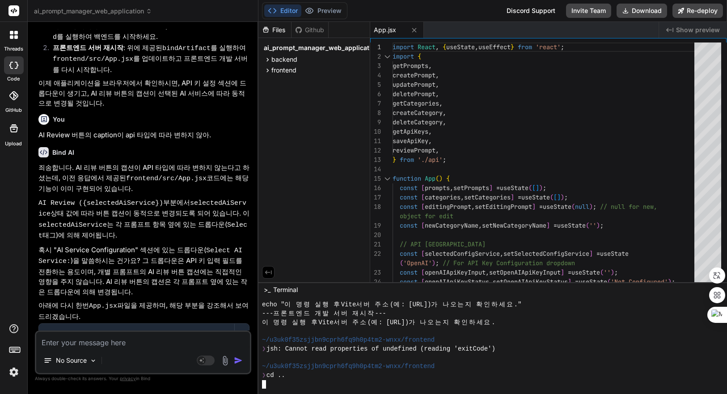
click at [691, 29] on span "Show preview" at bounding box center [698, 29] width 44 height 9
click at [685, 31] on span "Show preview" at bounding box center [698, 29] width 44 height 9
click at [308, 30] on div "Github" at bounding box center [310, 29] width 37 height 9
click at [283, 32] on div "Files" at bounding box center [274, 29] width 33 height 9
click at [470, 359] on div at bounding box center [487, 358] width 451 height 9
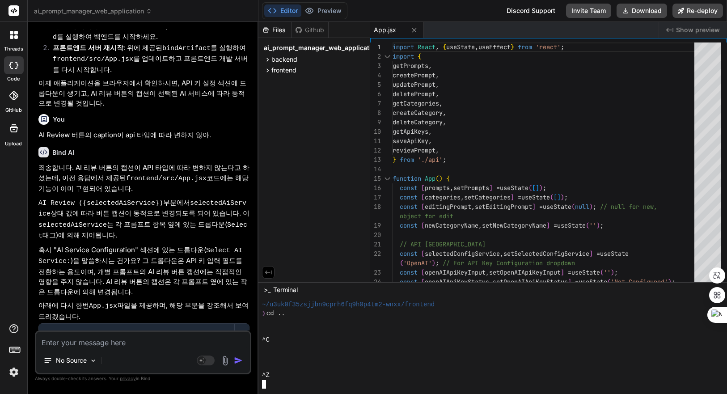
scroll to position [1258, 0]
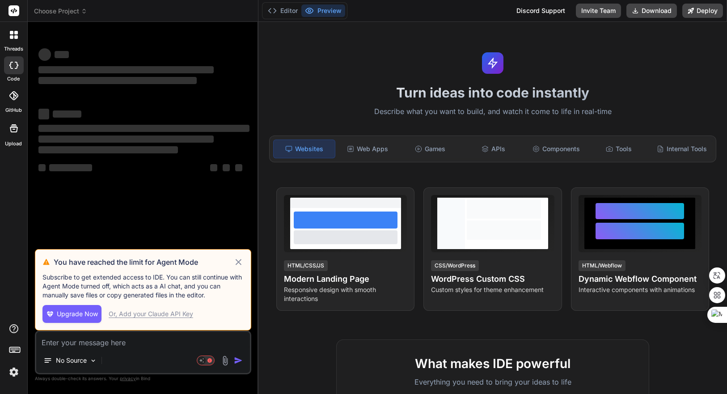
click at [241, 262] on icon at bounding box center [238, 262] width 10 height 11
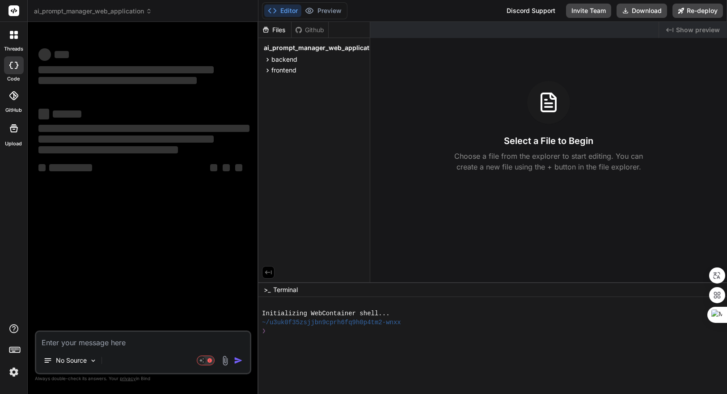
type textarea "x"
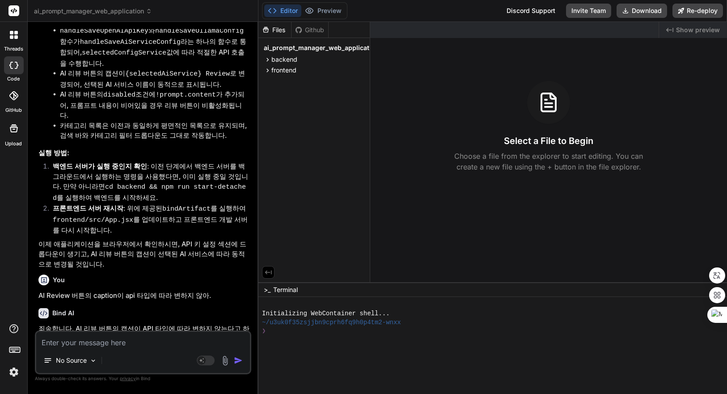
scroll to position [3517, 0]
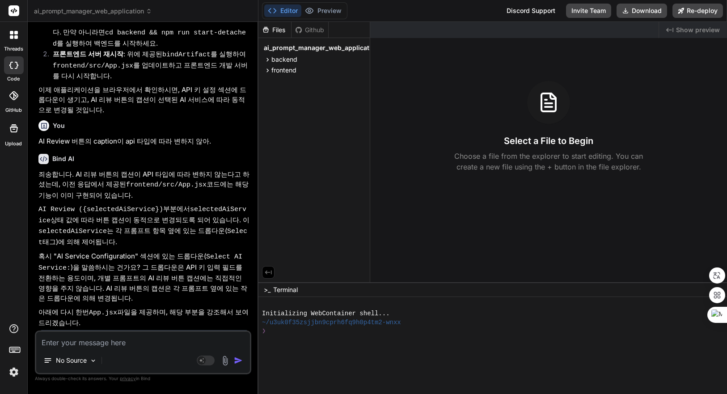
click at [322, 343] on div at bounding box center [487, 340] width 451 height 9
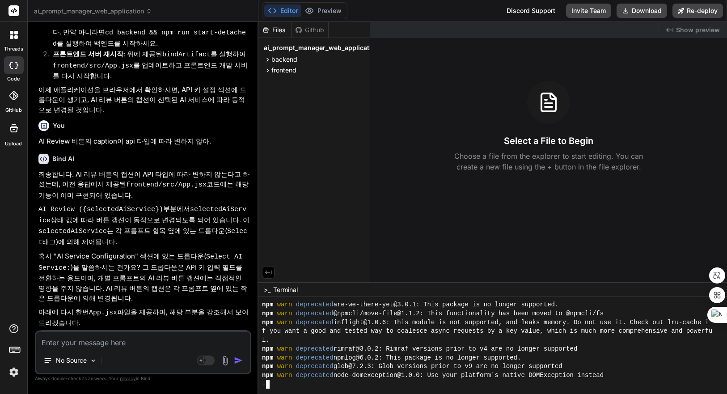
scroll to position [70, 0]
type textarea "x"
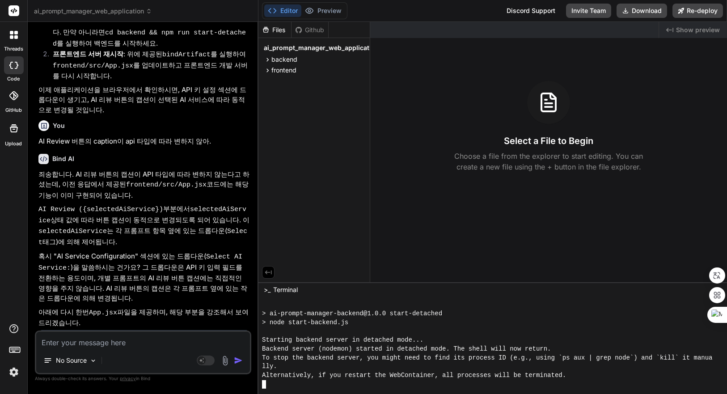
scroll to position [237, 0]
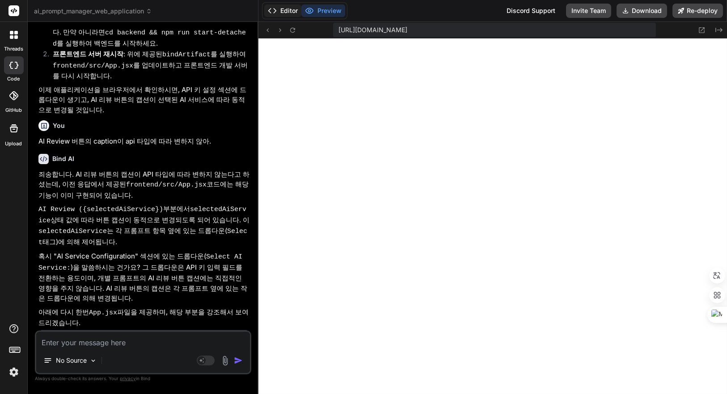
click at [279, 13] on button "Editor" at bounding box center [282, 10] width 37 height 13
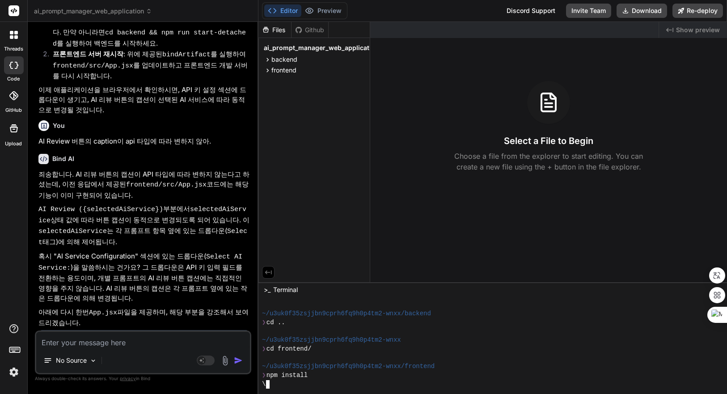
scroll to position [378, 0]
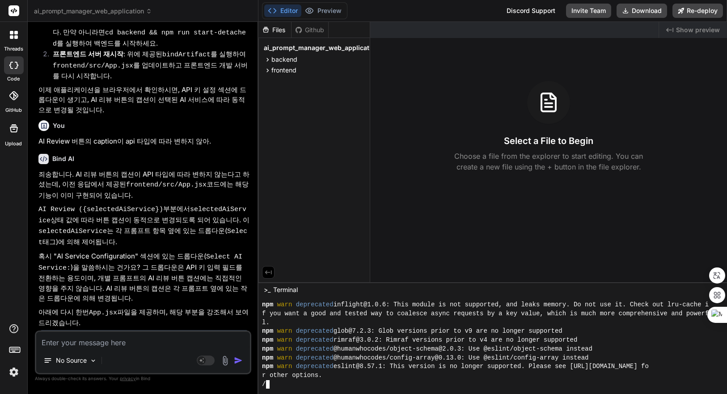
type textarea "x"
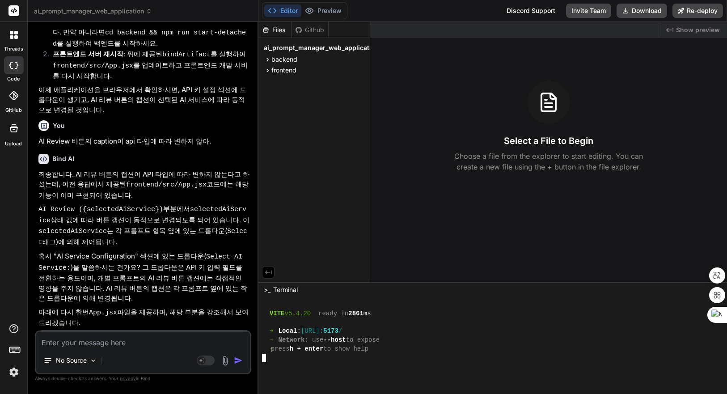
scroll to position [563, 0]
click at [701, 25] on div "Created with Pixso. Show preview" at bounding box center [693, 30] width 68 height 16
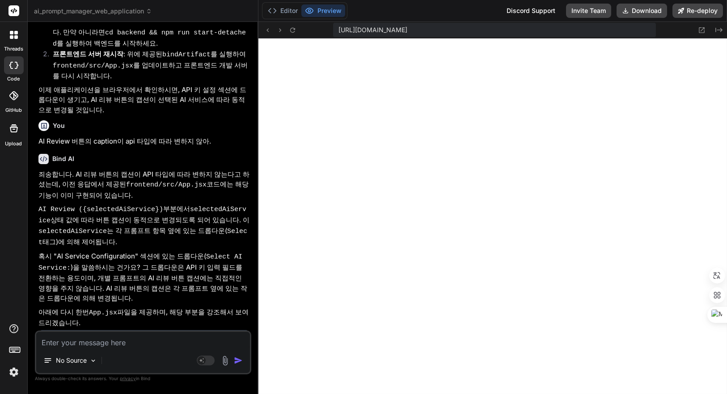
click at [161, 338] on textarea at bounding box center [143, 340] width 214 height 16
type textarea "A"
type textarea "x"
type textarea "AP"
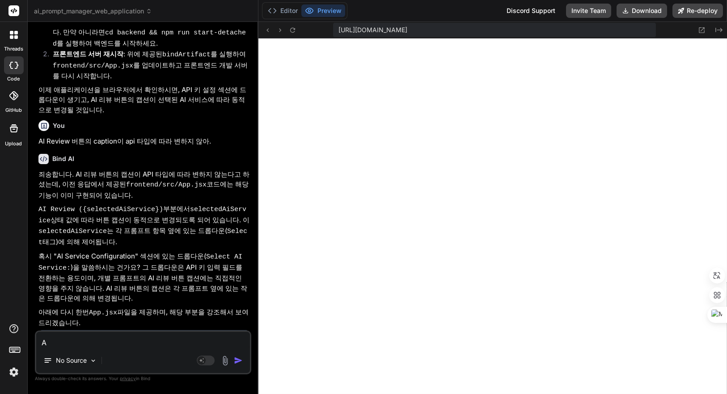
type textarea "x"
type textarea "APU"
type textarea "x"
type textarea "AP"
type textarea "x"
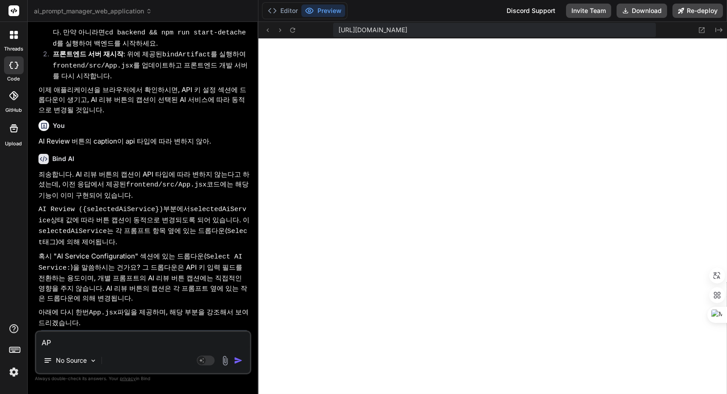
type textarea "API"
type textarea "x"
type textarea "API"
type textarea "x"
type textarea "API z"
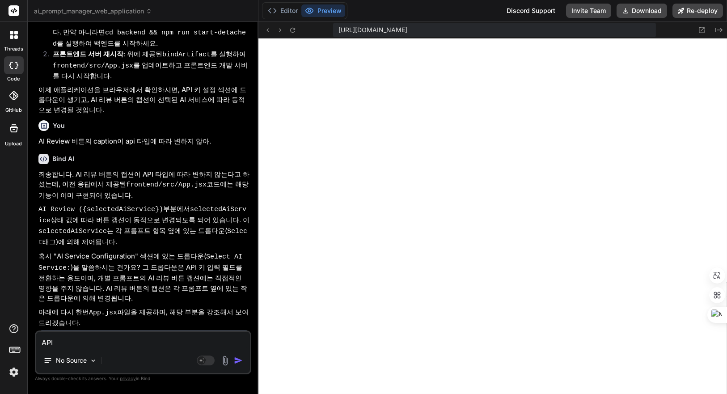
type textarea "x"
type textarea "API zl"
type textarea "x"
type textarea "API z"
type textarea "x"
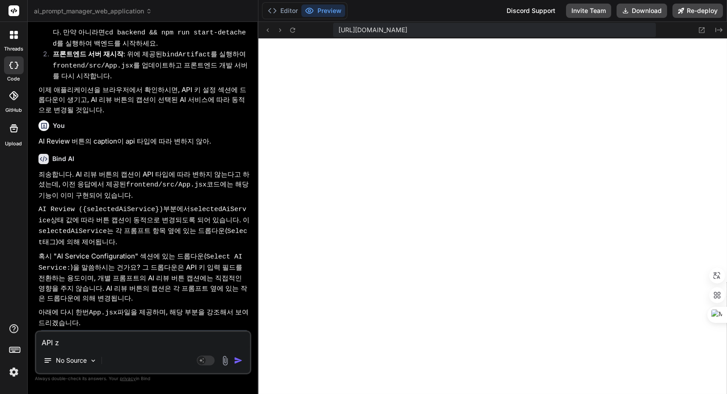
type textarea "API"
type textarea "x"
type textarea "API ㅋ"
type textarea "x"
type textarea "API 키"
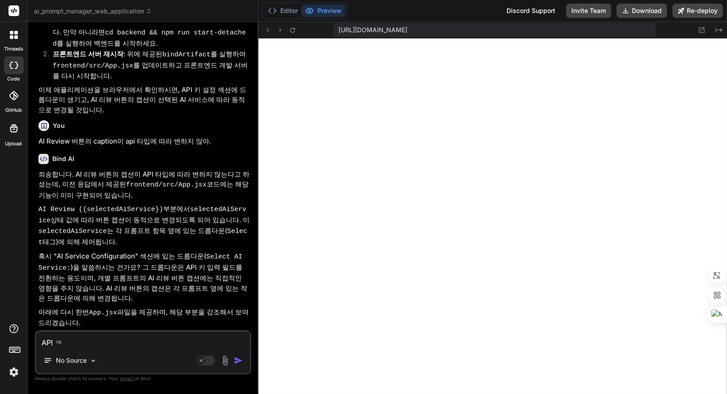
type textarea "x"
type textarea "API 킥"
type textarea "x"
type textarea "API 키가"
type textarea "x"
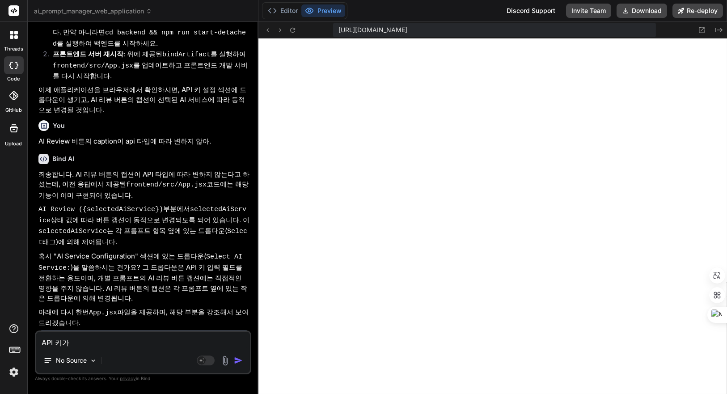
type textarea "API 키가"
type textarea "x"
type textarea "API 키가 ㅅ"
type textarea "x"
type textarea "API 키가 서"
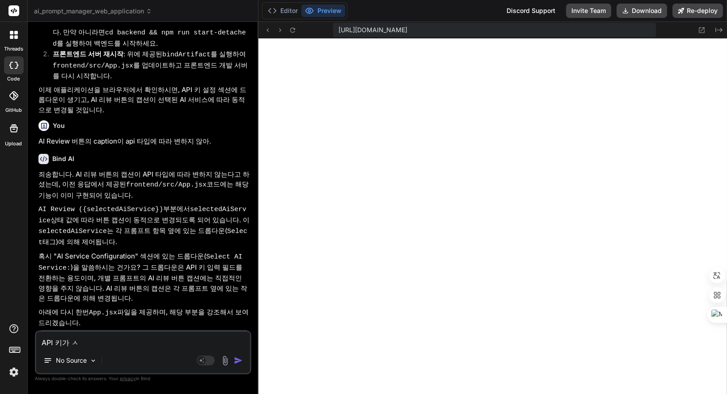
type textarea "x"
type textarea "API 키가 설"
type textarea "x"
type textarea "API 키가 설ㅈ"
type textarea "x"
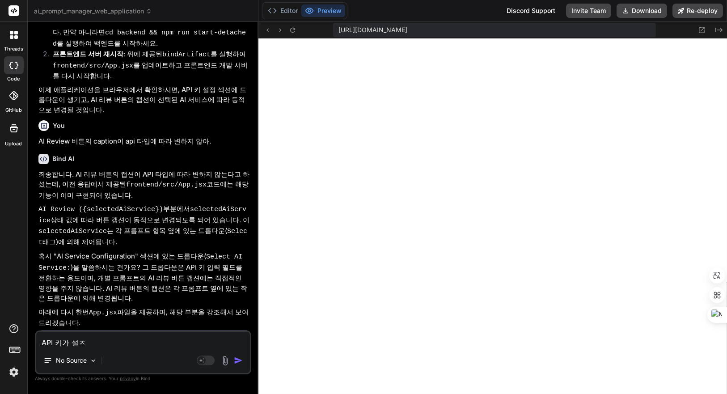
type textarea "API 키가 설저"
type textarea "x"
type textarea "API 키가 설정"
type textarea "x"
type textarea "API 키가 설정ㄷ"
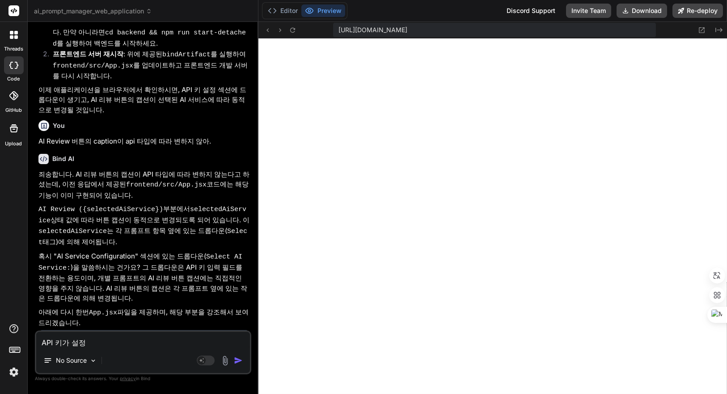
type textarea "x"
type textarea "API 키가 설정도"
type textarea "x"
type textarea "API 키가 설정되"
type textarea "x"
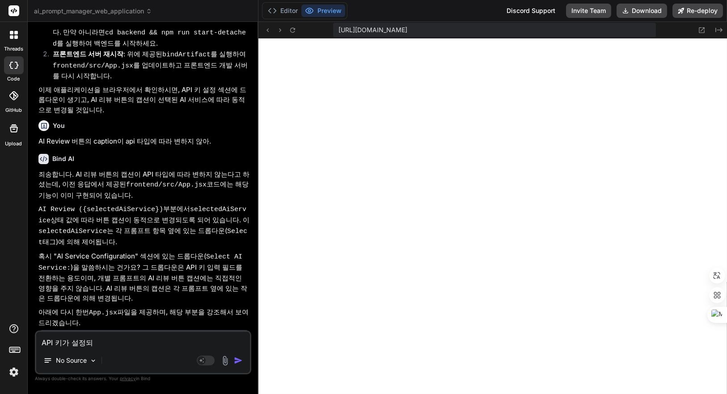
type textarea "API 키가 설정됭"
type textarea "x"
type textarea "API 키가 설정되"
type textarea "x"
type textarea "API 키가 설정도"
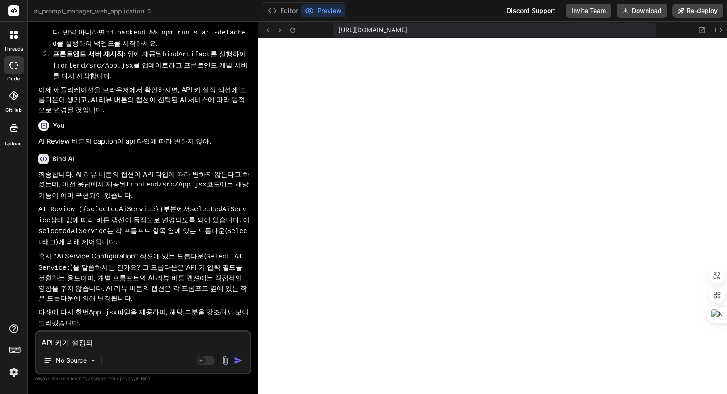
type textarea "x"
type textarea "API 키가 설정ㄷ"
type textarea "x"
type textarea "API 키가 설정"
type textarea "x"
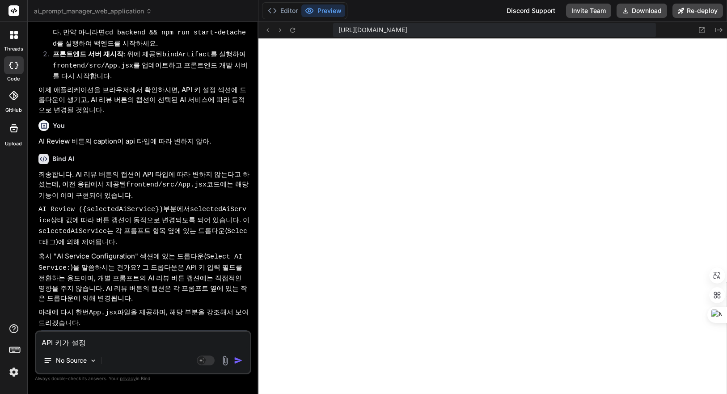
type textarea "API 키가 설"
type textarea "x"
type textarea "API 키가"
type textarea "x"
type textarea "API 키가"
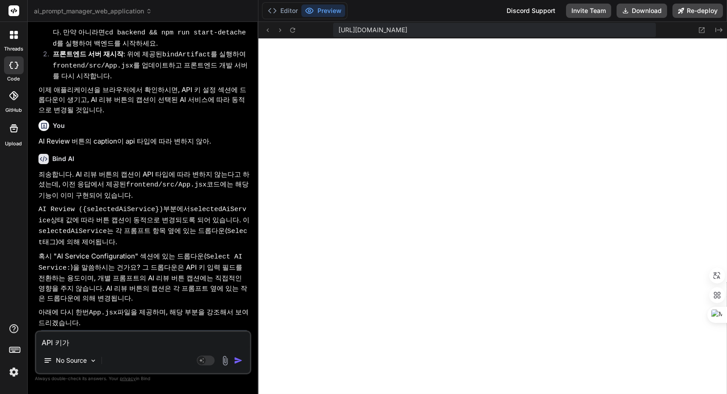
type textarea "x"
type textarea "API 키"
type textarea "x"
type textarea "API 키"
type textarea "x"
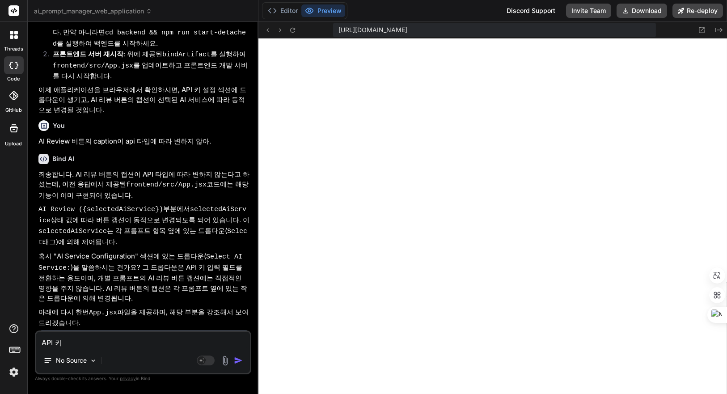
type textarea "API 키 ㅅ"
type textarea "x"
type textarea "API 키 서"
type textarea "x"
type textarea "API 키 설"
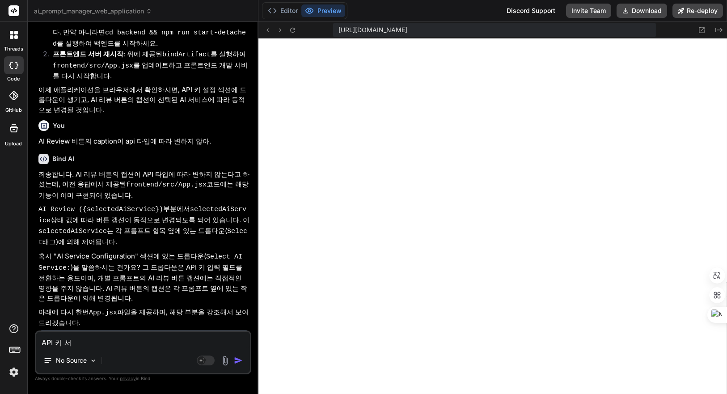
type textarea "x"
type textarea "API 키 설ㅈ"
type textarea "x"
type textarea "API 키 설저"
type textarea "x"
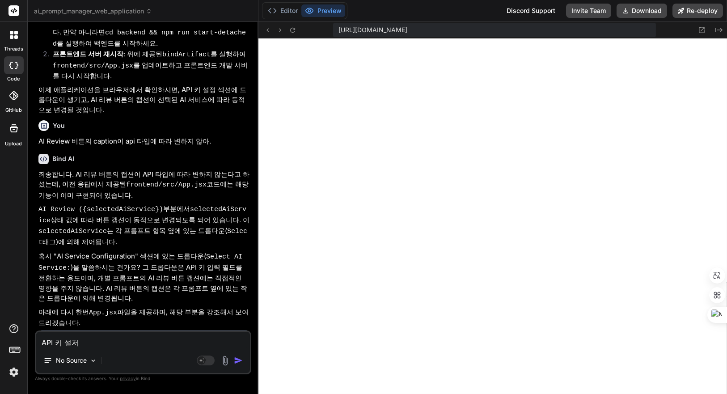
type textarea "API 키 설정"
type textarea "x"
type textarea "API 키 설저이"
type textarea "x"
type textarea "API 키 설저이"
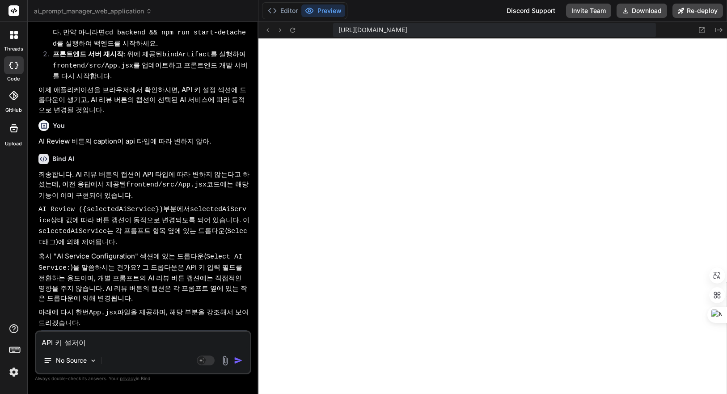
type textarea "x"
type textarea "API 키 설저이 ㅇ"
type textarea "x"
type textarea "API 키 설저이 어"
type textarea "x"
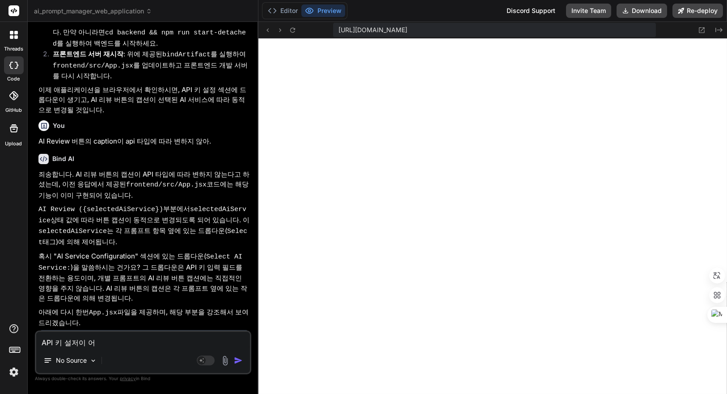
type textarea "API 키 설저이 ㅇ"
type textarea "x"
type textarea "API 키 설저이"
type textarea "x"
type textarea "API 키 설저이"
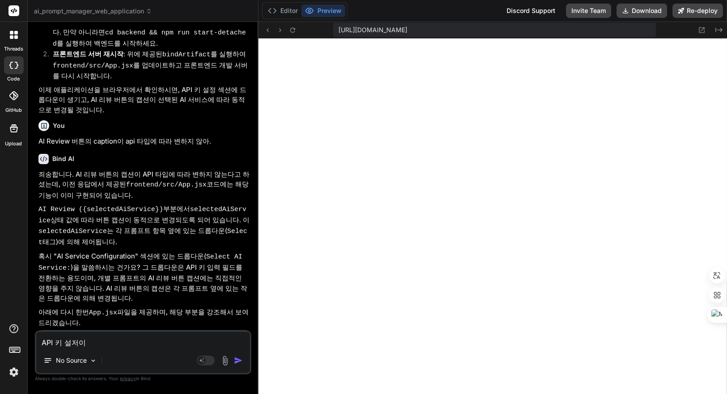
type textarea "x"
type textarea "API 키 설저"
type textarea "x"
type textarea "API 키 설"
type textarea "x"
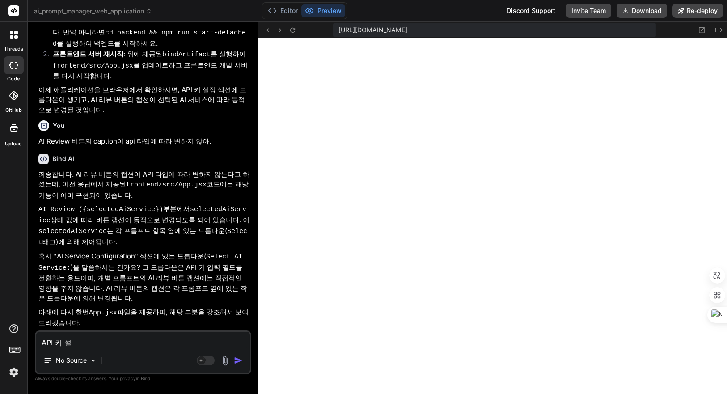
type textarea "API 키 설ㅈ"
type textarea "x"
type textarea "API 키 설저"
type textarea "x"
type textarea "API 키 설정"
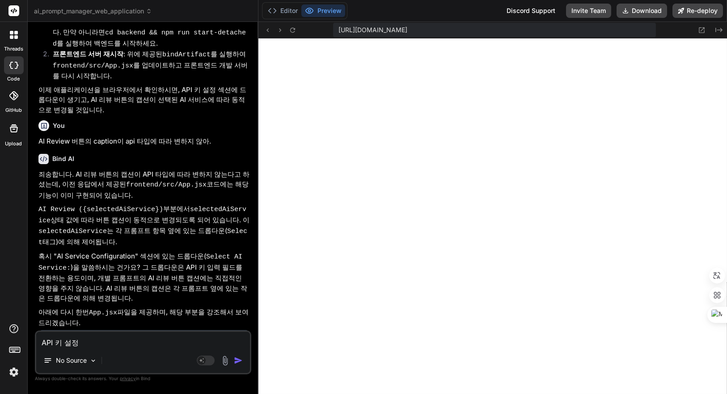
type textarea "x"
type textarea "API 키 설정ㅇ"
type textarea "x"
type textarea "API 키 설정이"
type textarea "x"
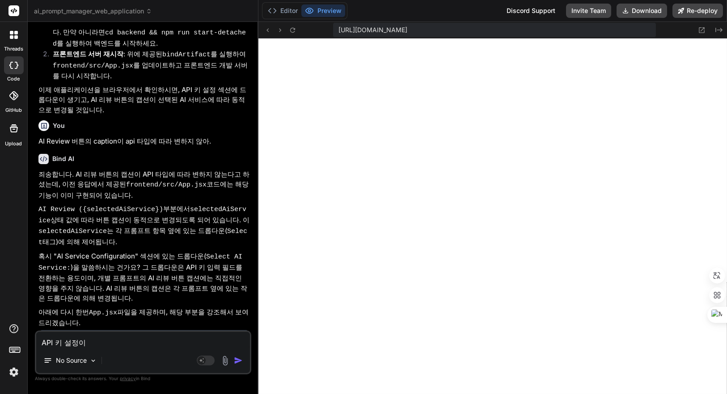
type textarea "API 키 설정이"
type textarea "x"
click at [113, 344] on textarea "API 키 설정이" at bounding box center [143, 340] width 214 height 16
type textarea "API 키 설정이 ㅇ"
type textarea "x"
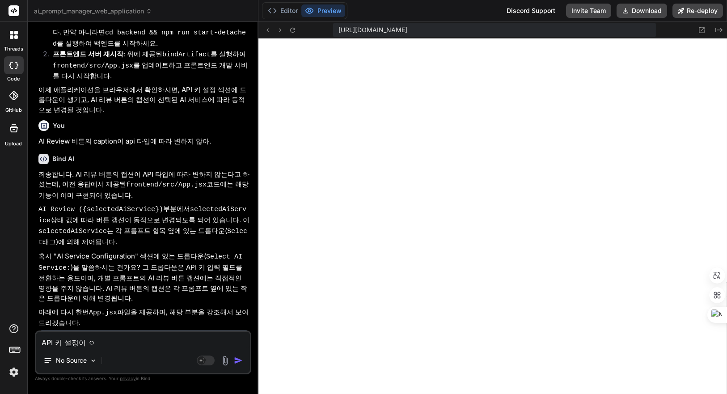
type textarea "API 키 설정이 아"
type textarea "x"
type textarea "API 키 설정이 안"
type textarea "x"
type textarea "API 키 설정이 안ㄷ"
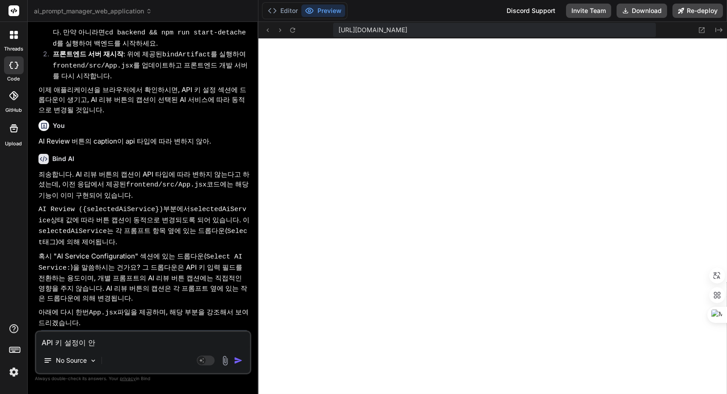
type textarea "x"
type textarea "API 키 설정이 안도"
type textarea "x"
type textarea "API 키 설정이 안되"
type textarea "x"
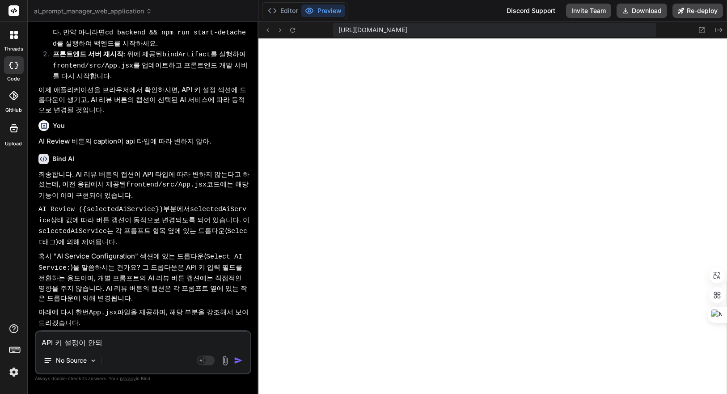
type textarea "API 키 설정이 안됭"
type textarea "x"
type textarea "API 키 설정이 안되어"
type textarea "x"
type textarea "API 키 설정이 안되엉"
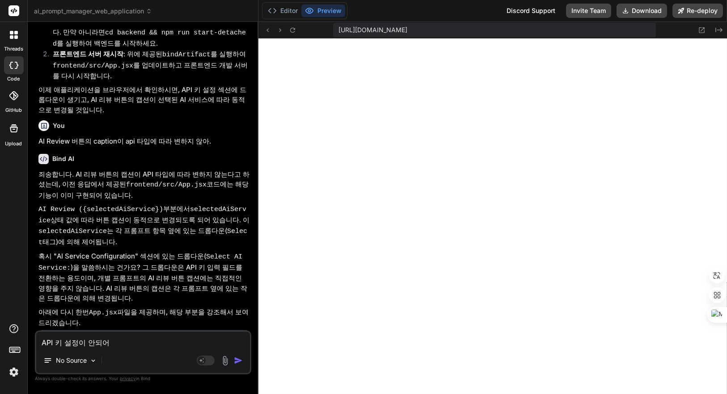
type textarea "x"
type textarea "API 키 설정이 안되어이"
type textarea "x"
type textarea "API 키 설정이 안되어있"
type textarea "x"
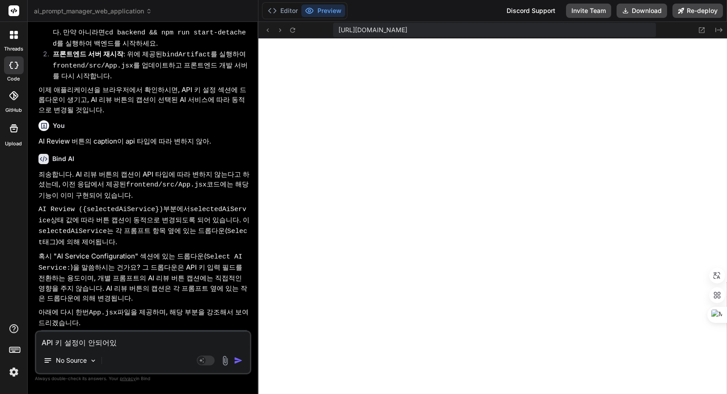
type textarea "API 키 설정이 안되어있ㅇ"
type textarea "x"
type textarea "API 키 설정이 안되어있으"
type textarea "x"
type textarea "API 키 설정이 안되어있음"
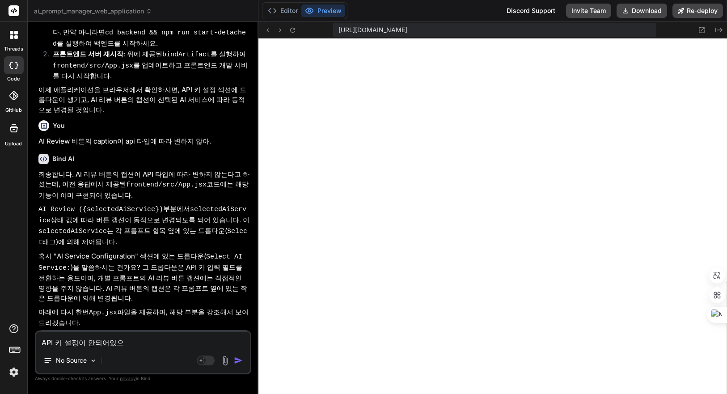
type textarea "x"
type textarea "API 키 설정이 안되어있으며"
type textarea "x"
type textarea "API 키 설정이 안되어있으면"
type textarea "x"
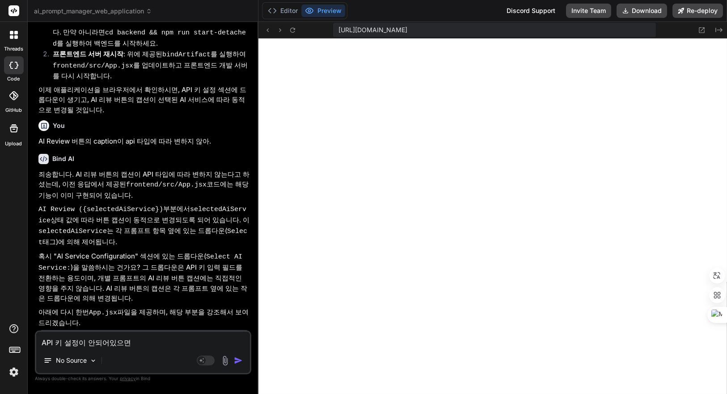
type textarea "API 키 설정이 안되어있으면"
type textarea "x"
drag, startPoint x: 155, startPoint y: 237, endPoint x: 83, endPoint y: 250, distance: 73.1
copy strong "각 프롬프트 항목 옆에 있는 작은 드롭다운"
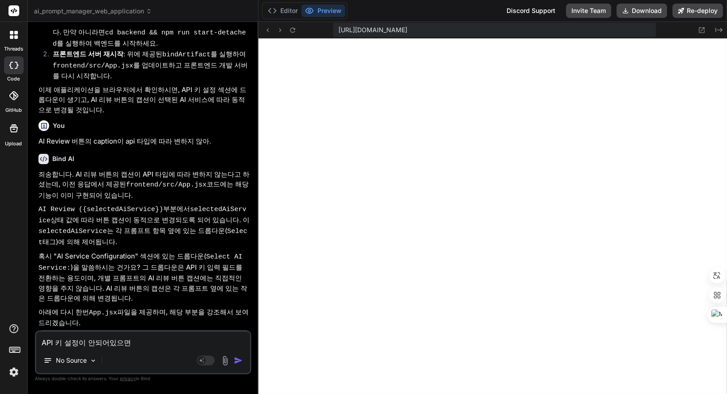
click at [153, 340] on textarea "API 키 설정이 안되어있으면" at bounding box center [143, 340] width 214 height 16
paste textarea "각 프롬프트 항목 옆에 있는 작은 드롭다운"
type textarea "API 키 설정이 안되어있으면 각 프롬프트 항목 옆에 있는 작은 드롭다운"
type textarea "x"
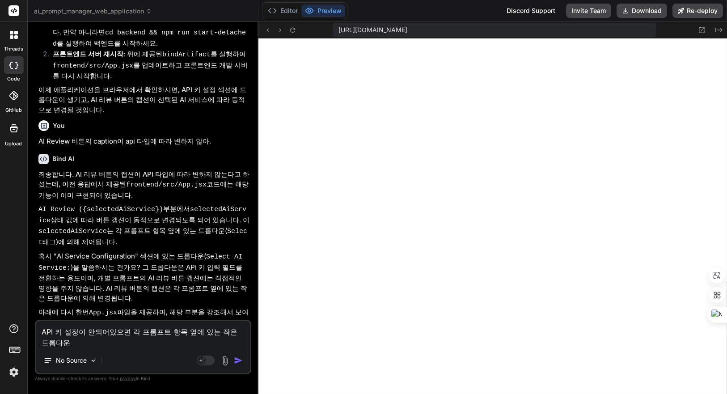
type textarea "API 키 설정이 안되어있으면 각 프롬프트 항목 옆에 있는 작은 드롭다운ㅇ"
type textarea "x"
type textarea "API 키 설정이 안되어있으면 각 프롬프트 항목 옆에 있는 작은 드롭다운이"
type textarea "x"
type textarea "API 키 설정이 안되어있으면 각 프롬프트 항목 옆에 있는 작은 드롭다운이"
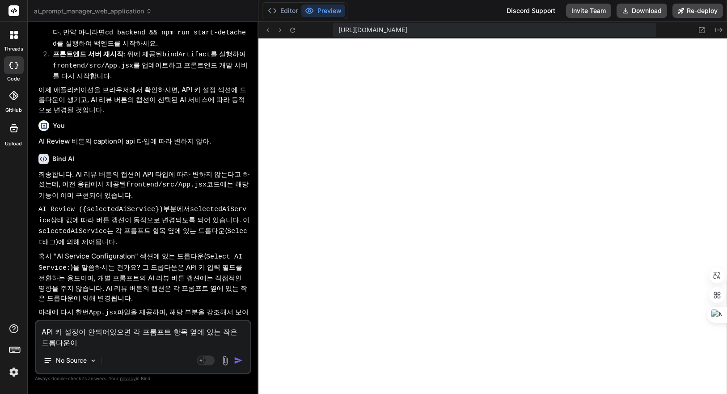
type textarea "x"
type textarea "API 키 설정이 안되어있으면 각 프롬프트 항목 옆에 있는 작은 드롭다운이 ㄷ"
type textarea "x"
type textarea "API 키 설정이 안되어있으면 각 프롬프트 항목 옆에 있는 작은 드롭다운이 도"
type textarea "x"
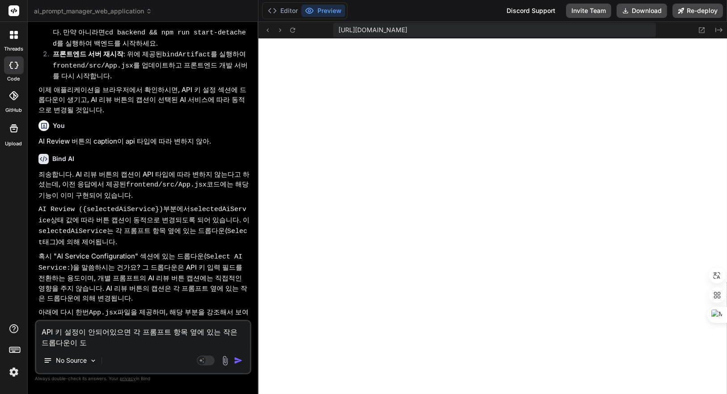
type textarea "API 키 설정이 안되어있으면 각 프롬프트 항목 옆에 있는 작은 드롭다운이 동"
type textarea "x"
type textarea "API 키 설정이 안되어있으면 각 프롬프트 항목 옆에 있는 작은 드롭다운이 동ㅈ"
type textarea "x"
type textarea "API 키 설정이 안되어있으면 각 프롬프트 항목 옆에 있는 작은 드롭다운이 동자"
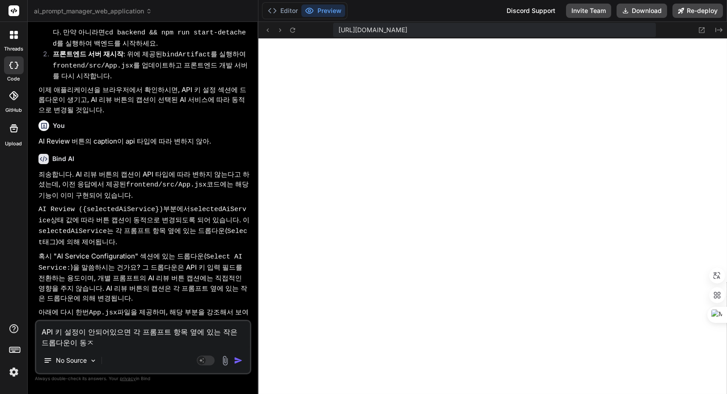
type textarea "x"
type textarea "API 키 설정이 안되어있으면 각 프롬프트 항목 옆에 있는 작은 드롭다운이 동작"
type textarea "x"
type textarea "API 키 설정이 안되어있으면 각 프롬프트 항목 옆에 있는 작은 드롭다운이 동작ㄷ"
type textarea "x"
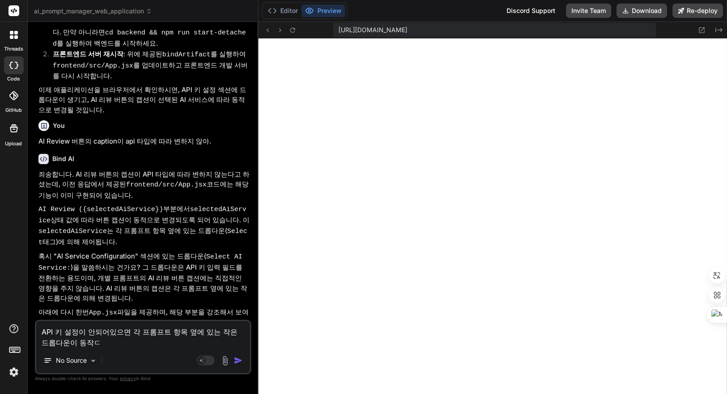
type textarea "API 키 설정이 안되어있으면 각 프롬프트 항목 옆에 있는 작은 드롭다운이 동작도"
type textarea "x"
type textarea "API 키 설정이 안되어있으면 각 프롬프트 항목 옆에 있는 작은 드롭다운이 동작되"
type textarea "x"
type textarea "API 키 설정이 안되어있으면 각 프롬프트 항목 옆에 있는 작은 드롭다운이 동작됮"
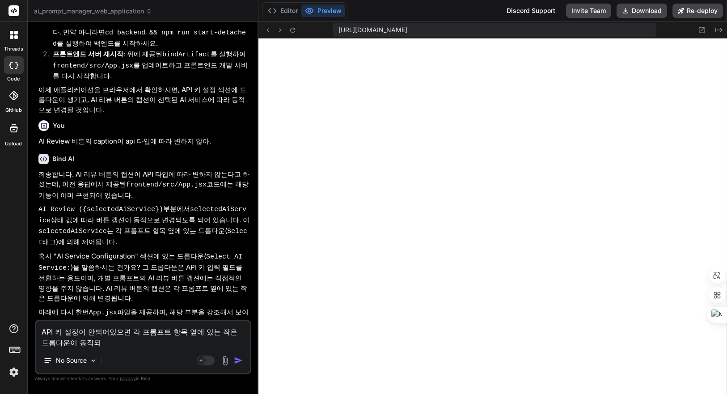
type textarea "x"
type textarea "API 키 설정이 안되어있으면 각 프롬프트 항목 옆에 있는 작은 드롭다운이 동작되지"
type textarea "x"
type textarea "API 키 설정이 안되어있으면 각 프롬프트 항목 옆에 있는 작은 드롭다운이 동작되지"
type textarea "x"
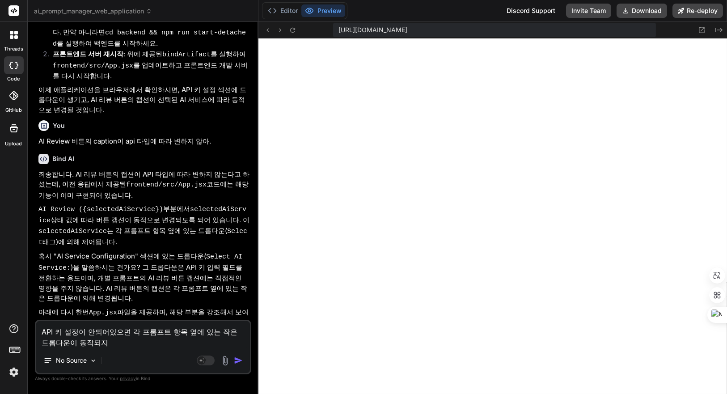
type textarea "API 키 설정이 안되어있으면 각 프롬프트 항목 옆에 있는 작은 드롭다운이 동작되지 ㅇ"
type textarea "x"
type textarea "API 키 설정이 안되어있으면 각 프롬프트 항목 옆에 있는 작은 드롭다운이 동작되지 아"
type textarea "x"
type textarea "API 키 설정이 안되어있으면 각 프롬프트 항목 옆에 있는 작은 드롭다운이 동작되지 안"
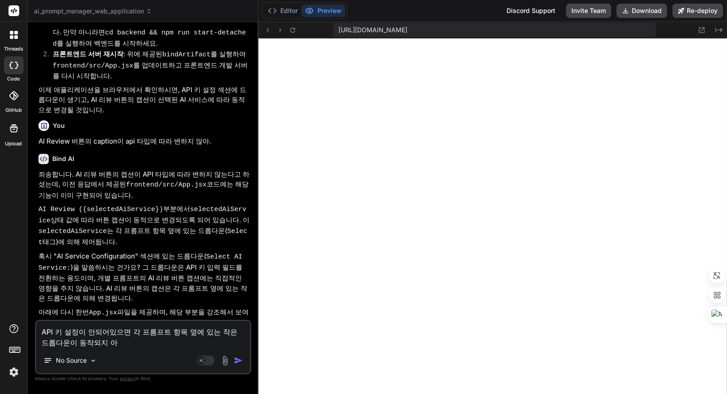
type textarea "x"
type textarea "API 키 설정이 안되어있으면 각 프롬프트 항목 옆에 있는 작은 드롭다운이 동작되지 않"
type textarea "x"
type textarea "API 키 설정이 안되어있으면 각 프롬프트 항목 옆에 있는 작은 드롭다운이 동작되지 않ㅇ"
type textarea "x"
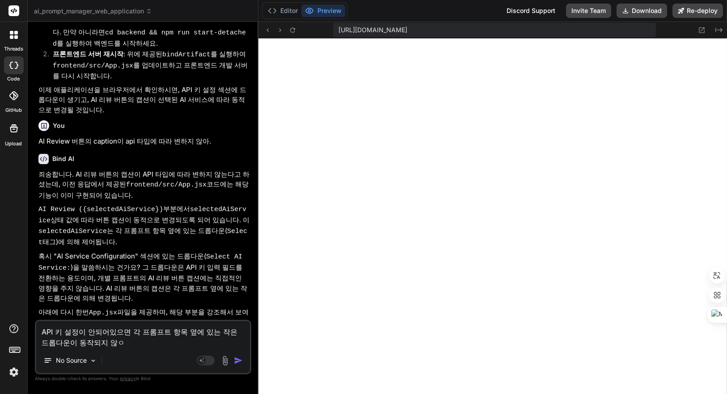
type textarea "API 키 설정이 안되어있으면 각 프롬프트 항목 옆에 있는 작은 드롭다운이 동작되지 않아"
type textarea "x"
type textarea "API 키 설정이 안되어있으면 각 프롬프트 항목 옆에 있는 작은 드롭다운이 동작되지 않아?"
type textarea "x"
type textarea "API 키 설정이 안되어있으면 각 프롬프트 항목 옆에 있는 작은 드롭다운이 동작되지 않아?"
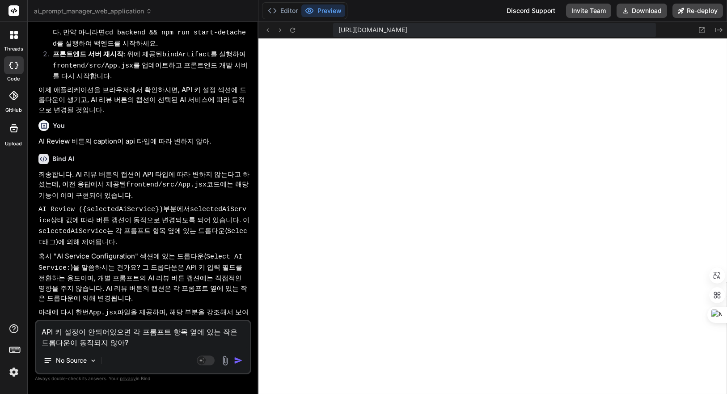
type textarea "x"
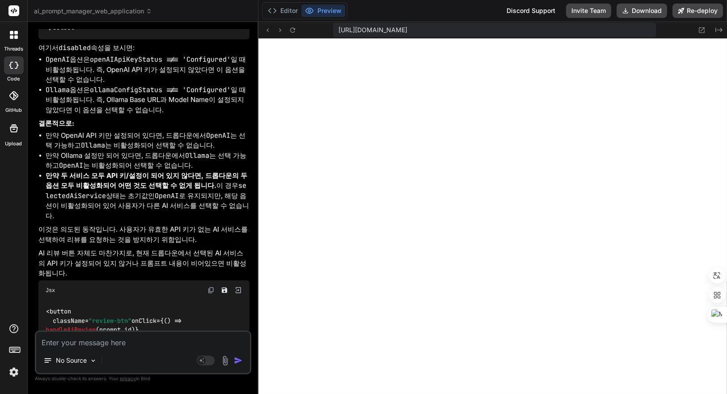
scroll to position [4197, 0]
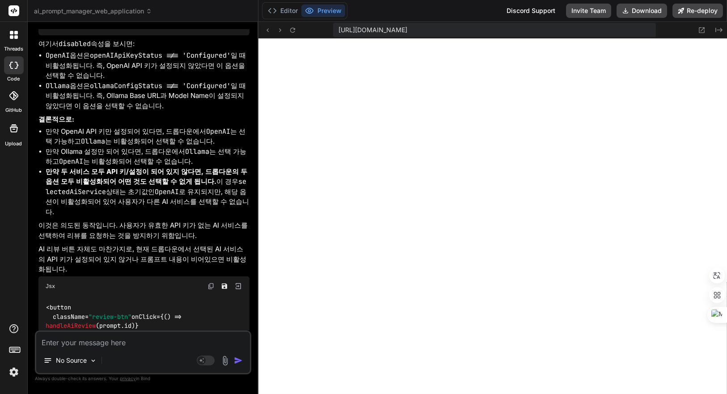
click at [644, 27] on div "[URL][DOMAIN_NAME]" at bounding box center [494, 30] width 323 height 14
click at [720, 29] on icon "Created with Pixso." at bounding box center [718, 29] width 7 height 7
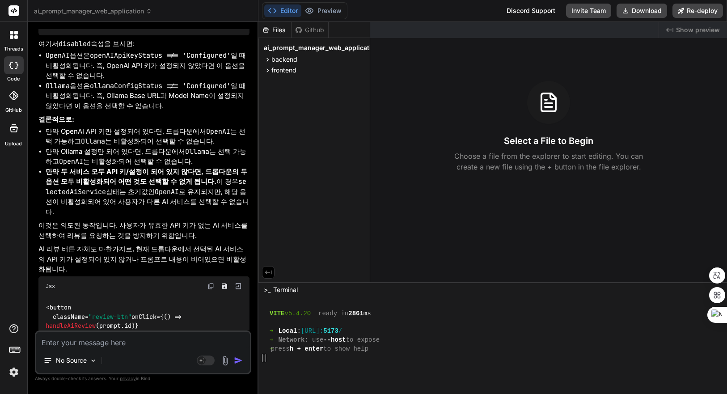
click at [713, 29] on span "Show preview" at bounding box center [698, 29] width 44 height 9
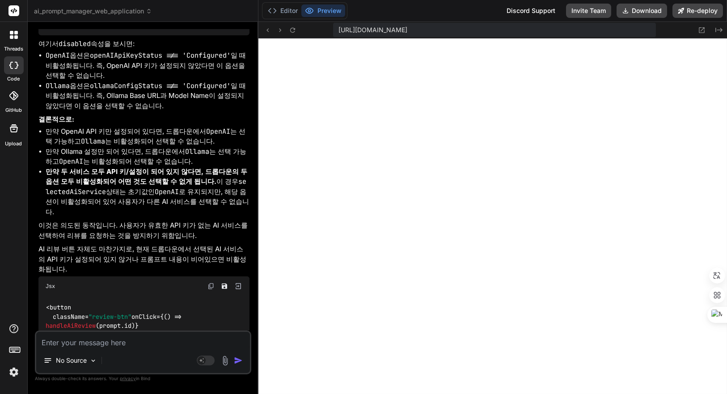
click at [157, 341] on textarea at bounding box center [143, 340] width 214 height 16
click at [281, 11] on button "Editor" at bounding box center [282, 10] width 37 height 13
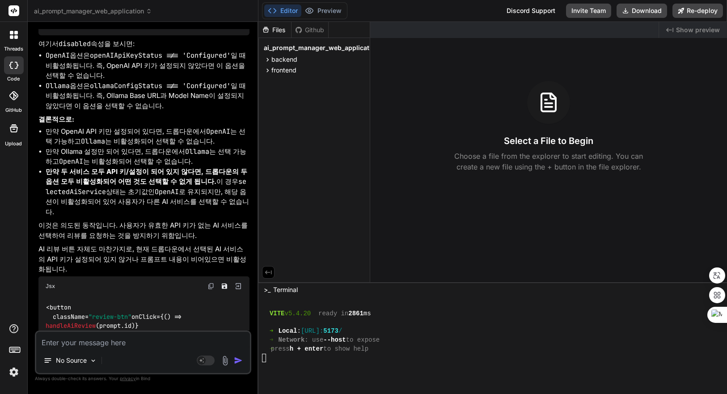
click at [421, 337] on div "➜ Network : use --host to expose" at bounding box center [487, 340] width 451 height 9
click at [309, 60] on div "backend" at bounding box center [314, 59] width 104 height 11
click at [309, 70] on div "frontend" at bounding box center [314, 70] width 104 height 11
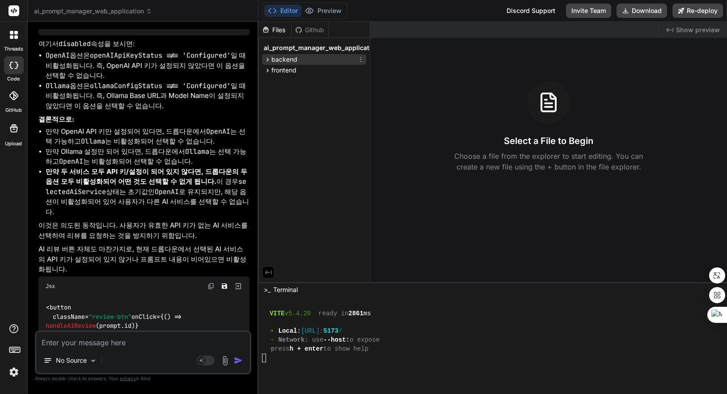
click at [315, 60] on div "backend" at bounding box center [314, 59] width 104 height 11
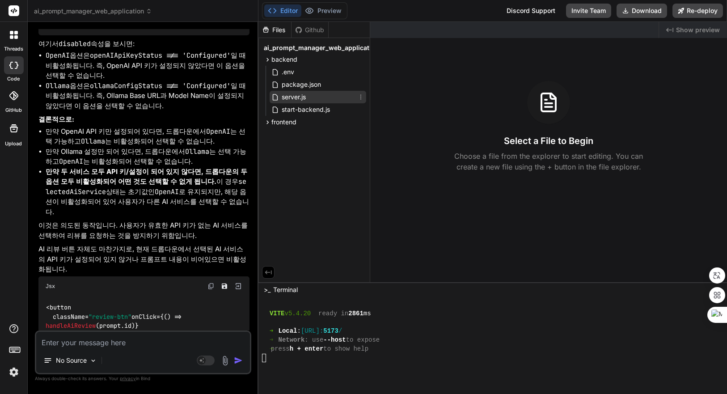
click at [305, 94] on span "server.js" at bounding box center [294, 97] width 26 height 11
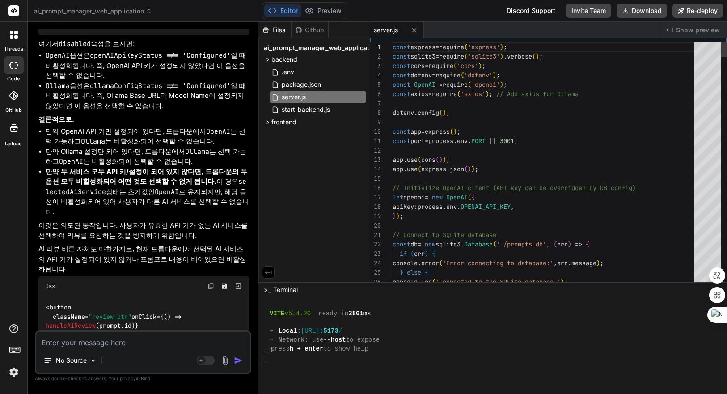
type textarea "x"
click at [282, 61] on span "backend" at bounding box center [284, 59] width 26 height 9
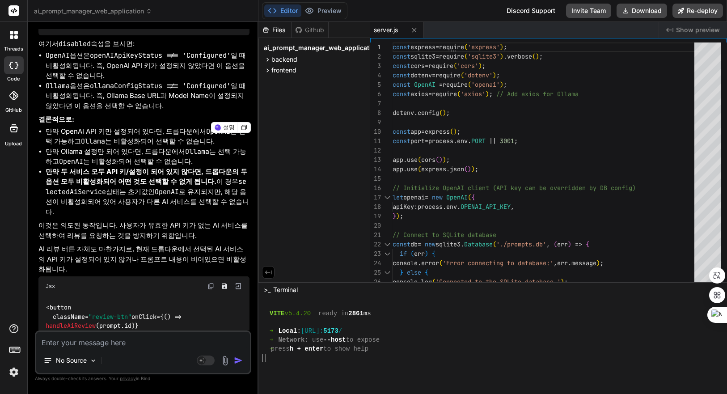
click at [142, 340] on textarea at bounding box center [143, 340] width 214 height 16
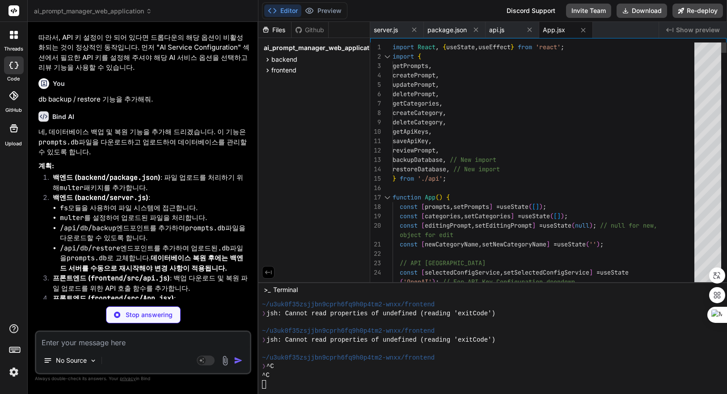
scroll to position [950, 0]
